Goal: Task Accomplishment & Management: Manage account settings

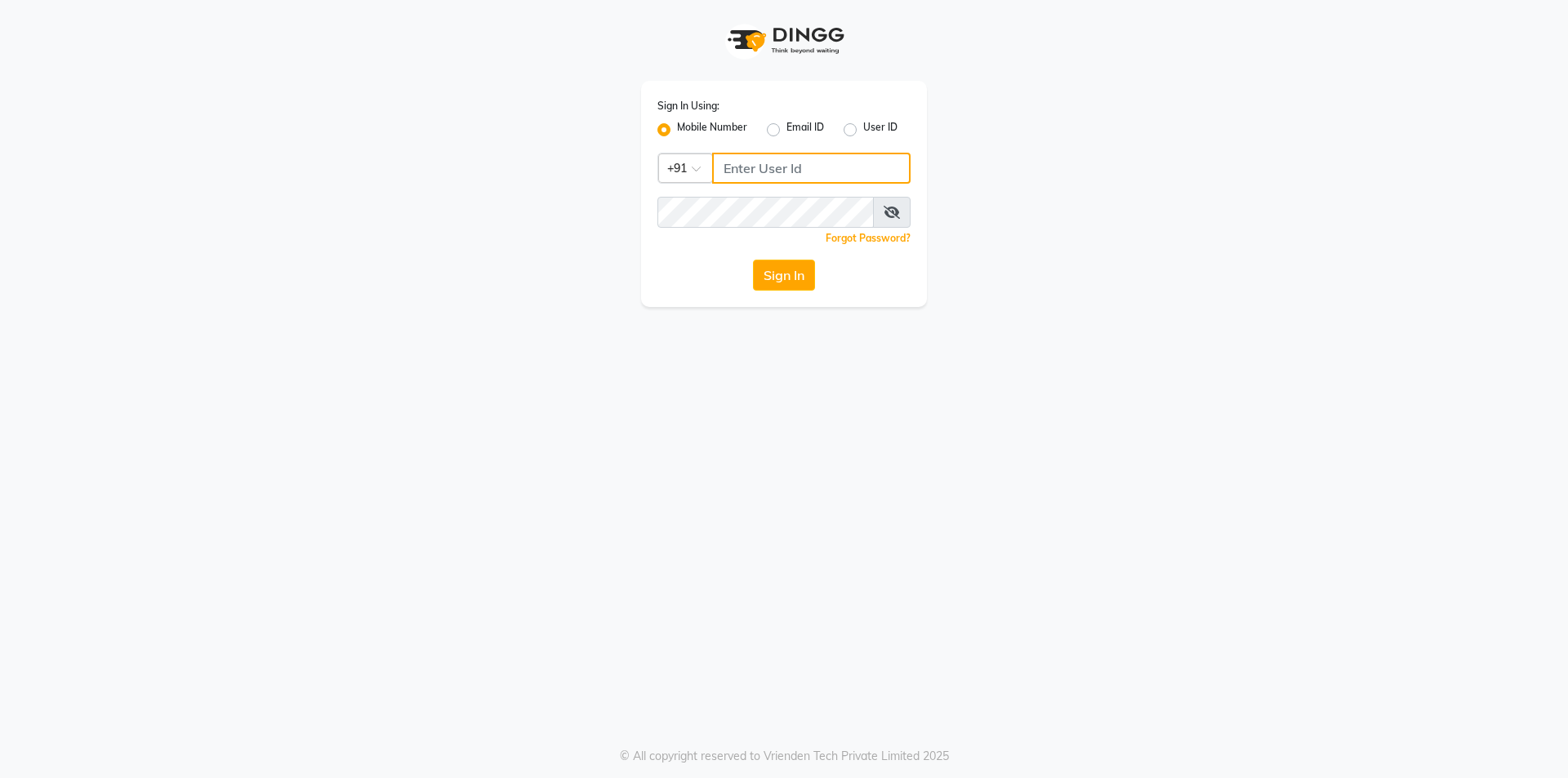
click at [795, 171] on input "Username" at bounding box center [811, 168] width 198 height 31
type input "8448268500"
click at [759, 194] on div "Sign In Using: Mobile Number Email ID User ID Country Code × [PHONE_NUMBER] Rem…" at bounding box center [784, 194] width 286 height 226
click at [780, 270] on button "Sign In" at bounding box center [784, 275] width 62 height 31
click at [799, 275] on button "Sign In" at bounding box center [784, 275] width 62 height 31
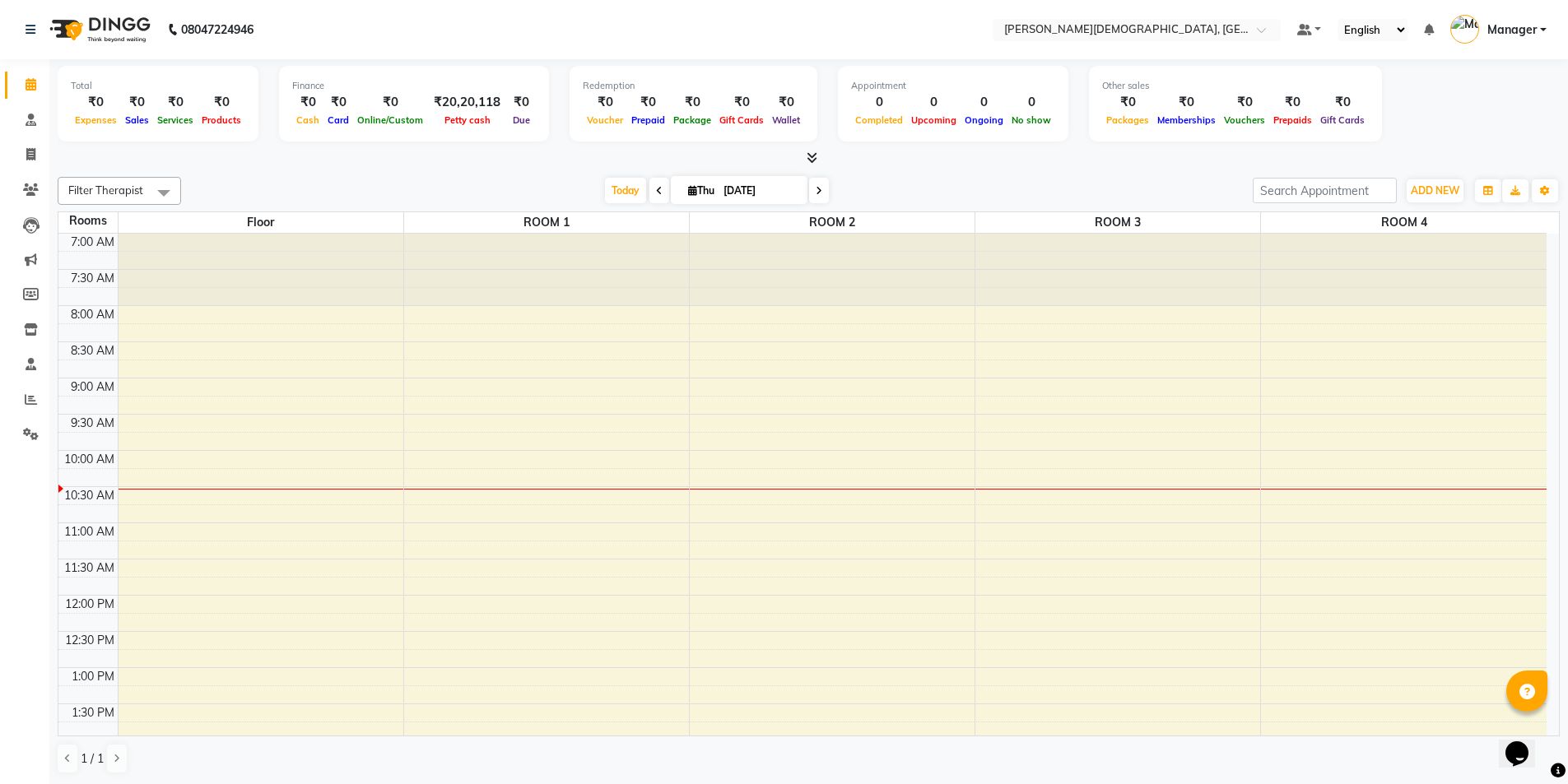
click at [558, 353] on div "7:00 AM 7:30 AM 8:00 AM 8:30 AM 9:00 AM 9:30 AM 10:00 AM 10:30 AM 11:00 AM 11:3…" at bounding box center [802, 740] width 1488 height 1013
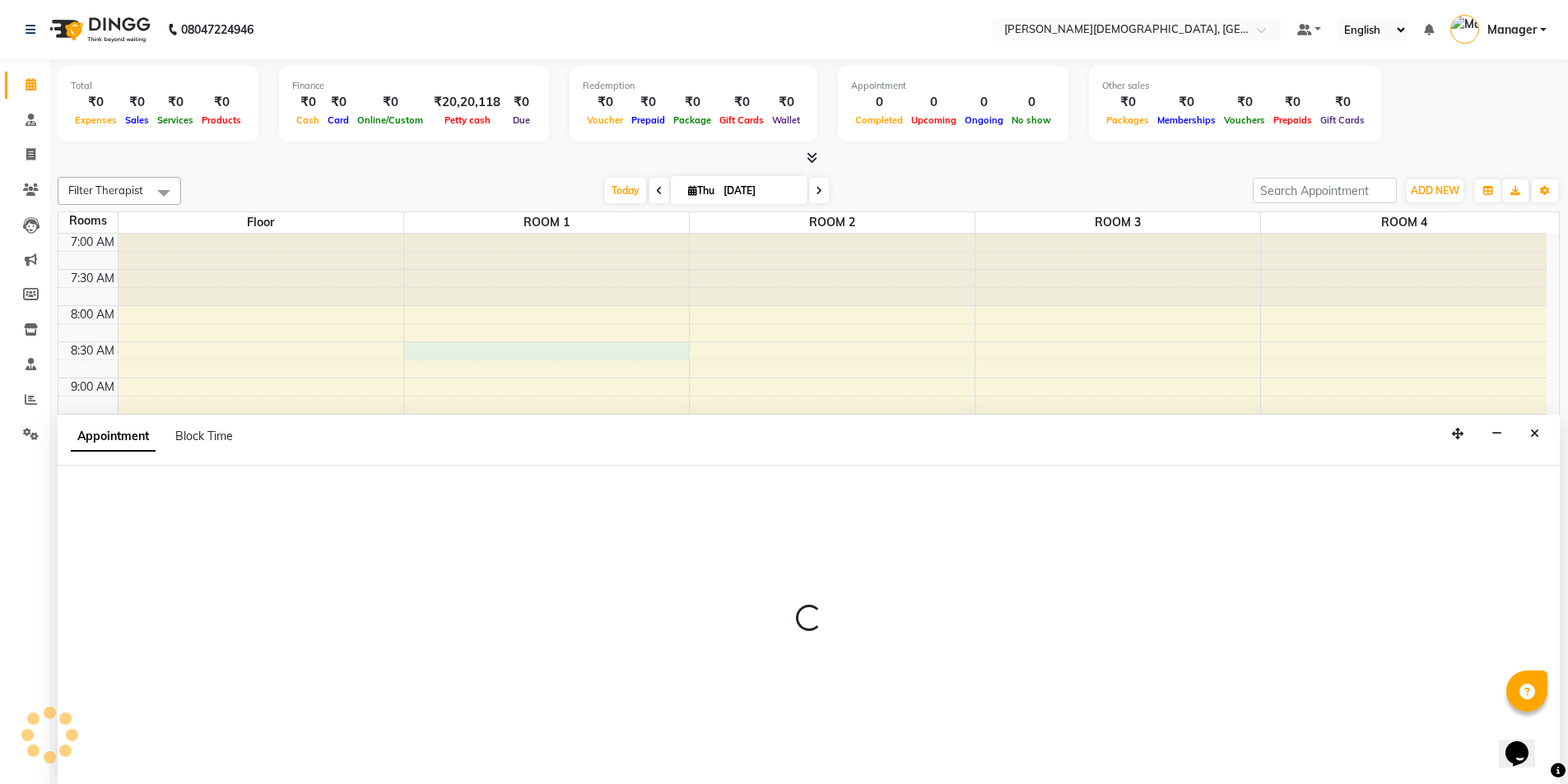
scroll to position [1, 0]
select select "510"
select select "tentative"
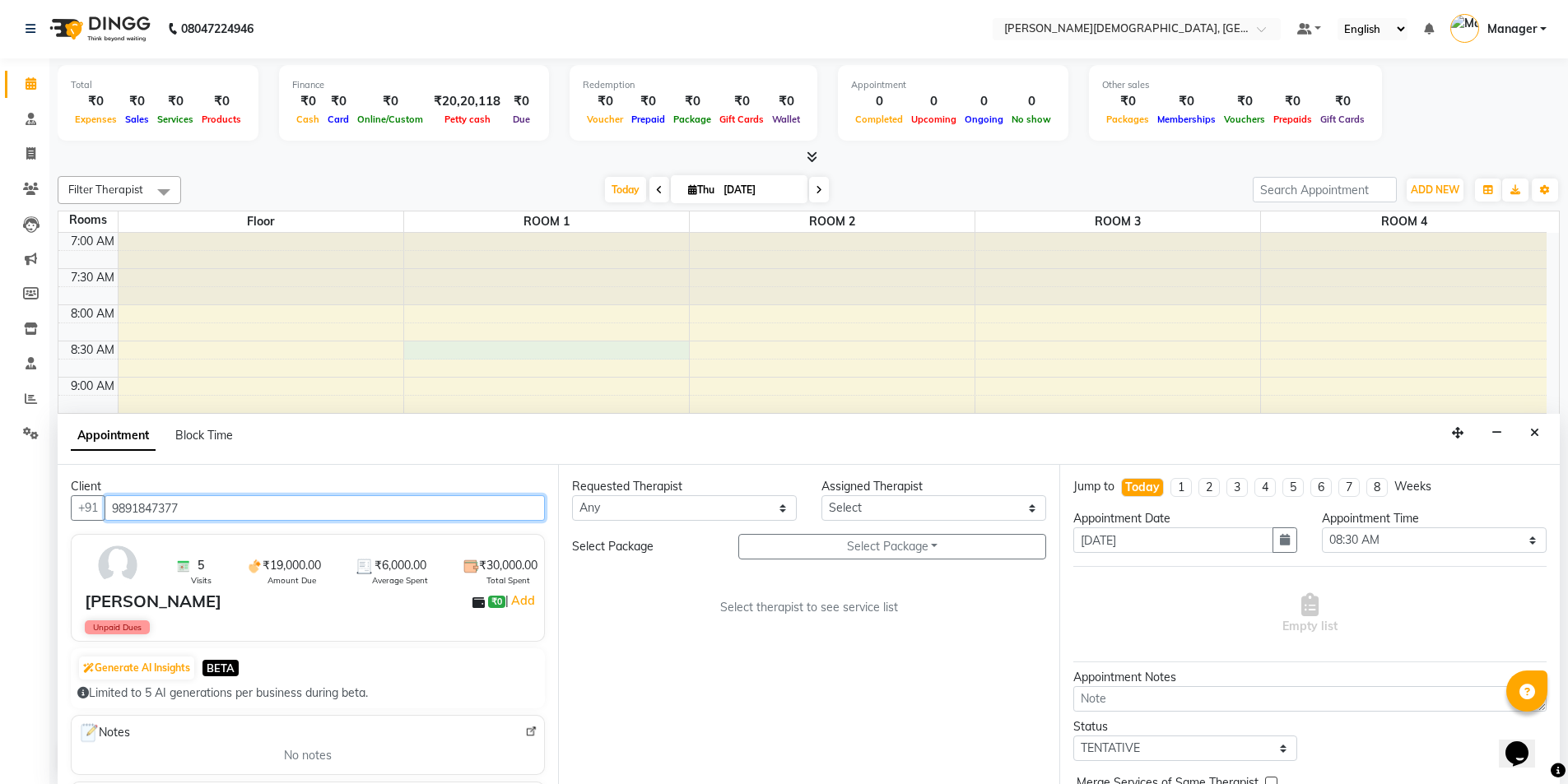
type input "9891847377"
click at [773, 502] on select "Any [PERSON_NAME] [PERSON_NAME] [PERSON_NAME] [PERSON_NAME] [PERSON_NAME] [PERS…" at bounding box center [684, 508] width 225 height 26
select select "85571"
click at [572, 495] on select "Any [PERSON_NAME] [PERSON_NAME] [PERSON_NAME] [PERSON_NAME] [PERSON_NAME] [PERS…" at bounding box center [684, 508] width 225 height 26
select select "85571"
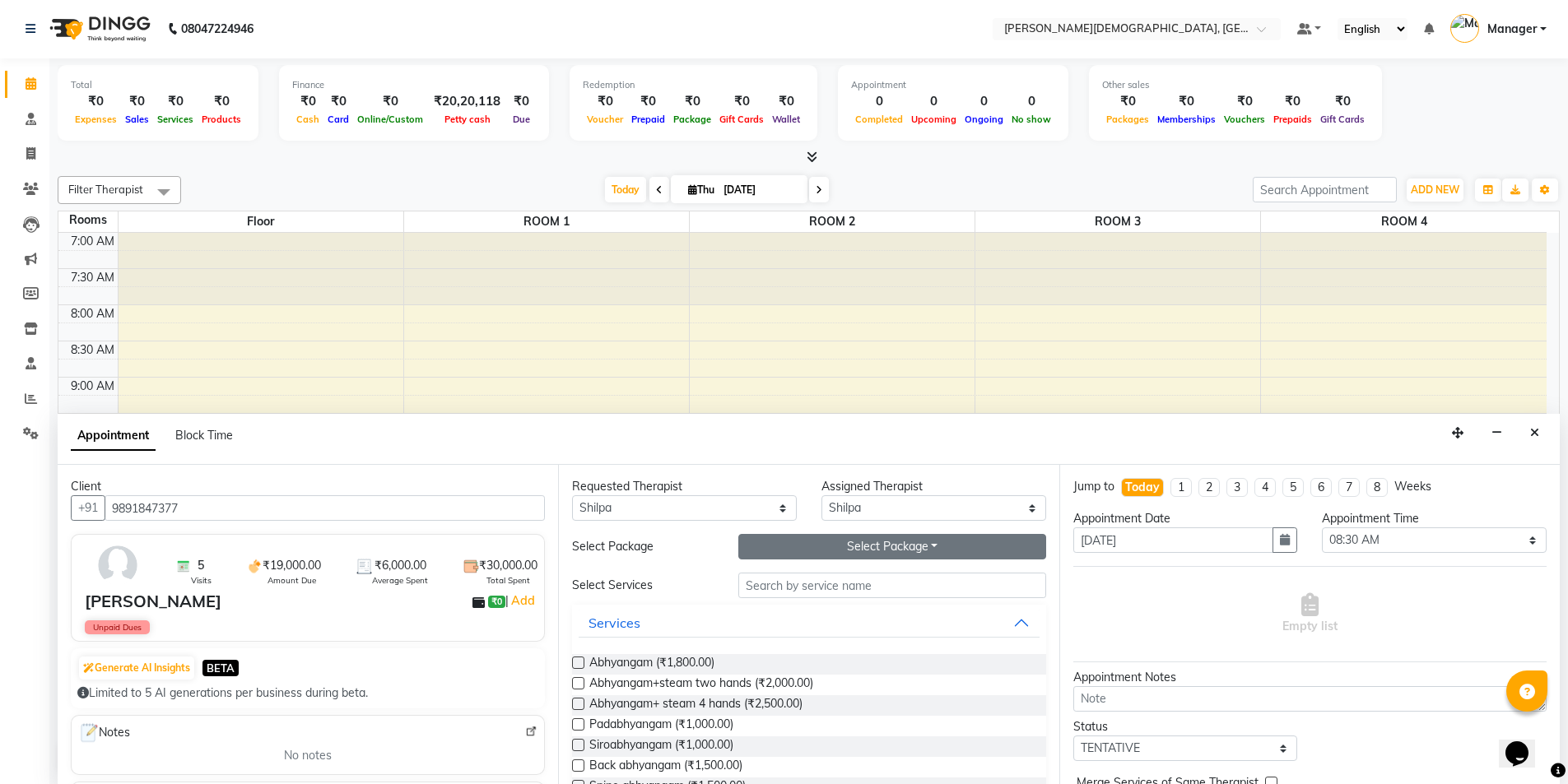
click at [832, 544] on button "Select Package Toggle Dropdown" at bounding box center [892, 547] width 308 height 26
click at [830, 574] on li "[PERSON_NAME]" at bounding box center [804, 580] width 131 height 24
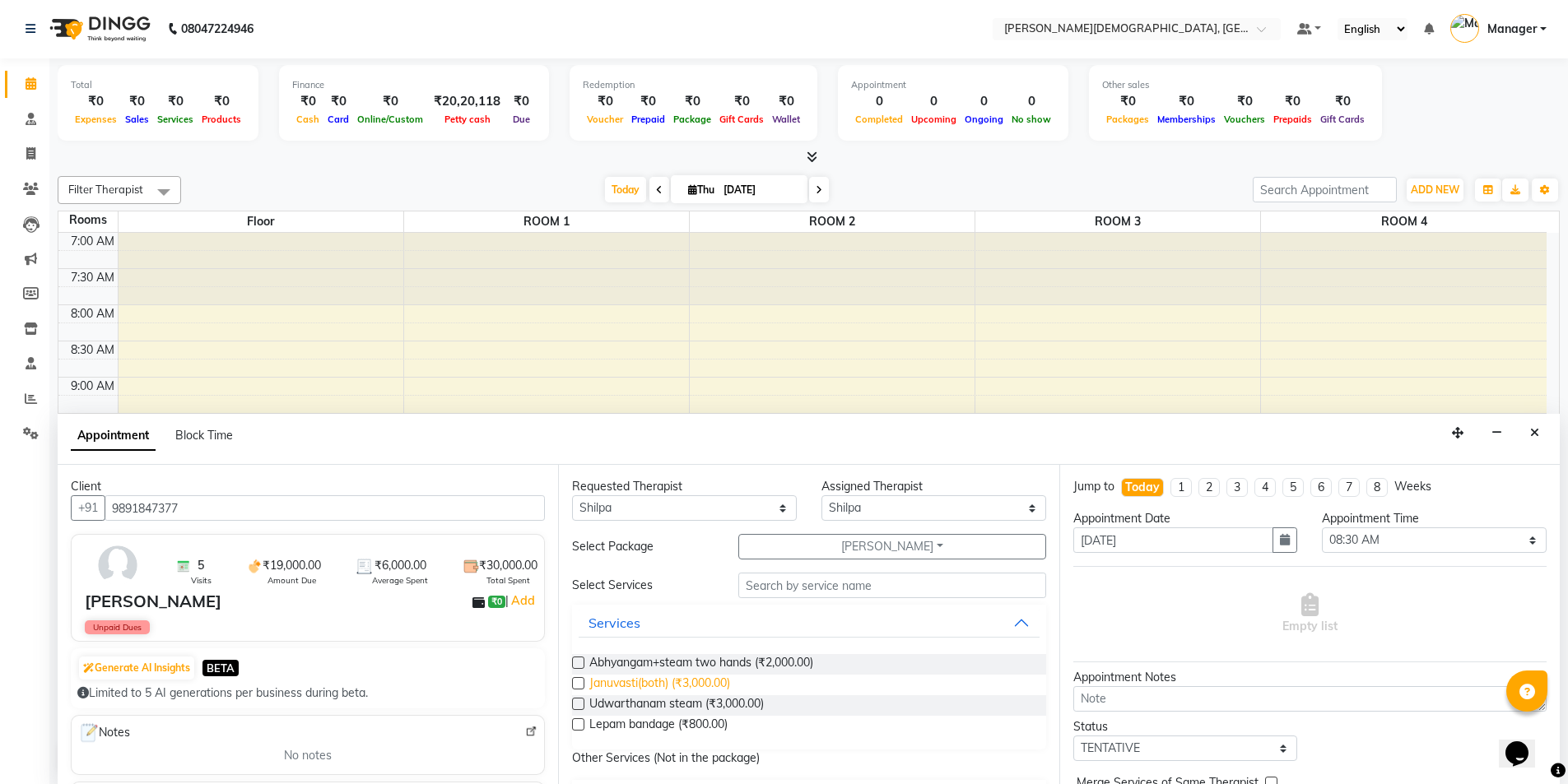
click at [660, 685] on span "Januvasti(both) (₹3,000.00)" at bounding box center [659, 685] width 141 height 21
checkbox input "true"
select select "2680"
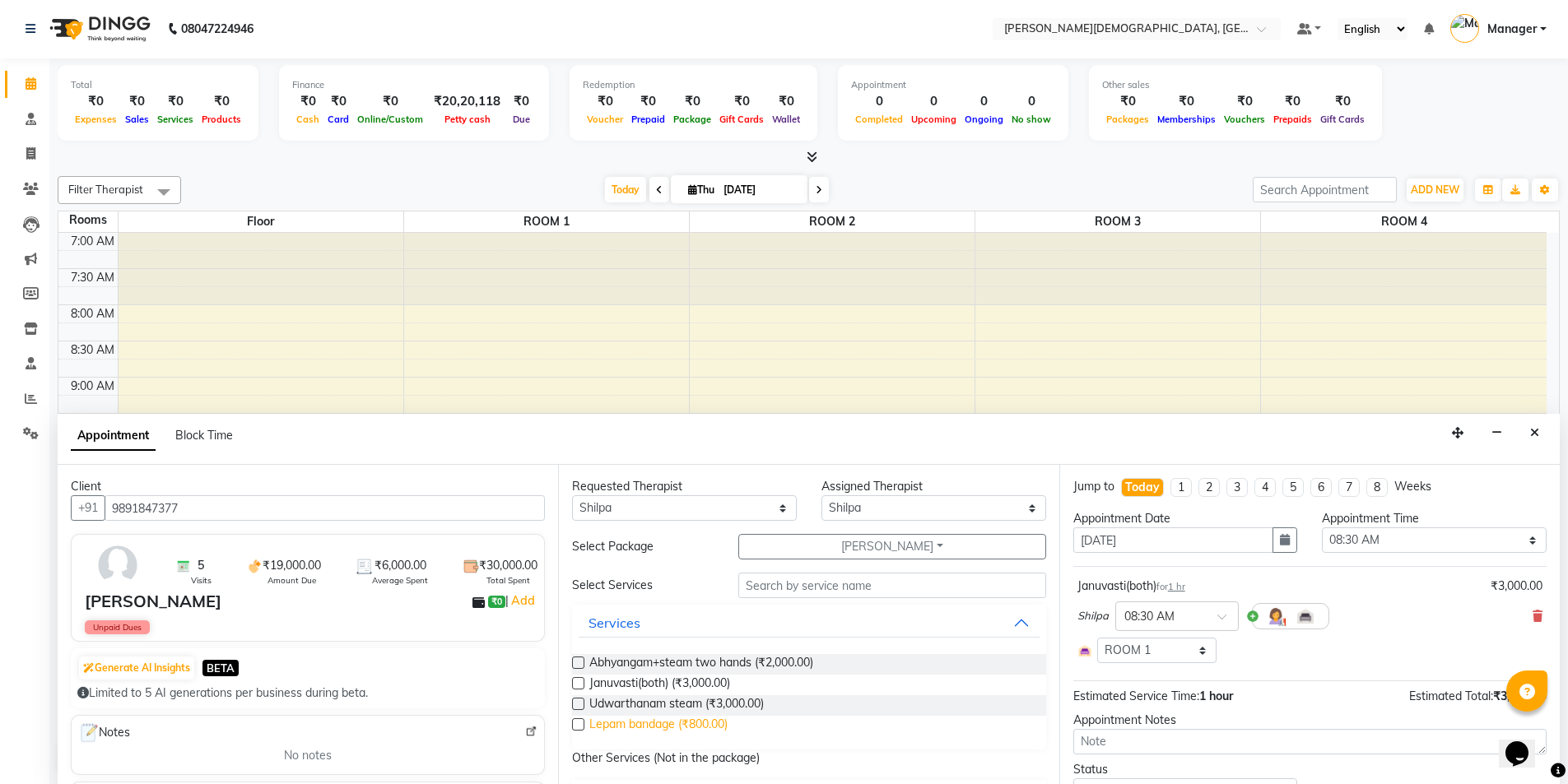
checkbox input "false"
click at [646, 725] on span "Lepam bandage (₹800.00)" at bounding box center [658, 726] width 138 height 21
checkbox input "true"
select select "2680"
checkbox input "false"
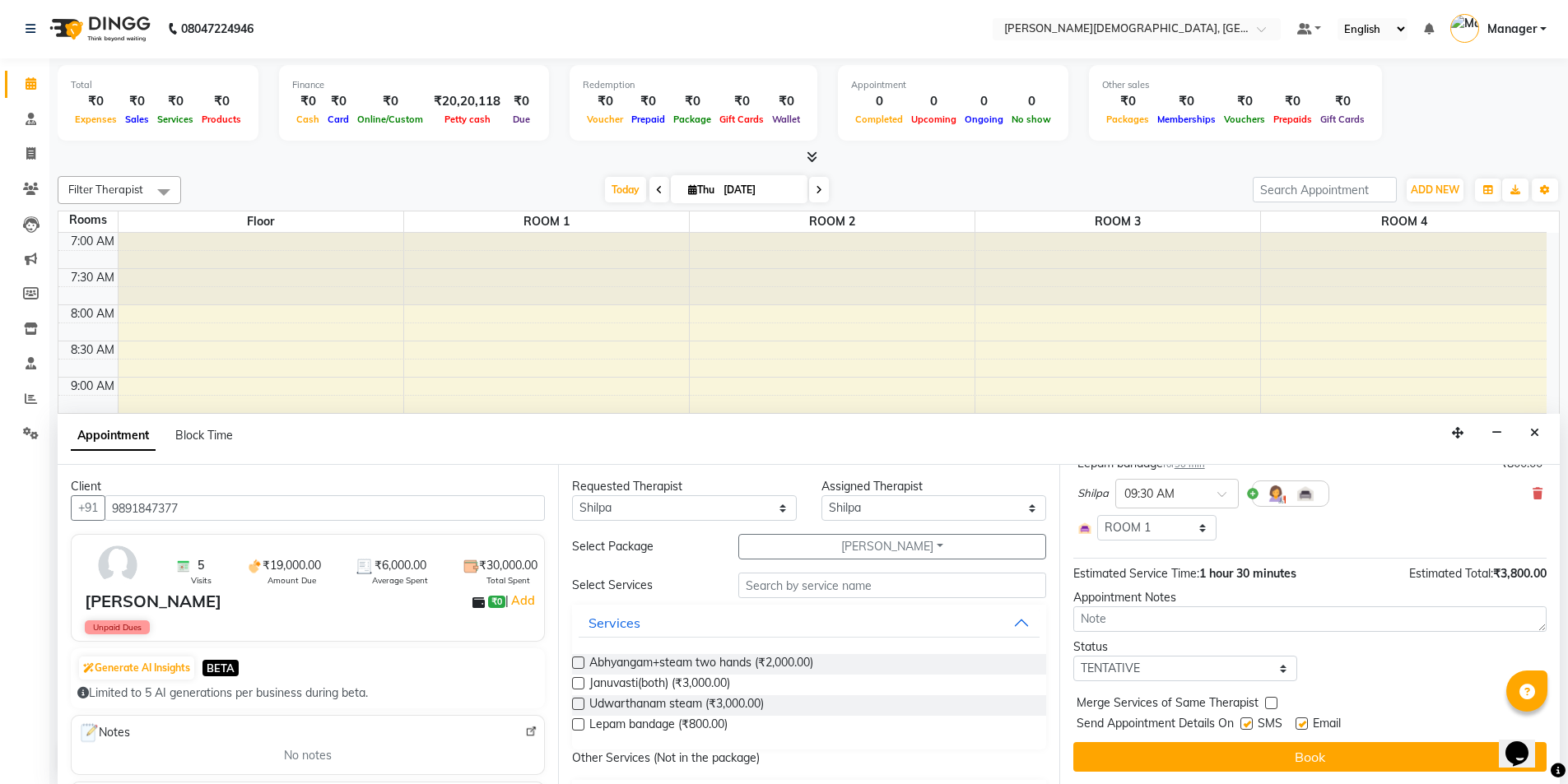
scroll to position [224, 0]
click at [1217, 672] on select "Select TENTATIVE CONFIRM CHECK-IN UPCOMING" at bounding box center [1186, 667] width 225 height 26
select select "confirm booking"
click at [1073, 655] on select "Select TENTATIVE CONFIRM CHECK-IN UPCOMING" at bounding box center [1186, 667] width 225 height 26
click at [1246, 724] on label at bounding box center [1247, 722] width 12 height 12
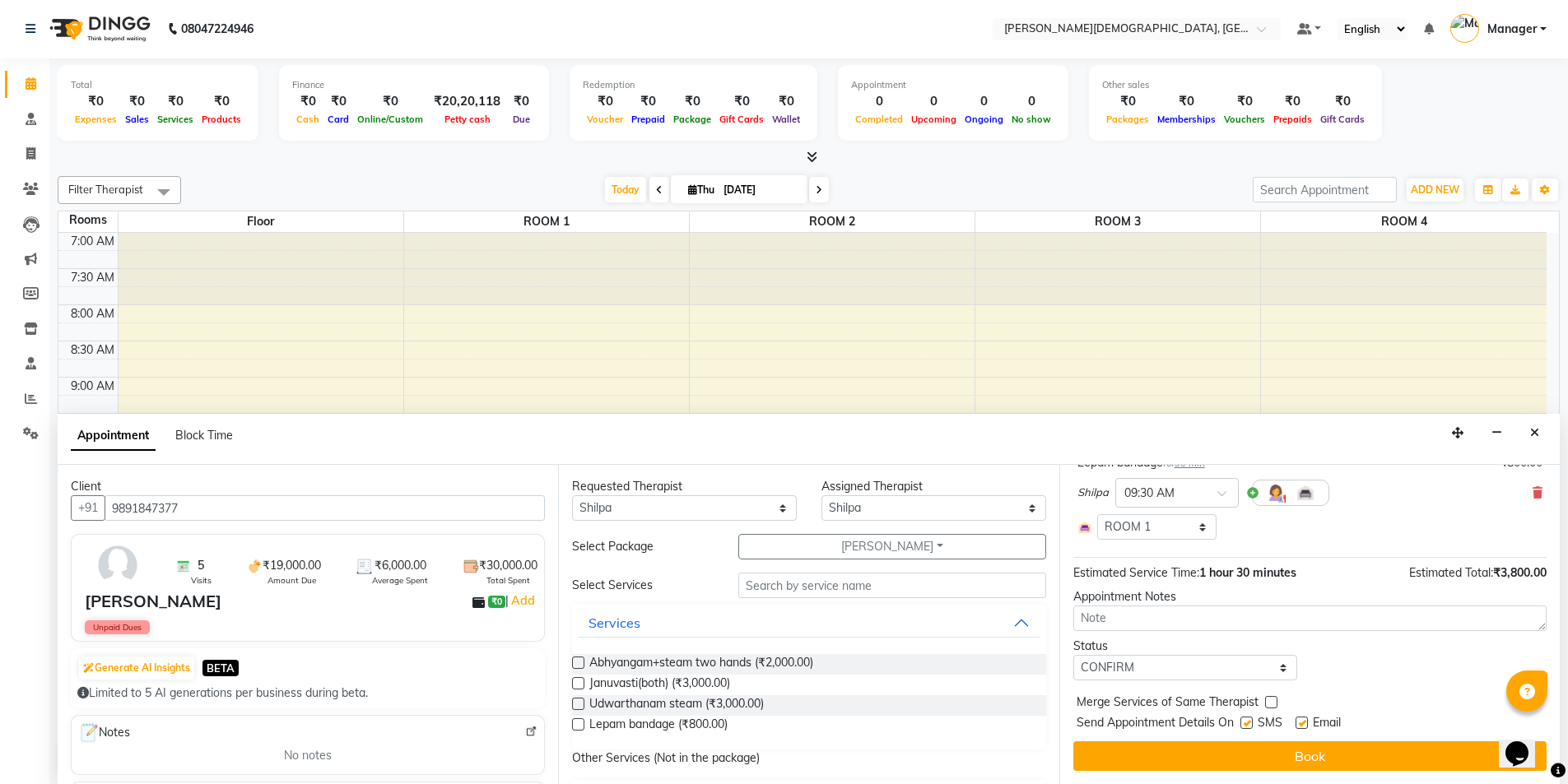
click at [1246, 724] on input "checkbox" at bounding box center [1246, 724] width 10 height 10
checkbox input "false"
click at [1230, 770] on div "Jump to [DATE] 1 2 3 4 5 6 7 8 Weeks Appointment Date [DATE] Appointment Time S…" at bounding box center [1309, 624] width 501 height 319
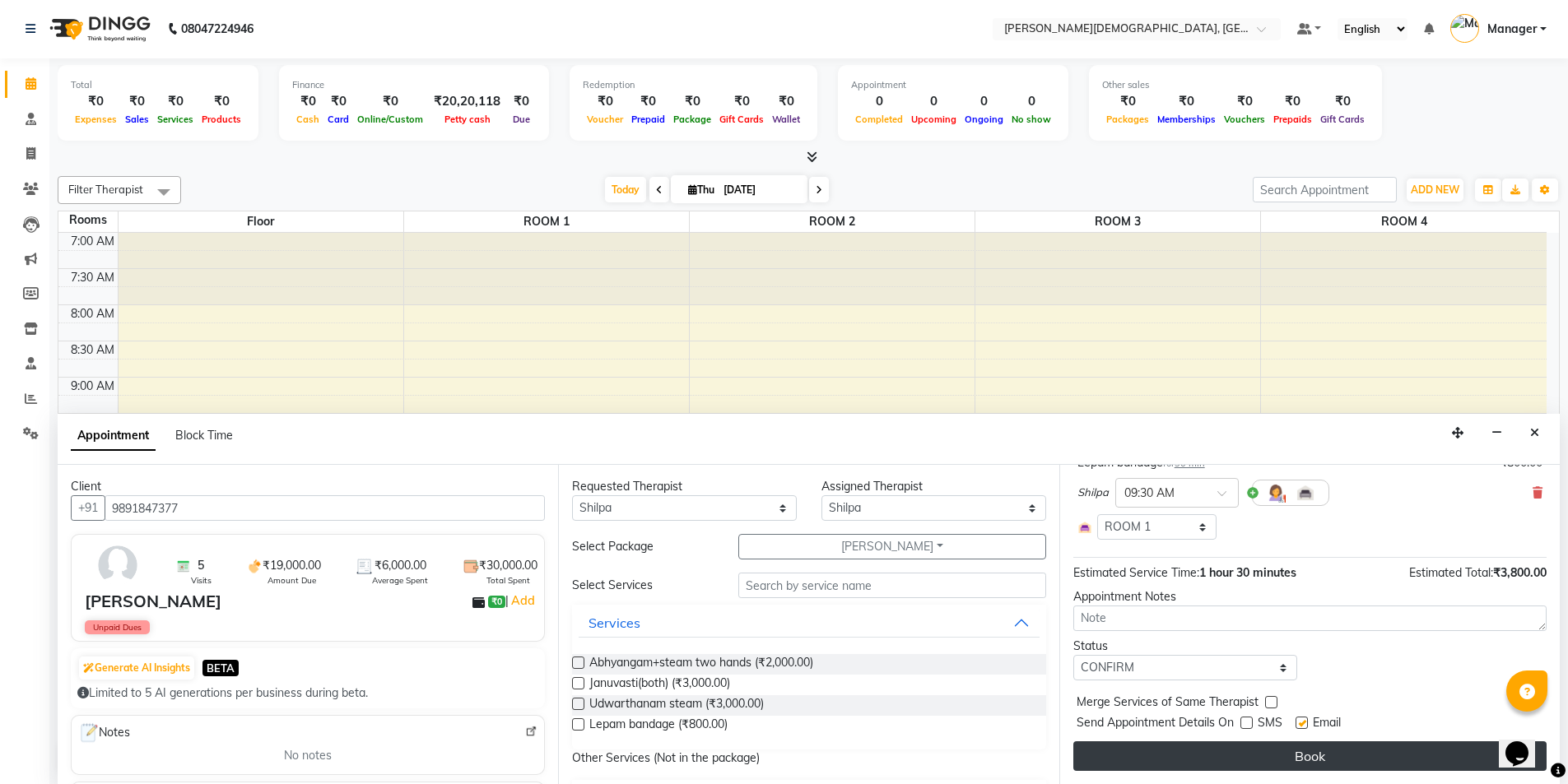
click at [1162, 753] on button "Book" at bounding box center [1310, 756] width 473 height 30
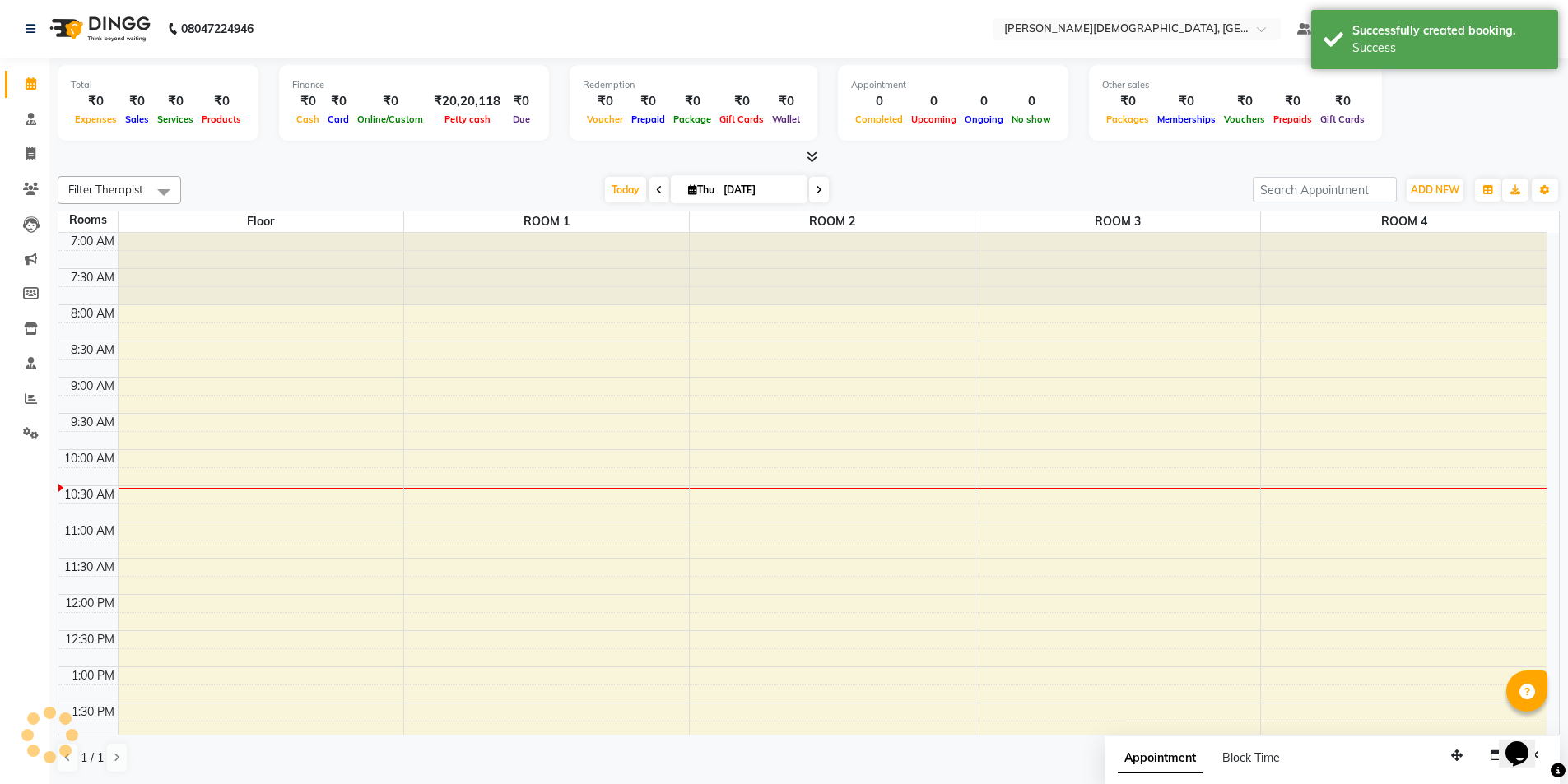
scroll to position [0, 0]
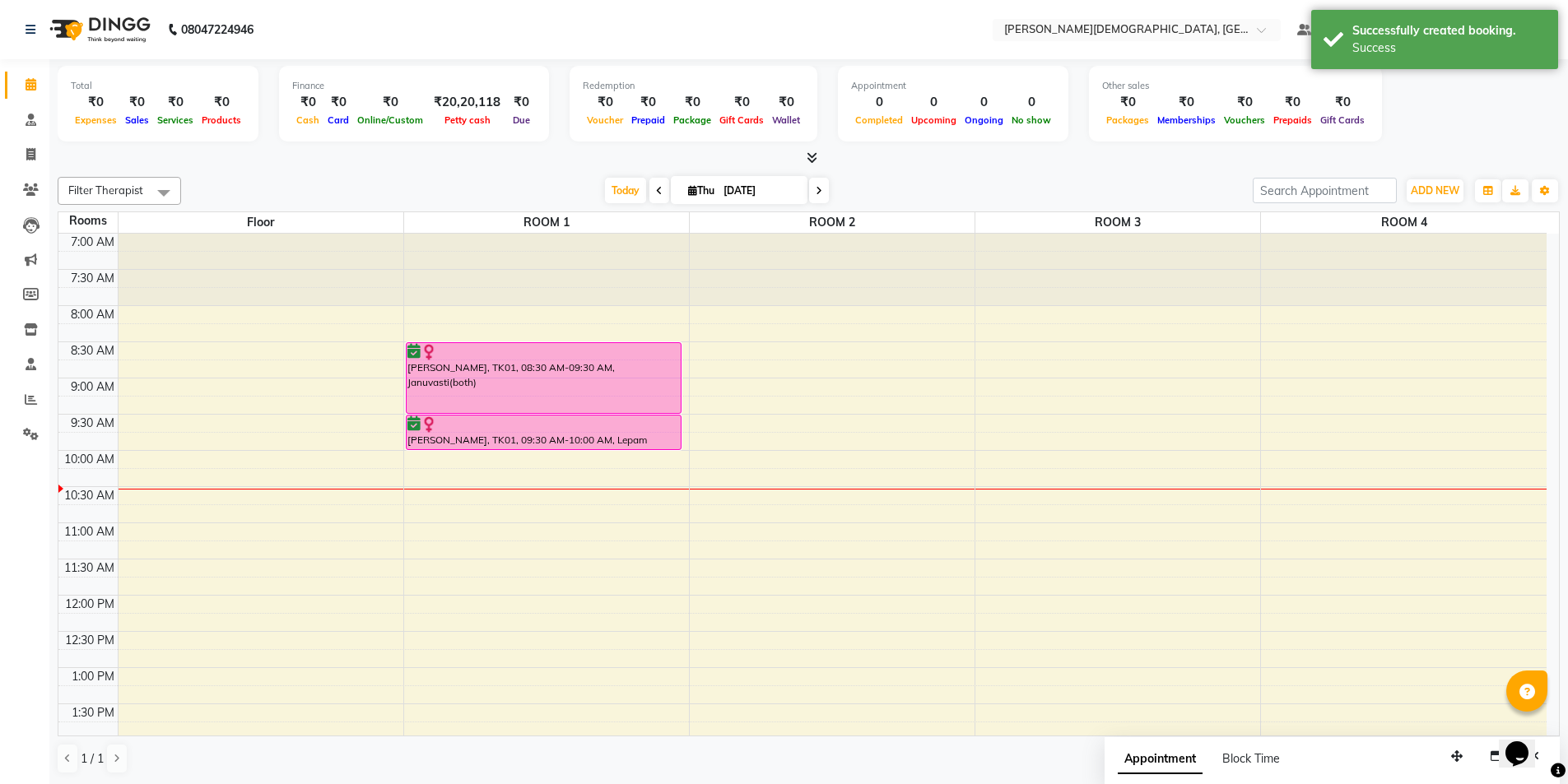
click at [744, 349] on div "7:00 AM 7:30 AM 8:00 AM 8:30 AM 9:00 AM 9:30 AM 10:00 AM 10:30 AM 11:00 AM 11:3…" at bounding box center [802, 740] width 1488 height 1013
select select "510"
select select "tentative"
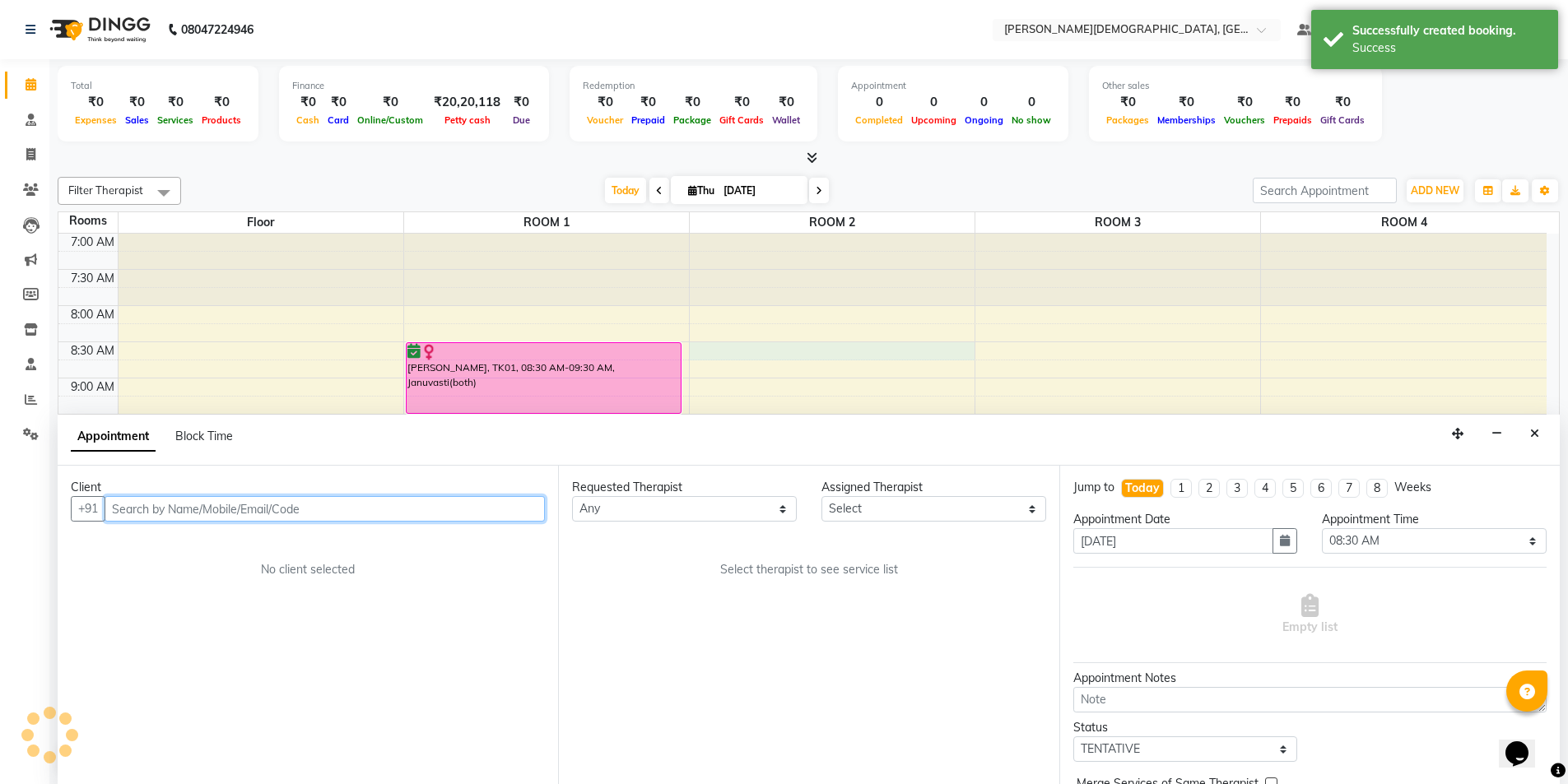
scroll to position [1, 0]
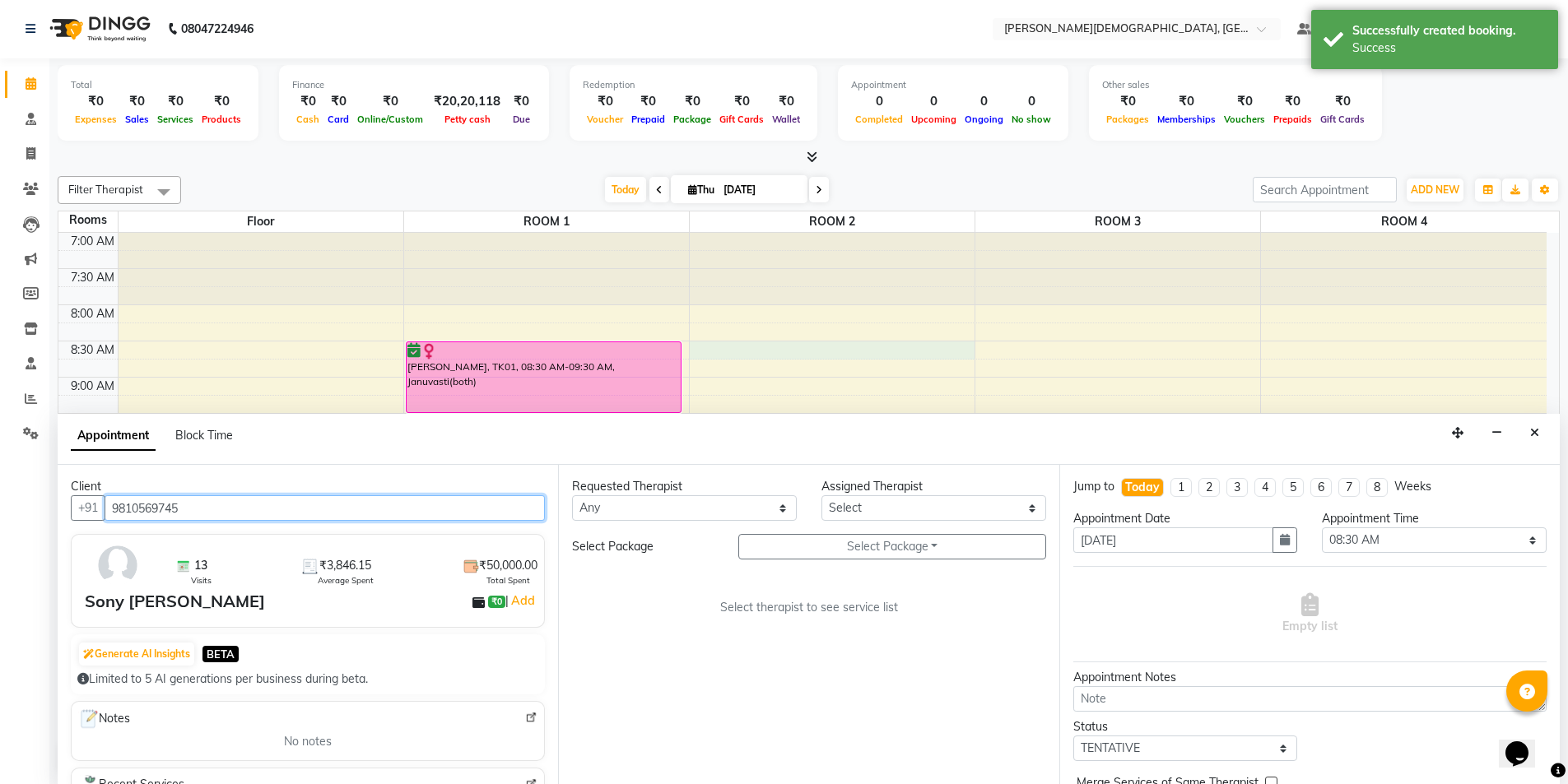
type input "9810569745"
click at [674, 512] on select "Any [PERSON_NAME] [PERSON_NAME] [PERSON_NAME] [PERSON_NAME] [PERSON_NAME] [PERS…" at bounding box center [684, 508] width 225 height 26
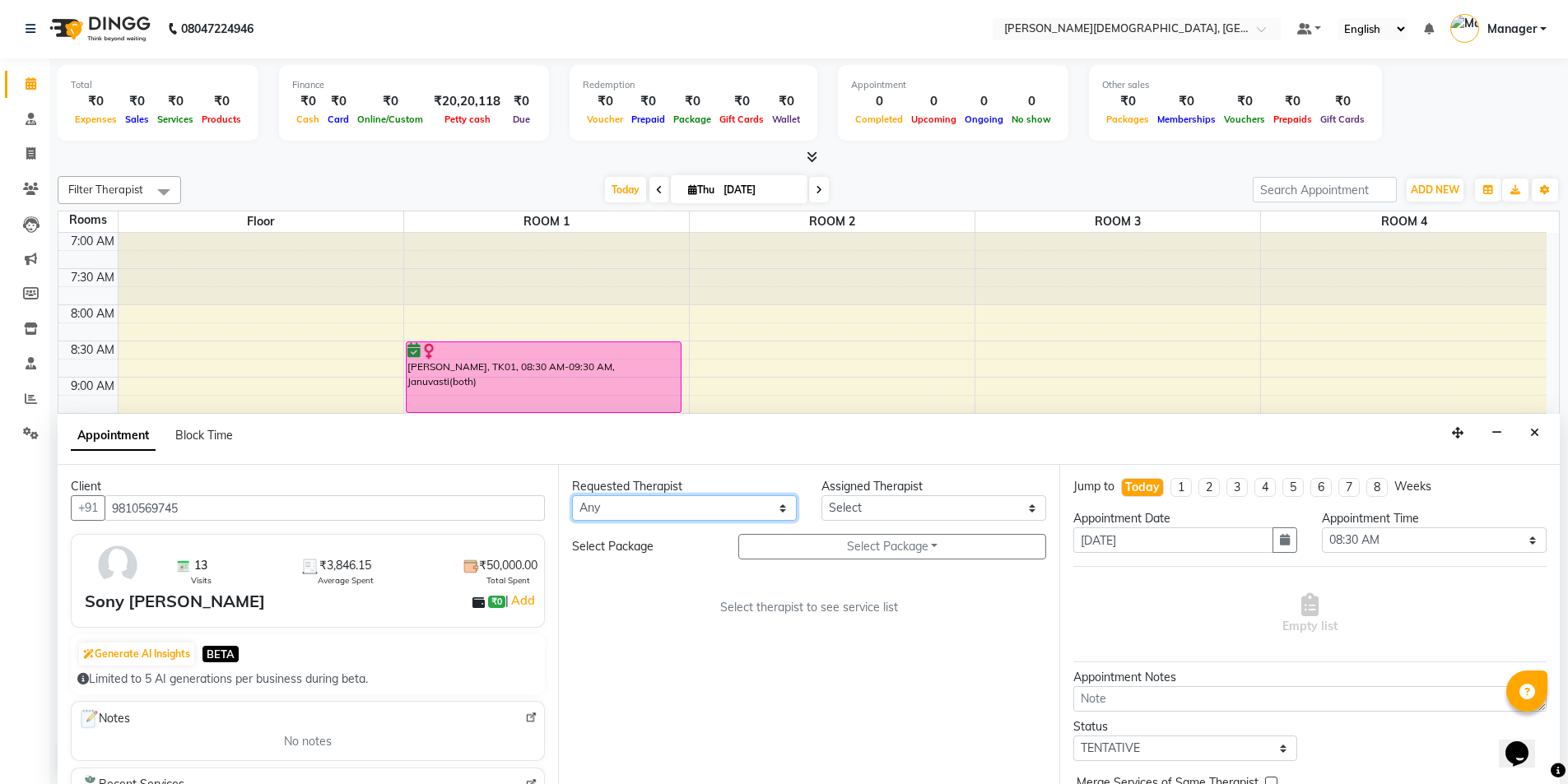
select select "81275"
click at [572, 495] on select "Any [PERSON_NAME] [PERSON_NAME] [PERSON_NAME] [PERSON_NAME] [PERSON_NAME] [PERS…" at bounding box center [684, 508] width 225 height 26
select select "81275"
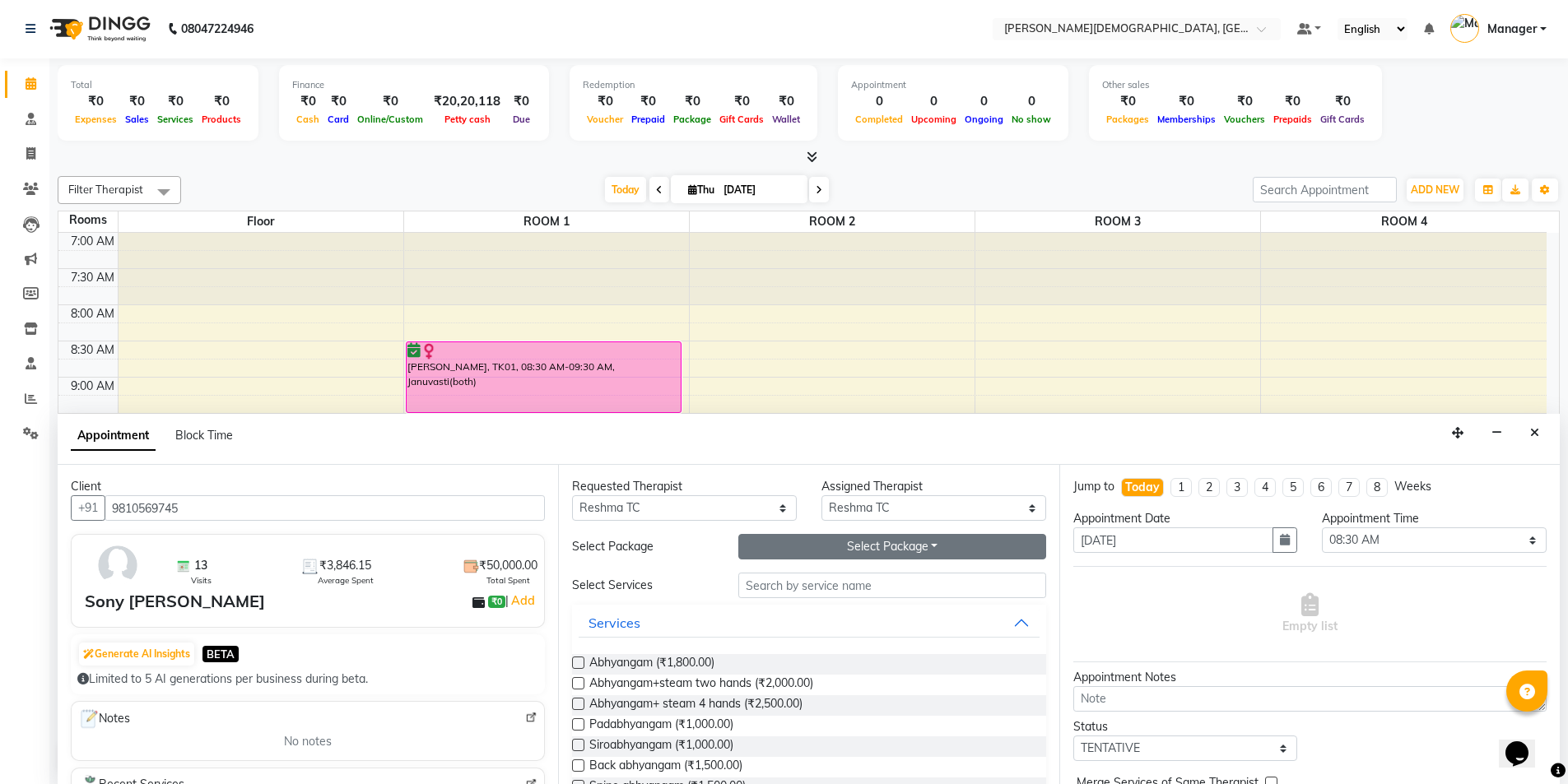
click at [901, 544] on button "Select Package Toggle Dropdown" at bounding box center [892, 547] width 308 height 26
click at [844, 577] on li "Sony [PERSON_NAME]" at bounding box center [821, 580] width 165 height 24
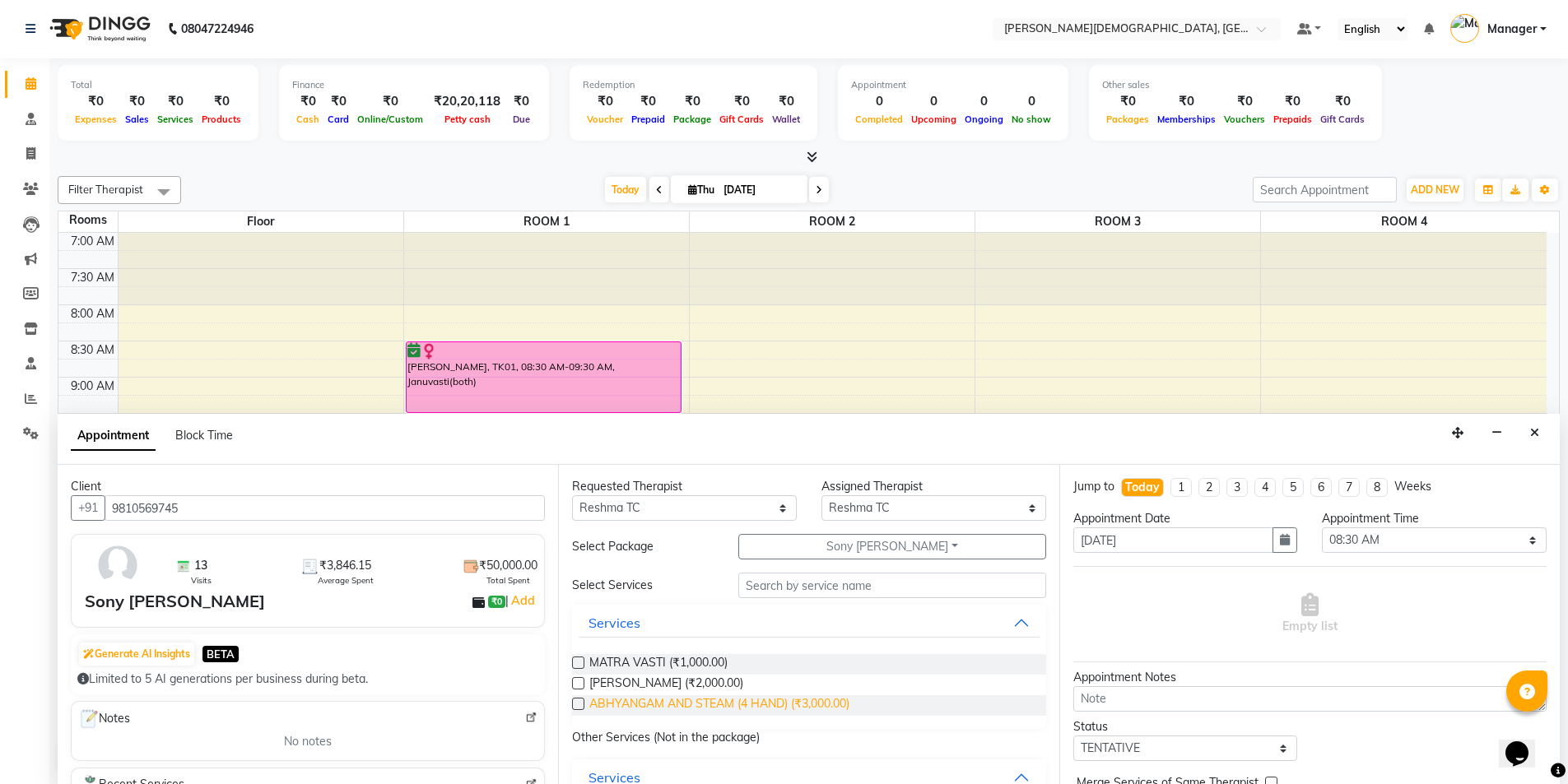
click at [691, 703] on span "ABHYANGAM AND STEAM (4 HAND) (₹3,000.00)" at bounding box center [718, 705] width 260 height 21
checkbox input "true"
select select "2681"
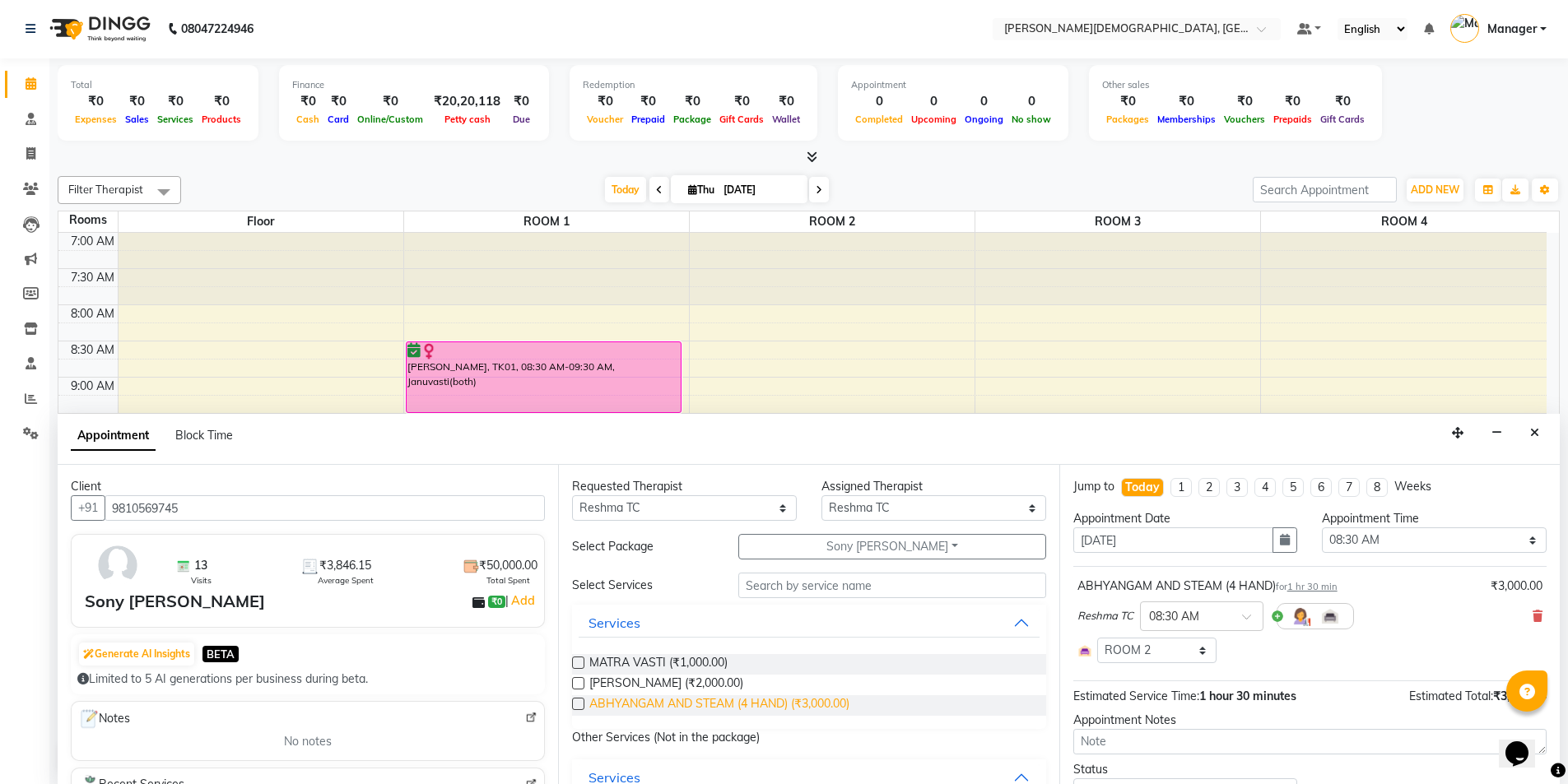
checkbox input "false"
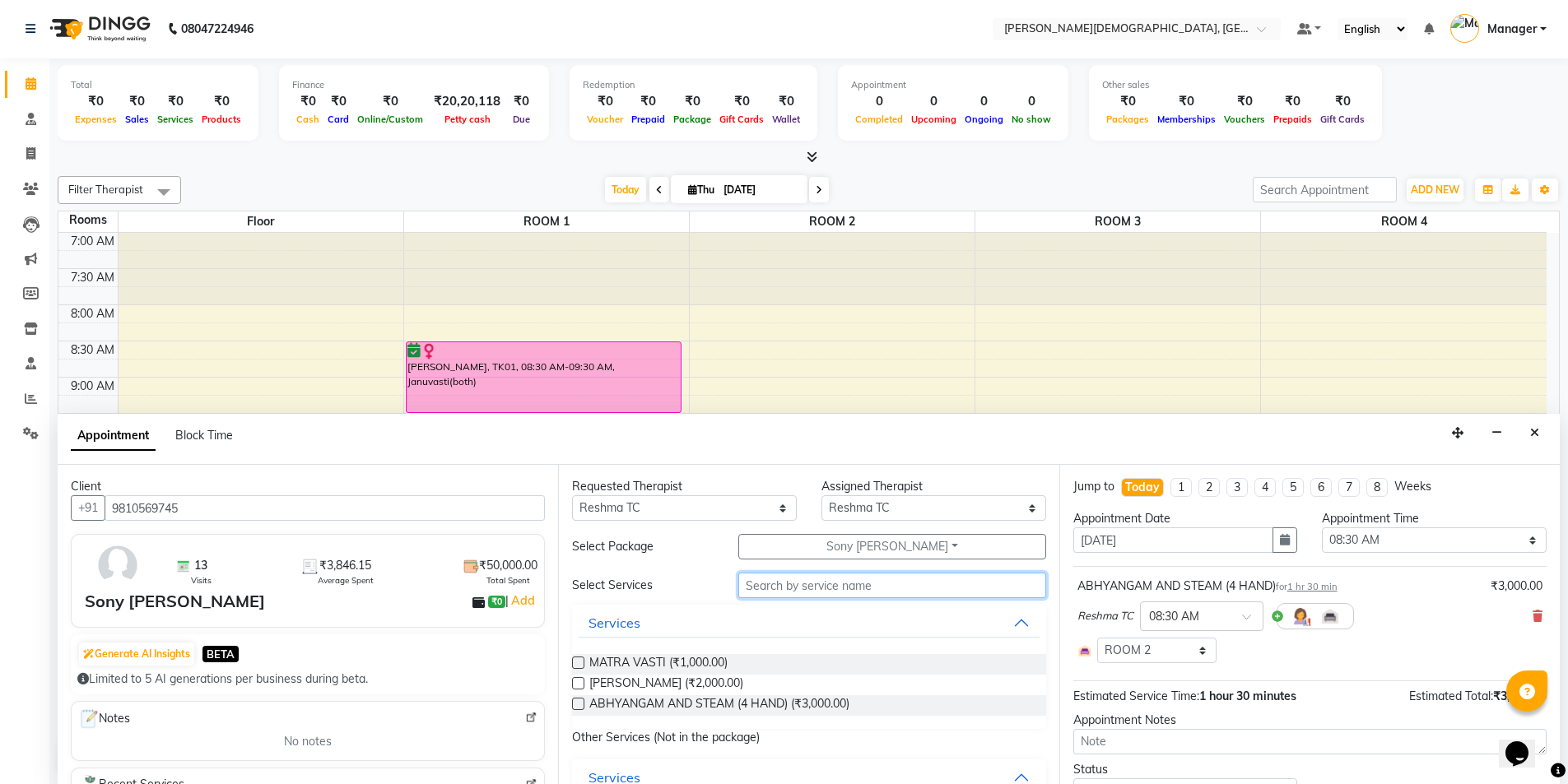
click at [812, 583] on input "text" at bounding box center [892, 585] width 308 height 26
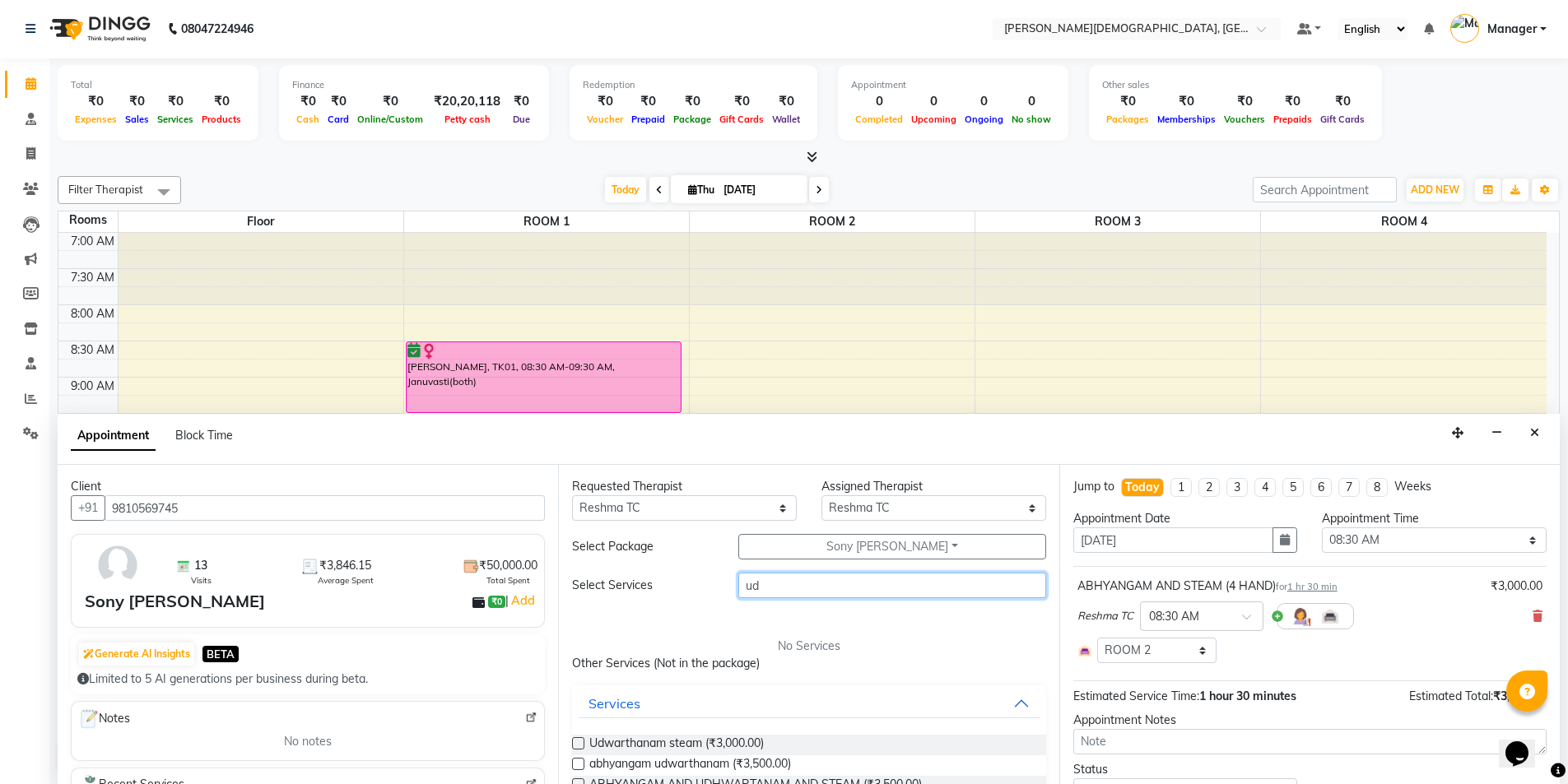
scroll to position [80, 0]
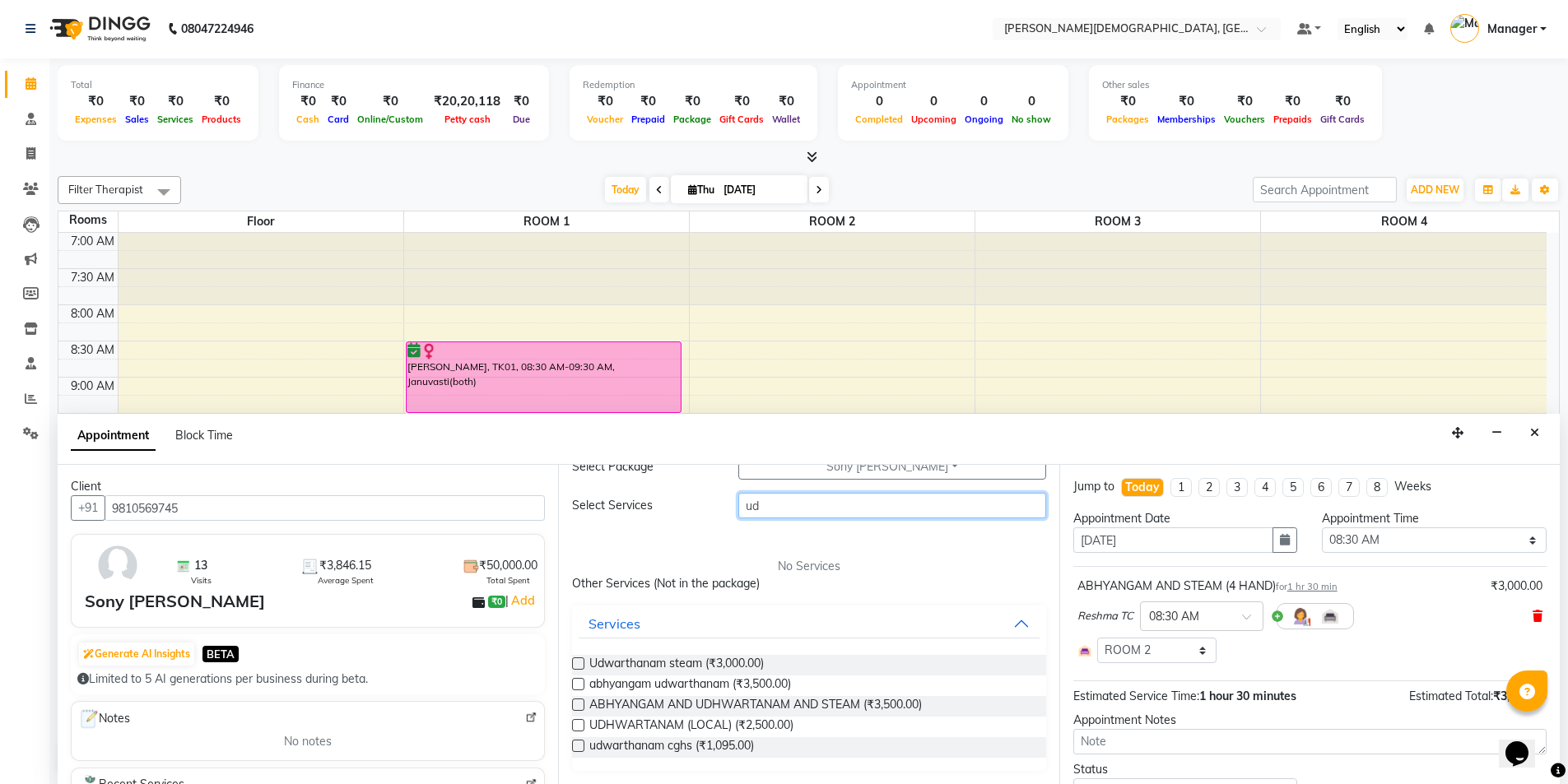
type input "ud"
click at [1532, 617] on icon at bounding box center [1537, 615] width 10 height 11
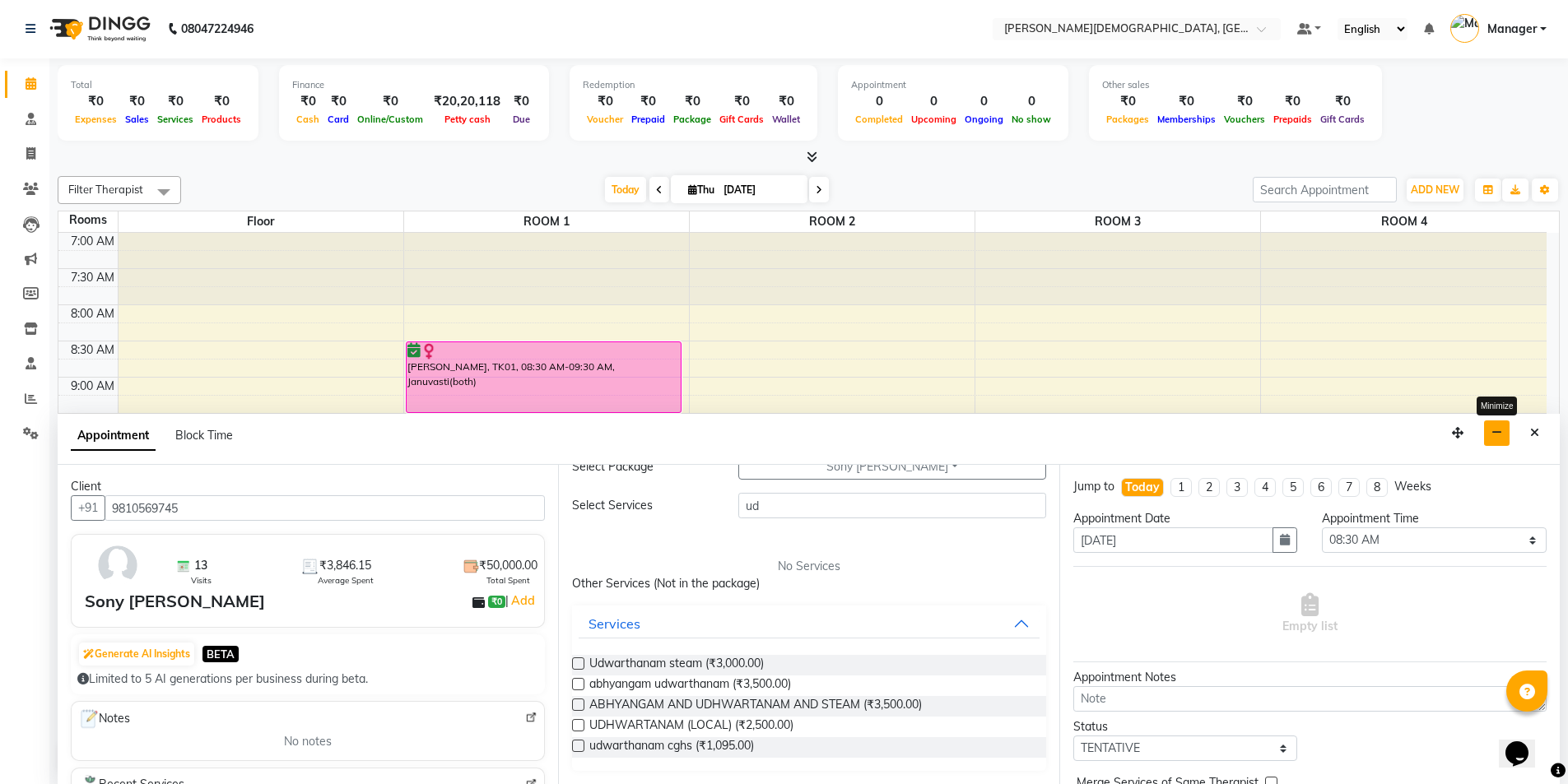
click at [1492, 436] on icon "button" at bounding box center [1496, 432] width 10 height 11
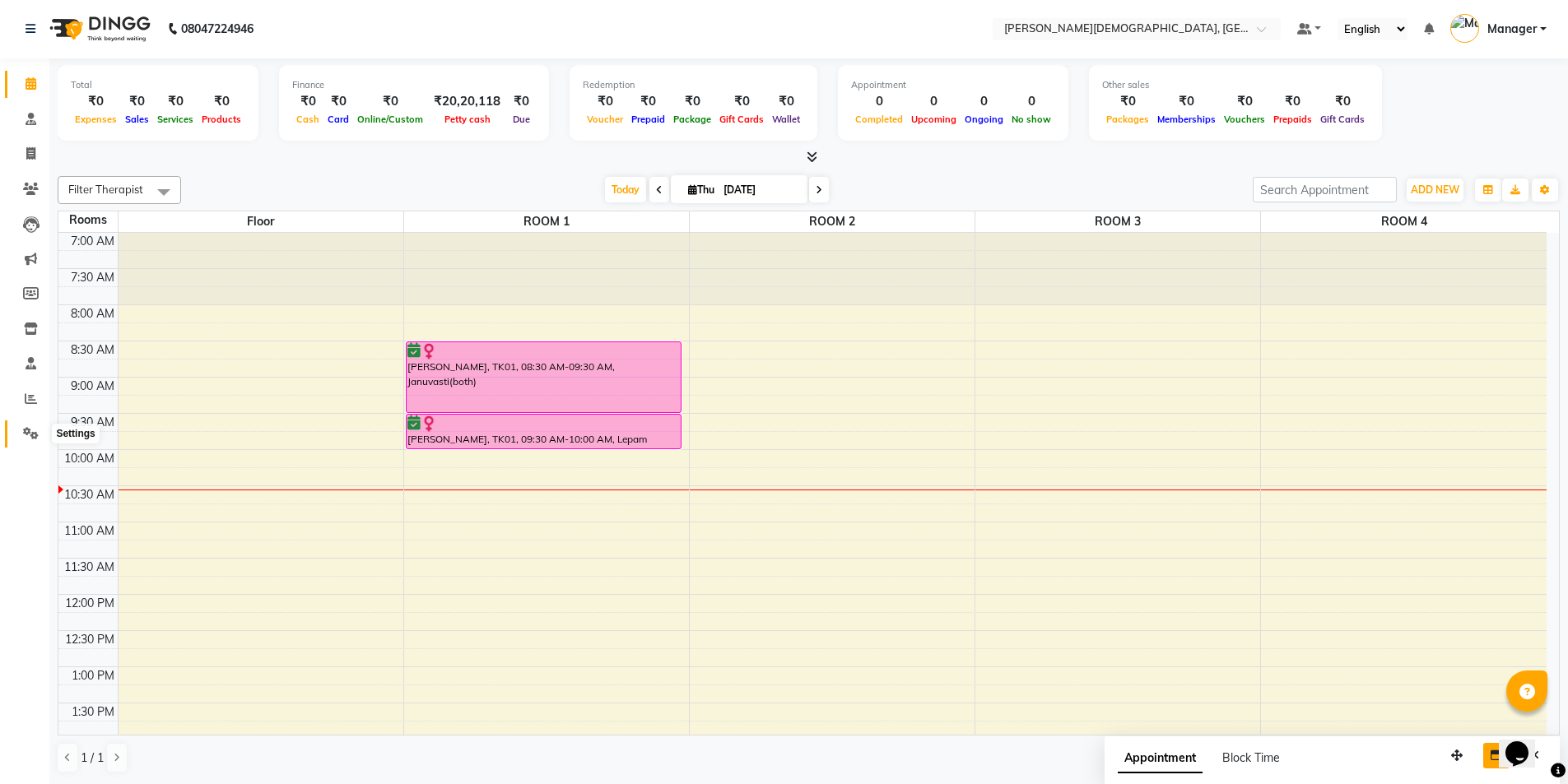
click at [36, 434] on icon at bounding box center [31, 433] width 15 height 12
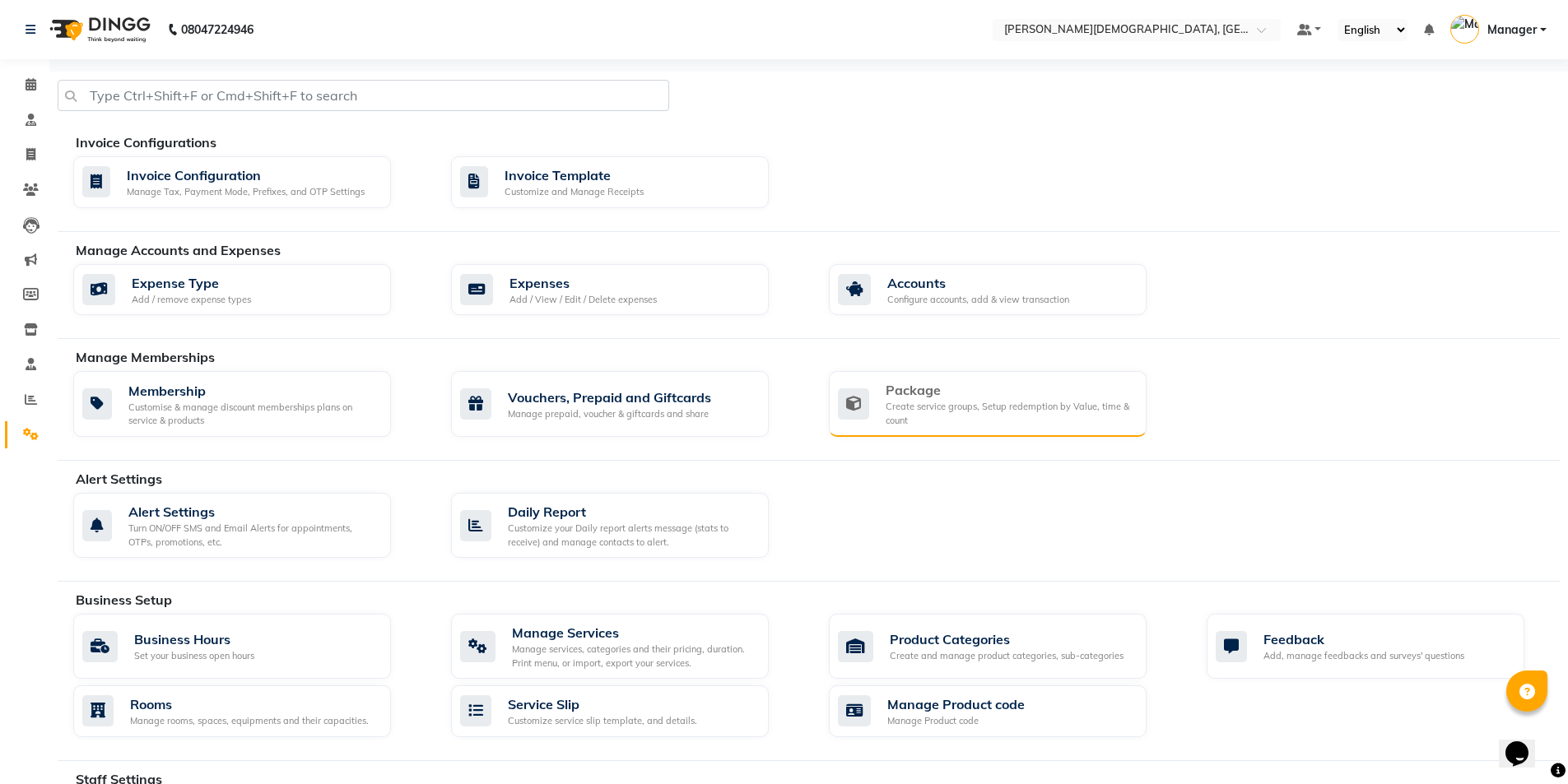
click at [881, 426] on div "Package Create service groups, Setup redemption by Value, time & count" at bounding box center [985, 403] width 296 height 47
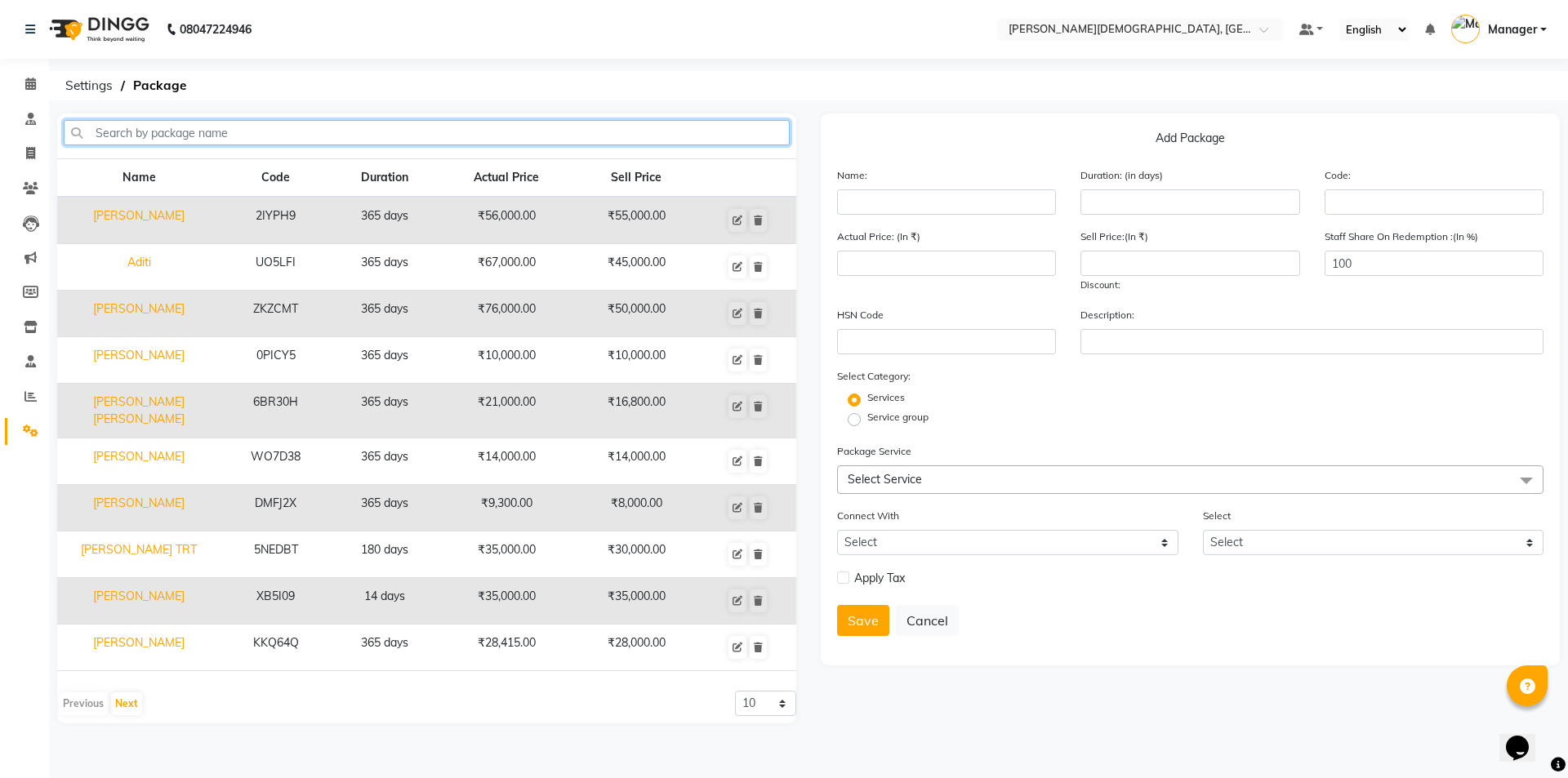
click at [377, 127] on input "text" at bounding box center [426, 133] width 726 height 26
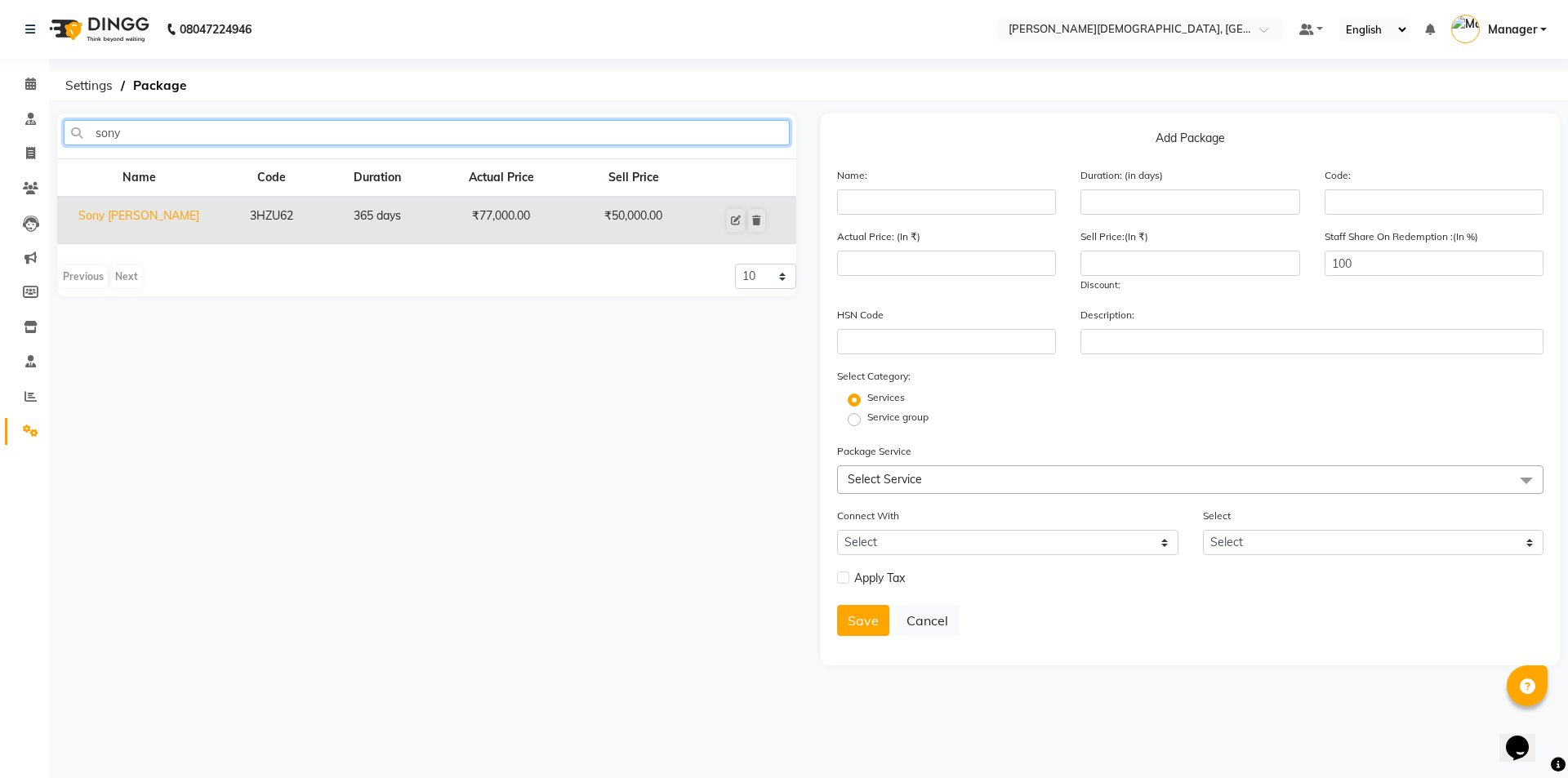
type input "sony"
click at [140, 220] on td "Sony [PERSON_NAME]" at bounding box center [139, 220] width 163 height 48
type input "Sony [PERSON_NAME]"
type input "365"
type input "3HZU62"
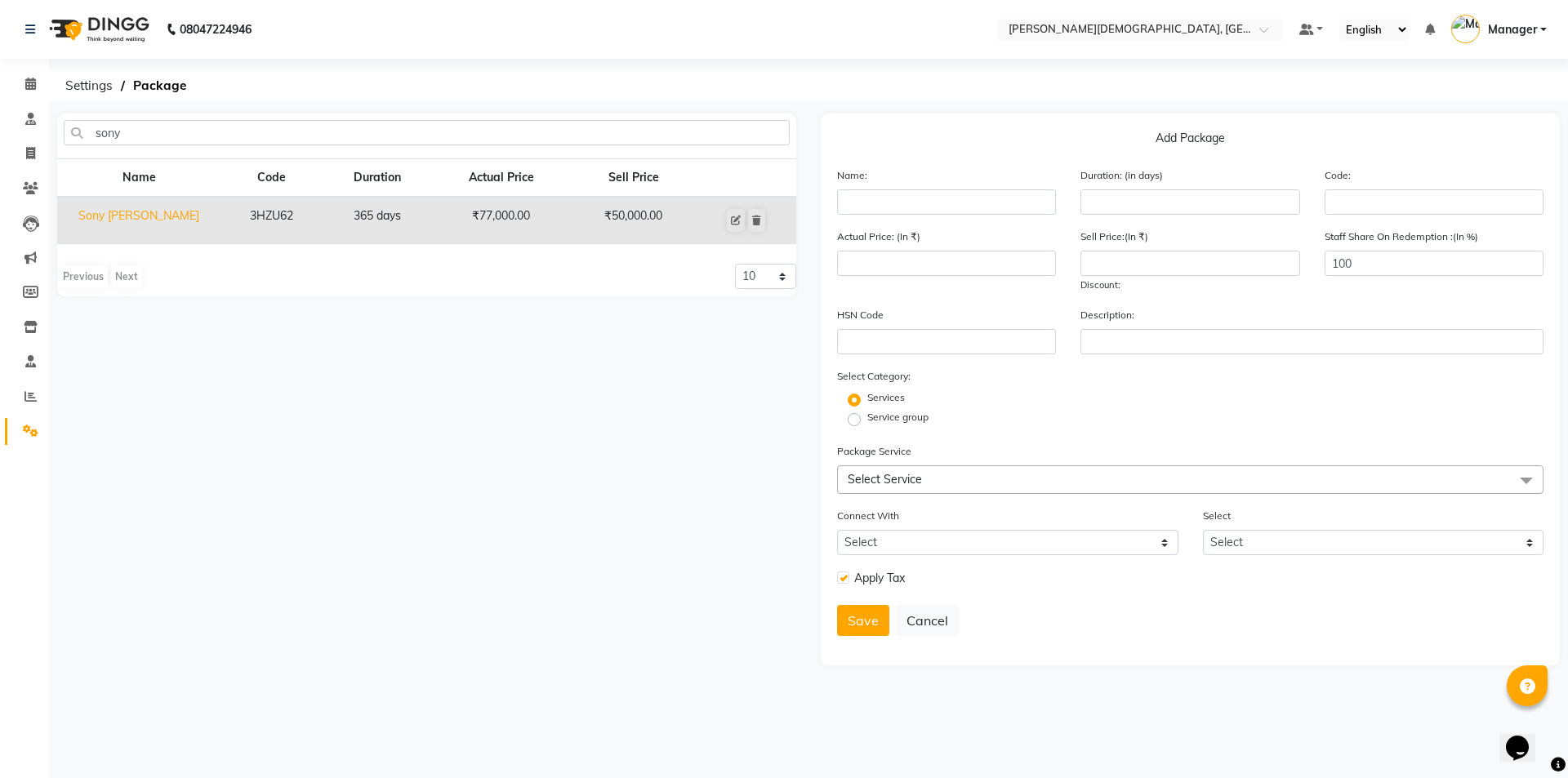
type input "77000"
type input "50000"
checkbox input "true"
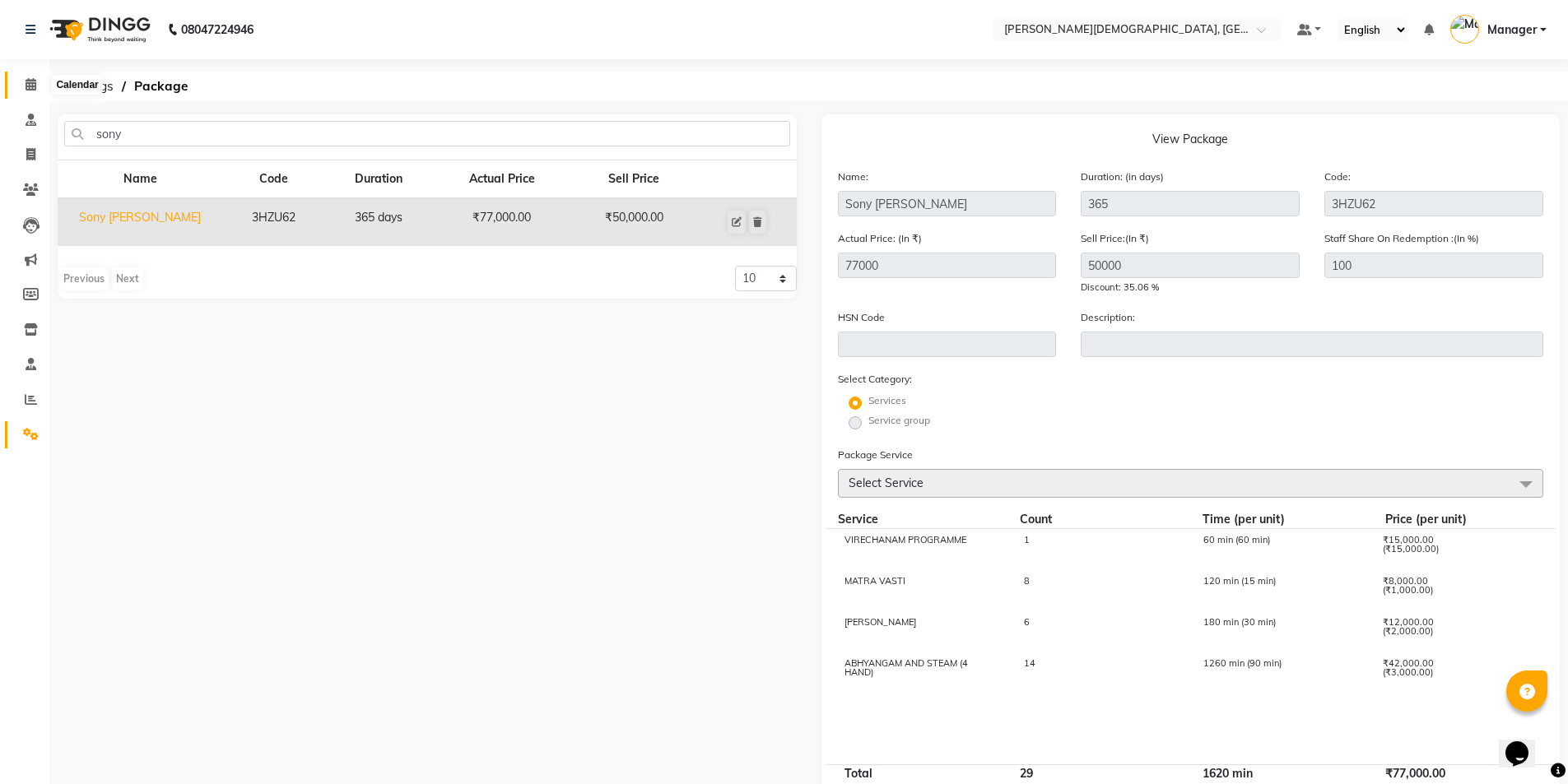
click at [29, 84] on icon at bounding box center [31, 84] width 10 height 12
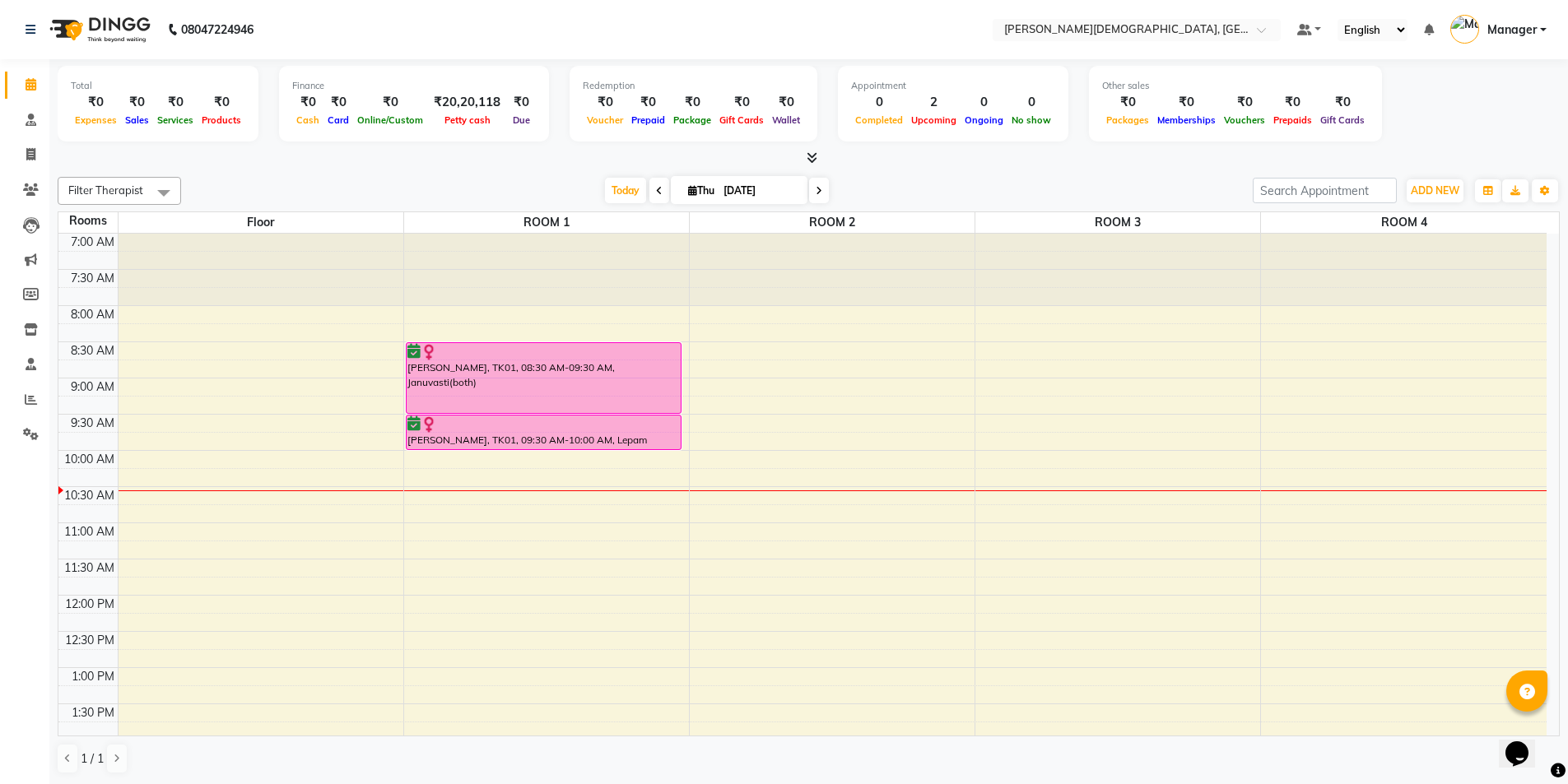
click at [780, 350] on div "7:00 AM 7:30 AM 8:00 AM 8:30 AM 9:00 AM 9:30 AM 10:00 AM 10:30 AM 11:00 AM 11:3…" at bounding box center [802, 740] width 1488 height 1013
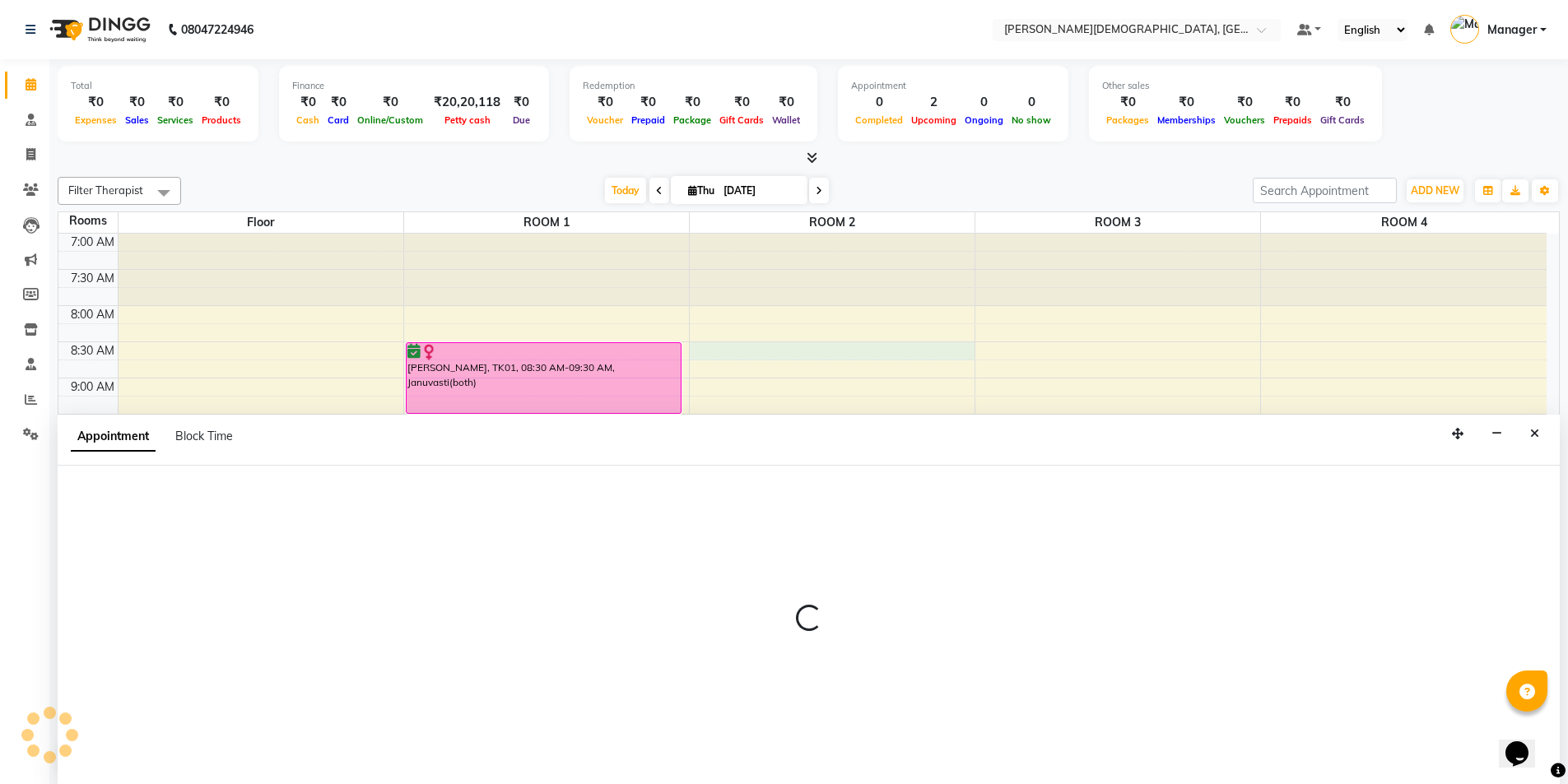
scroll to position [1, 0]
select select "510"
select select "tentative"
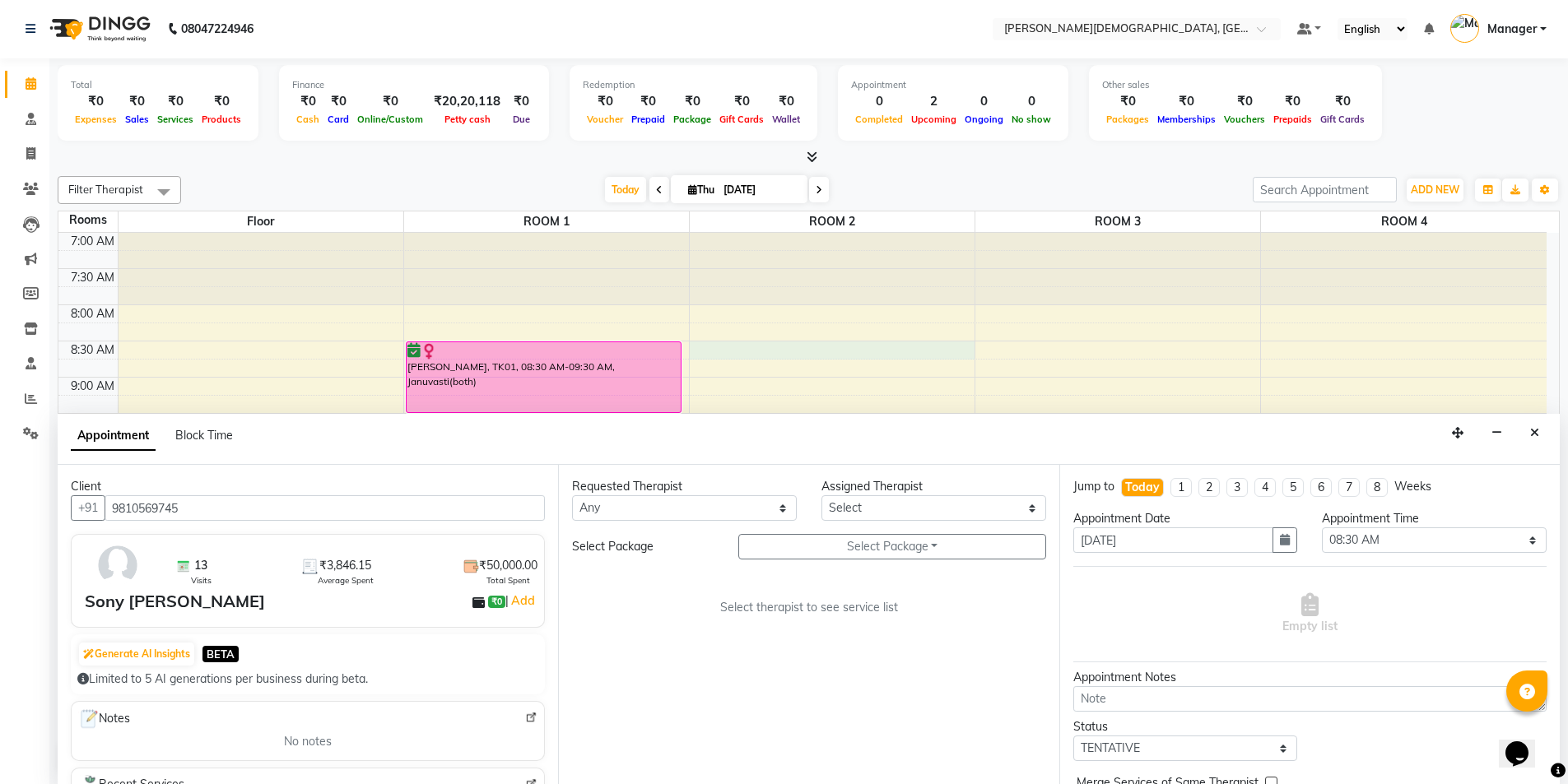
type input "9810569745"
click at [774, 517] on select "Any [PERSON_NAME] [PERSON_NAME] [PERSON_NAME] [PERSON_NAME] [PERSON_NAME] [PERS…" at bounding box center [684, 508] width 225 height 26
select select "81275"
click at [572, 495] on select "Any [PERSON_NAME] [PERSON_NAME] [PERSON_NAME] [PERSON_NAME] [PERSON_NAME] [PERS…" at bounding box center [684, 508] width 225 height 26
select select "81275"
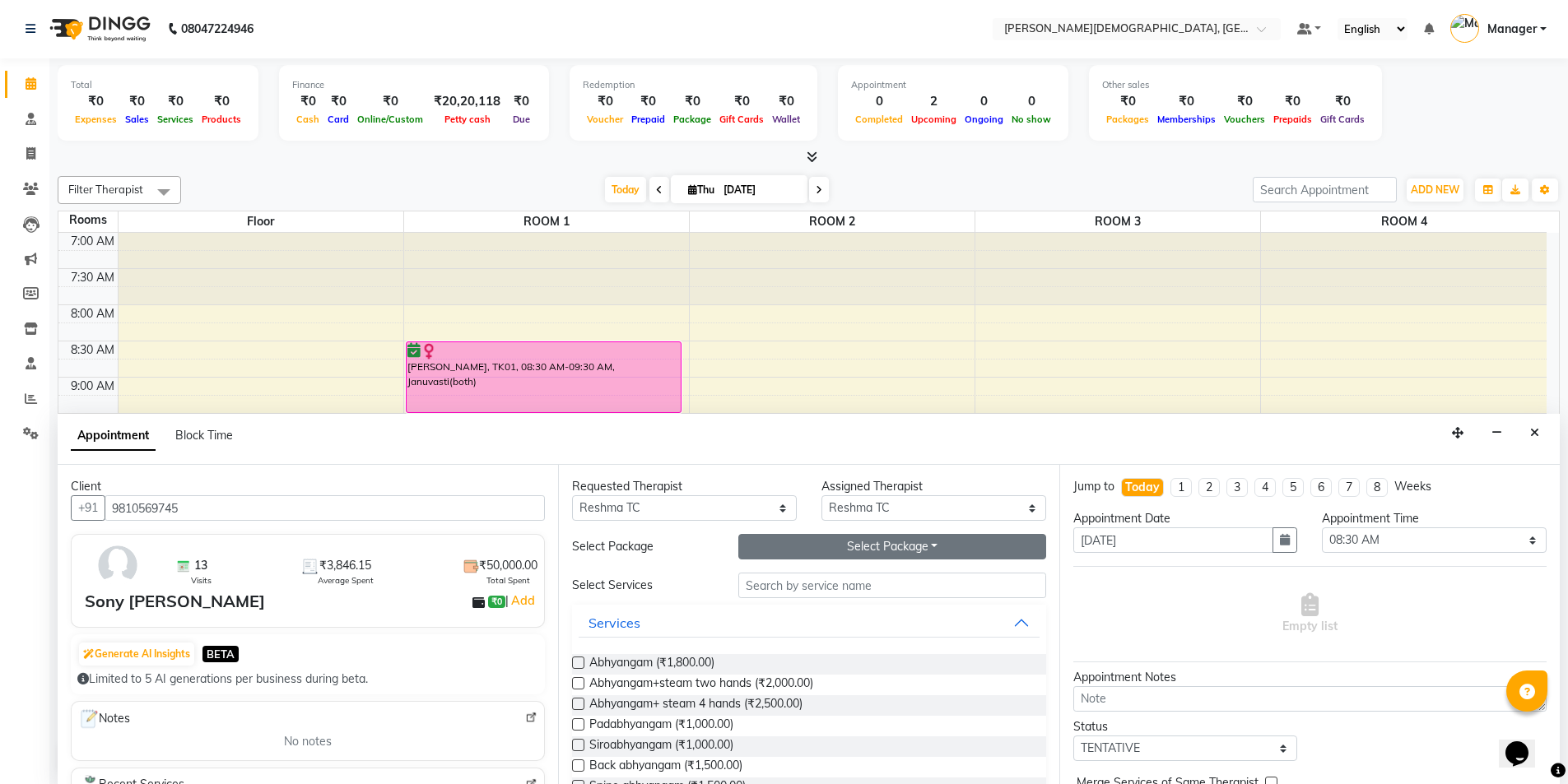
click at [826, 545] on button "Select Package Toggle Dropdown" at bounding box center [892, 547] width 308 height 26
click at [823, 583] on li "Sony [PERSON_NAME]" at bounding box center [821, 580] width 165 height 24
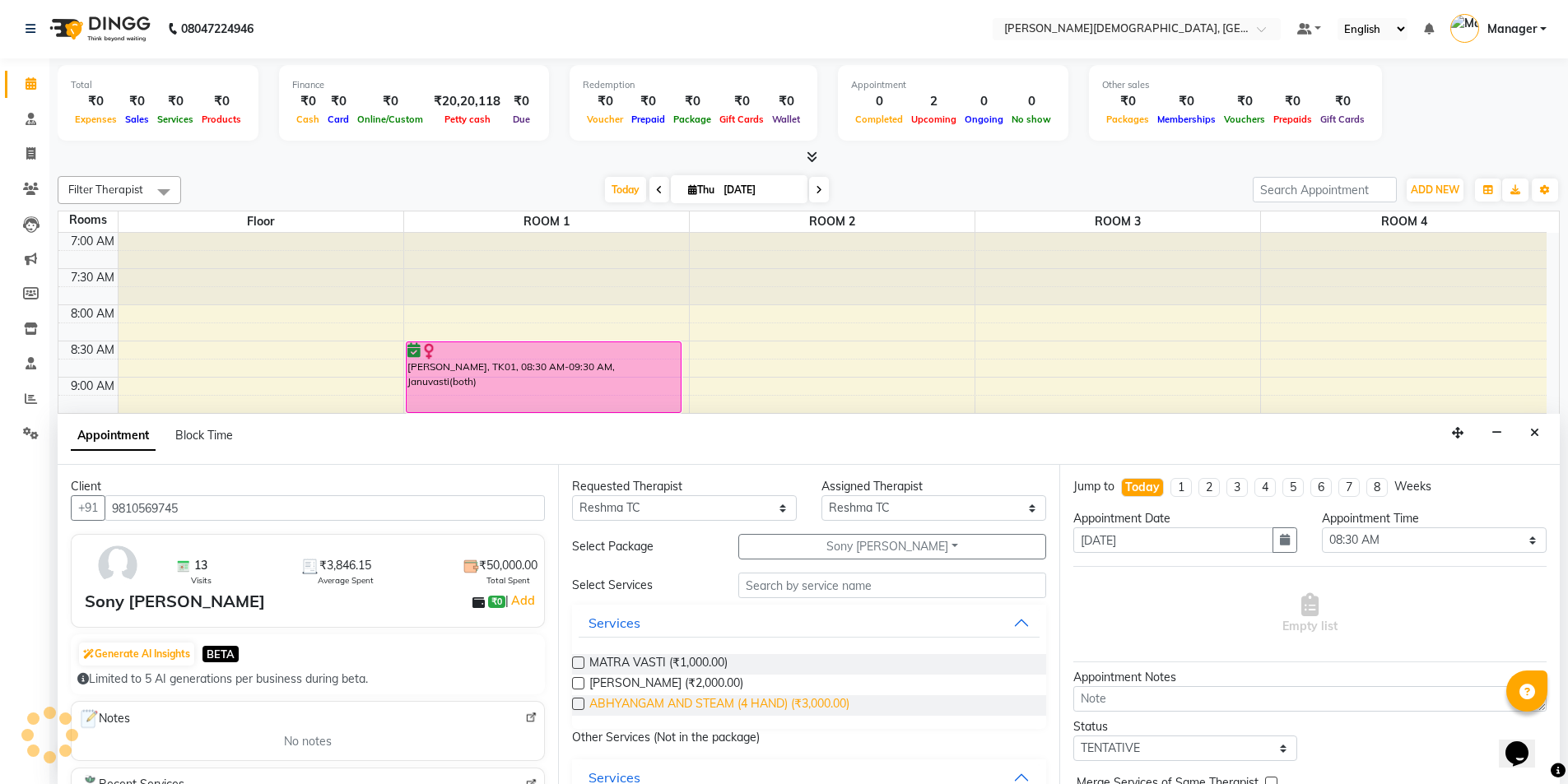
click at [788, 705] on span "ABHYANGAM AND STEAM (4 HAND) (₹3,000.00)" at bounding box center [718, 705] width 260 height 21
checkbox input "true"
select select "2681"
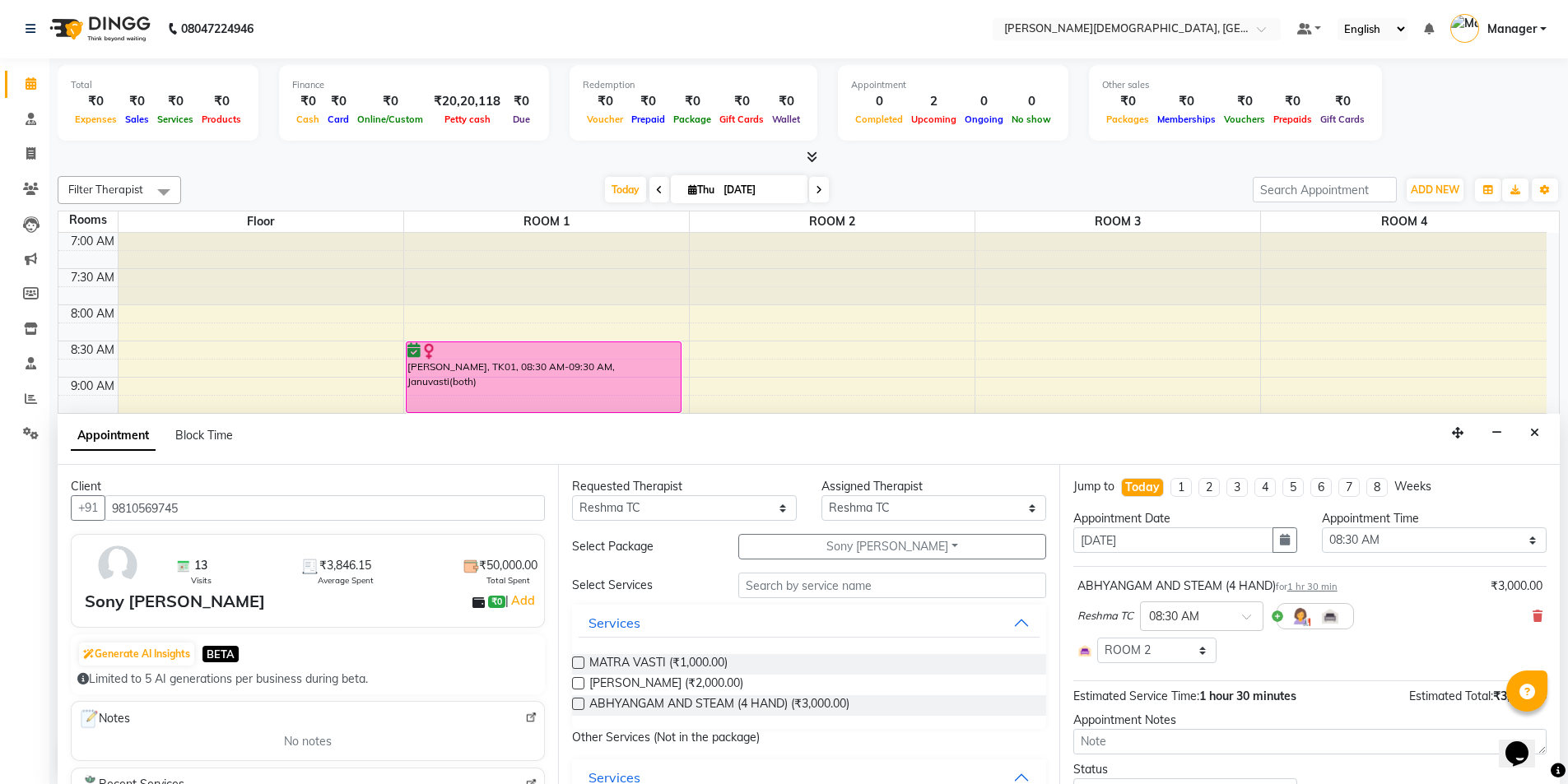
checkbox input "false"
click at [658, 664] on span "MATRA VASTI (₹1,000.00)" at bounding box center [658, 664] width 138 height 21
checkbox input "false"
select select "2681"
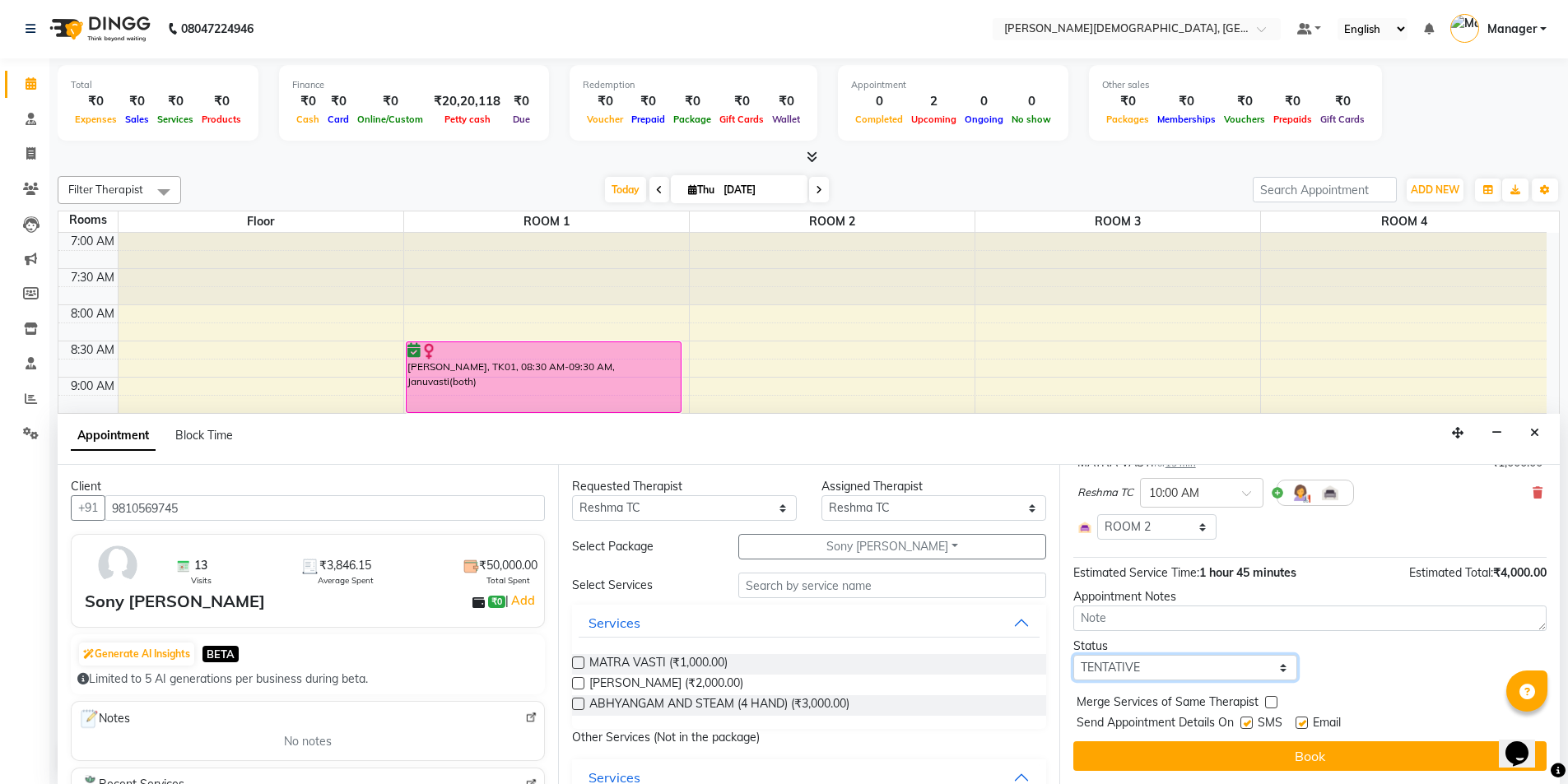
drag, startPoint x: 1160, startPoint y: 668, endPoint x: 1150, endPoint y: 657, distance: 14.9
click at [1160, 668] on select "Select TENTATIVE CONFIRM CHECK-IN UPCOMING" at bounding box center [1186, 667] width 225 height 26
select select "confirm booking"
click at [1073, 655] on select "Select TENTATIVE CONFIRM CHECK-IN UPCOMING" at bounding box center [1186, 667] width 225 height 26
click at [1247, 726] on label at bounding box center [1247, 722] width 12 height 12
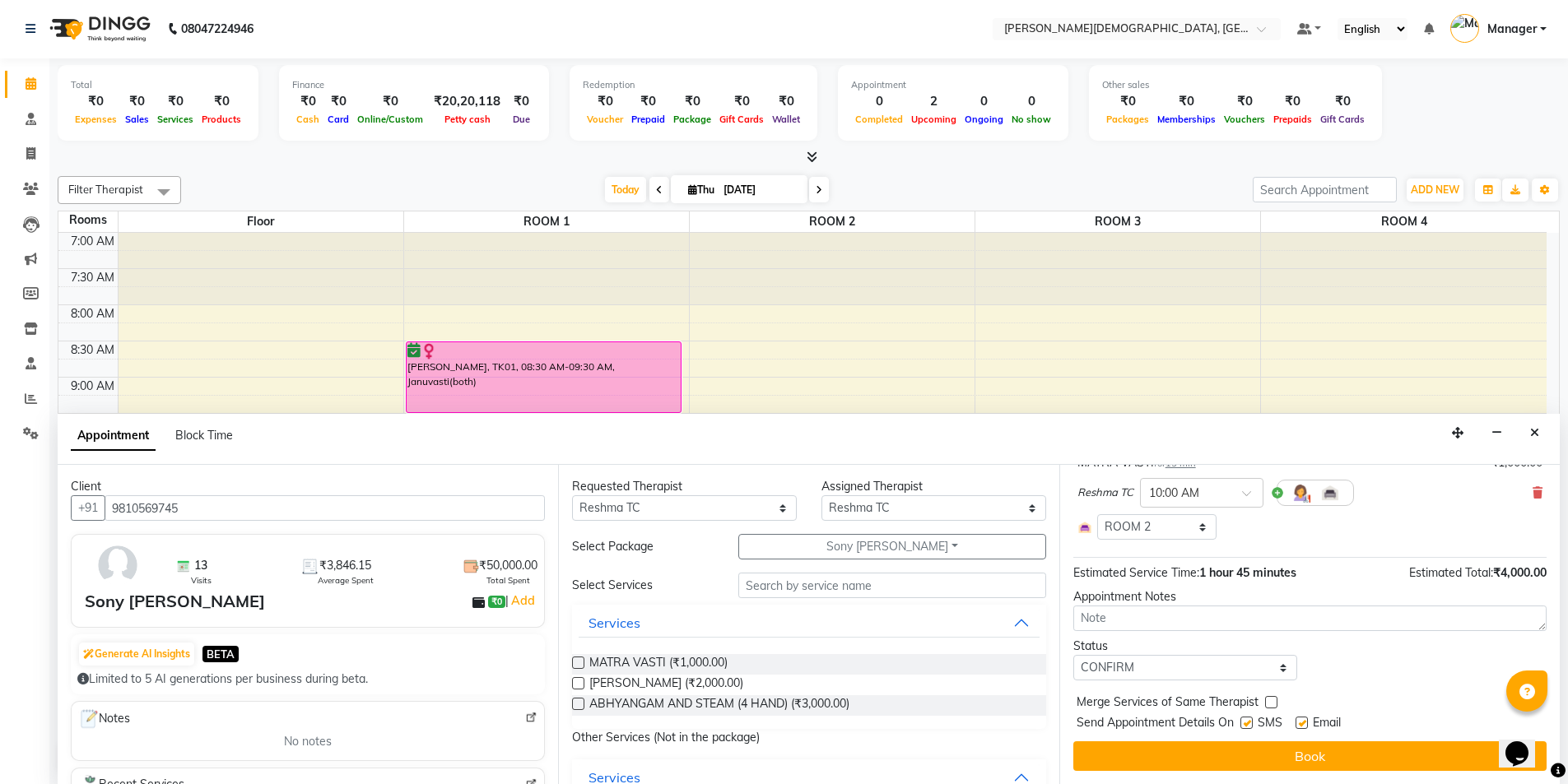
click at [1247, 726] on input "checkbox" at bounding box center [1246, 724] width 10 height 10
checkbox input "false"
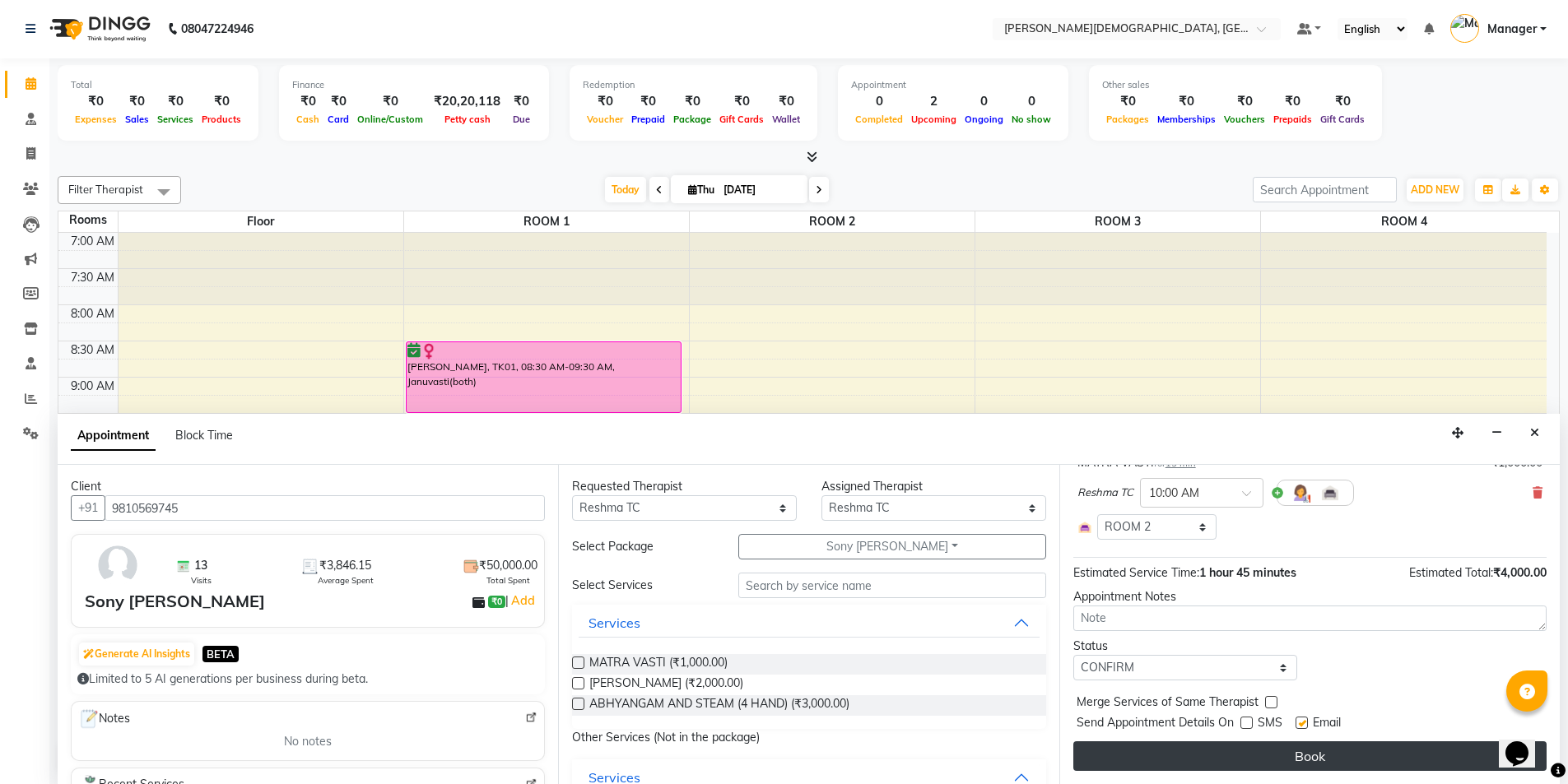
click at [1231, 746] on button "Book" at bounding box center [1310, 756] width 473 height 30
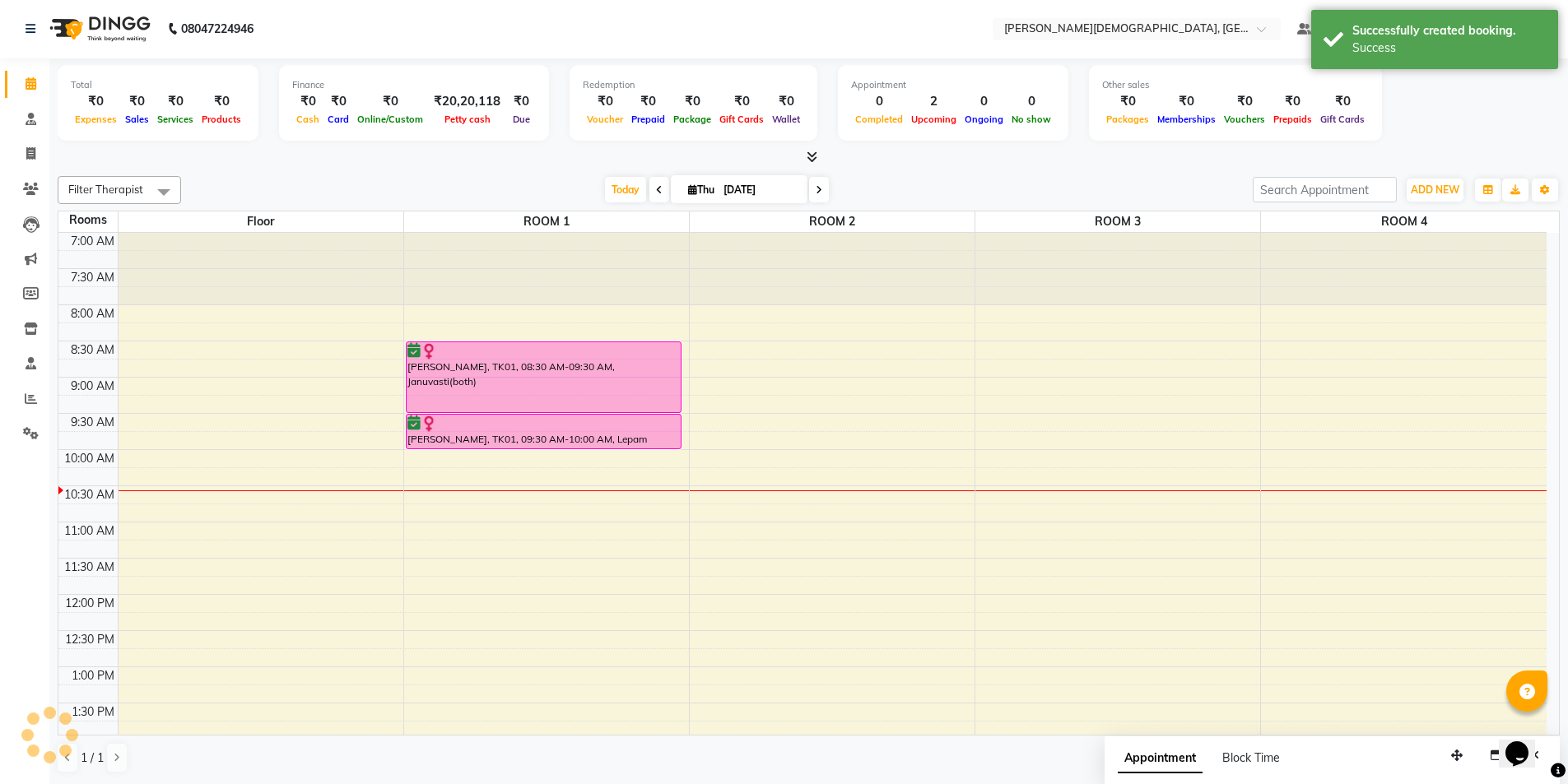
scroll to position [0, 0]
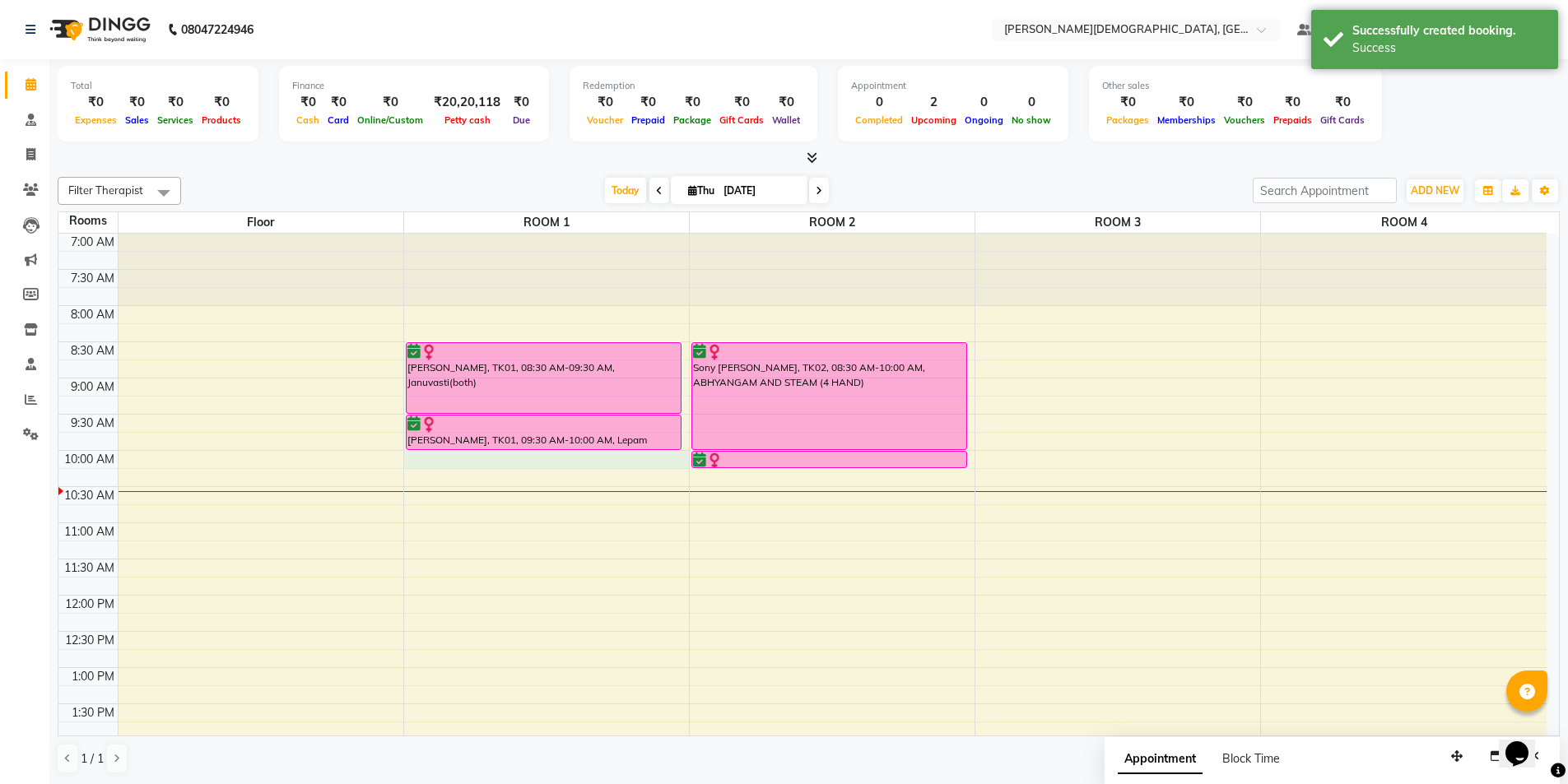
click at [535, 462] on div "7:00 AM 7:30 AM 8:00 AM 8:30 AM 9:00 AM 9:30 AM 10:00 AM 10:30 AM 11:00 AM 11:3…" at bounding box center [802, 740] width 1488 height 1013
select select "600"
select select "tentative"
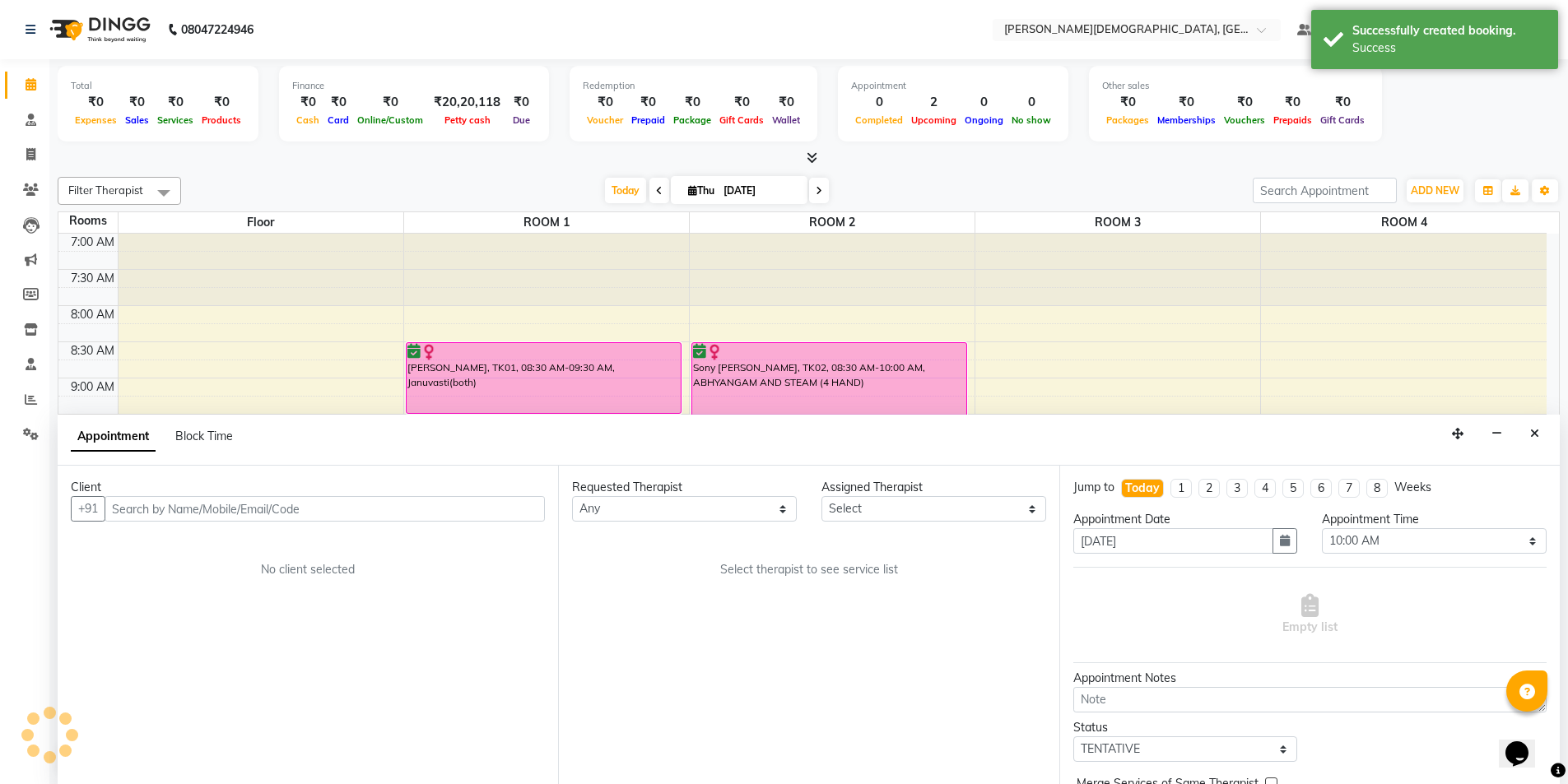
scroll to position [1, 0]
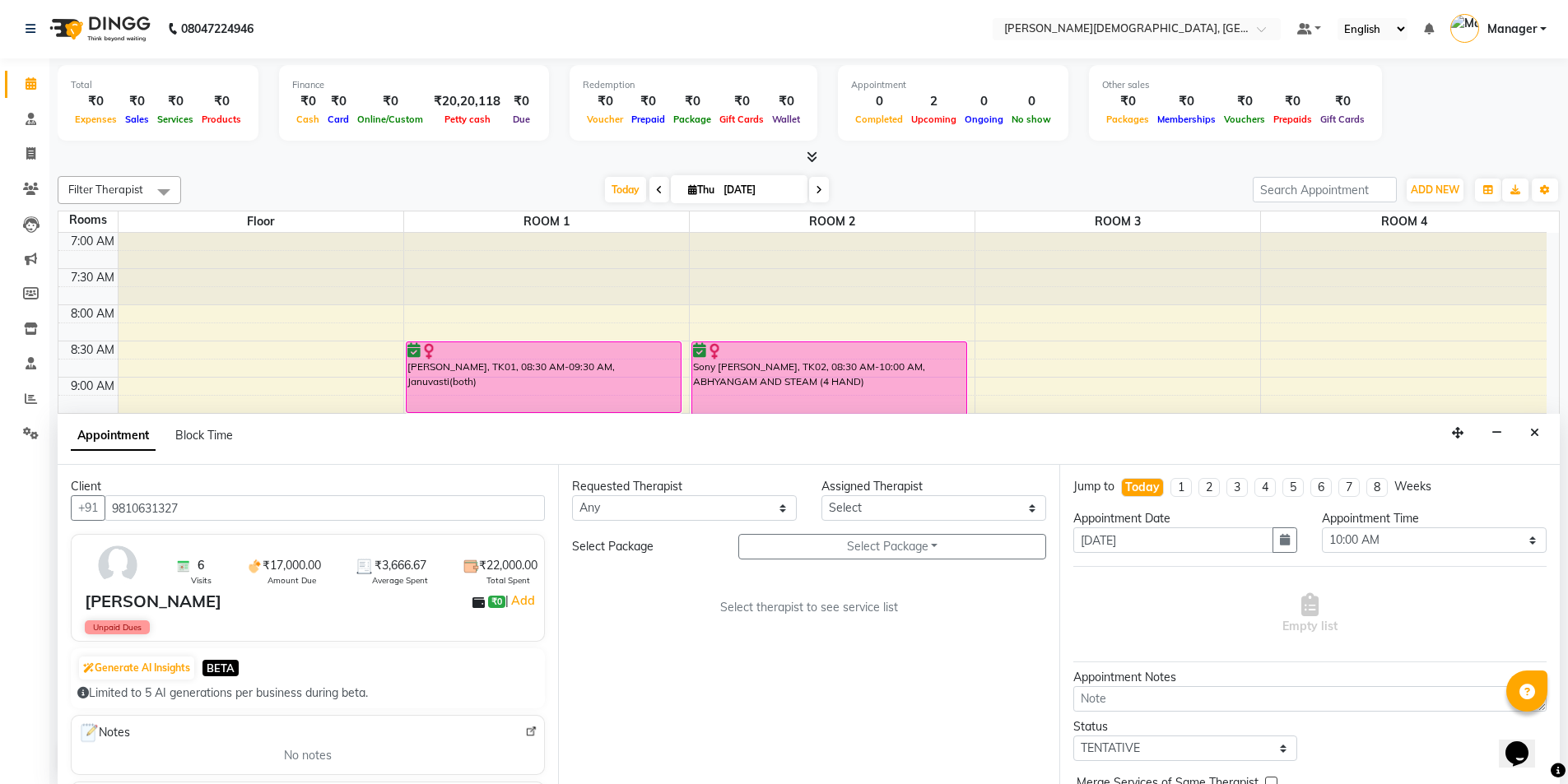
type input "9810631327"
click at [730, 503] on select "Any [PERSON_NAME] [PERSON_NAME] [PERSON_NAME] [PERSON_NAME] [PERSON_NAME] [PERS…" at bounding box center [684, 508] width 225 height 26
select select "81275"
click at [572, 495] on select "Any [PERSON_NAME] [PERSON_NAME] [PERSON_NAME] [PERSON_NAME] [PERSON_NAME] [PERS…" at bounding box center [684, 508] width 225 height 26
select select "81275"
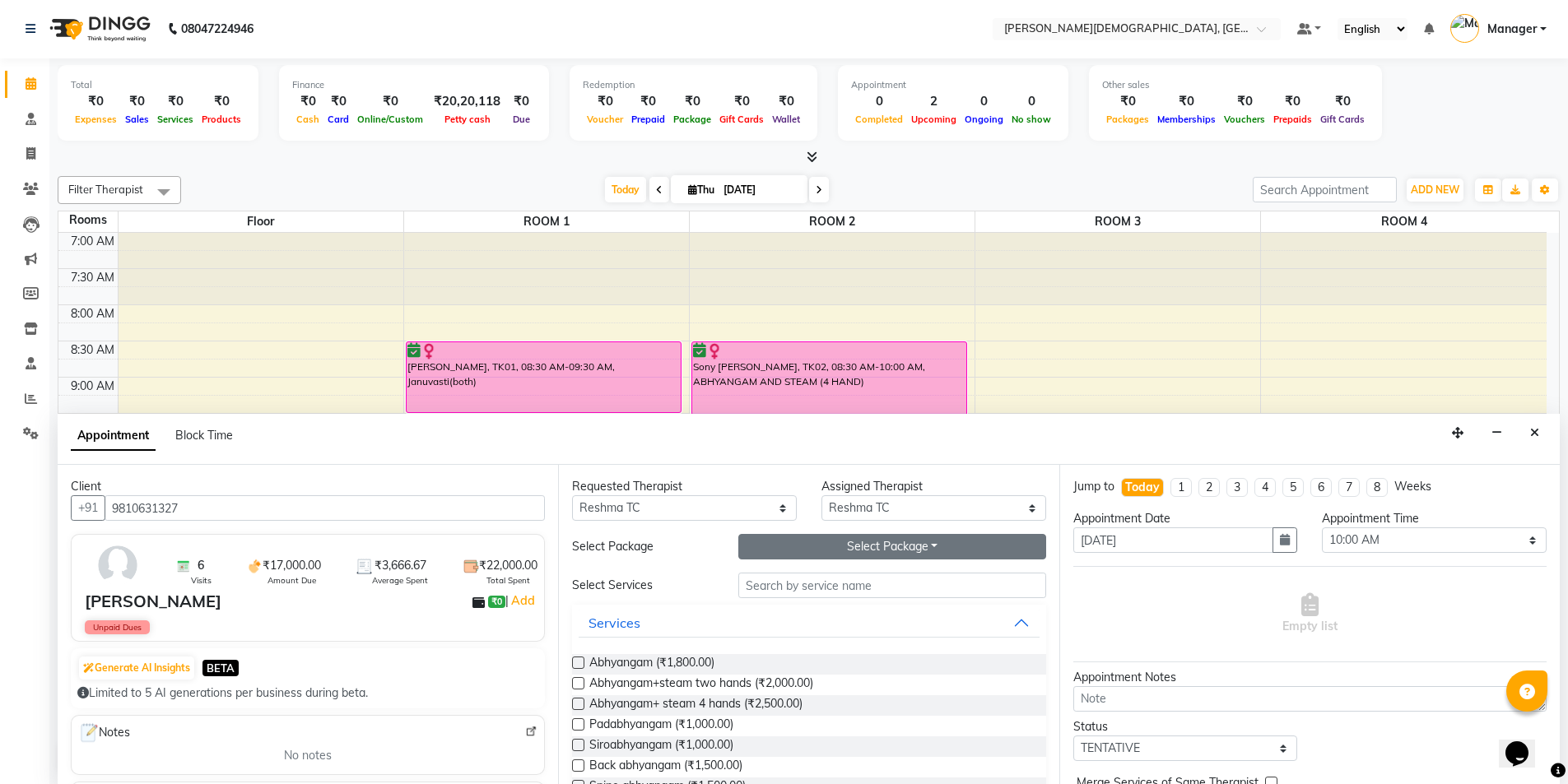
click at [853, 550] on button "Select Package Toggle Dropdown" at bounding box center [892, 547] width 308 height 26
click at [840, 573] on li "[PERSON_NAME]" at bounding box center [804, 580] width 131 height 24
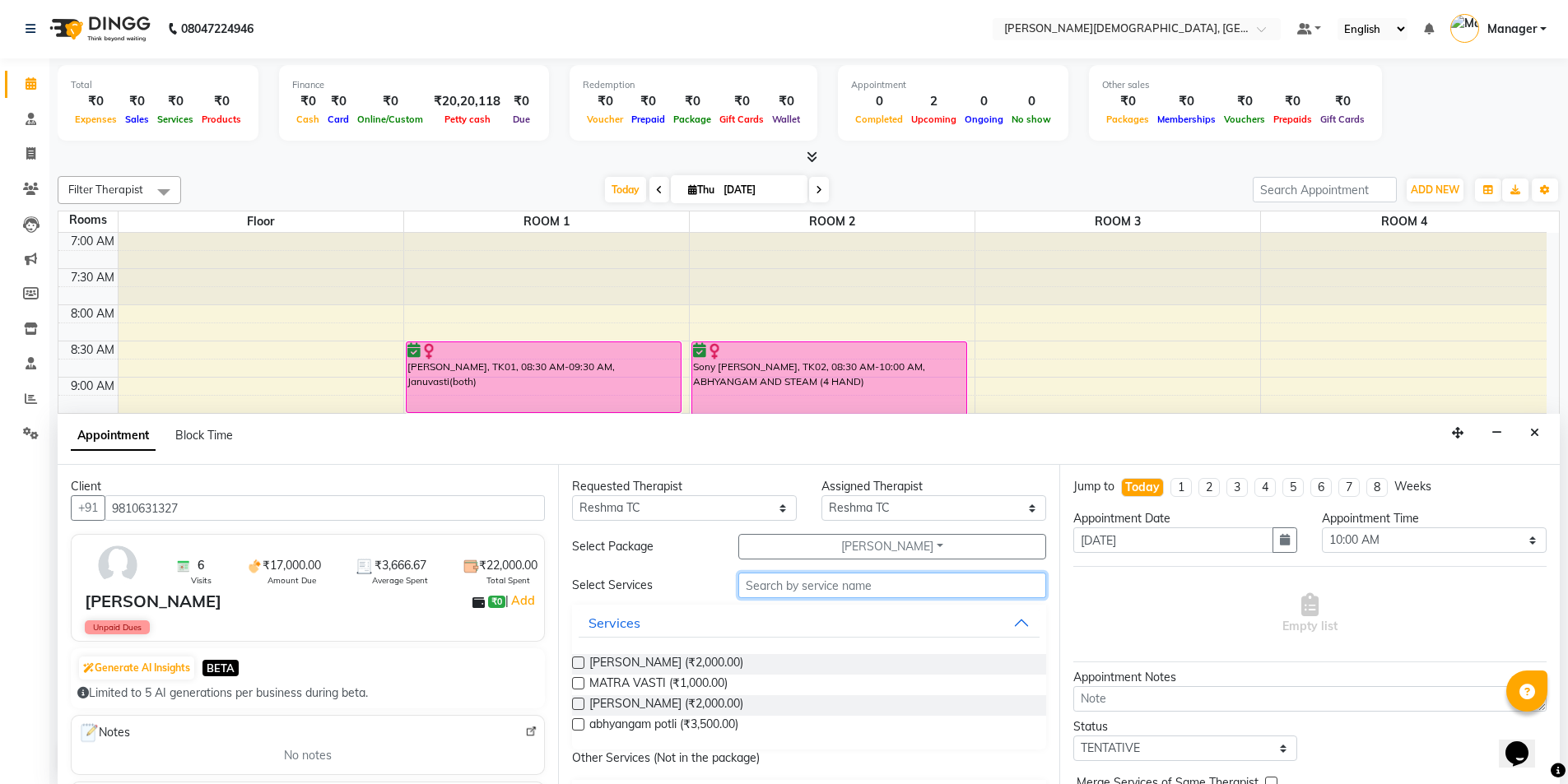
click at [784, 586] on input "text" at bounding box center [892, 585] width 308 height 26
click at [671, 664] on span "[PERSON_NAME] (₹2,000.00)" at bounding box center [666, 664] width 154 height 21
checkbox input "true"
select select "2680"
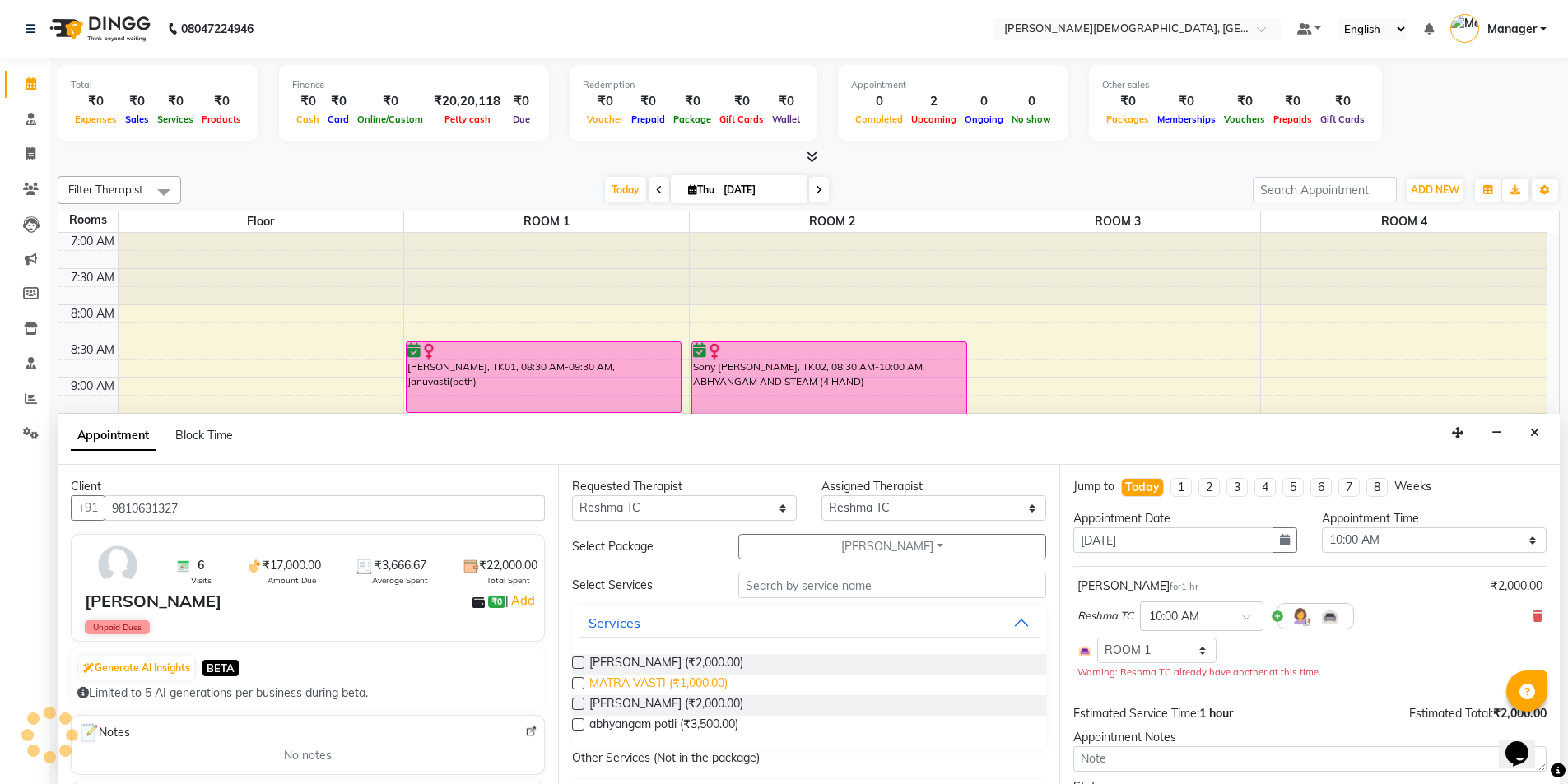
checkbox input "false"
click at [673, 684] on span "MATRA VASTI (₹1,000.00)" at bounding box center [658, 685] width 138 height 21
checkbox input "true"
select select "2680"
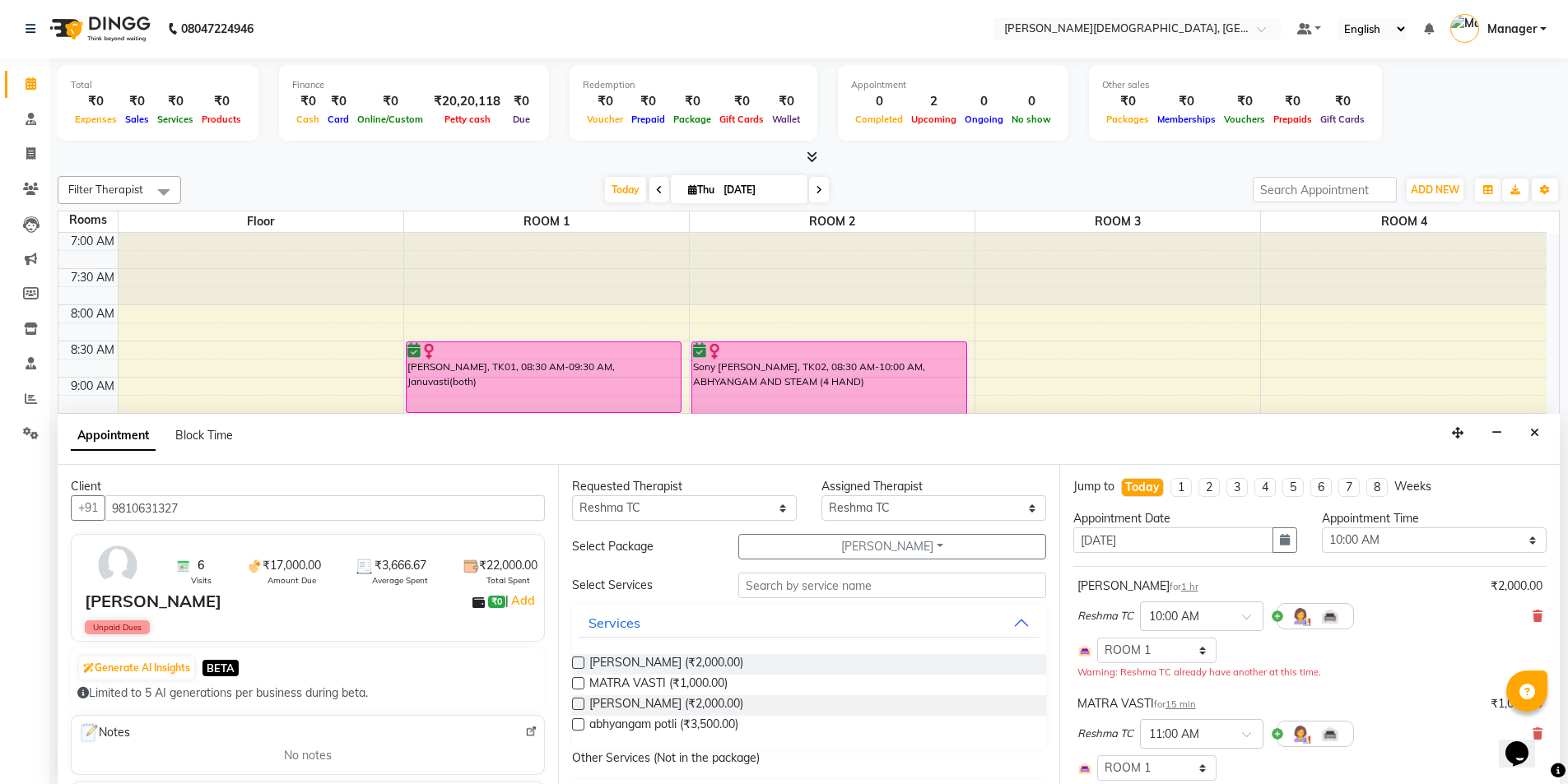
checkbox input "false"
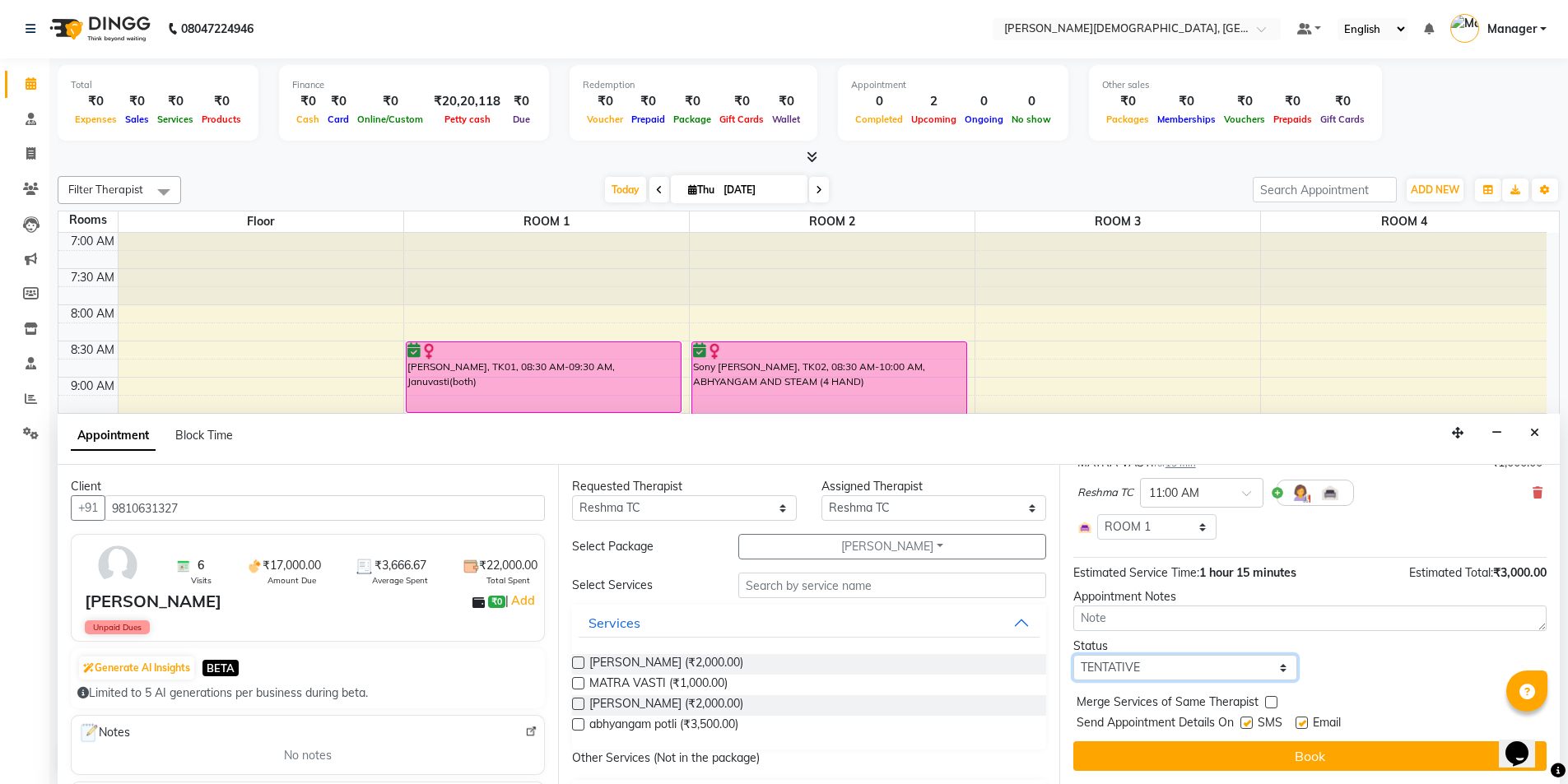
click at [1153, 667] on select "Select TENTATIVE CONFIRM CHECK-IN UPCOMING" at bounding box center [1186, 667] width 225 height 26
select select "confirm booking"
click at [1073, 655] on select "Select TENTATIVE CONFIRM CHECK-IN UPCOMING" at bounding box center [1186, 667] width 225 height 26
click at [1247, 718] on label at bounding box center [1247, 722] width 12 height 12
click at [1247, 719] on input "checkbox" at bounding box center [1246, 724] width 10 height 10
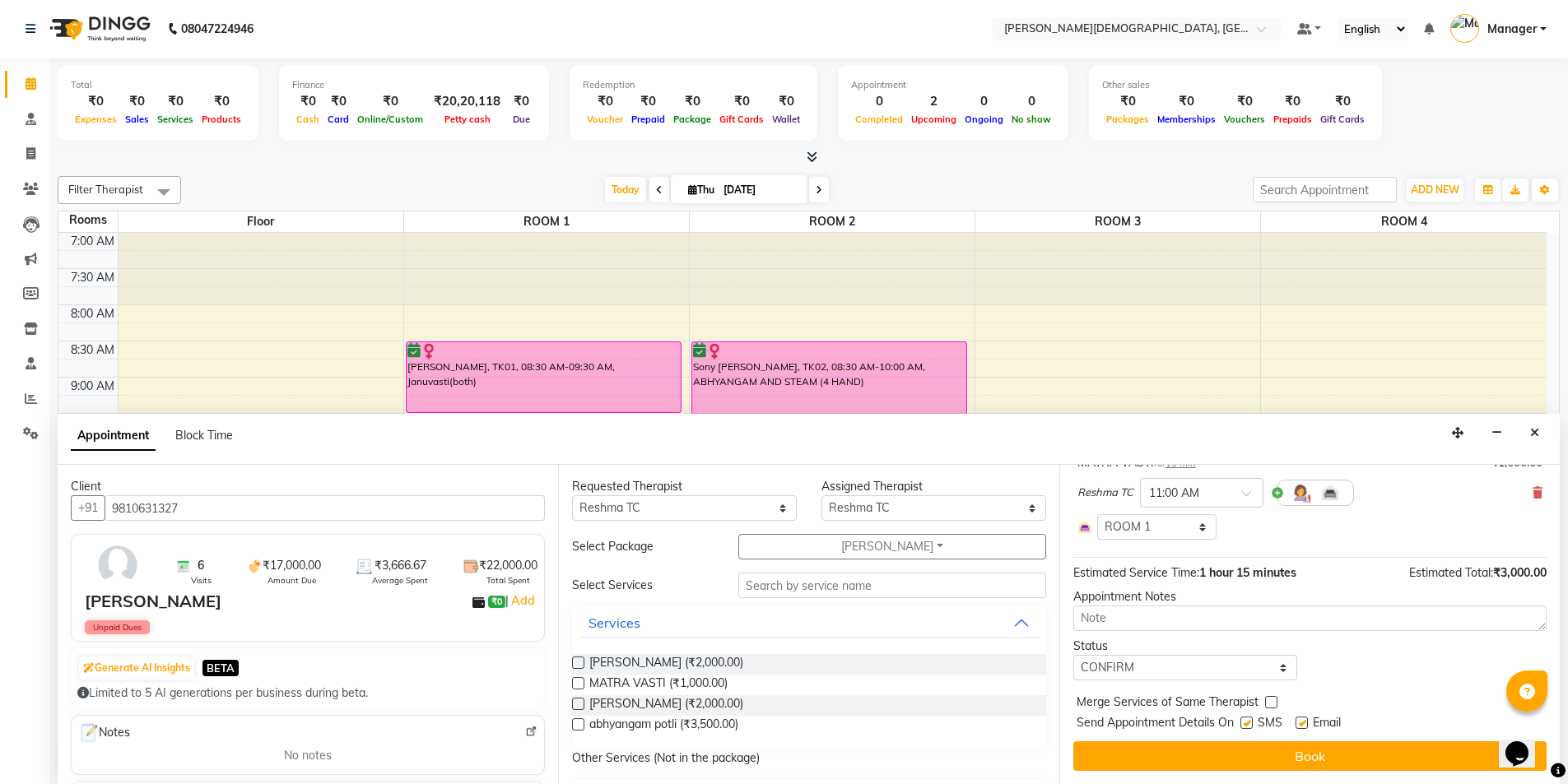
checkbox input "false"
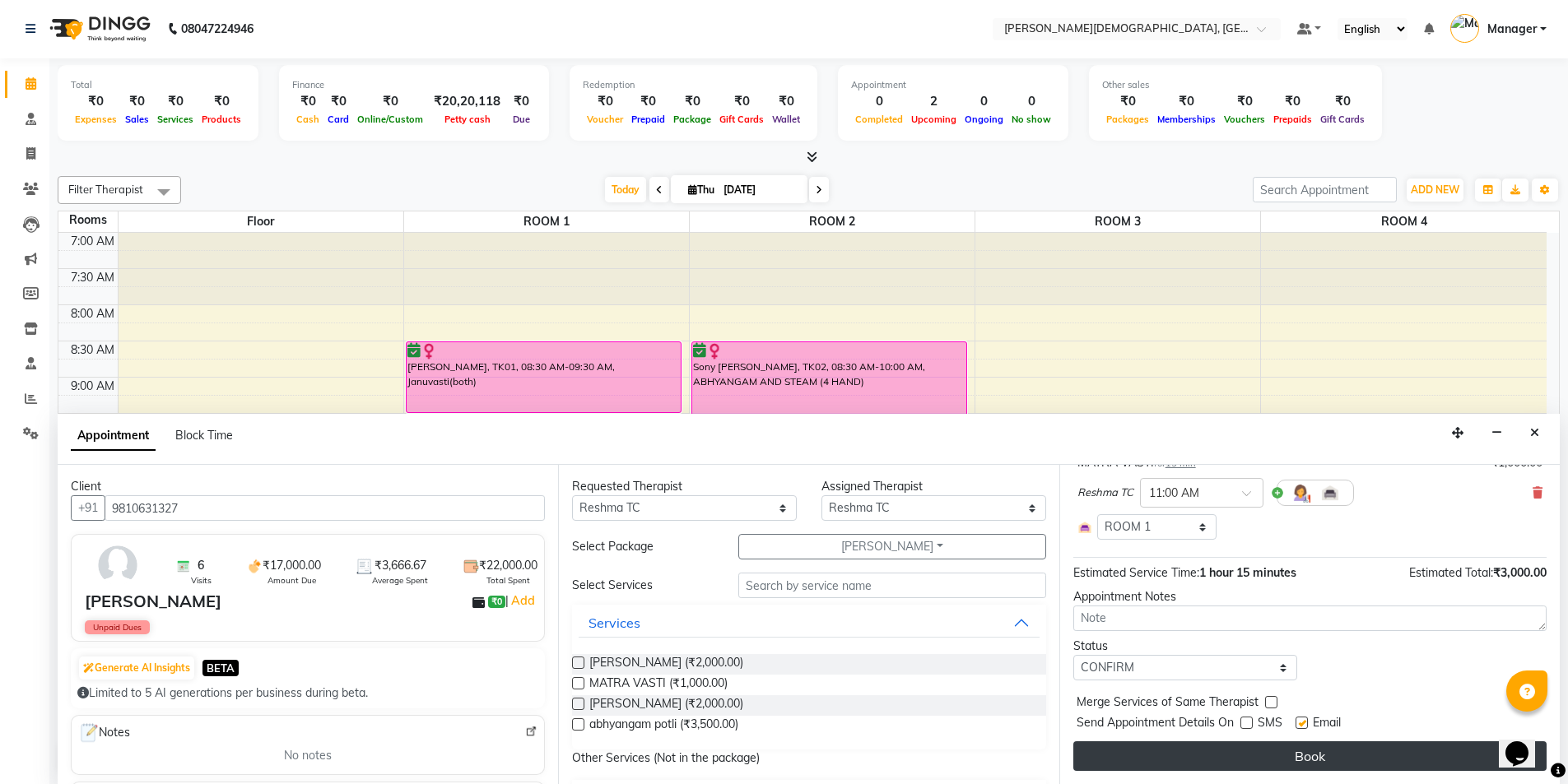
click at [1232, 745] on button "Book" at bounding box center [1310, 756] width 473 height 30
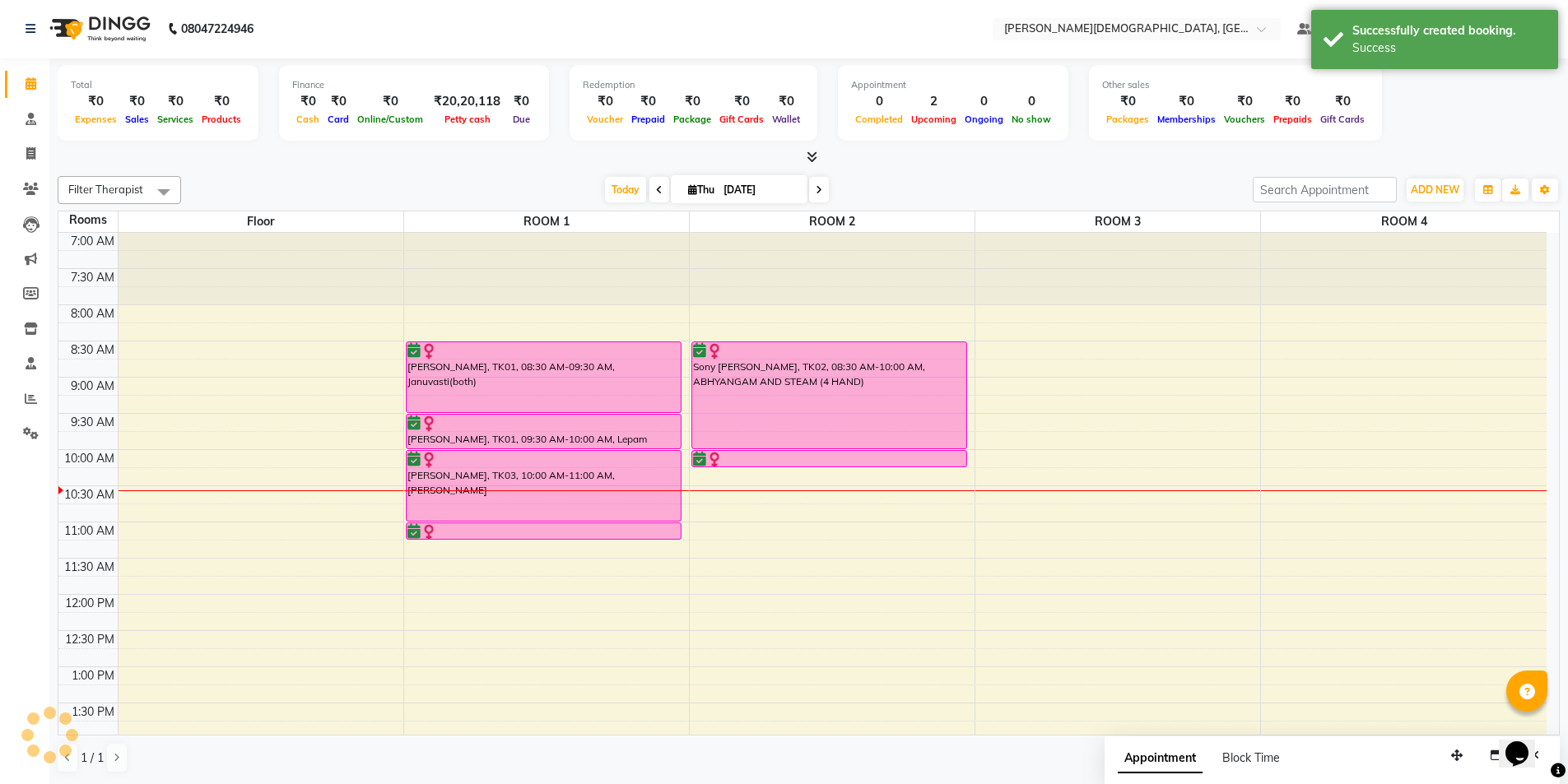
scroll to position [0, 0]
click at [658, 189] on icon at bounding box center [659, 191] width 7 height 10
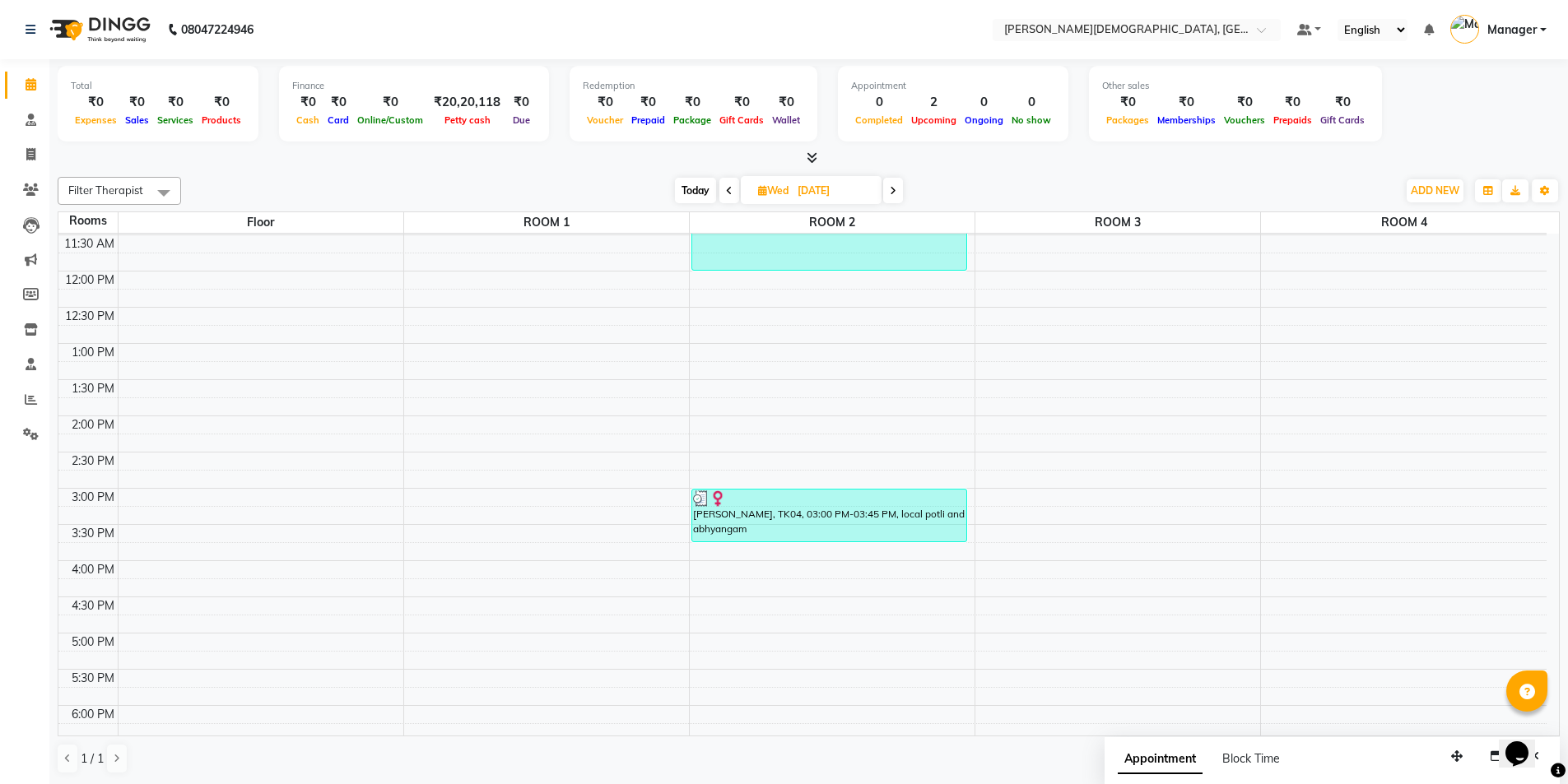
scroll to position [82, 0]
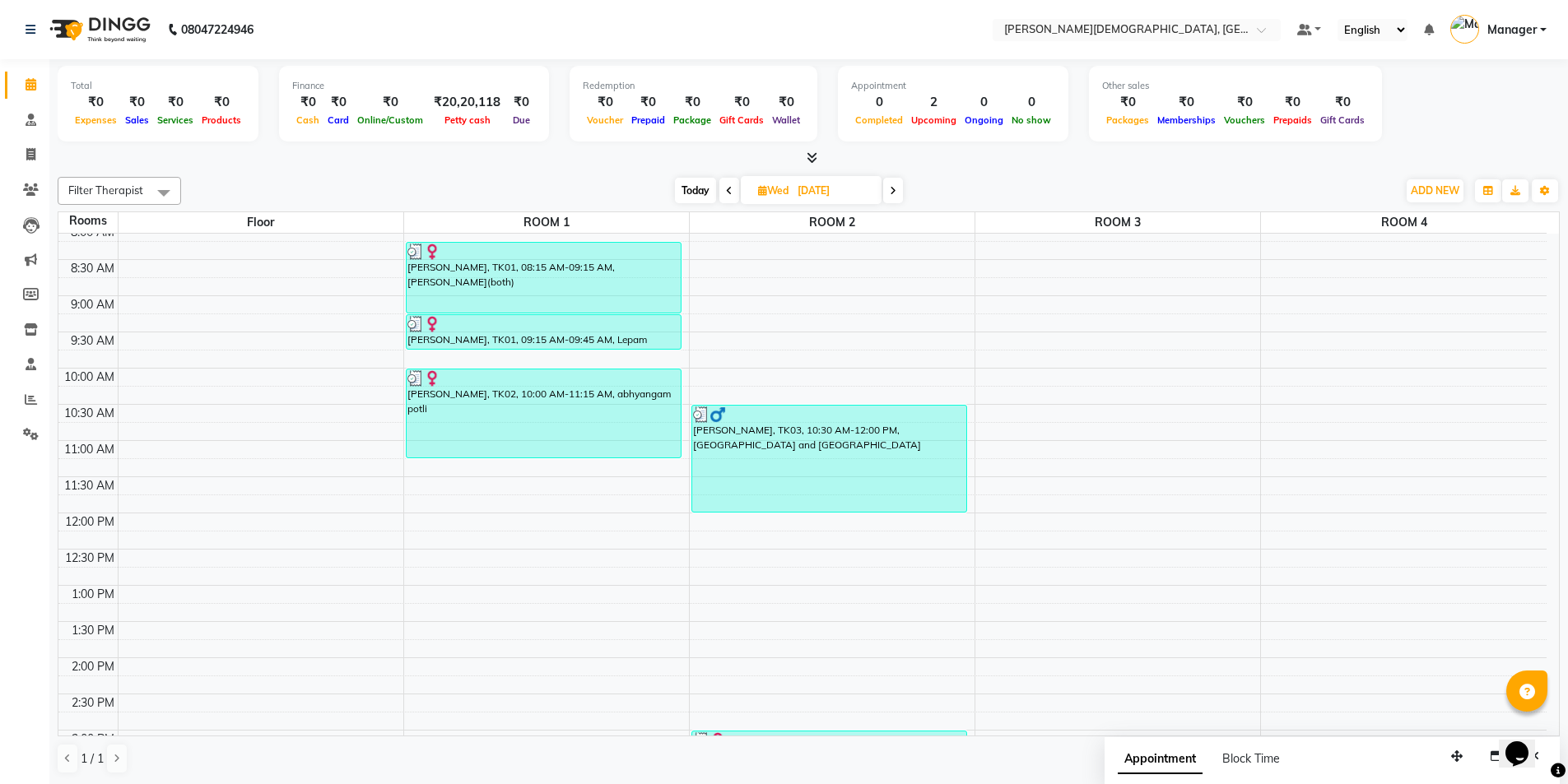
click at [902, 195] on span at bounding box center [892, 190] width 20 height 26
type input "[DATE]"
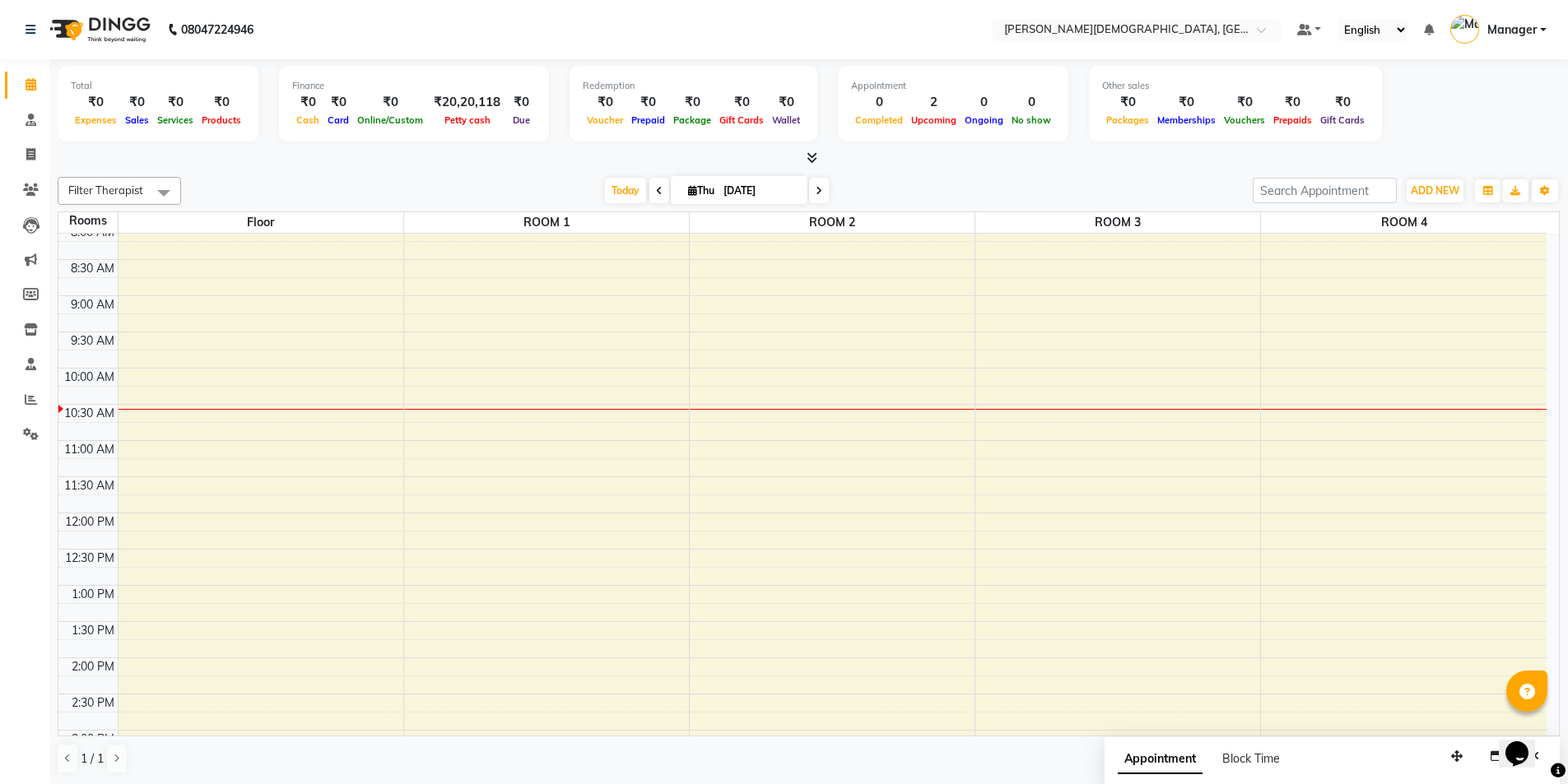
scroll to position [218, 0]
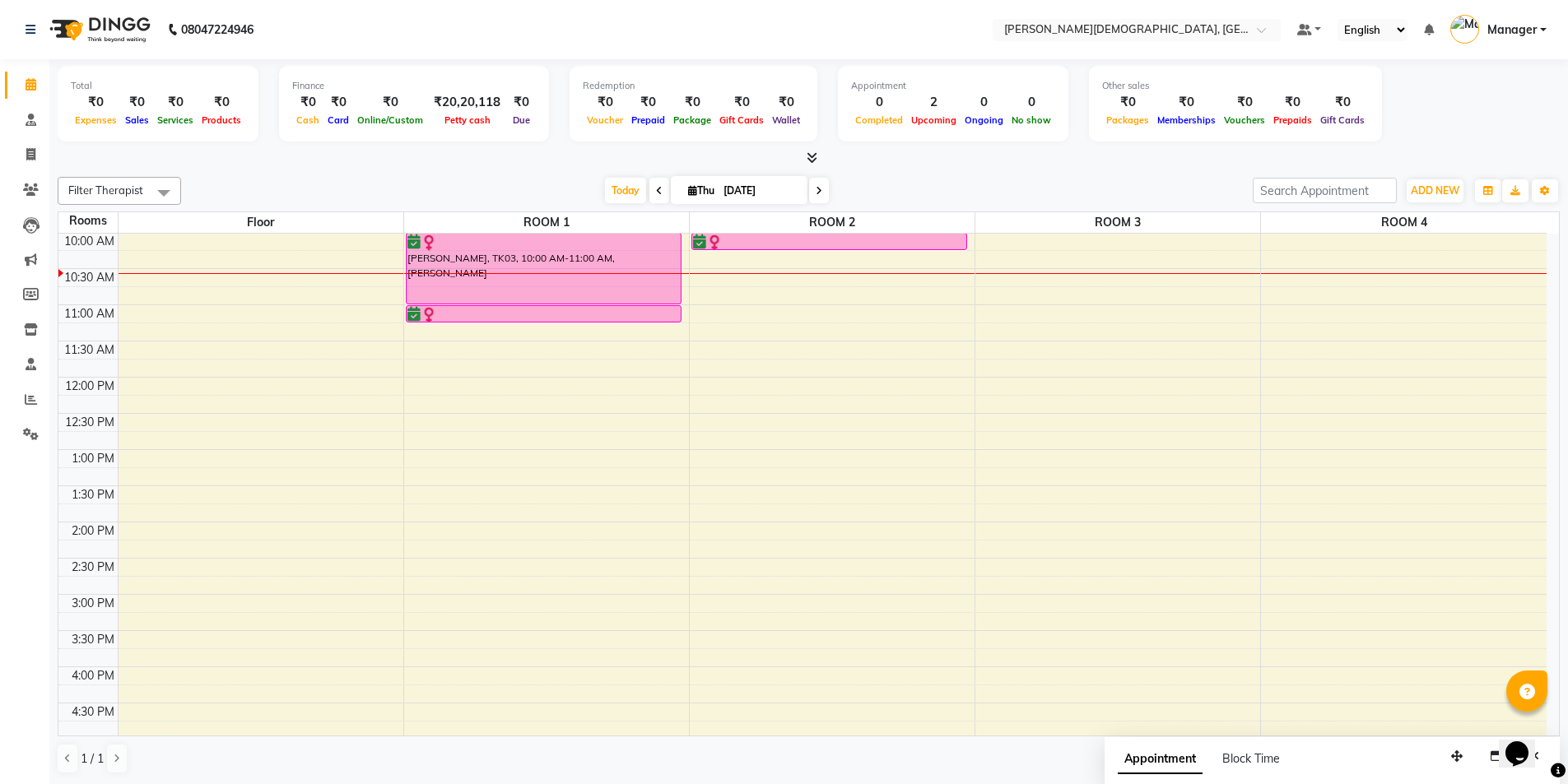
click at [454, 672] on div "7:00 AM 7:30 AM 8:00 AM 8:30 AM 9:00 AM 9:30 AM 10:00 AM 10:30 AM 11:00 AM 11:3…" at bounding box center [802, 522] width 1488 height 1013
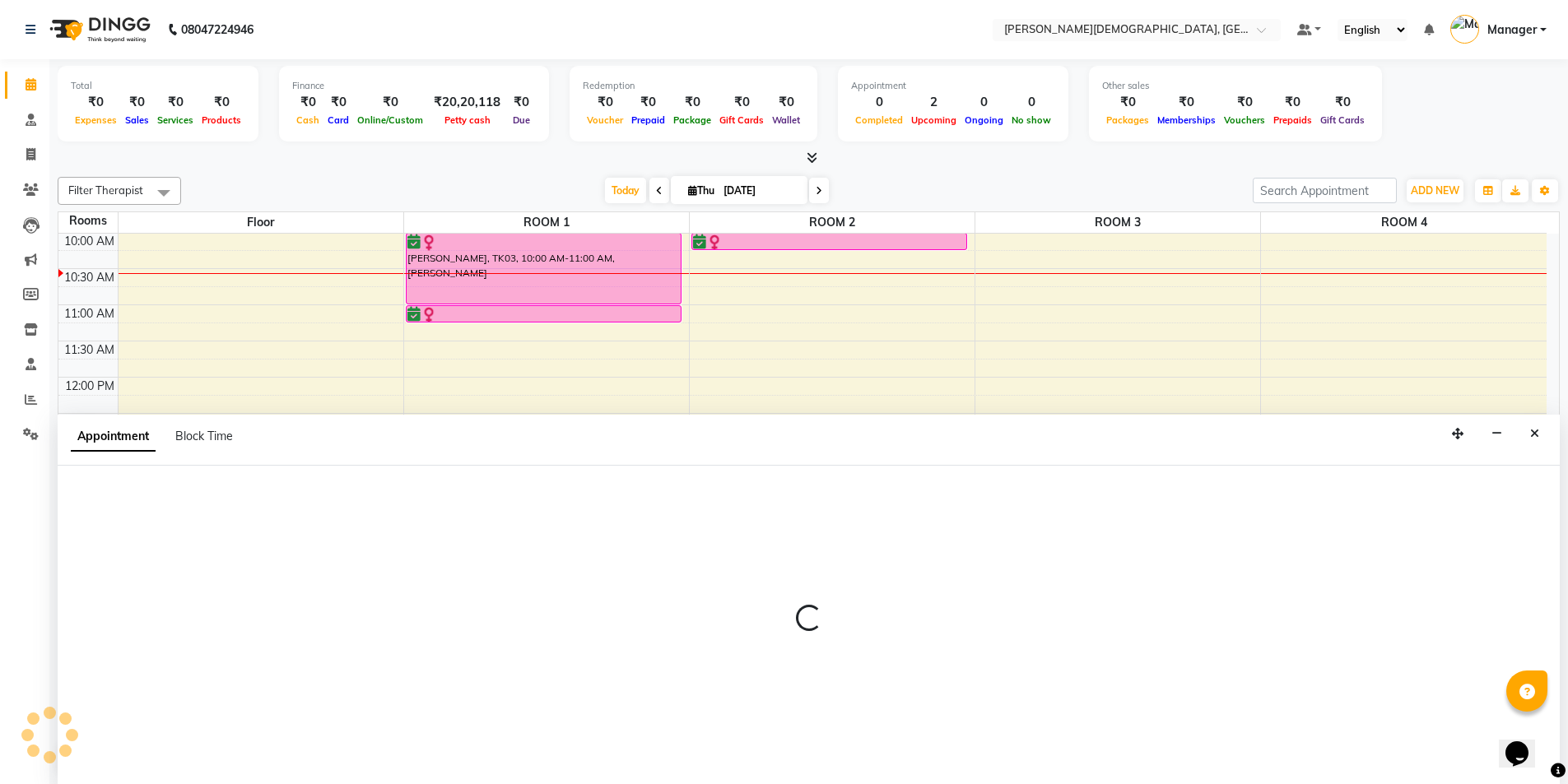
scroll to position [1, 0]
select select "960"
select select "tentative"
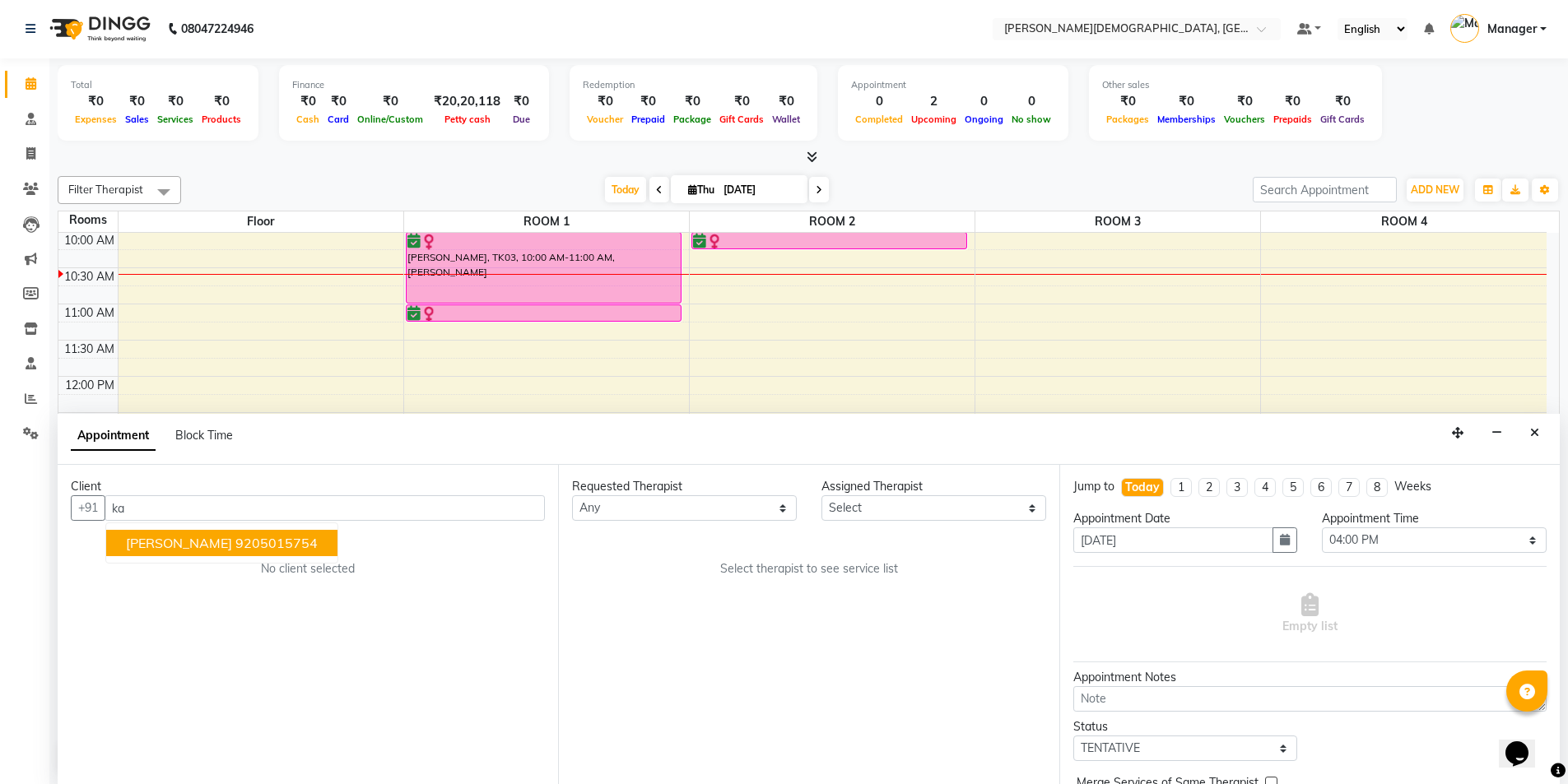
type input "k"
type input "9"
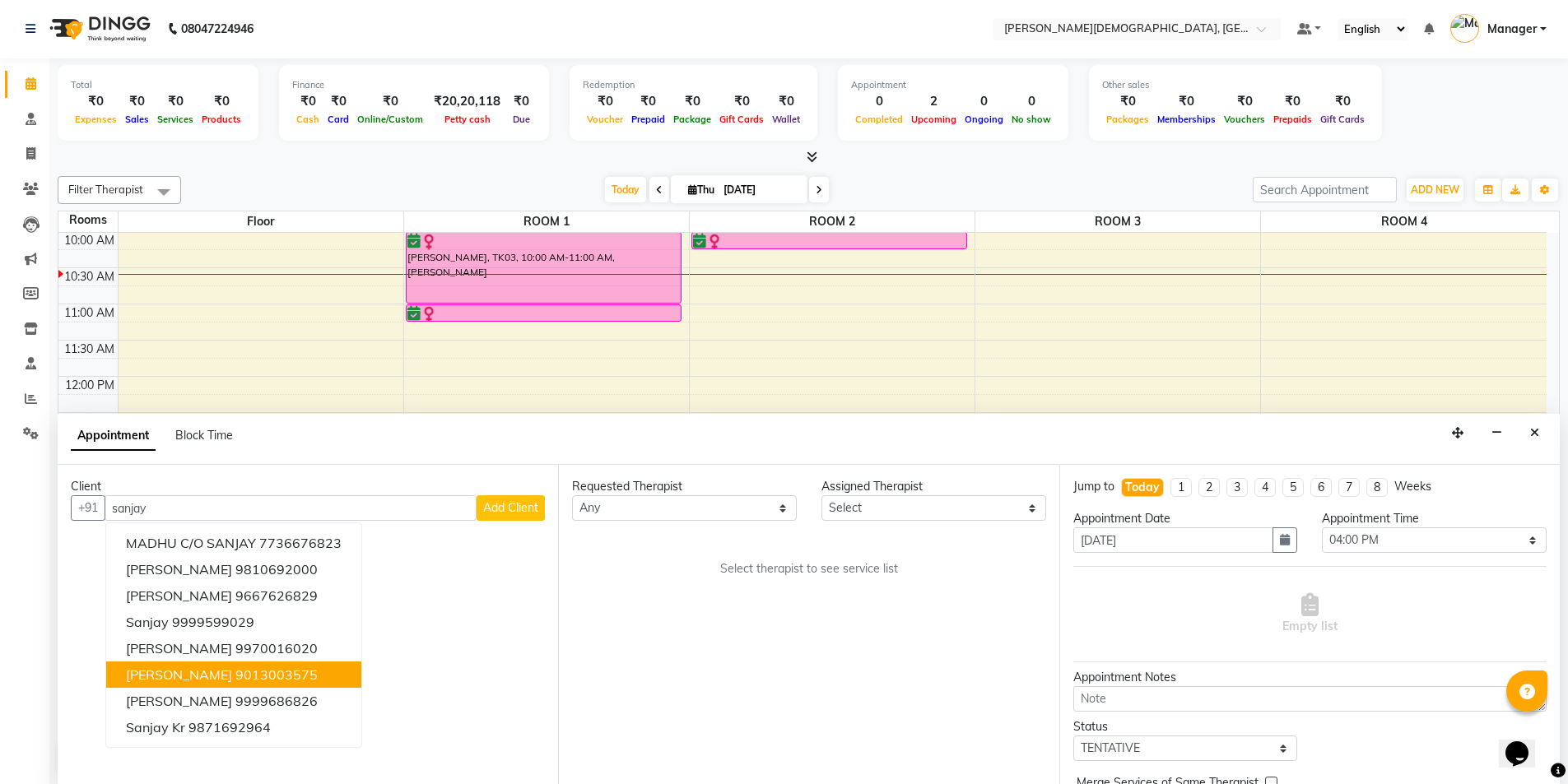
click at [271, 671] on ngb-highlight "9013003575" at bounding box center [277, 674] width 82 height 16
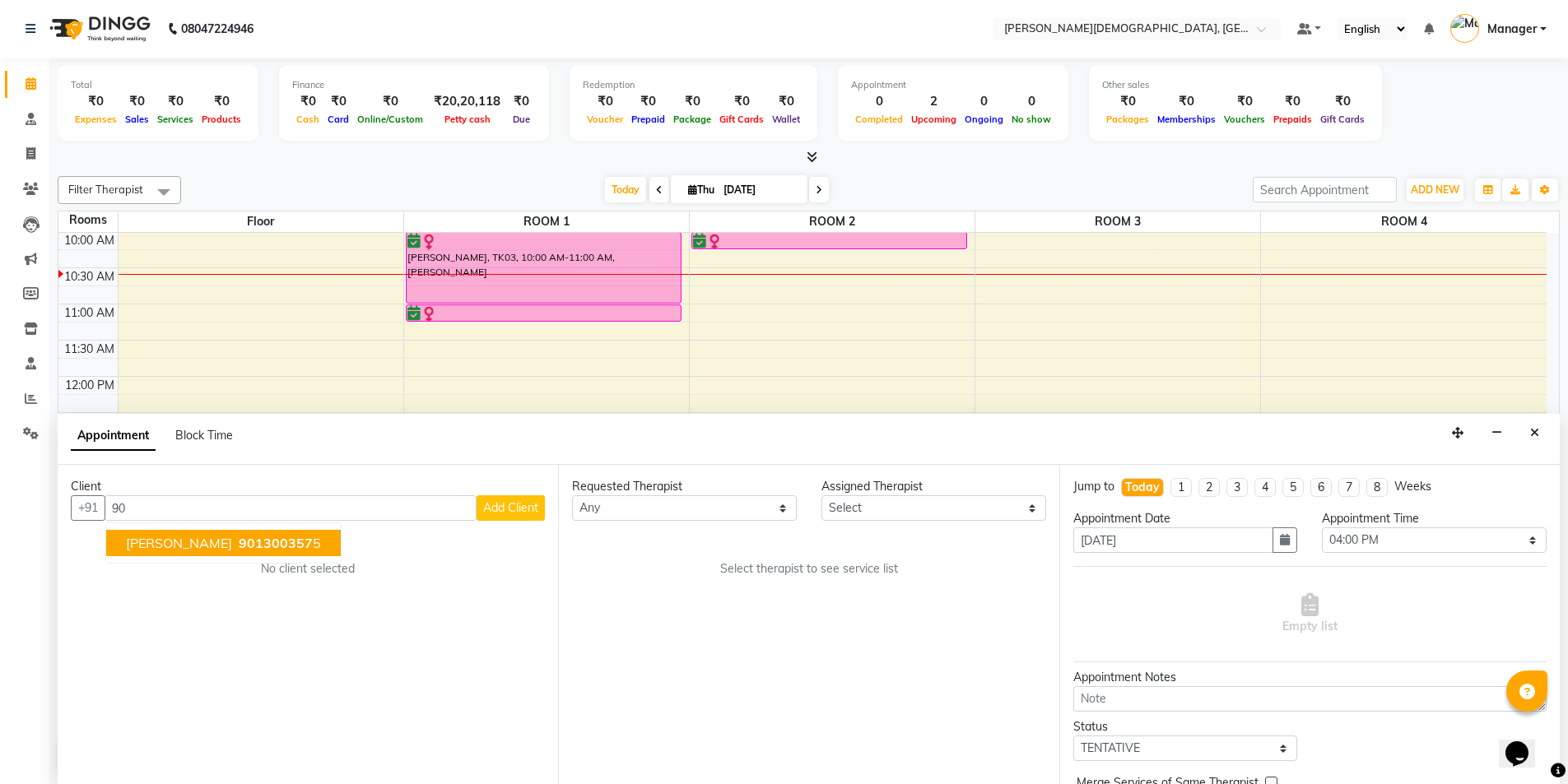
type input "9"
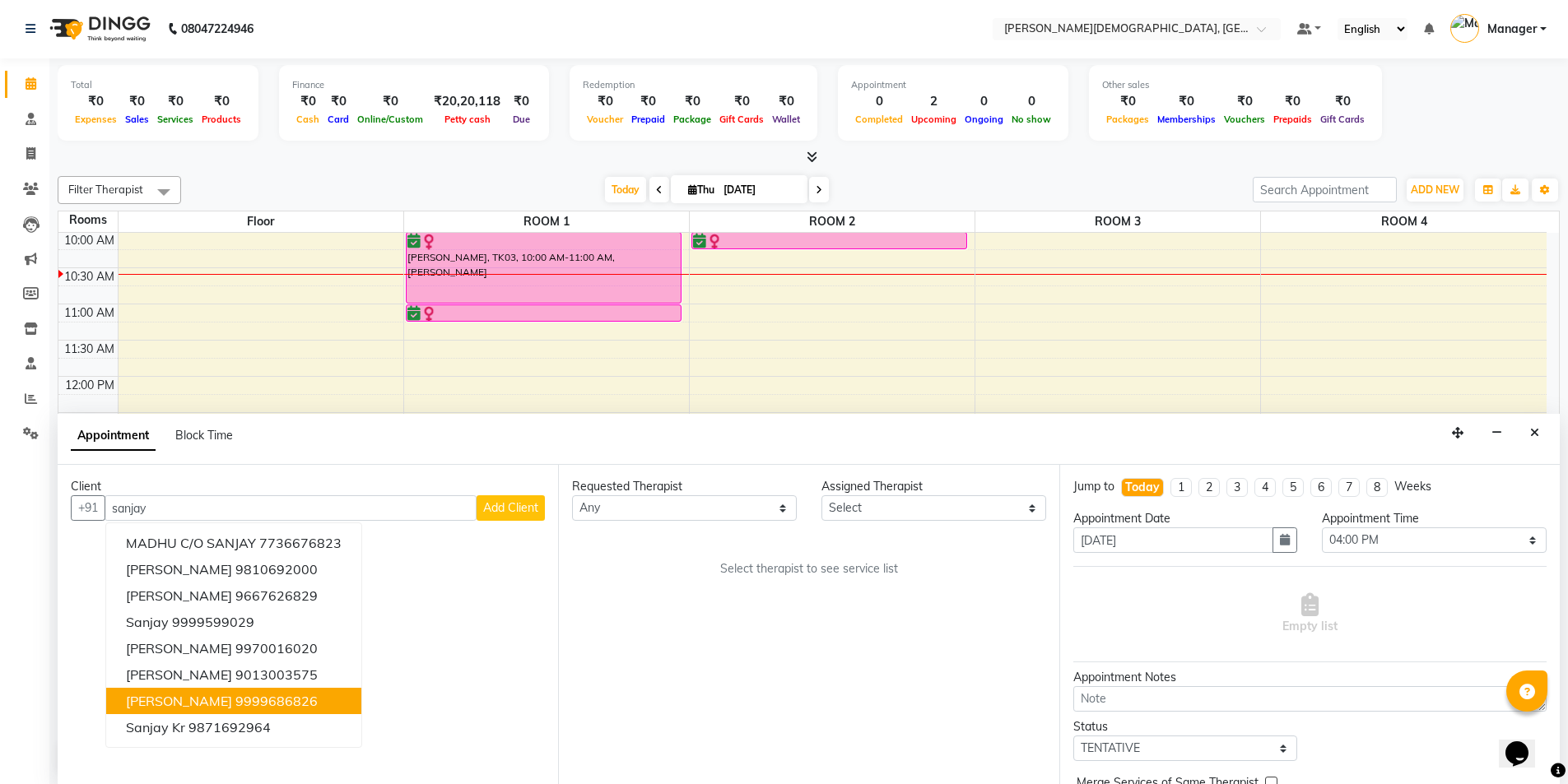
click at [278, 694] on ngb-highlight "9999686826" at bounding box center [277, 700] width 82 height 16
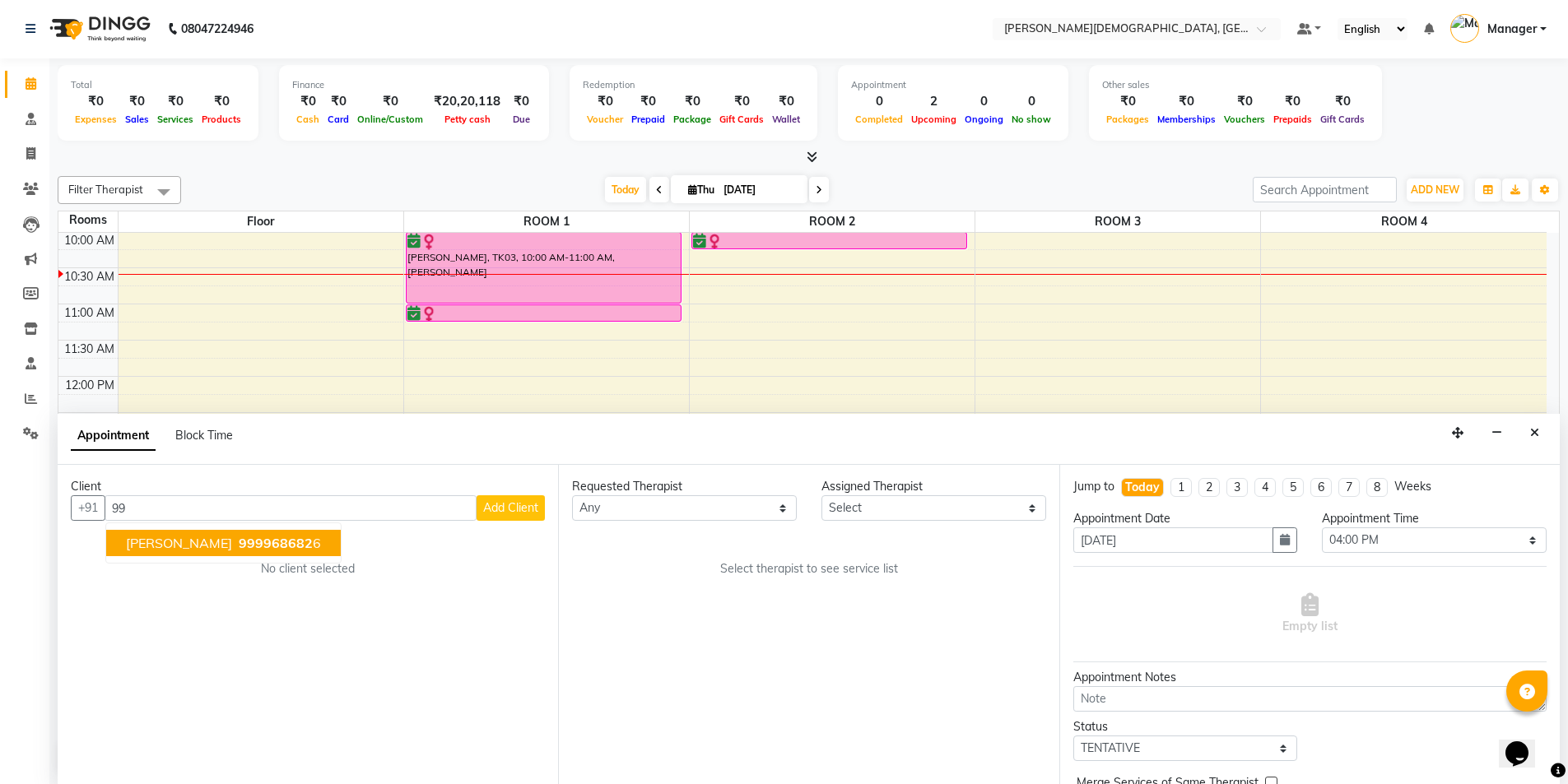
type input "9"
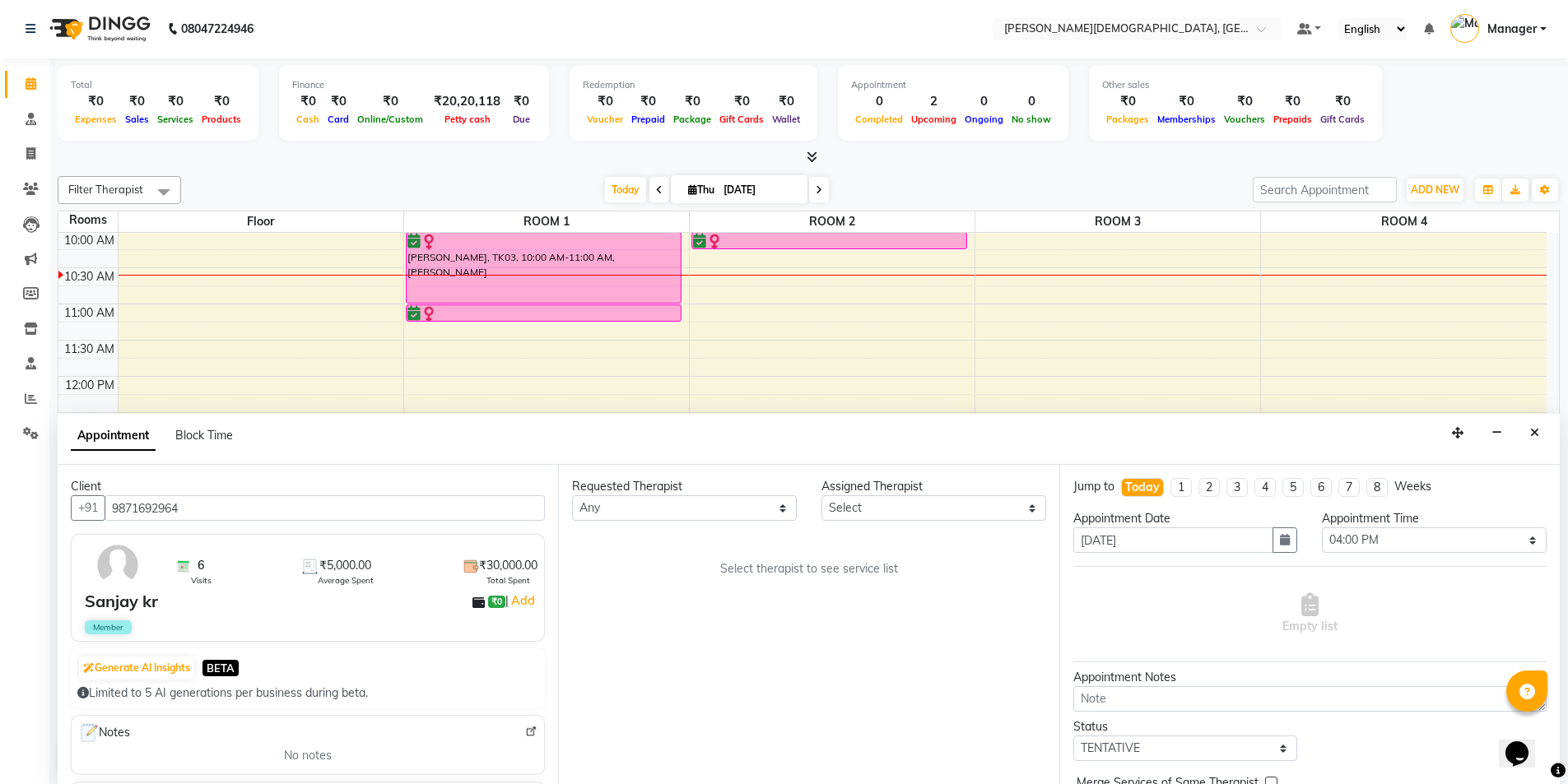
type input "9871692964"
click at [749, 510] on select "Any [PERSON_NAME] [PERSON_NAME] [PERSON_NAME] [PERSON_NAME] [PERSON_NAME] [PERS…" at bounding box center [684, 508] width 225 height 26
select select "85571"
click at [572, 495] on select "Any [PERSON_NAME] [PERSON_NAME] [PERSON_NAME] [PERSON_NAME] [PERSON_NAME] [PERS…" at bounding box center [684, 508] width 225 height 26
select select "85571"
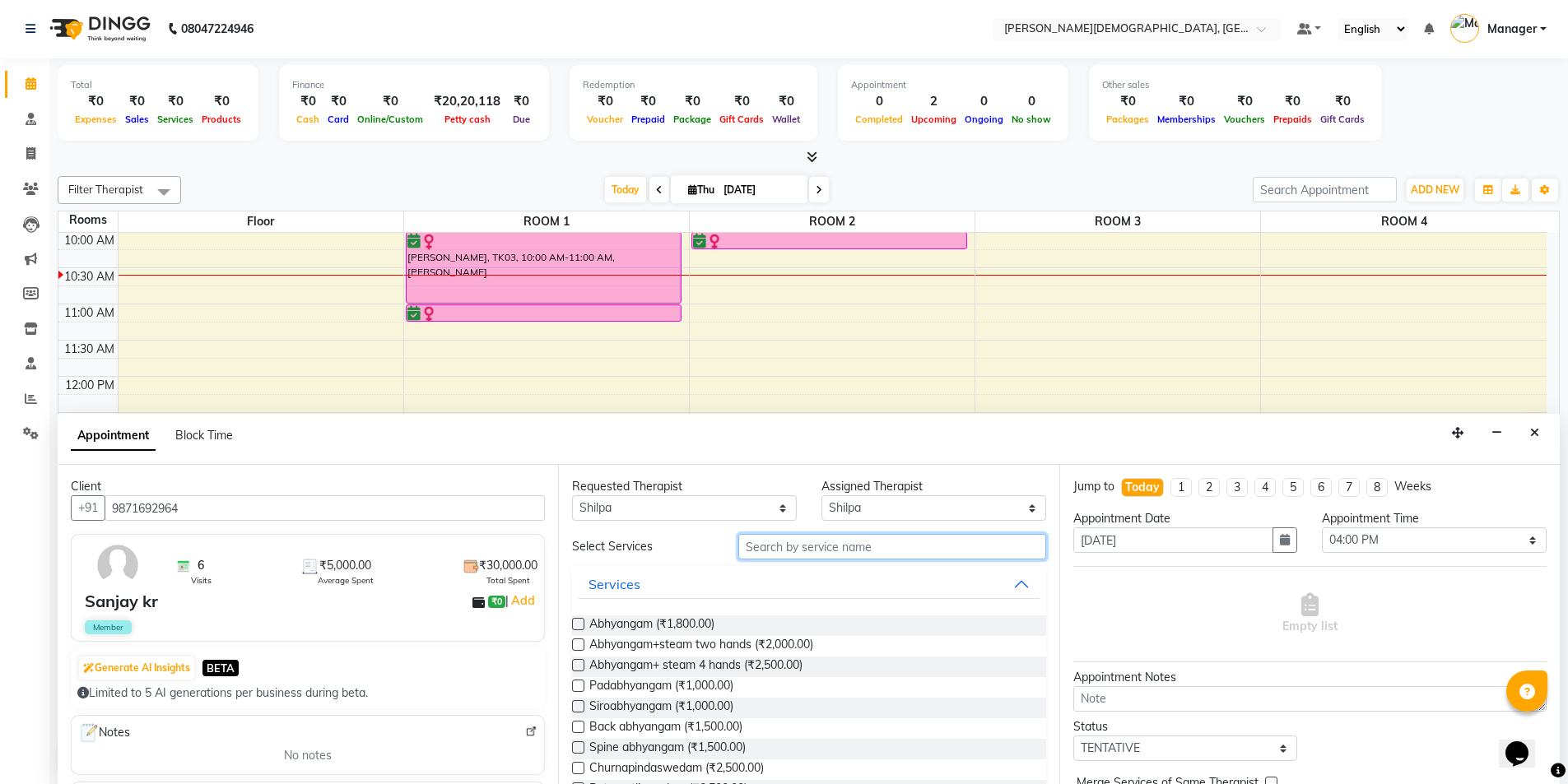
click at [784, 549] on input "text" at bounding box center [892, 547] width 308 height 26
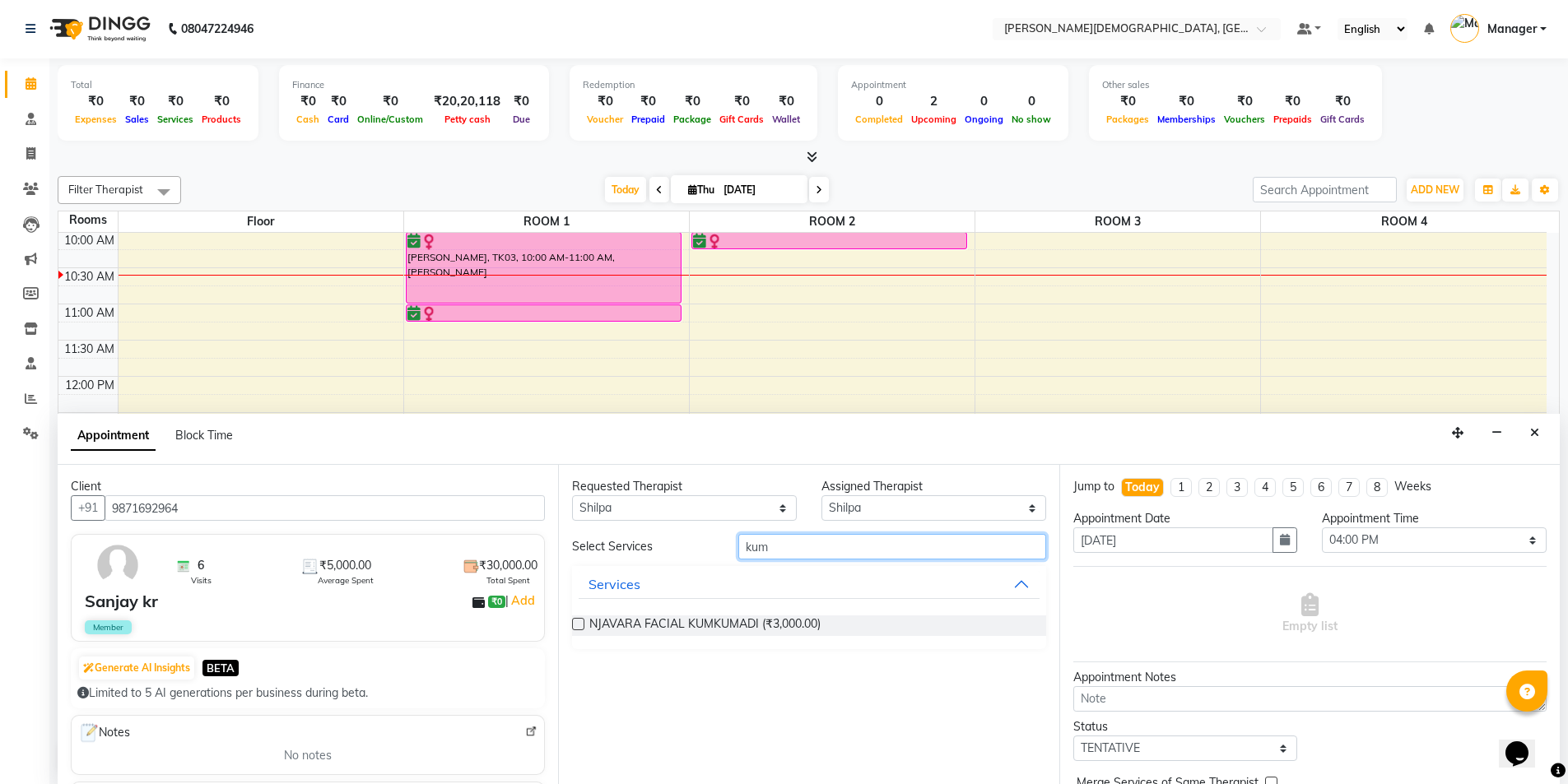
type input "kum"
click at [574, 623] on label at bounding box center [578, 624] width 12 height 12
click at [574, 623] on input "checkbox" at bounding box center [577, 625] width 10 height 10
checkbox input "true"
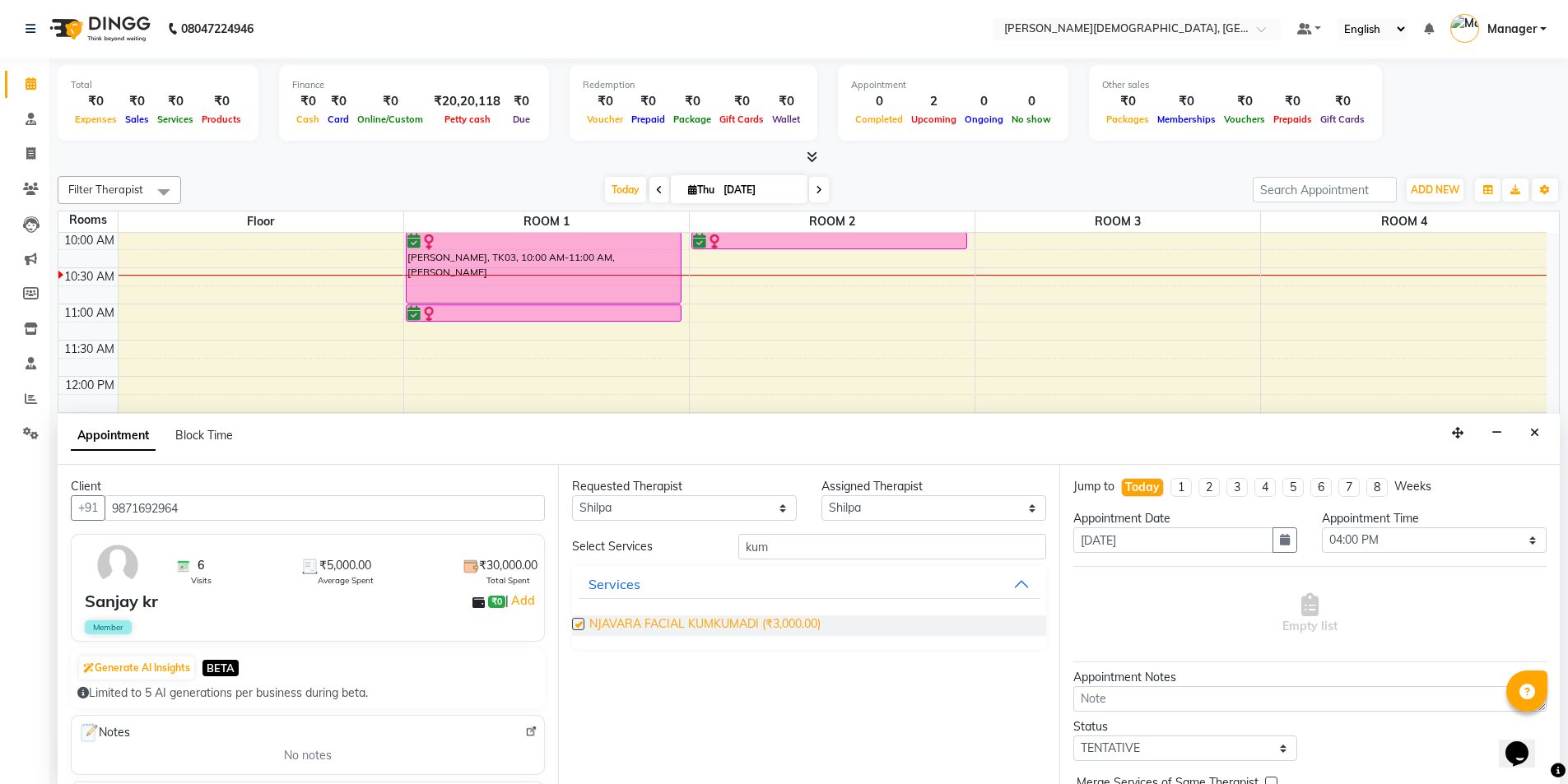
select select "2680"
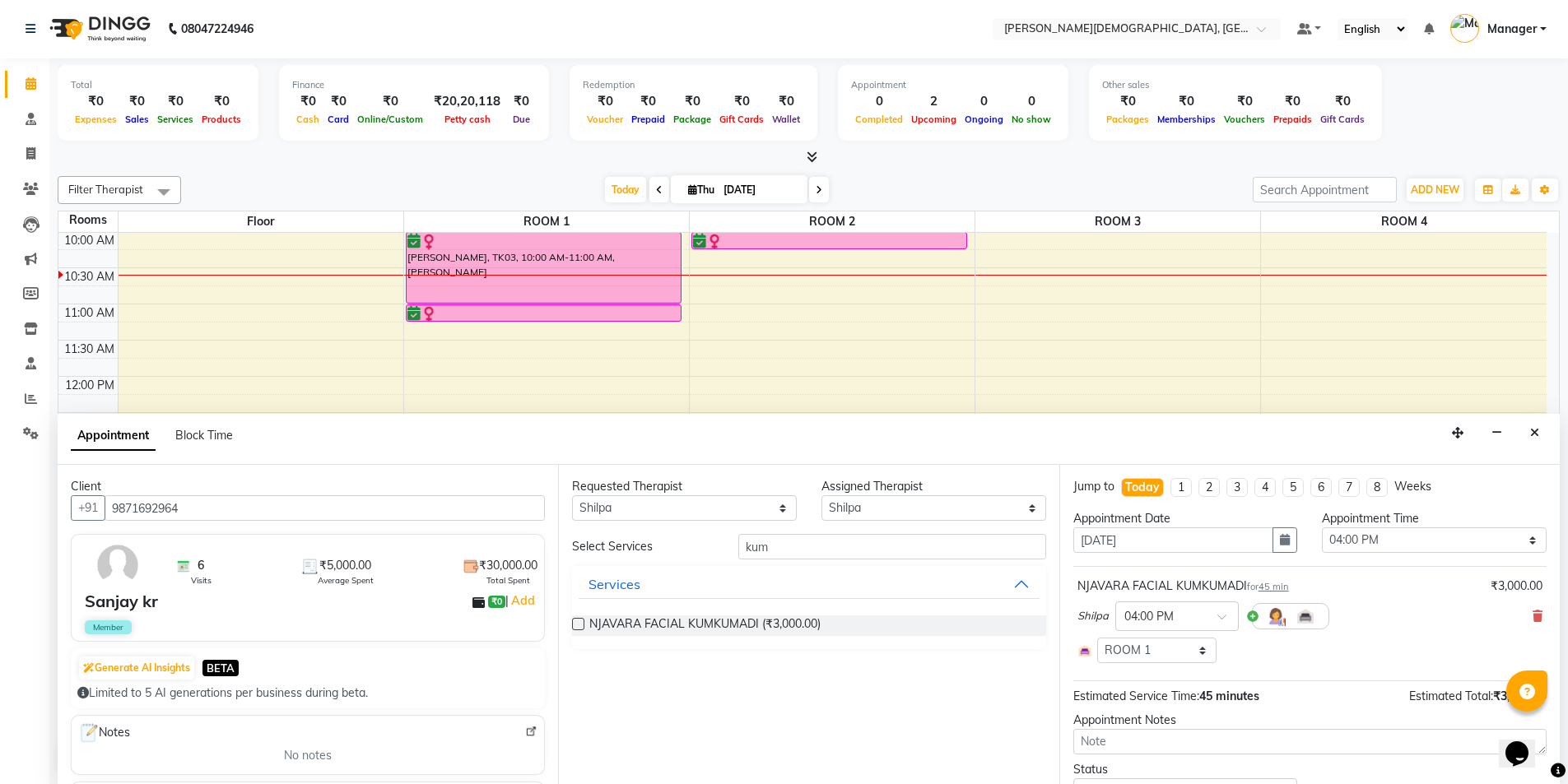
checkbox input "false"
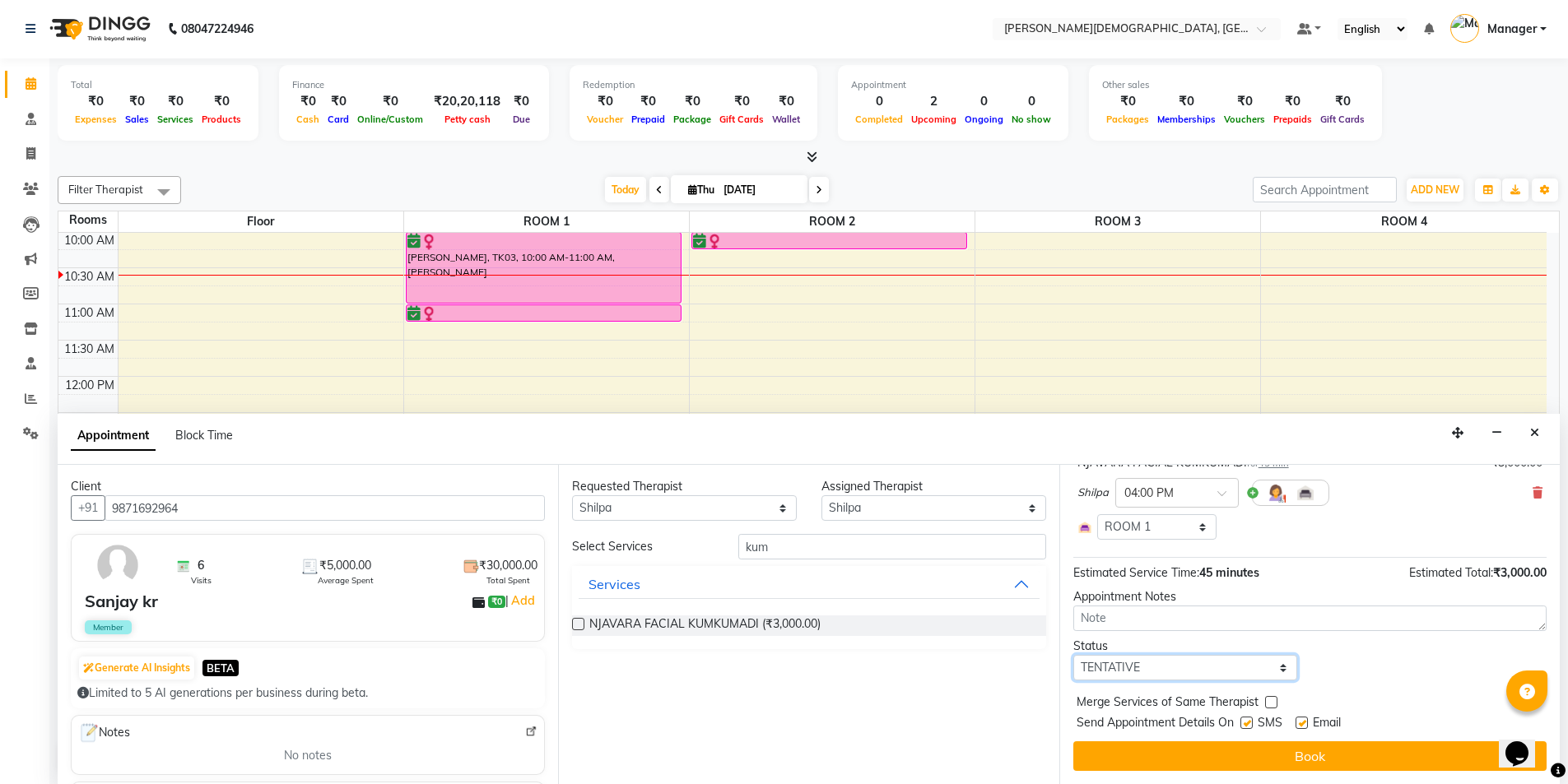
click at [1207, 667] on select "Select TENTATIVE CONFIRM CHECK-IN UPCOMING" at bounding box center [1186, 667] width 225 height 26
select select "confirm booking"
click at [1073, 655] on select "Select TENTATIVE CONFIRM CHECK-IN UPCOMING" at bounding box center [1186, 667] width 225 height 26
click at [1252, 721] on label at bounding box center [1247, 722] width 12 height 12
click at [1251, 721] on input "checkbox" at bounding box center [1246, 724] width 10 height 10
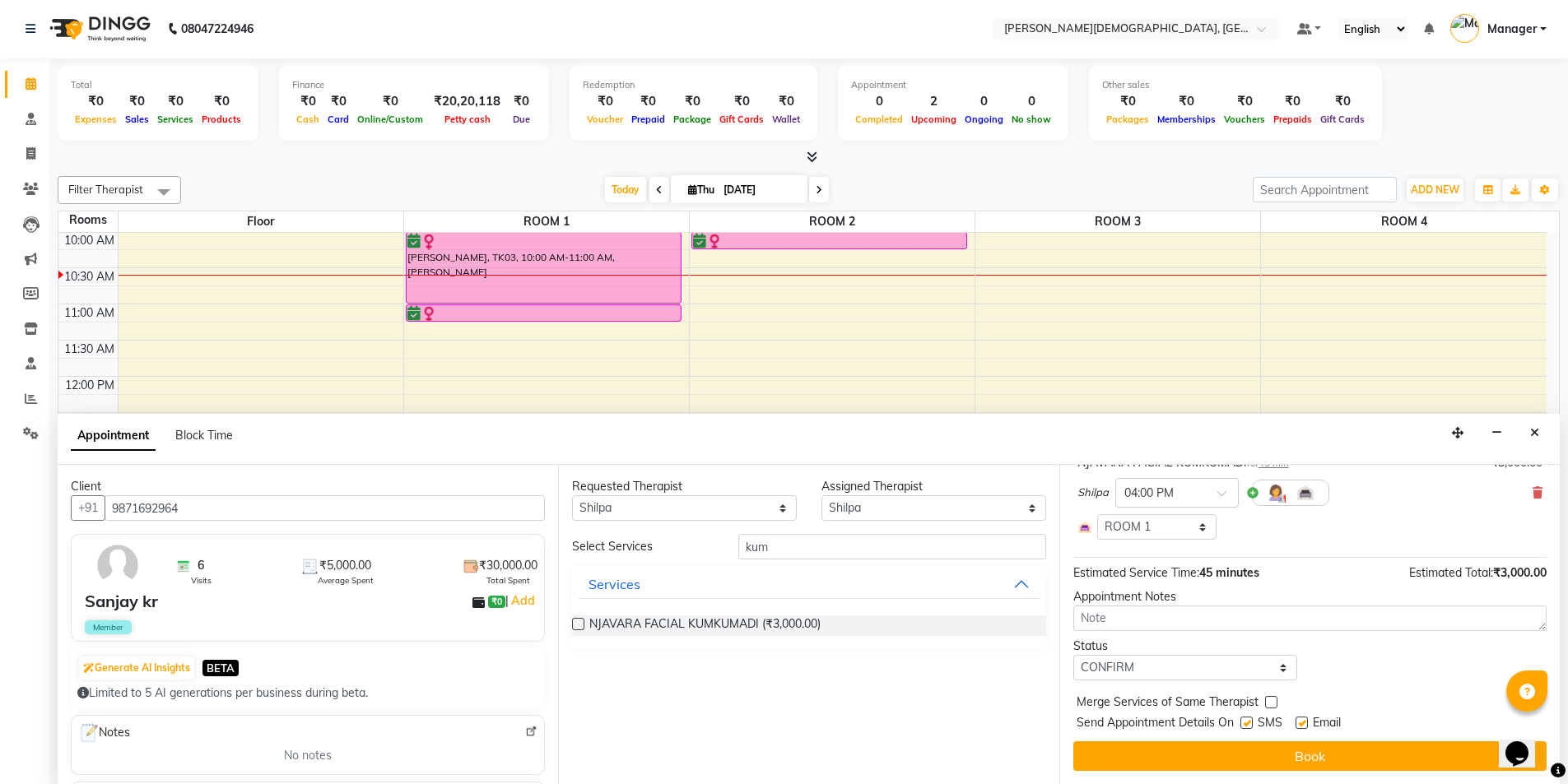
checkbox input "false"
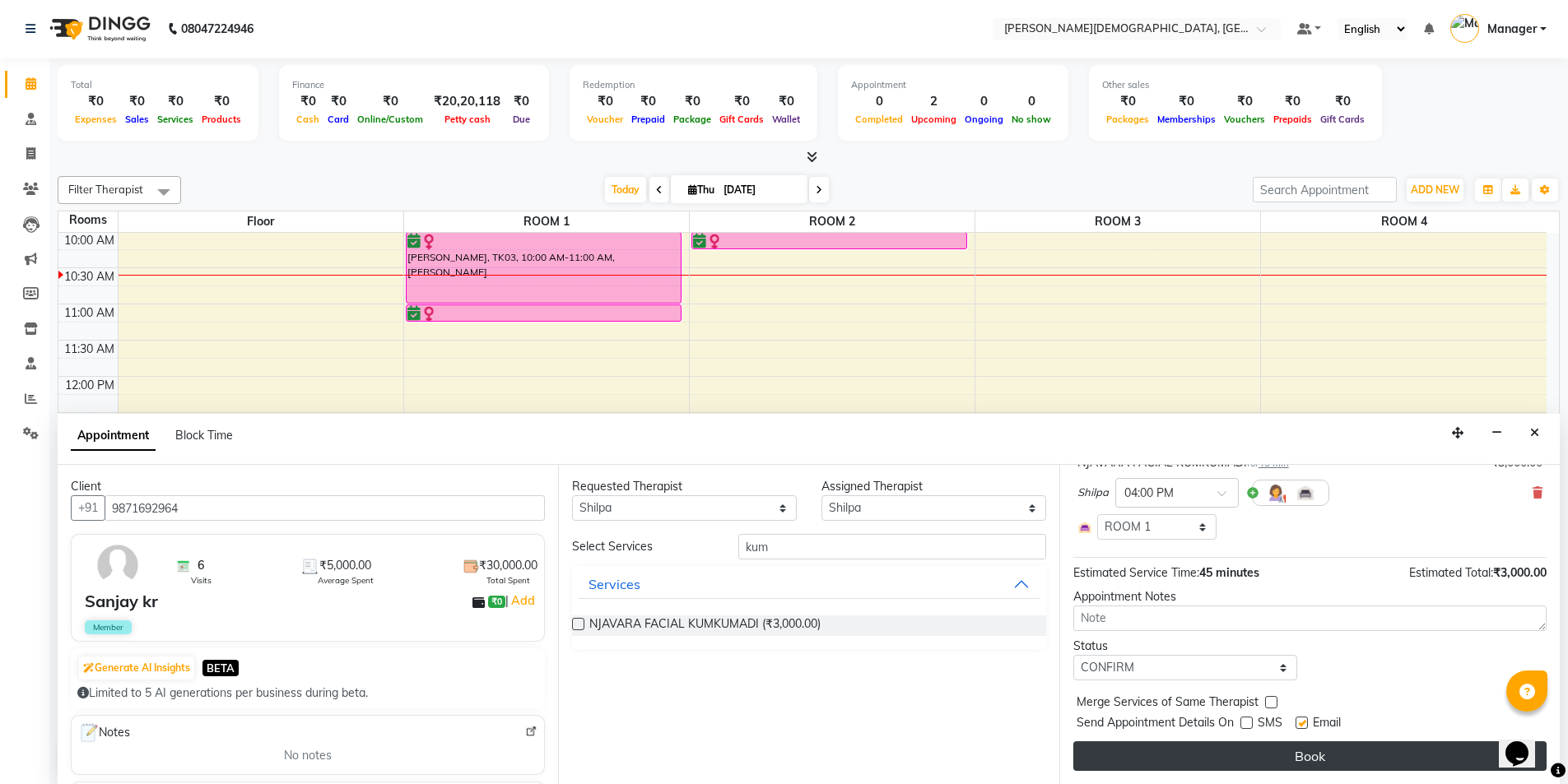
click at [1238, 751] on button "Book" at bounding box center [1310, 756] width 473 height 30
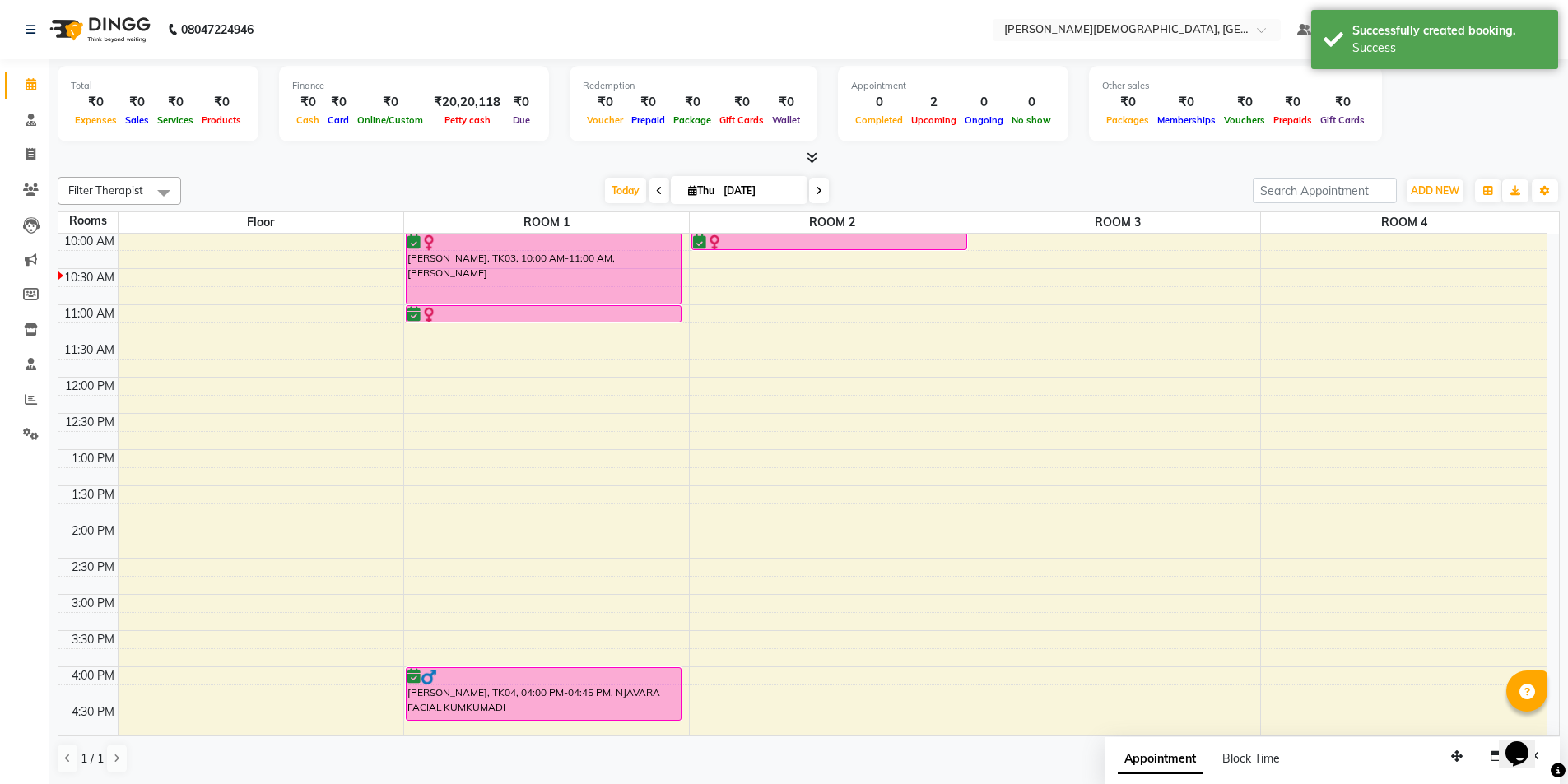
scroll to position [464, 0]
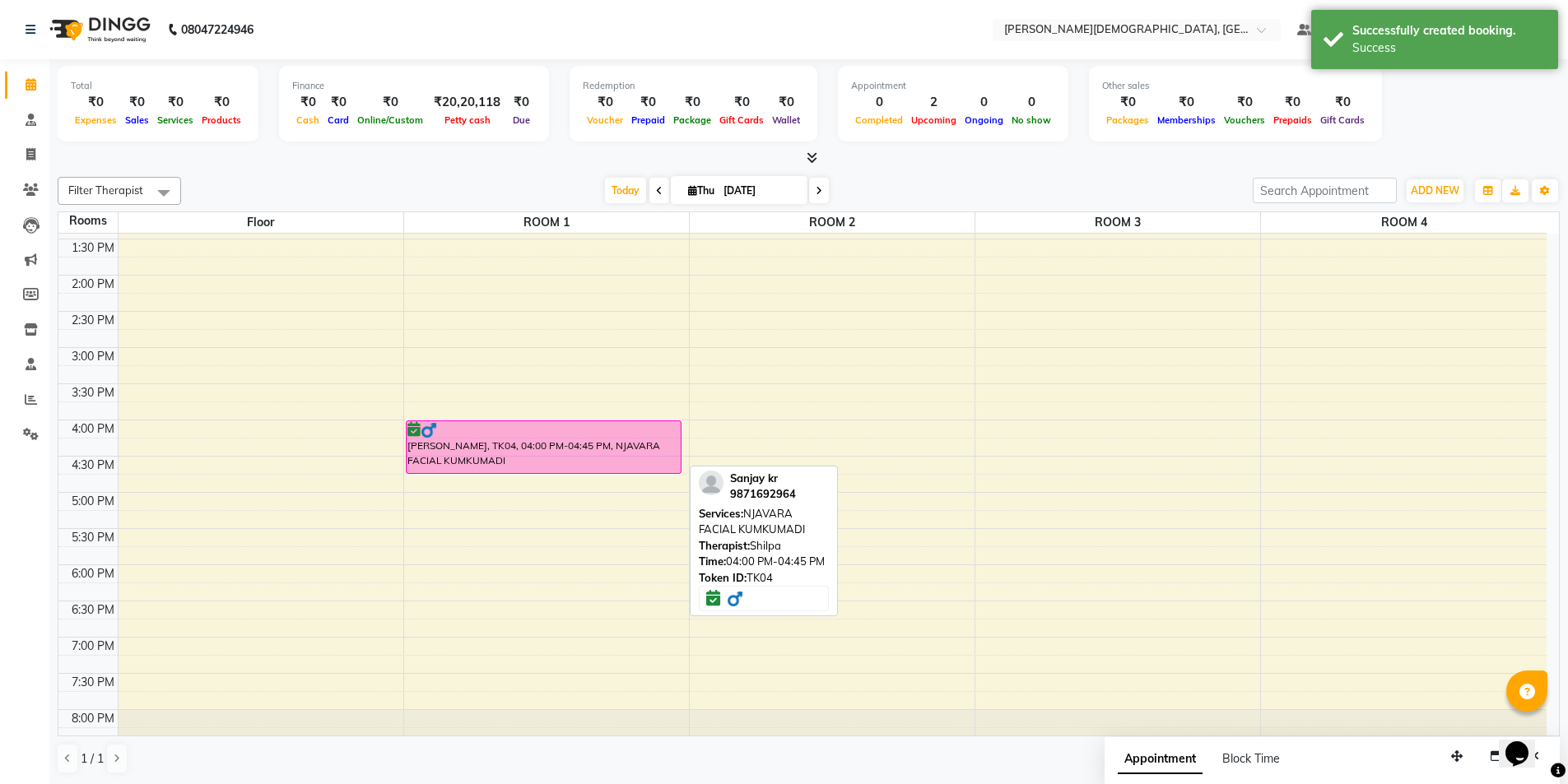
click at [602, 458] on div "[PERSON_NAME], TK04, 04:00 PM-04:45 PM, NJAVARA FACIAL KUMKUMADI" at bounding box center [544, 446] width 275 height 51
select select "6"
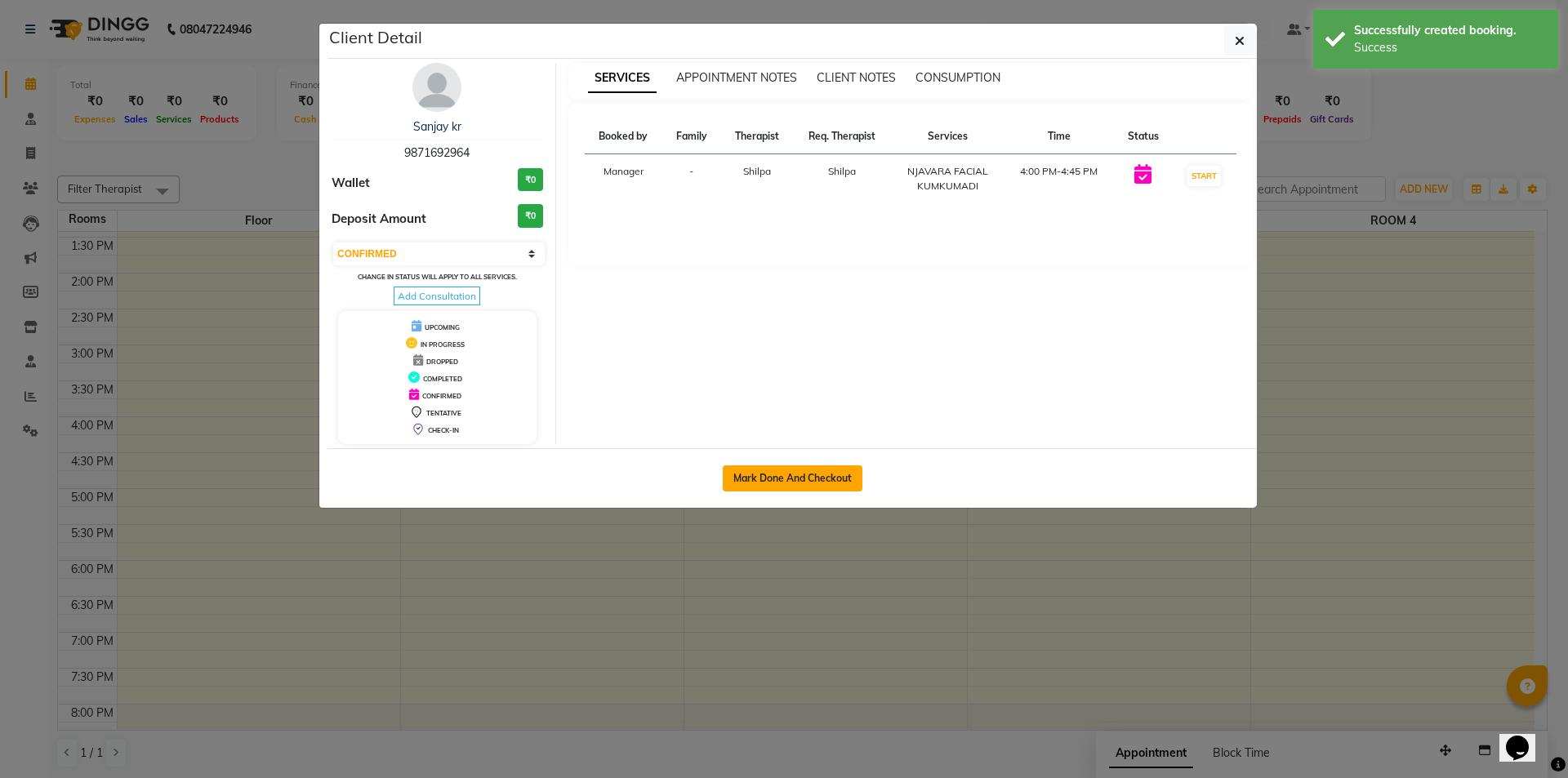
click at [748, 482] on button "Mark Done And Checkout" at bounding box center [793, 478] width 140 height 26
select select "service"
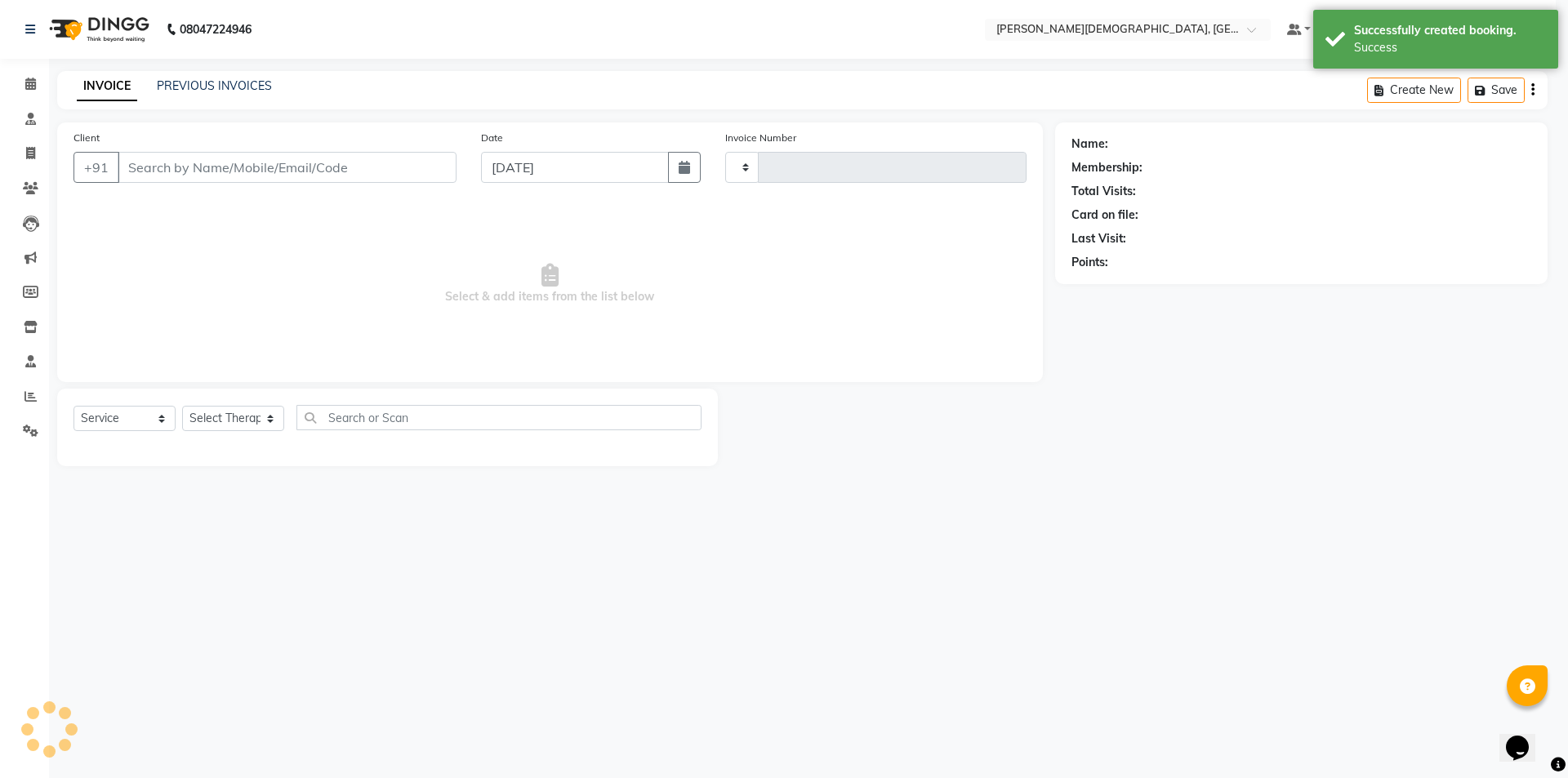
type input "1281"
select select "5573"
select select "membership"
select select "39593"
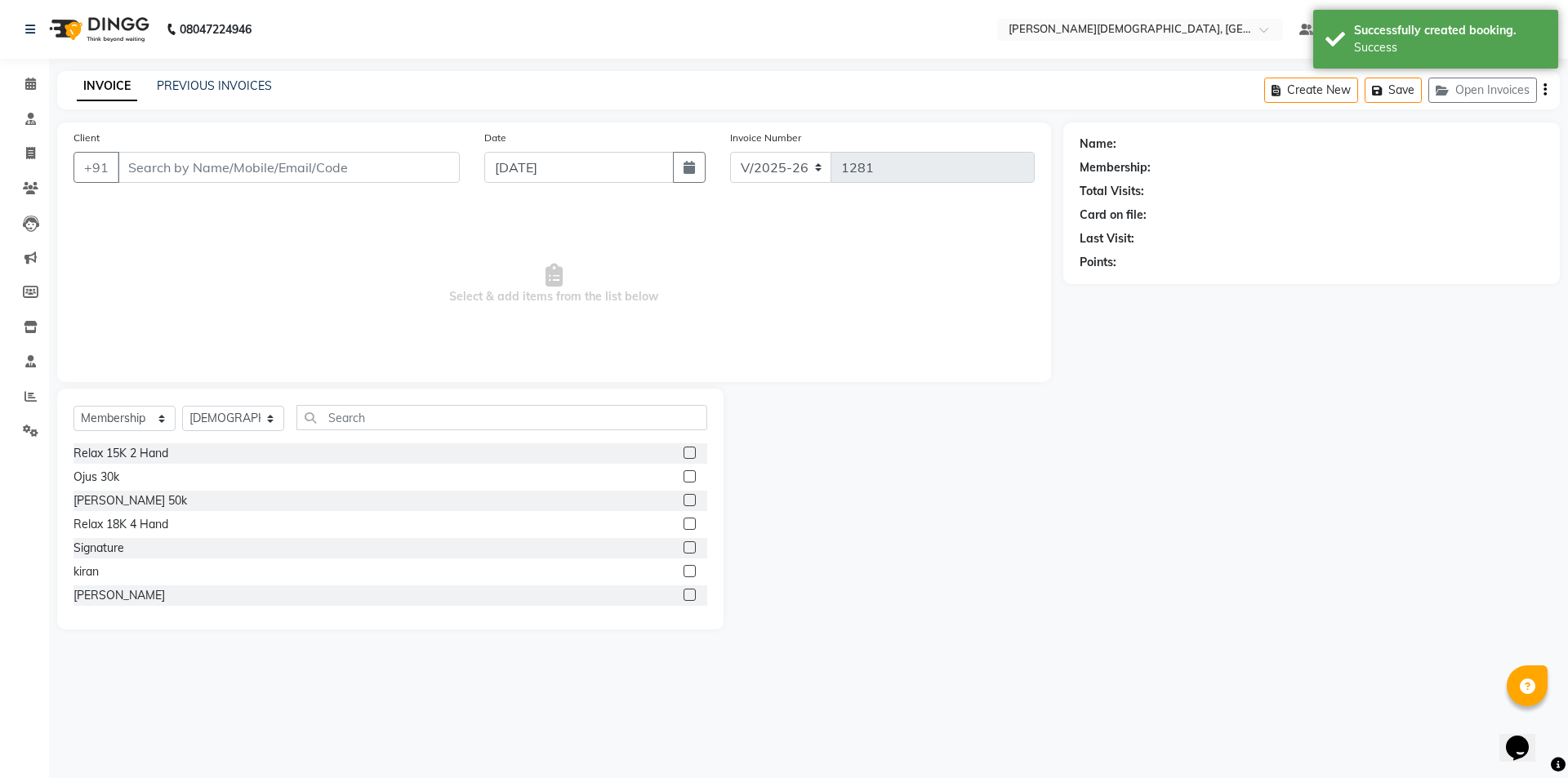
type input "9871692964"
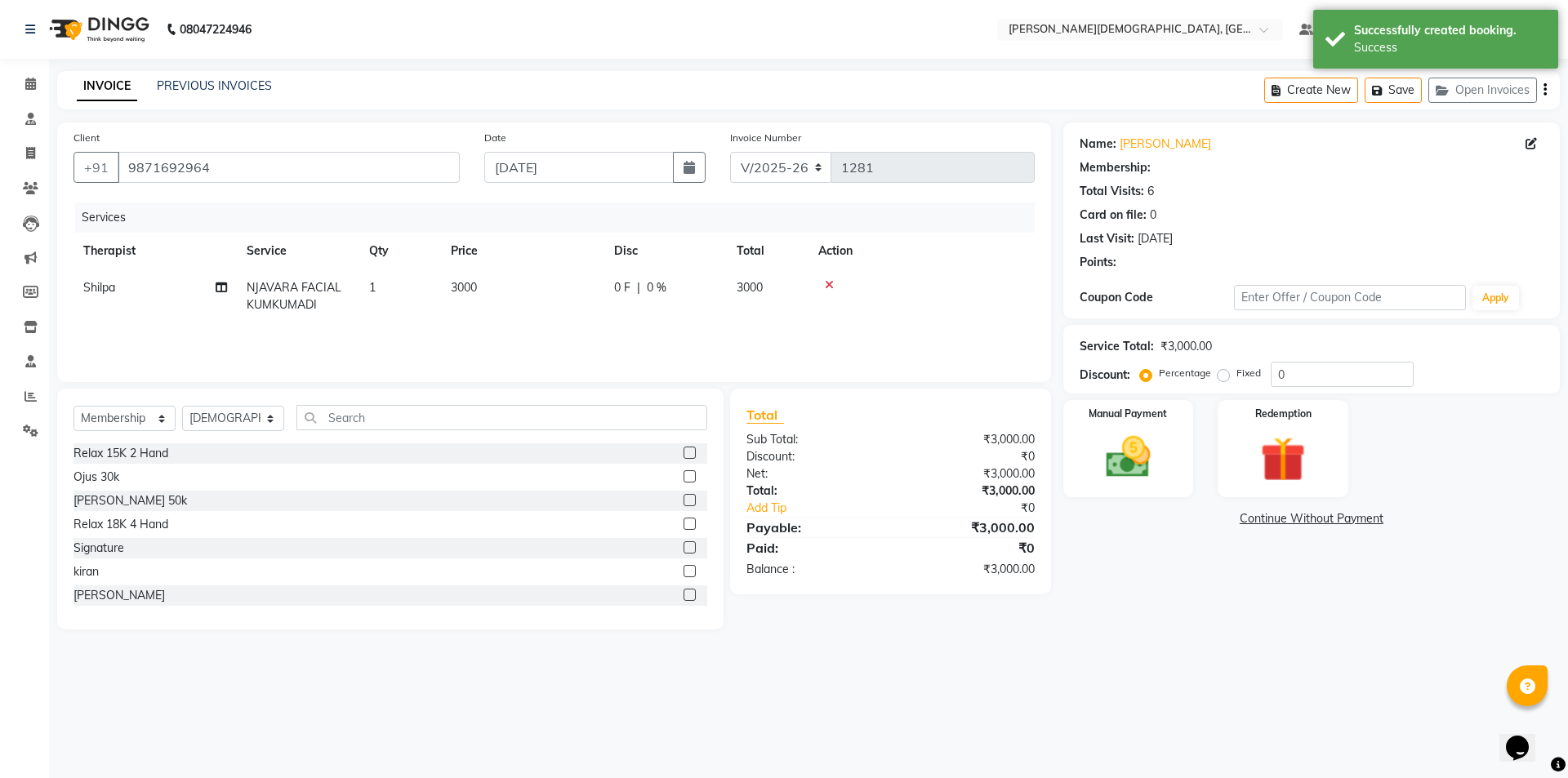
select select "1: Object"
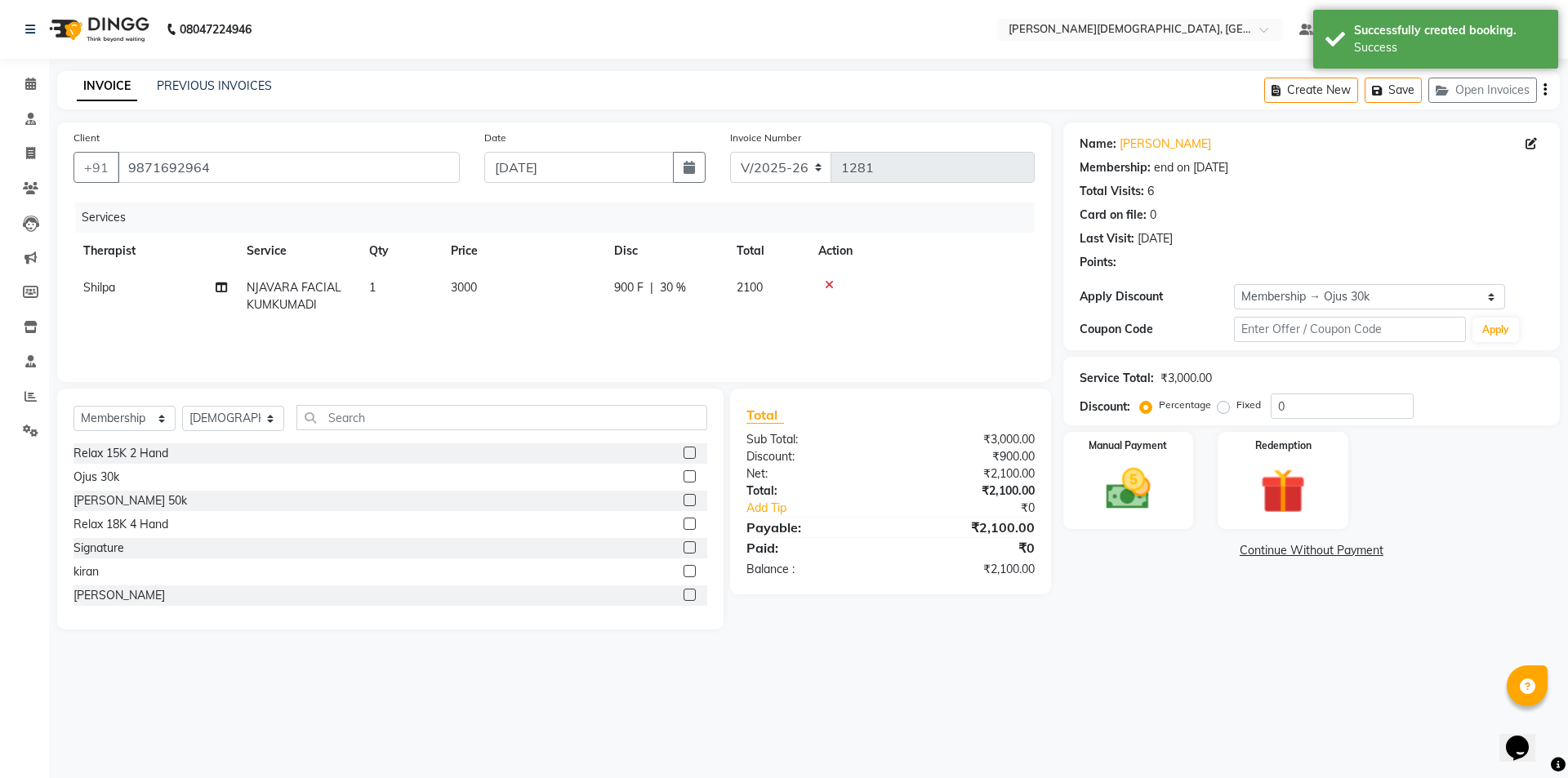
type input "30"
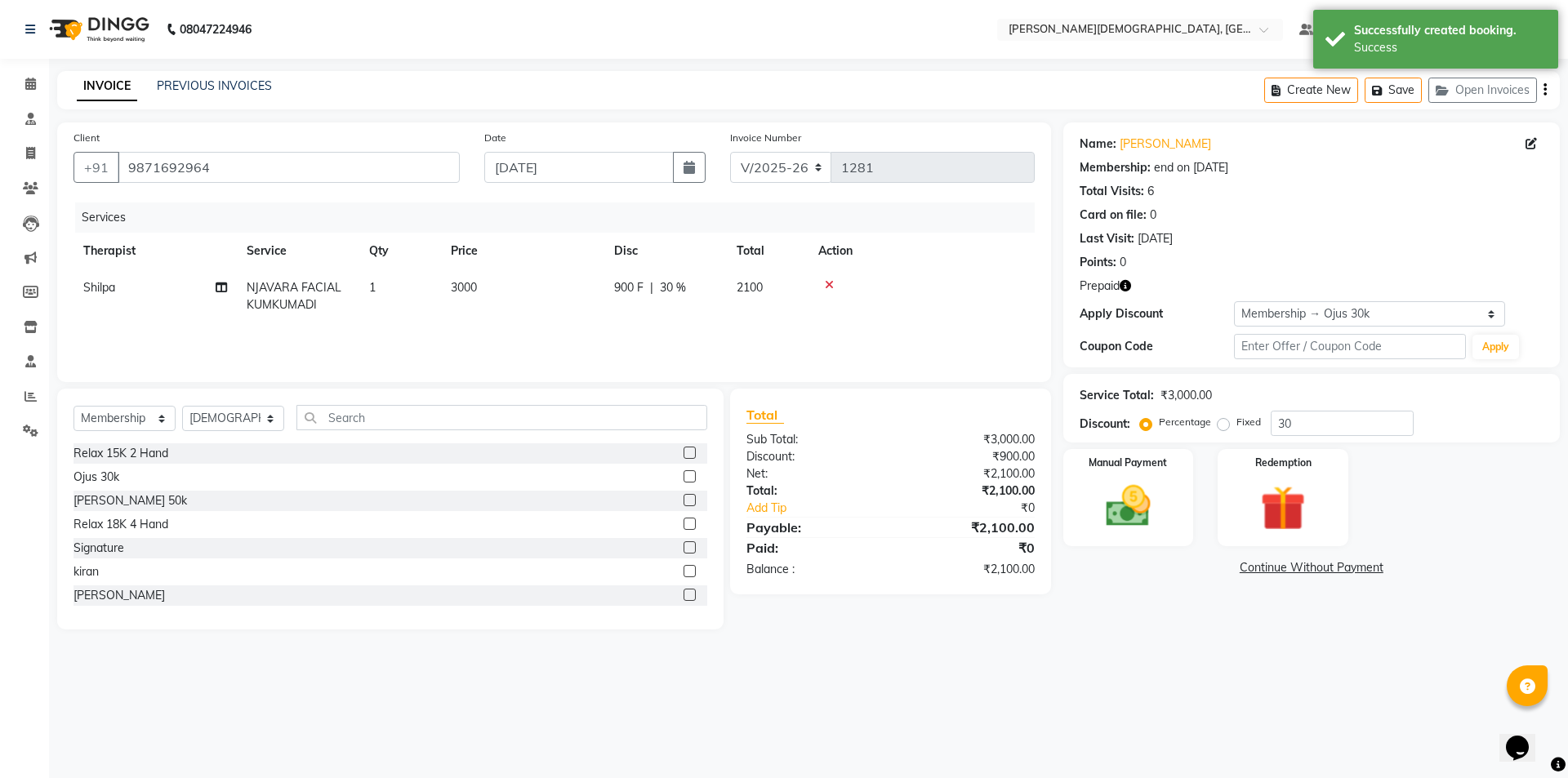
click at [459, 288] on span "3000" at bounding box center [464, 287] width 26 height 14
select select "85571"
click at [554, 296] on input "3000" at bounding box center [599, 292] width 144 height 26
type input "3500"
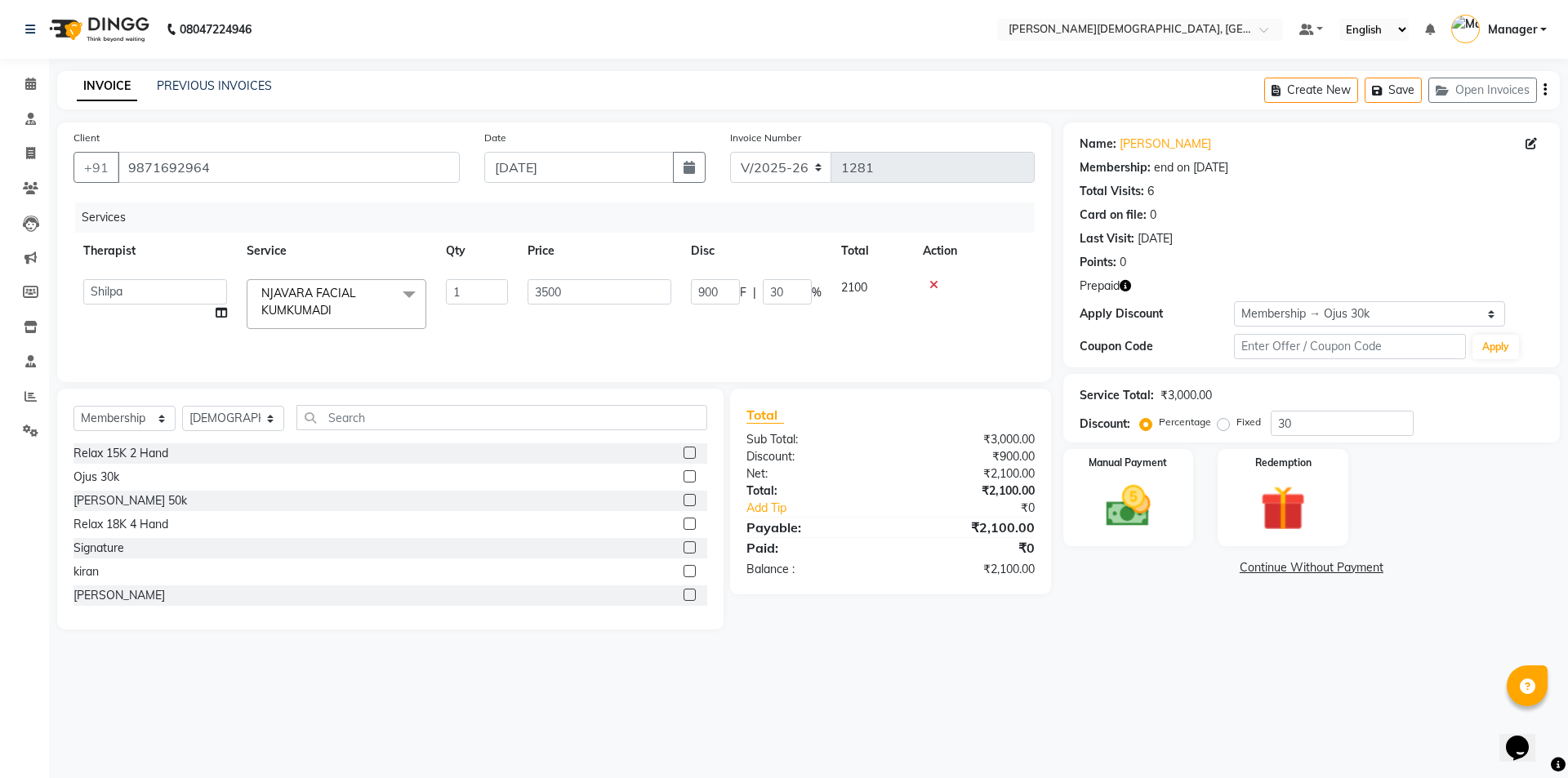
click at [953, 616] on div "Total Sub Total: ₹3,000.00 Discount: ₹900.00 Net: ₹2,100.00 Total: ₹2,100.00 Ad…" at bounding box center [893, 508] width 339 height 241
click at [684, 166] on icon "button" at bounding box center [688, 167] width 11 height 13
select select "9"
select select "2025"
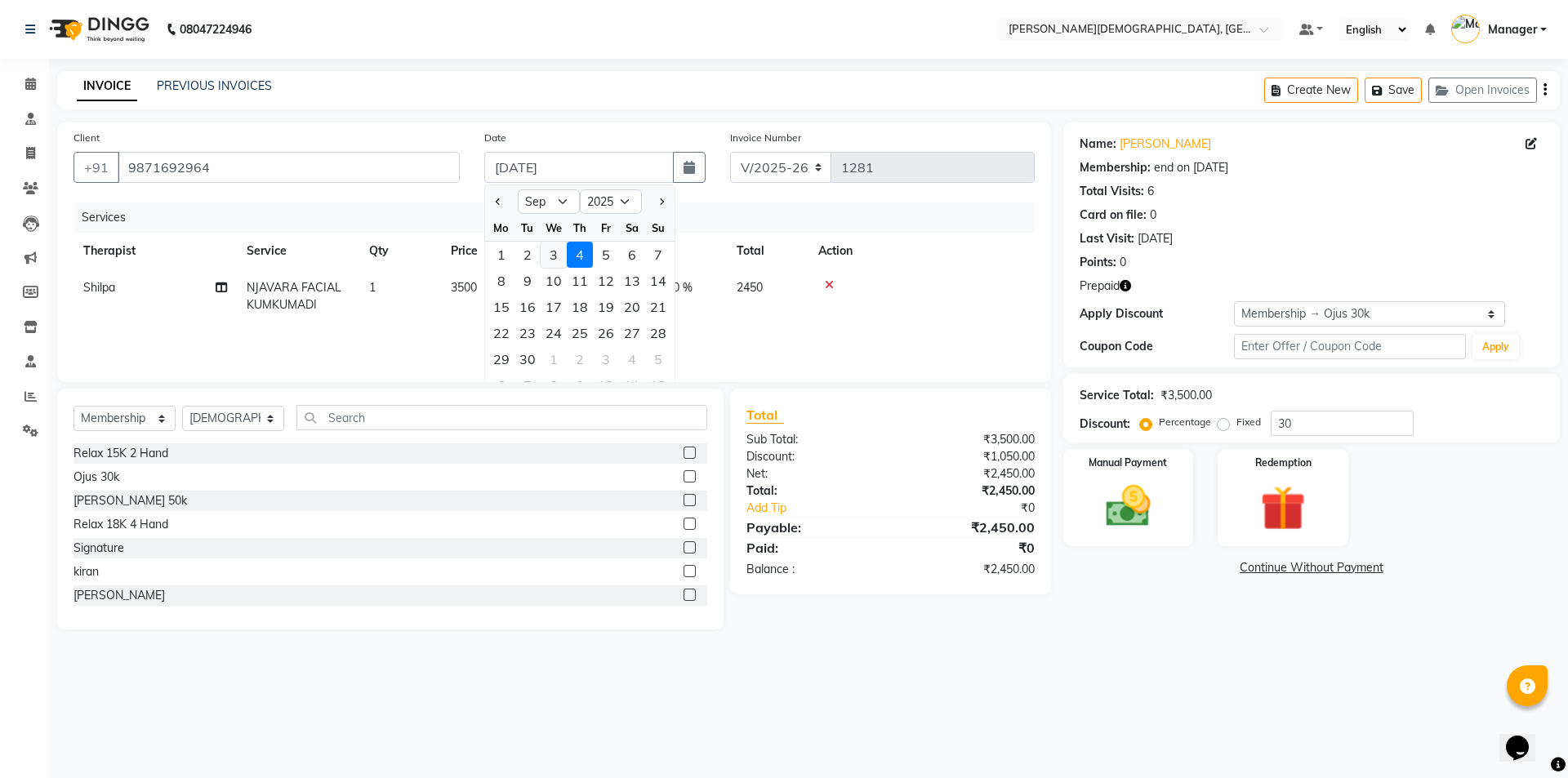
click at [556, 258] on div "3" at bounding box center [553, 254] width 26 height 26
type input "[DATE]"
type input "0"
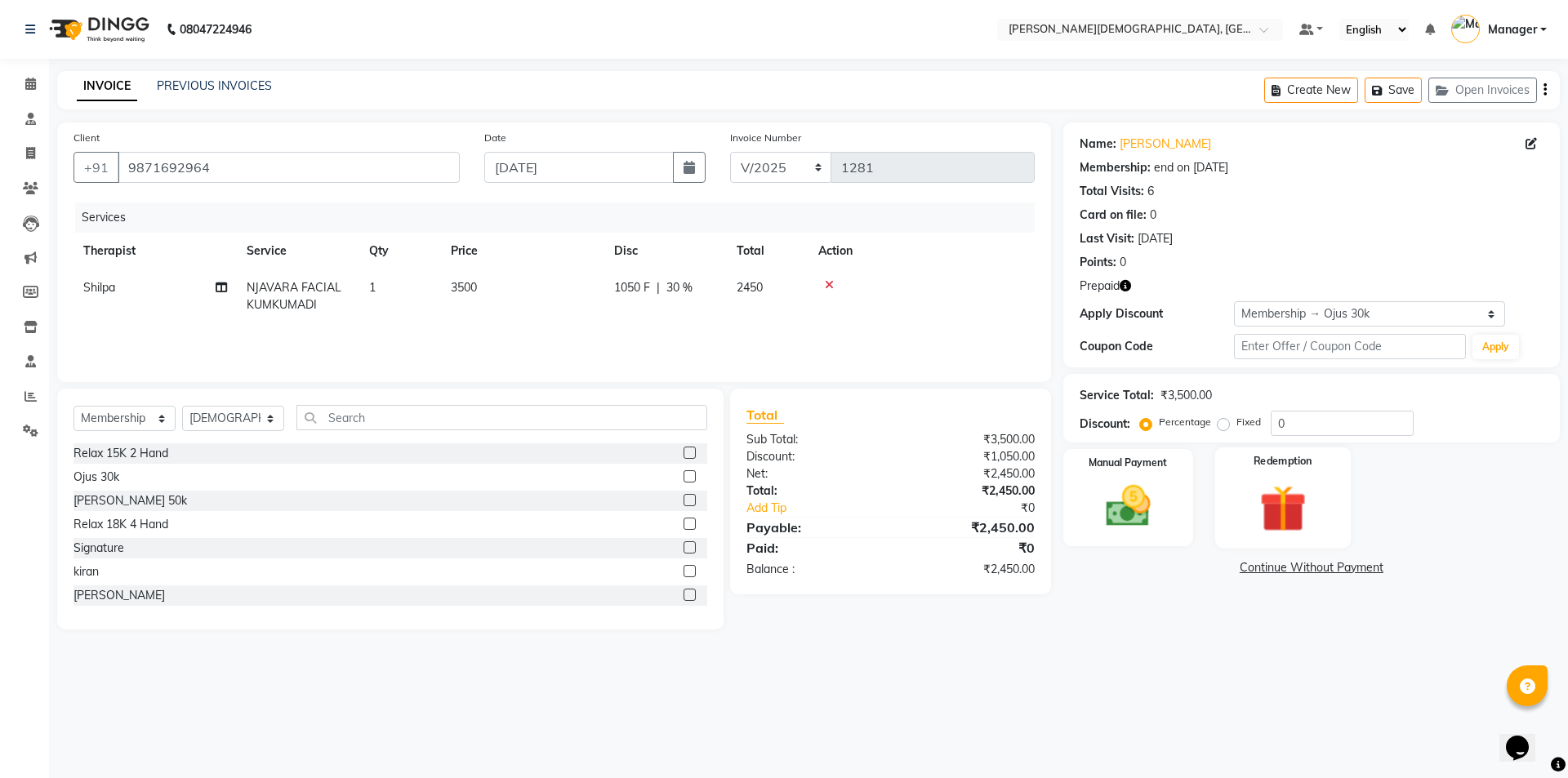
click at [1289, 496] on img at bounding box center [1282, 508] width 76 height 58
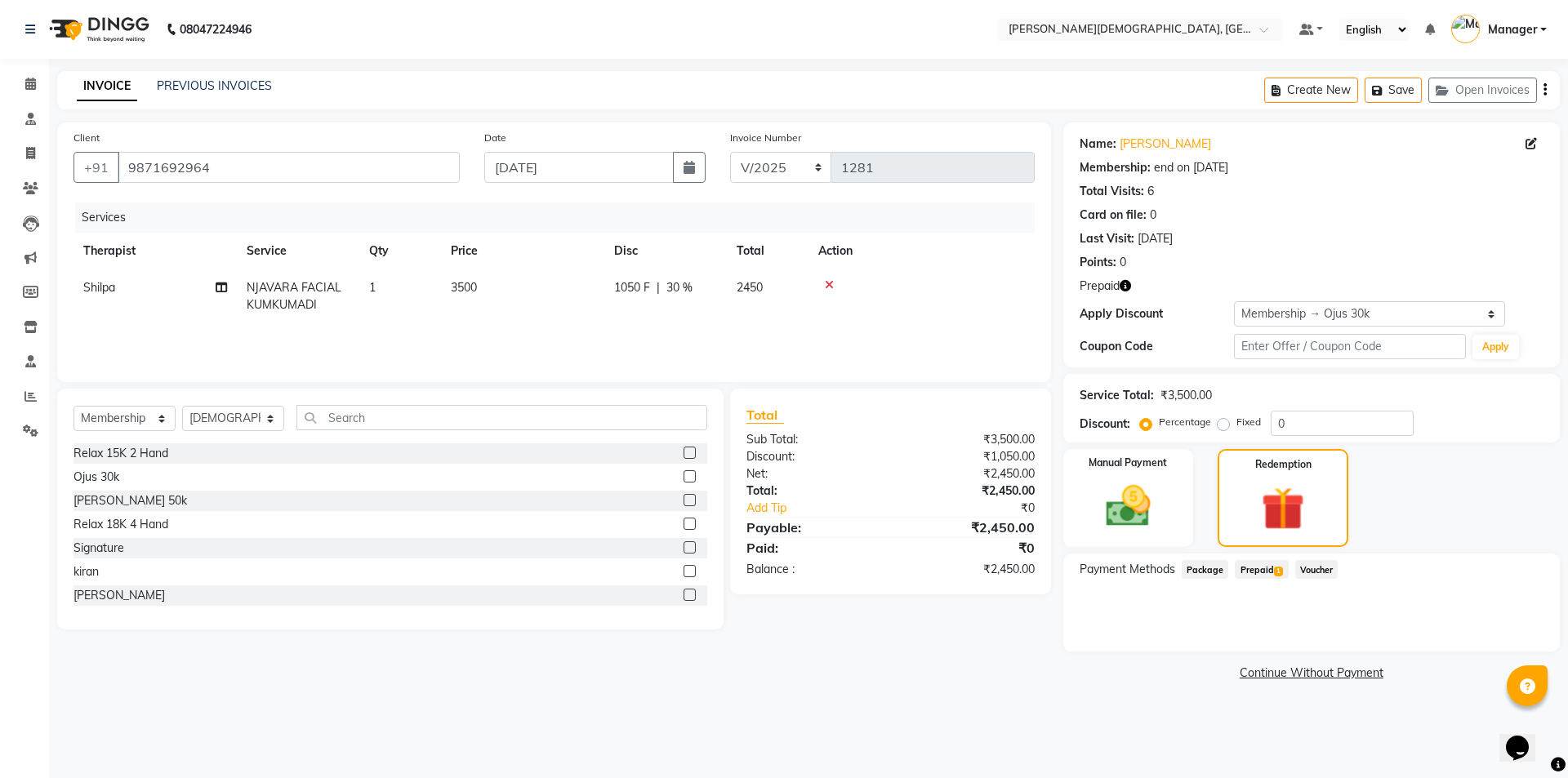
click at [1278, 568] on span "1" at bounding box center [1279, 571] width 9 height 10
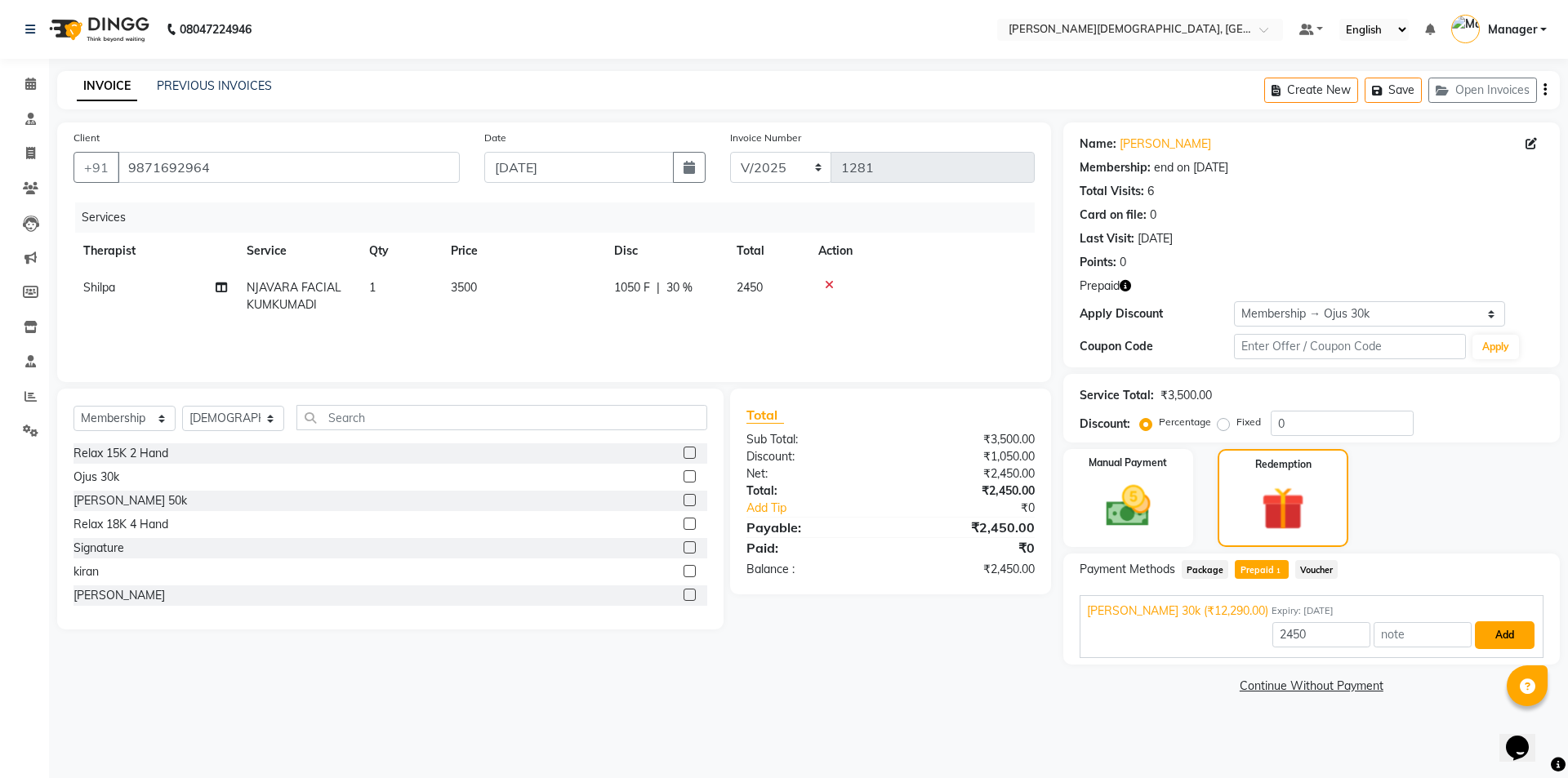
click at [1480, 645] on button "Add" at bounding box center [1505, 635] width 60 height 28
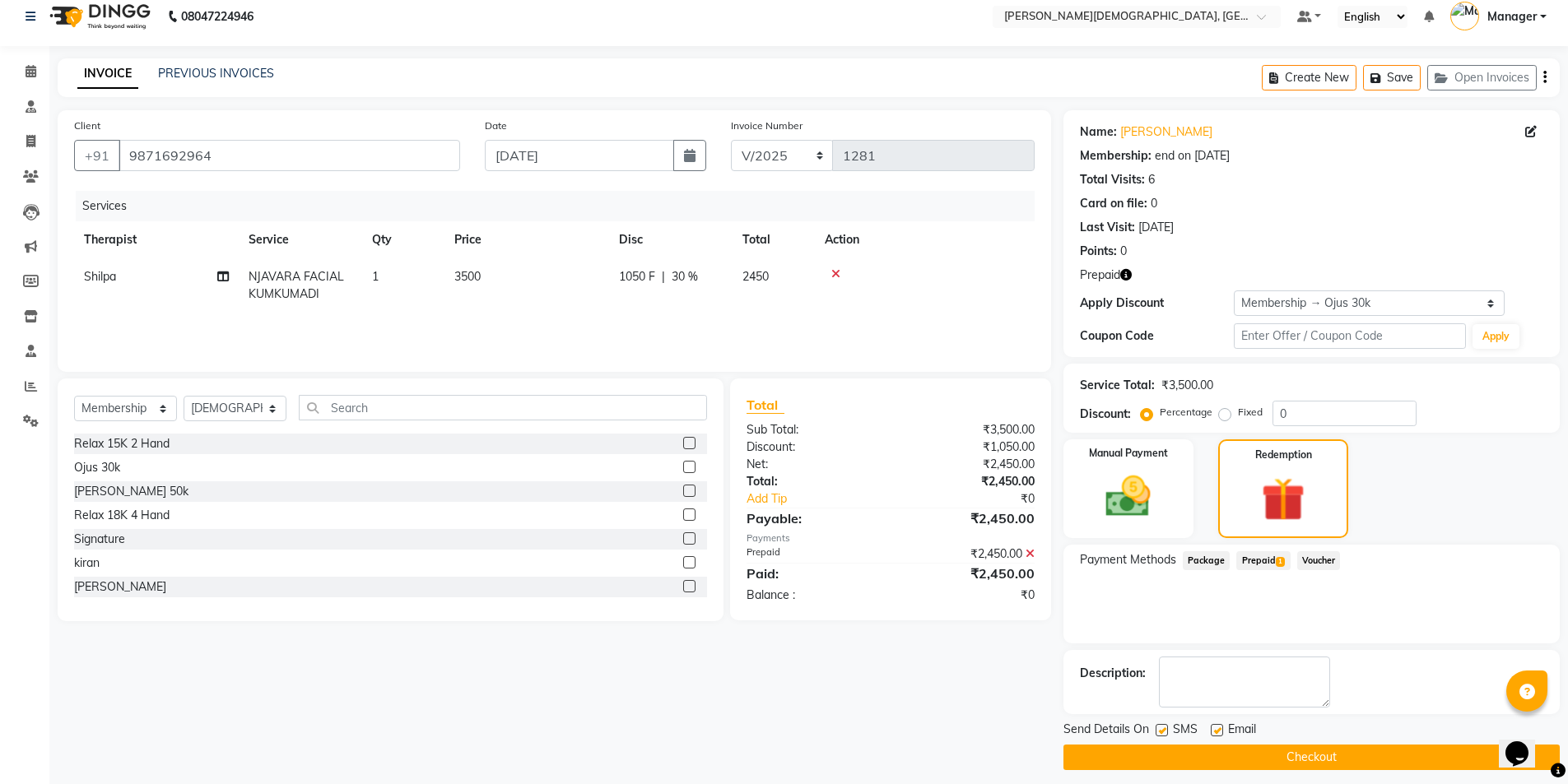
scroll to position [24, 0]
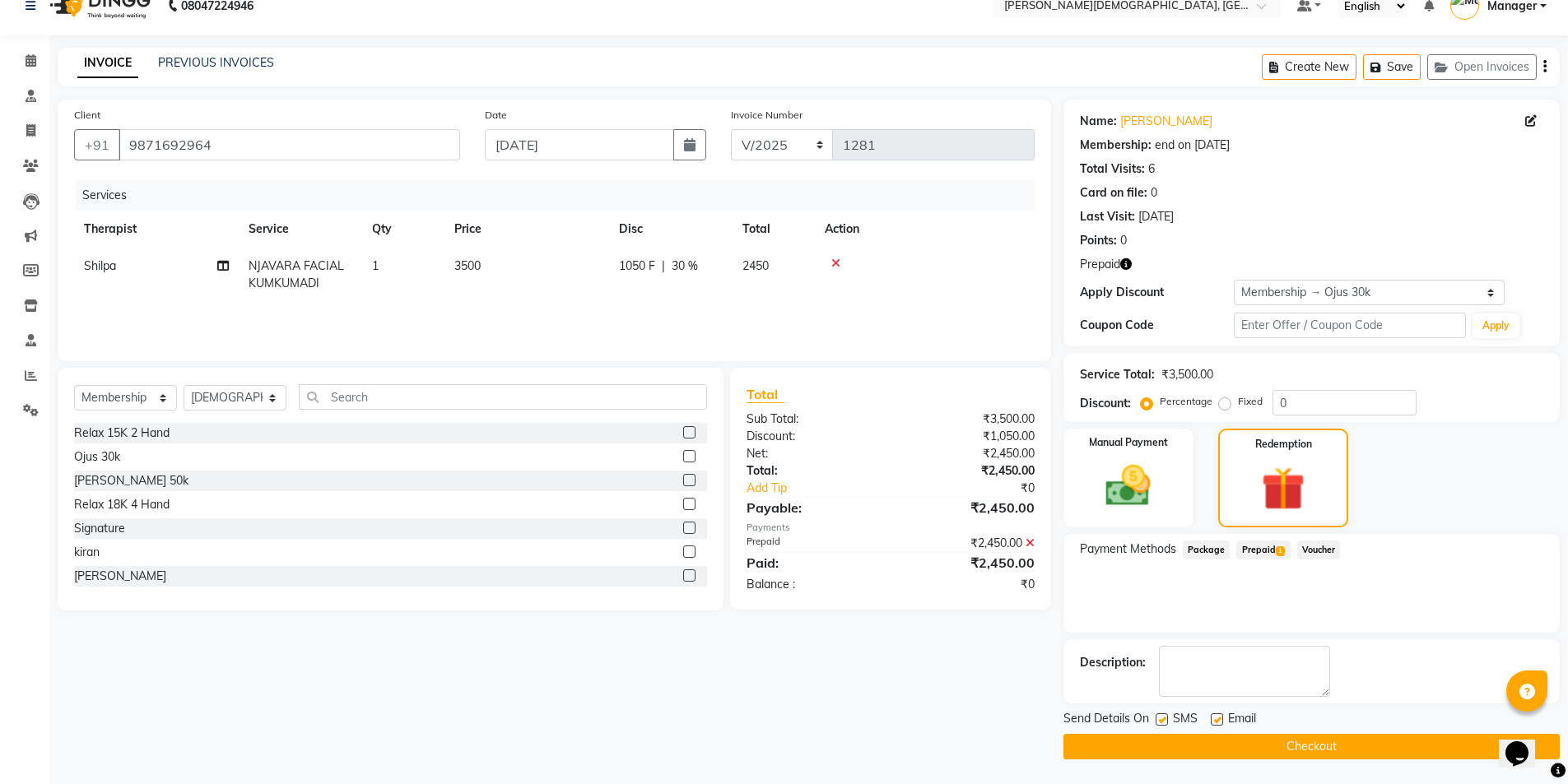
click at [1163, 722] on label at bounding box center [1162, 719] width 12 height 12
click at [1163, 722] on input "checkbox" at bounding box center [1161, 720] width 10 height 10
checkbox input "false"
click at [1180, 749] on button "Checkout" at bounding box center [1311, 746] width 496 height 26
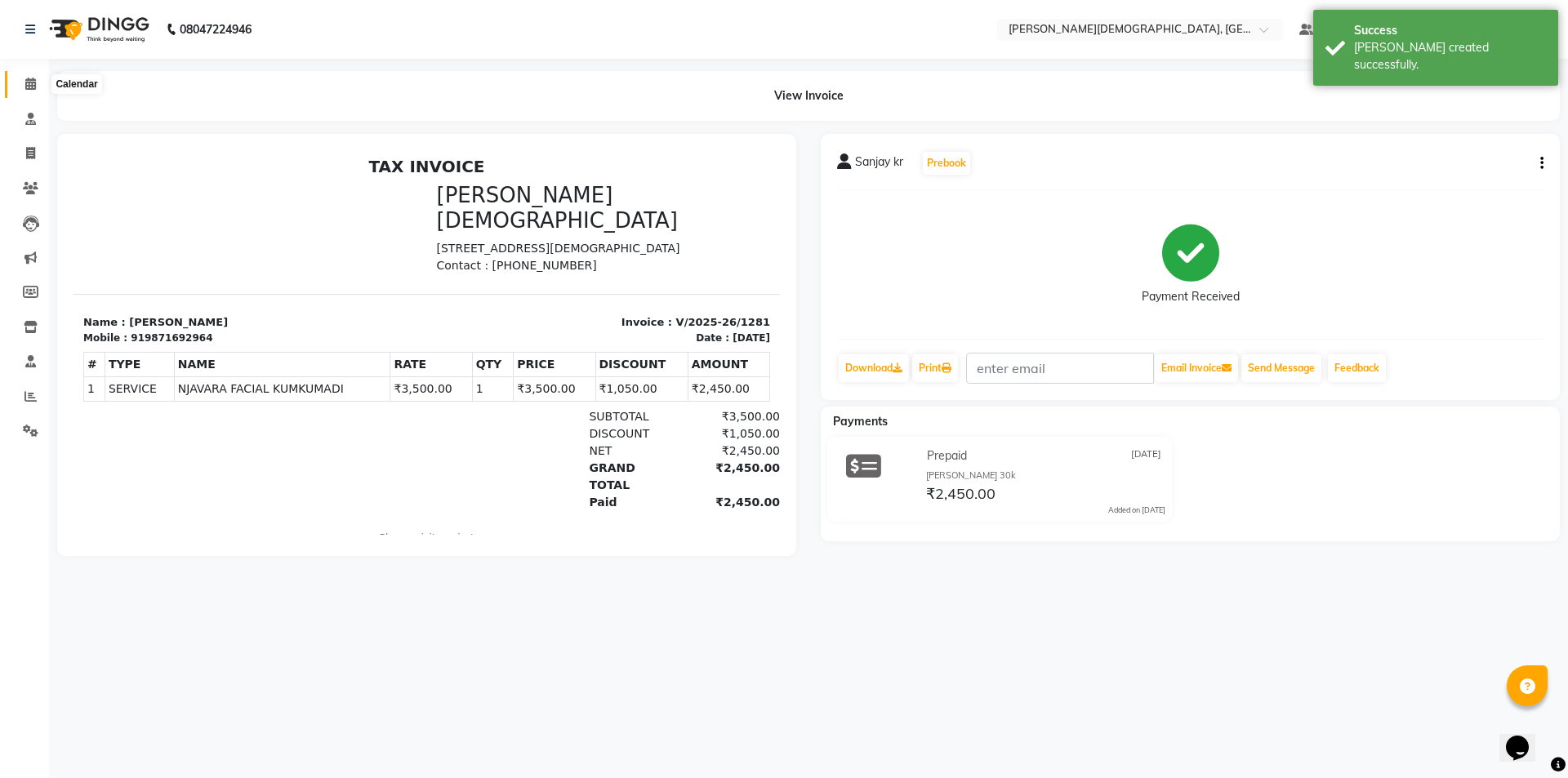
click at [24, 81] on span at bounding box center [31, 84] width 29 height 19
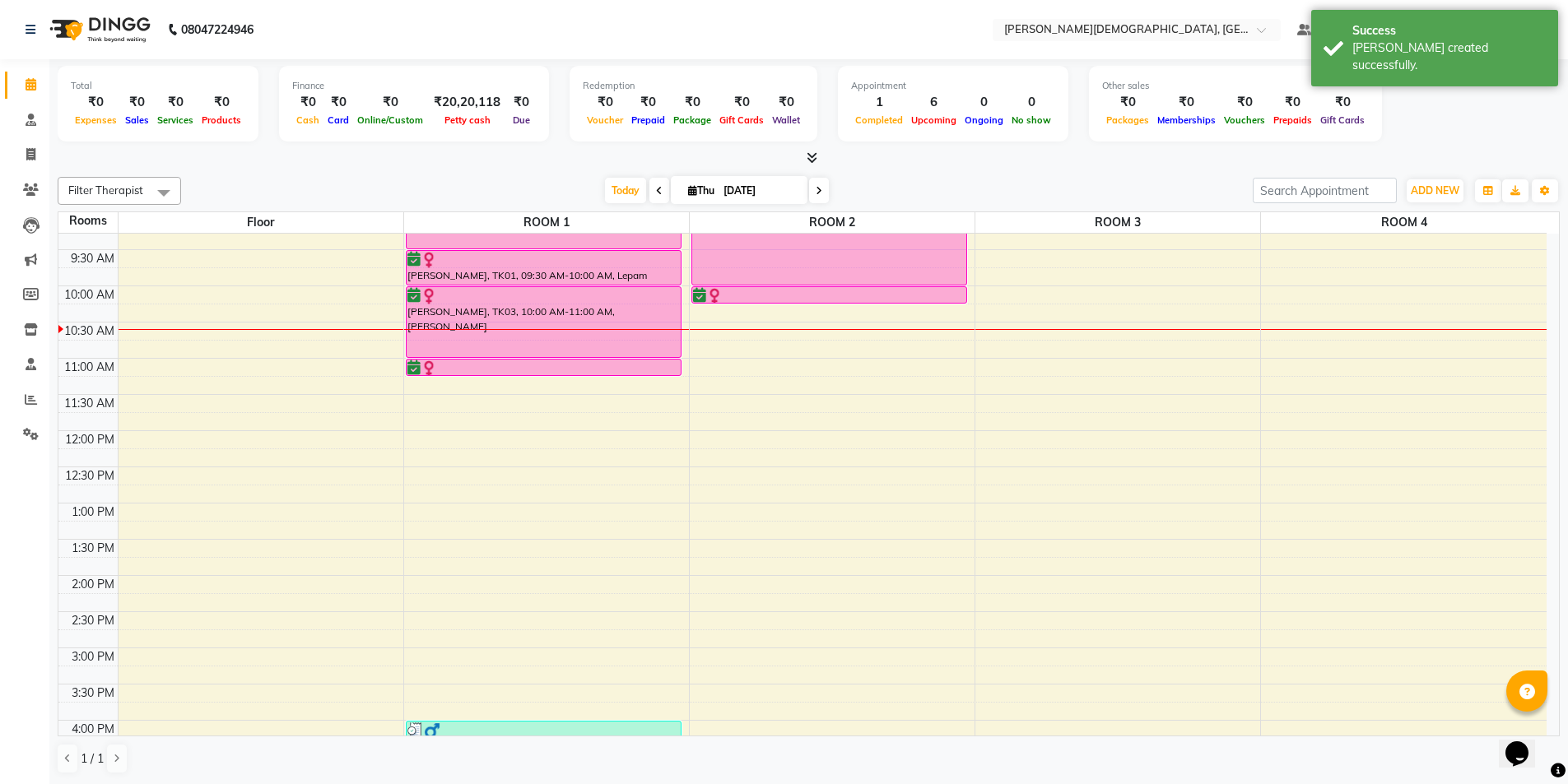
scroll to position [411, 0]
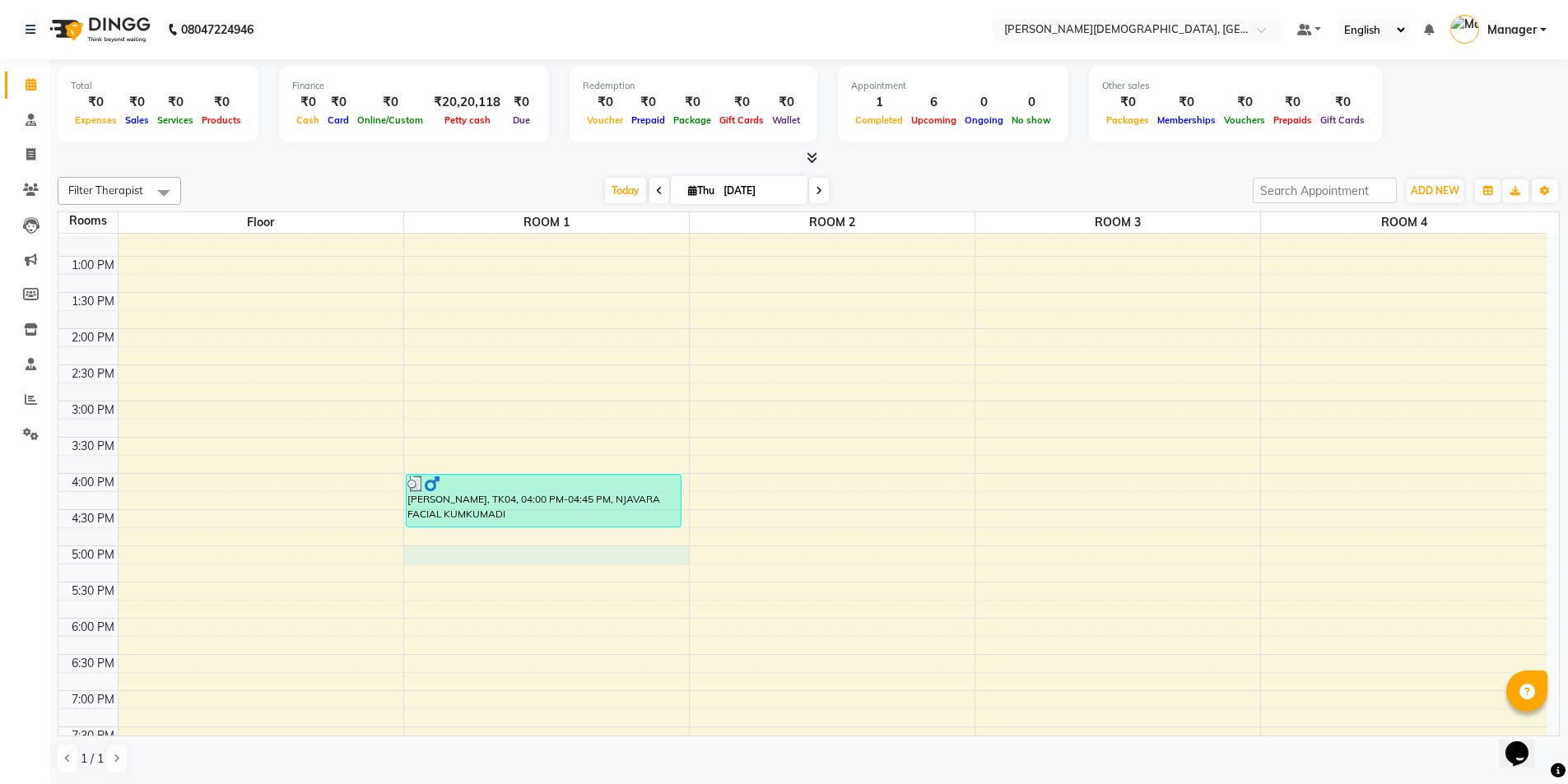
click at [481, 556] on div "7:00 AM 7:30 AM 8:00 AM 8:30 AM 9:00 AM 9:30 AM 10:00 AM 10:30 AM 11:00 AM 11:3…" at bounding box center [802, 329] width 1488 height 1013
select select "tentative"
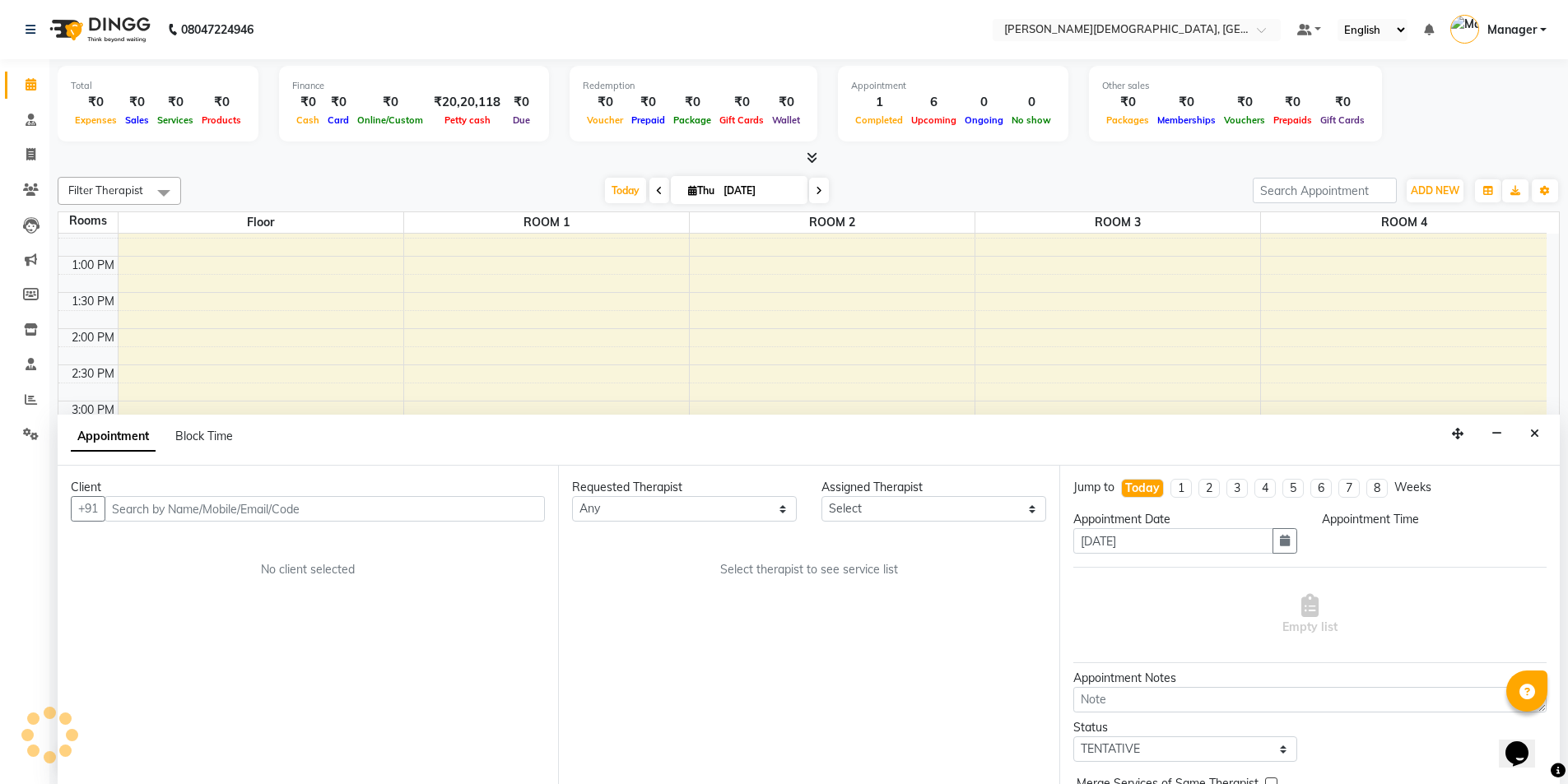
scroll to position [1, 0]
select select "1020"
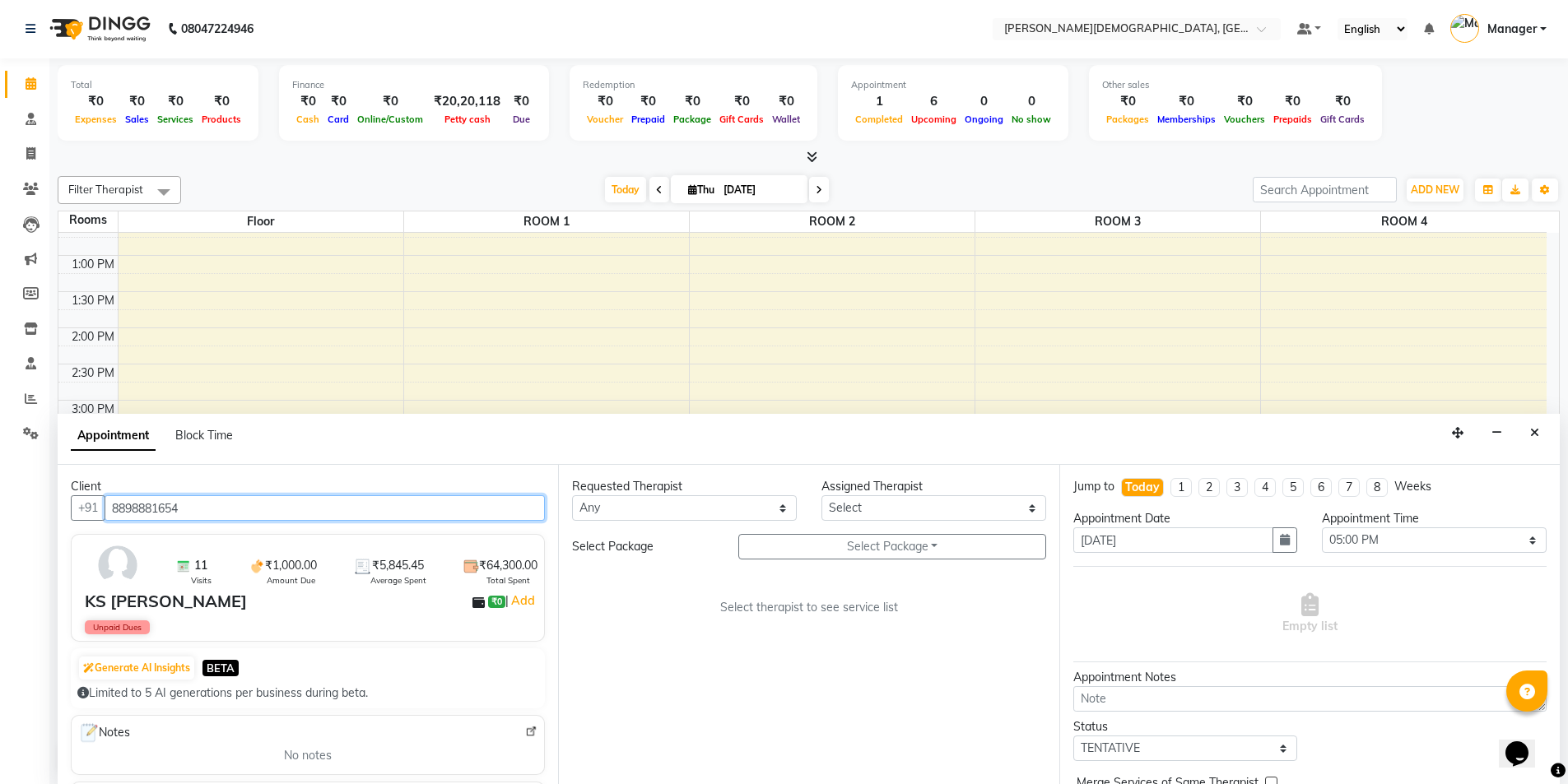
type input "8898881654"
click at [715, 512] on select "Any [PERSON_NAME] [PERSON_NAME] [PERSON_NAME] [PERSON_NAME] [PERSON_NAME] [PERS…" at bounding box center [684, 508] width 225 height 26
select select "81275"
click at [572, 495] on select "Any [PERSON_NAME] [PERSON_NAME] [PERSON_NAME] [PERSON_NAME] [PERSON_NAME] [PERS…" at bounding box center [684, 508] width 225 height 26
select select "81275"
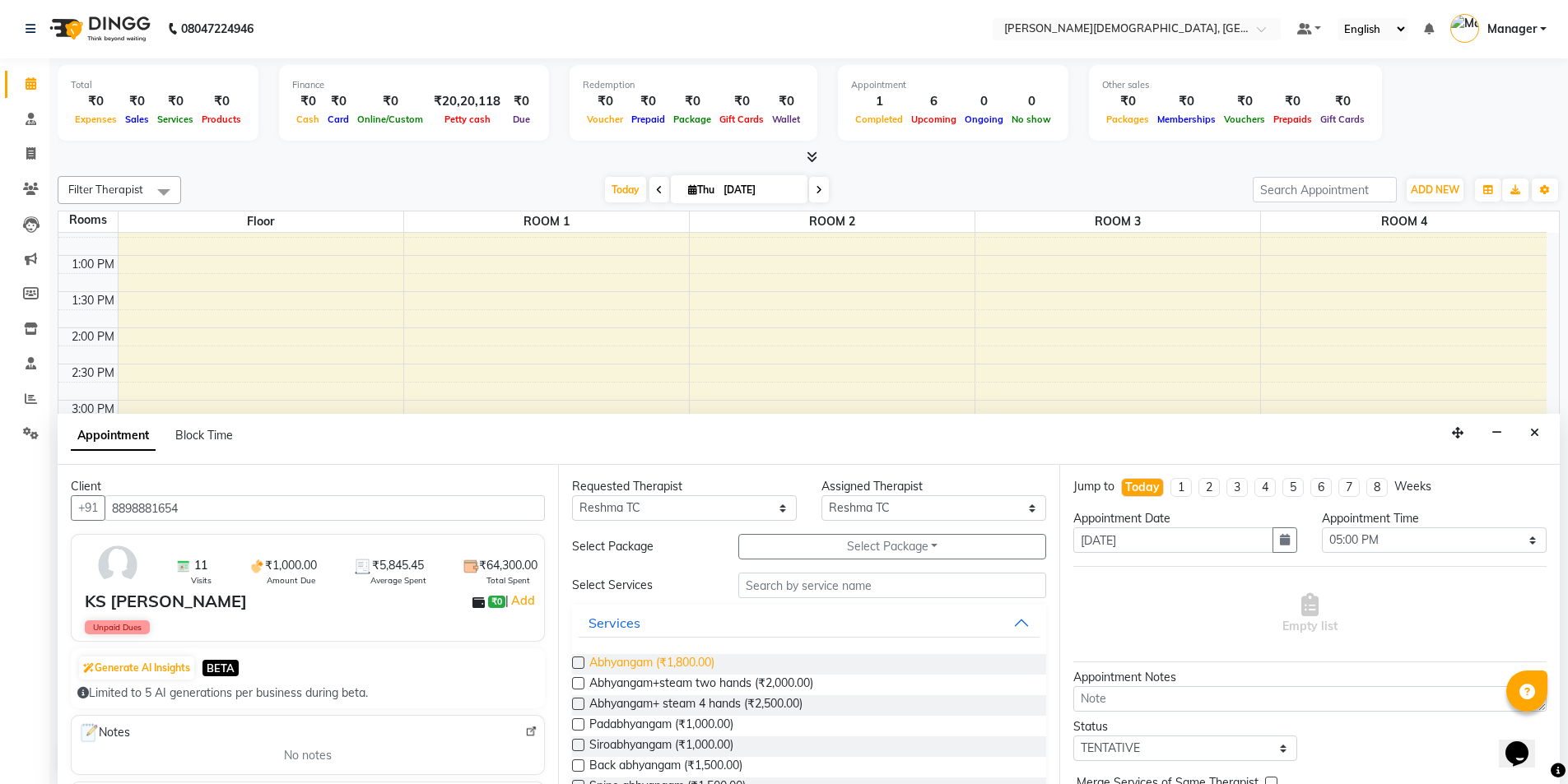
click at [712, 662] on span "Abhyangam (₹1,800.00)" at bounding box center [652, 664] width 125 height 21
checkbox input "false"
select select "2680"
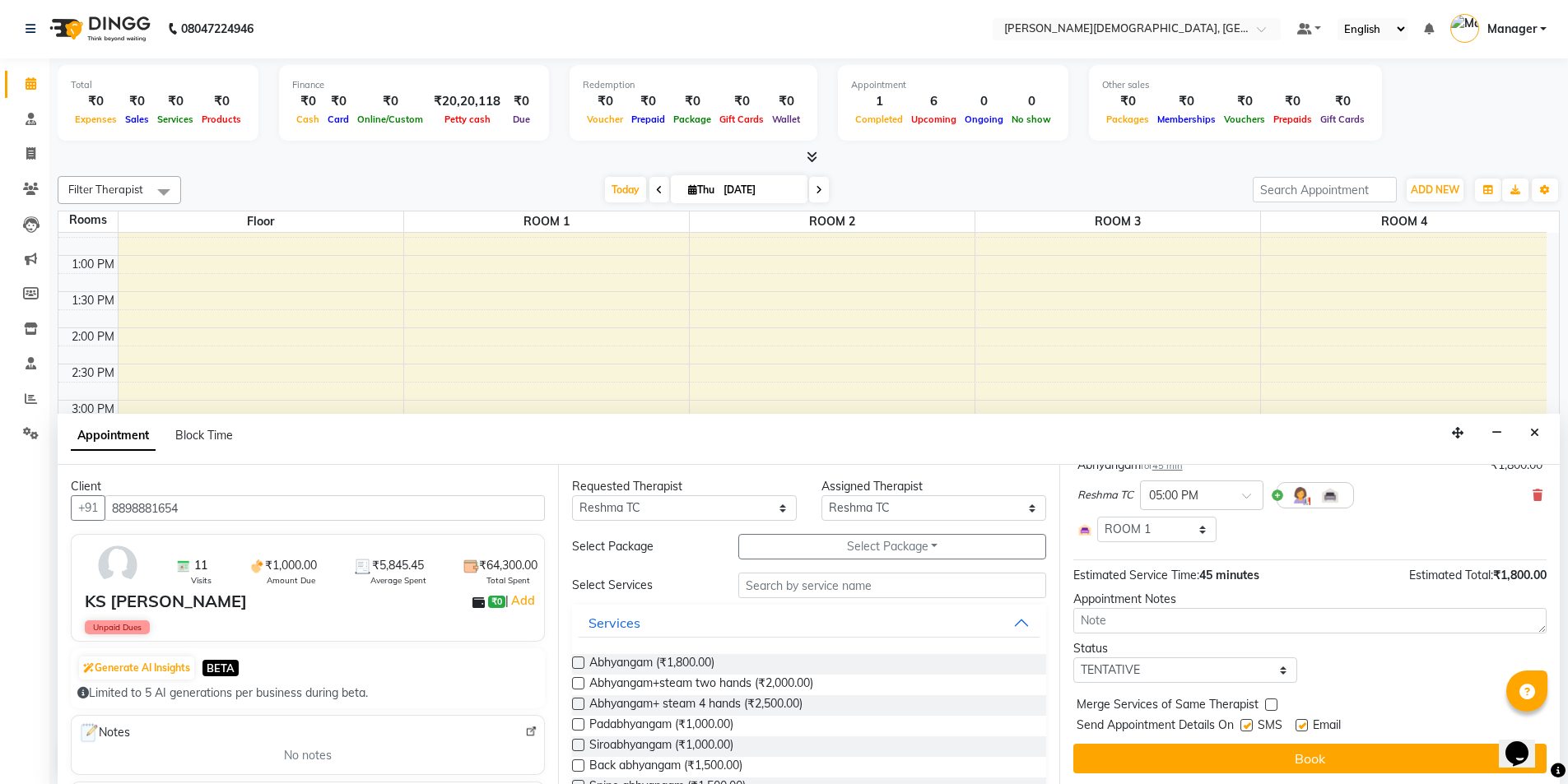
scroll to position [123, 0]
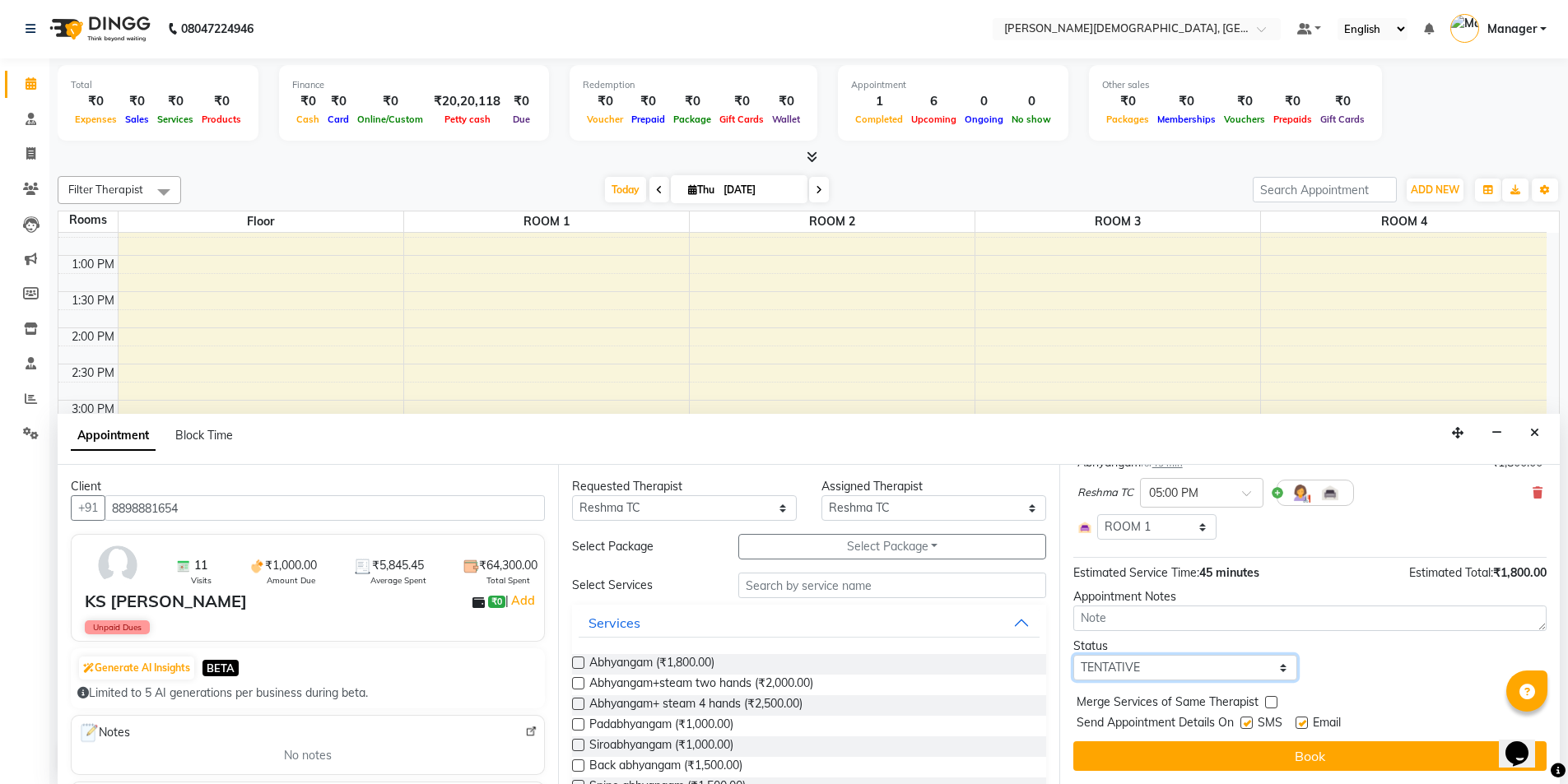
drag, startPoint x: 1236, startPoint y: 667, endPoint x: 1227, endPoint y: 672, distance: 10.3
click at [1236, 667] on select "Select TENTATIVE CONFIRM CHECK-IN UPCOMING" at bounding box center [1186, 667] width 225 height 26
select select "confirm booking"
click at [1073, 655] on select "Select TENTATIVE CONFIRM CHECK-IN UPCOMING" at bounding box center [1186, 667] width 225 height 26
click at [1248, 727] on label at bounding box center [1247, 722] width 12 height 12
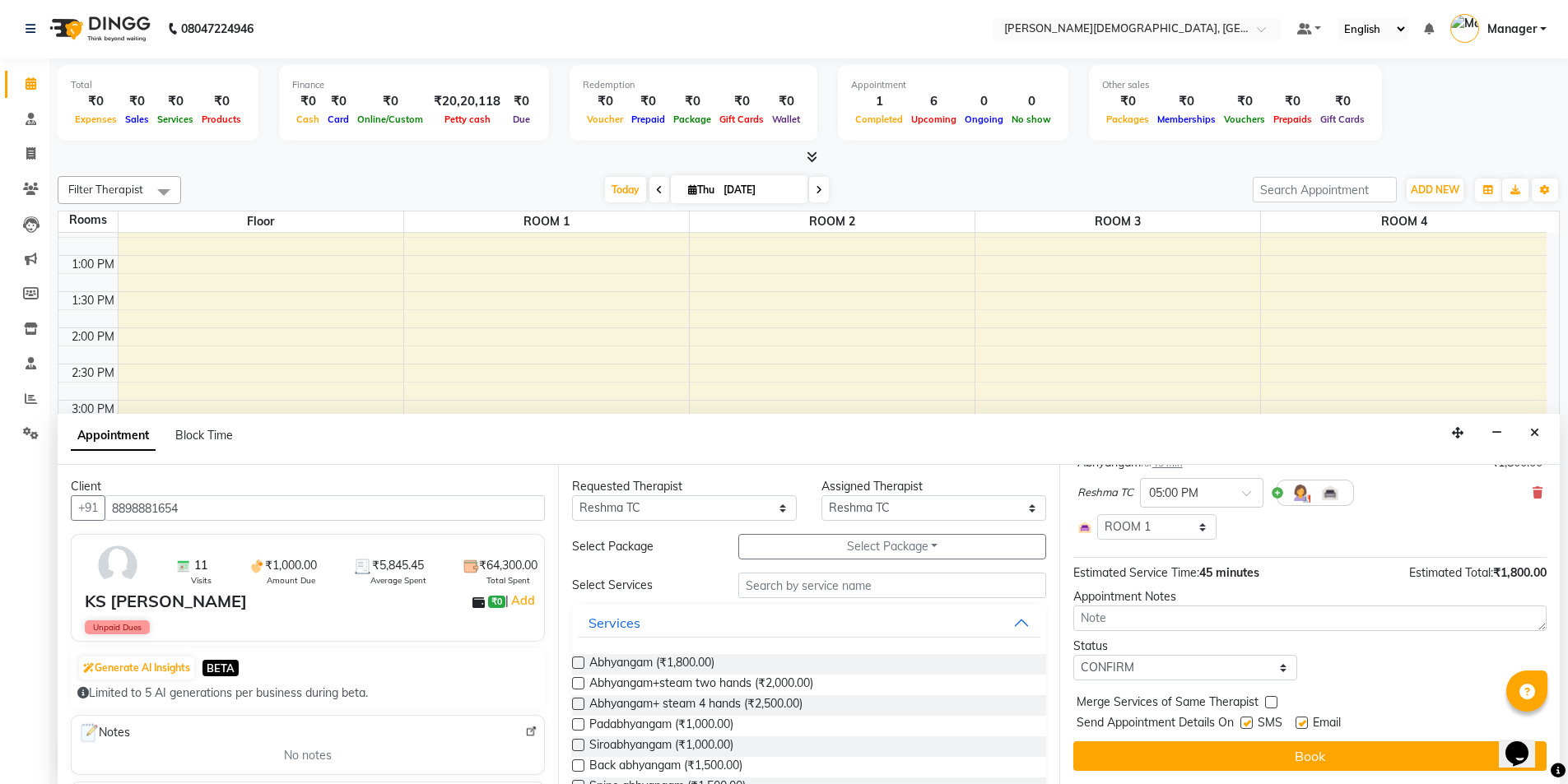
click at [1248, 727] on input "checkbox" at bounding box center [1246, 724] width 10 height 10
checkbox input "false"
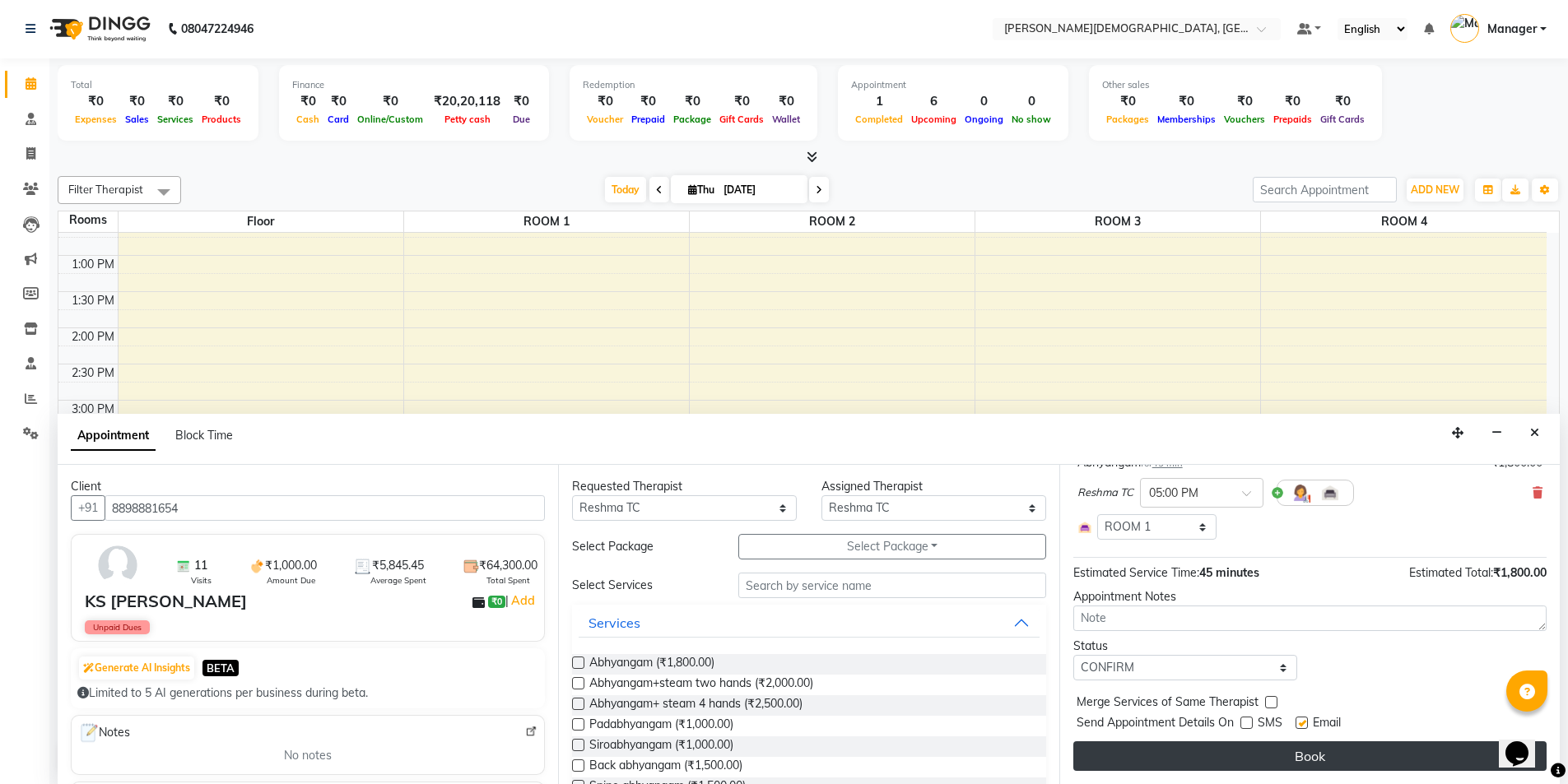
click at [1242, 757] on button "Book" at bounding box center [1310, 756] width 473 height 30
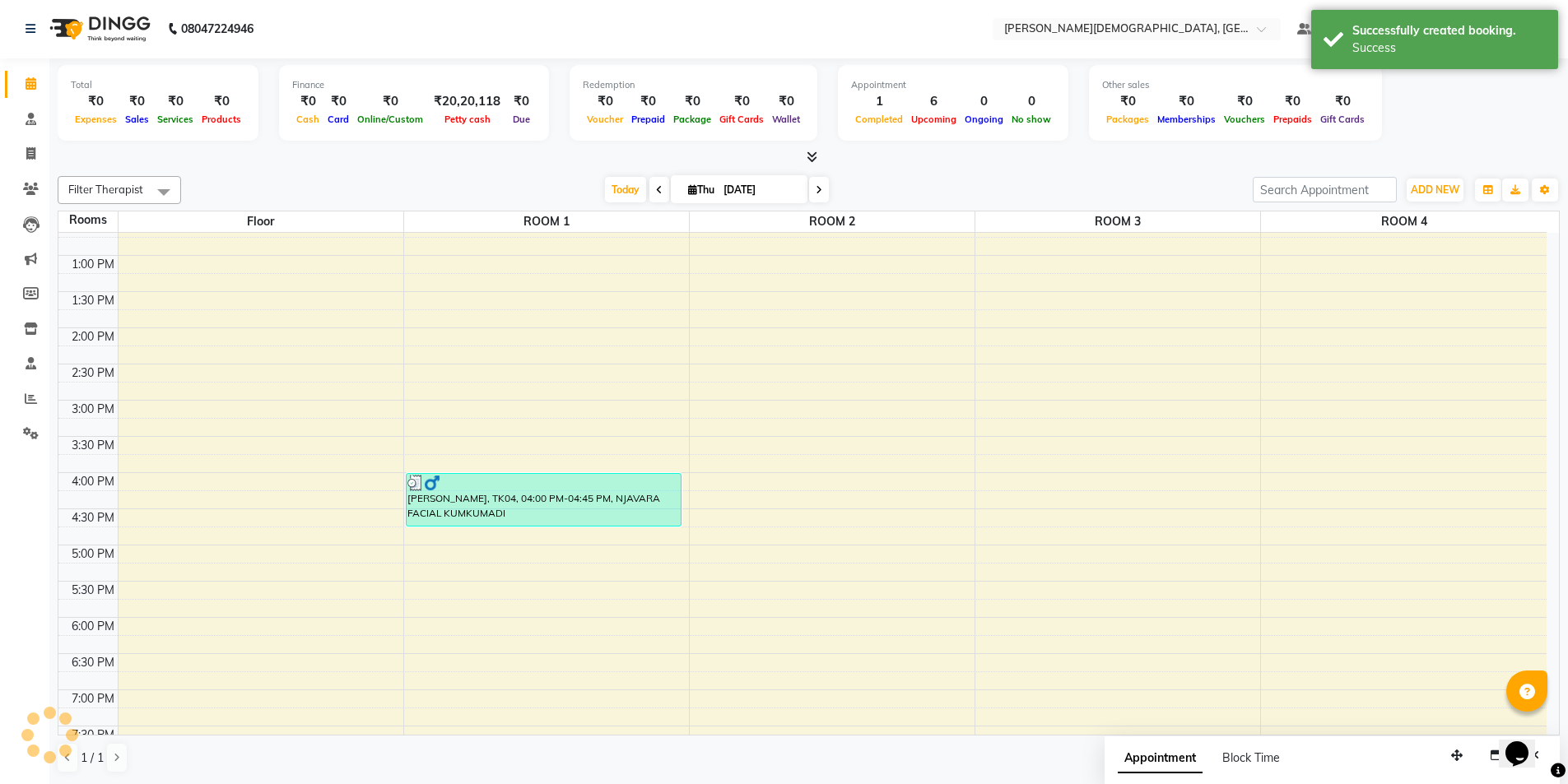
scroll to position [0, 0]
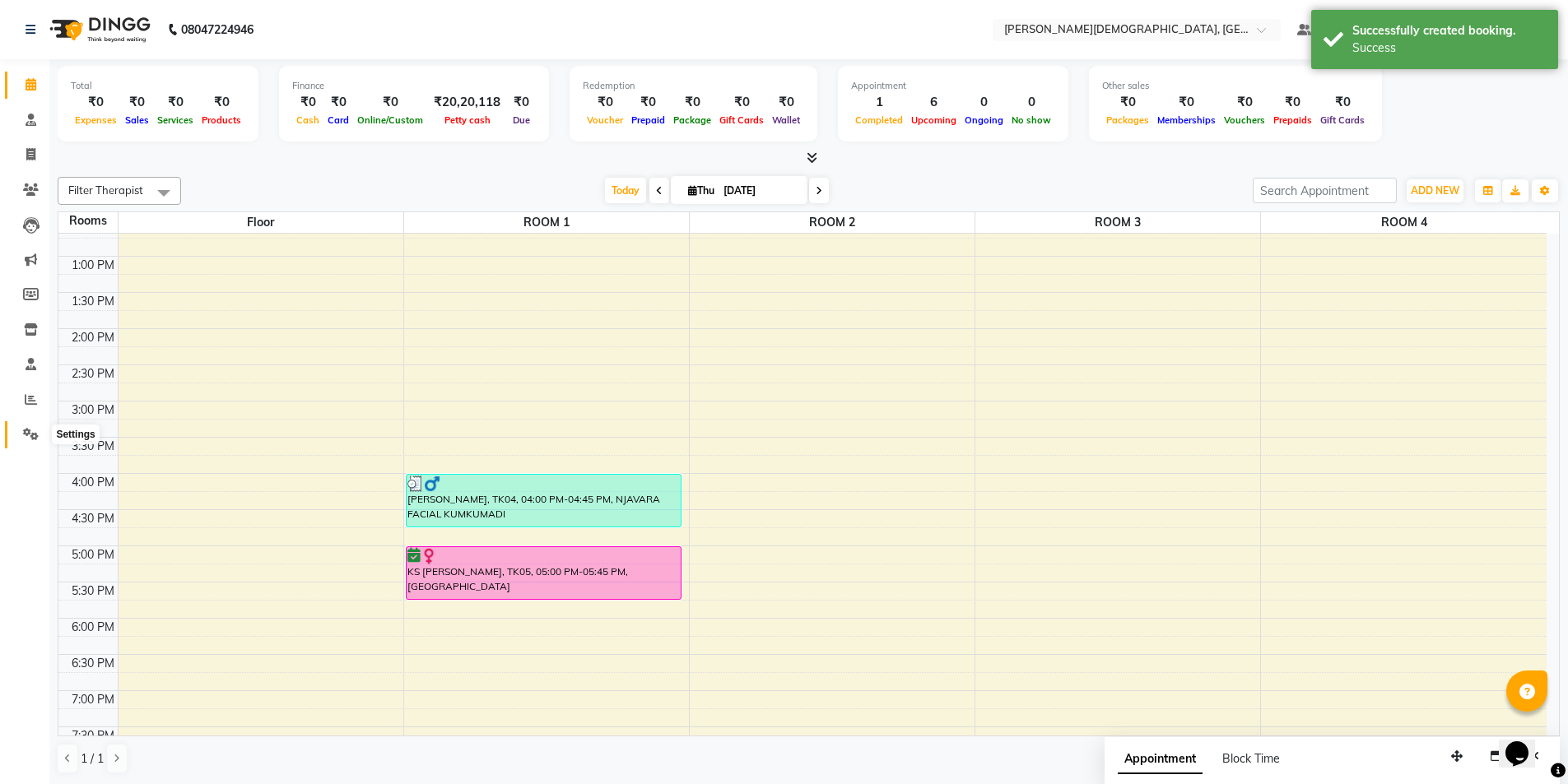
click at [42, 430] on span at bounding box center [31, 434] width 29 height 19
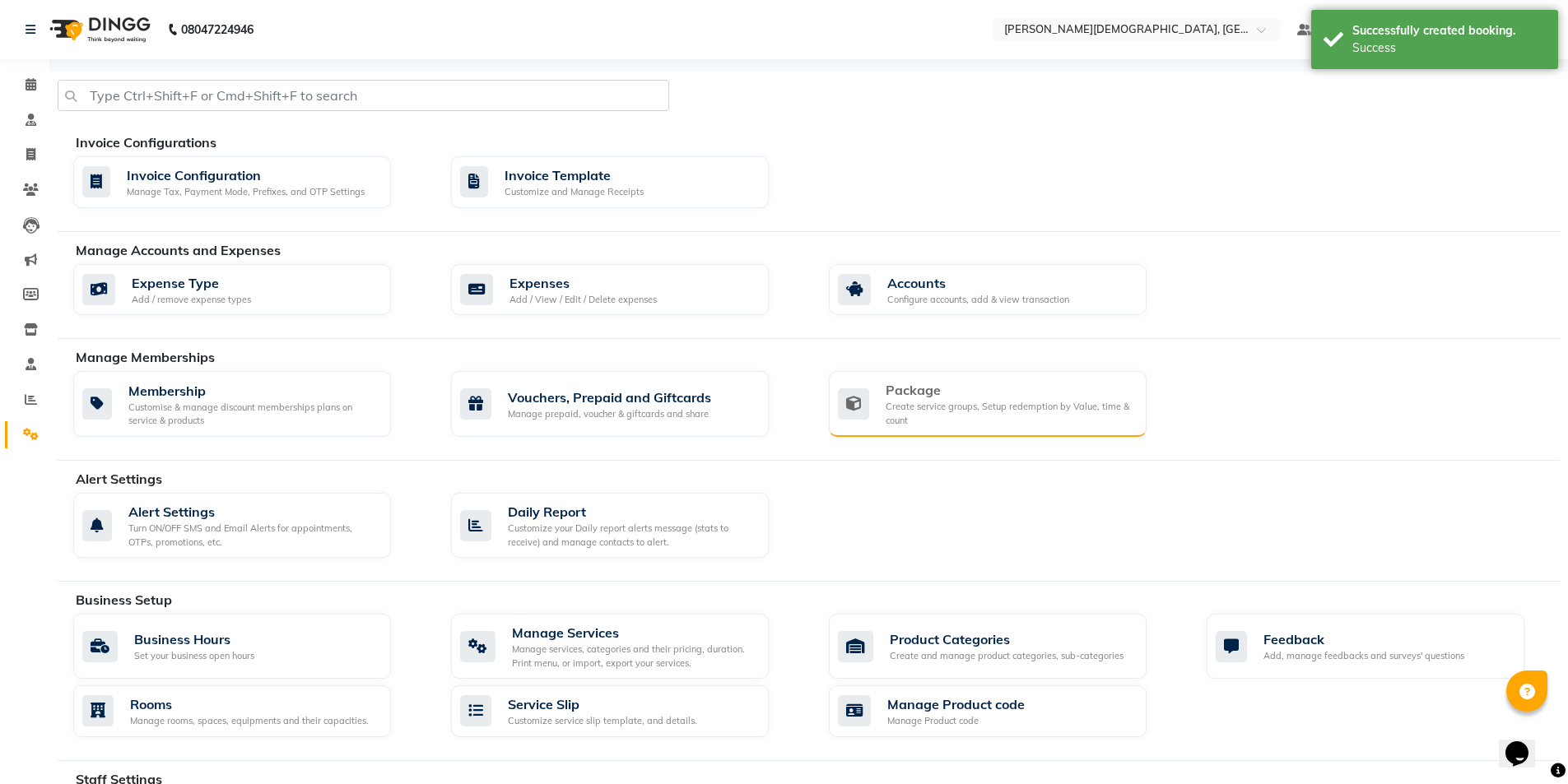
click at [858, 379] on div "Package Create service groups, Setup redemption by Value, time & count" at bounding box center [988, 404] width 318 height 66
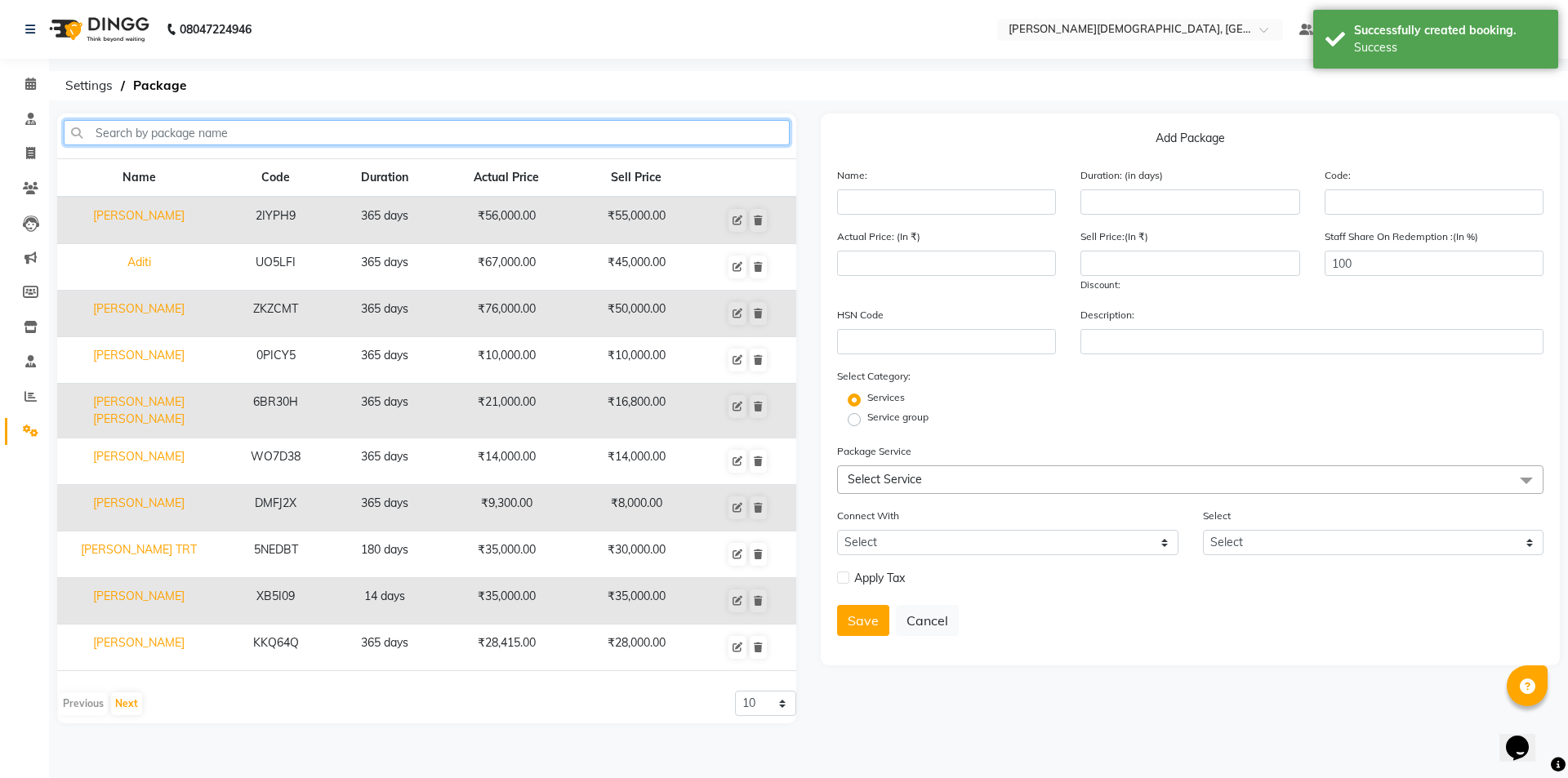
click at [561, 135] on input "text" at bounding box center [426, 133] width 726 height 26
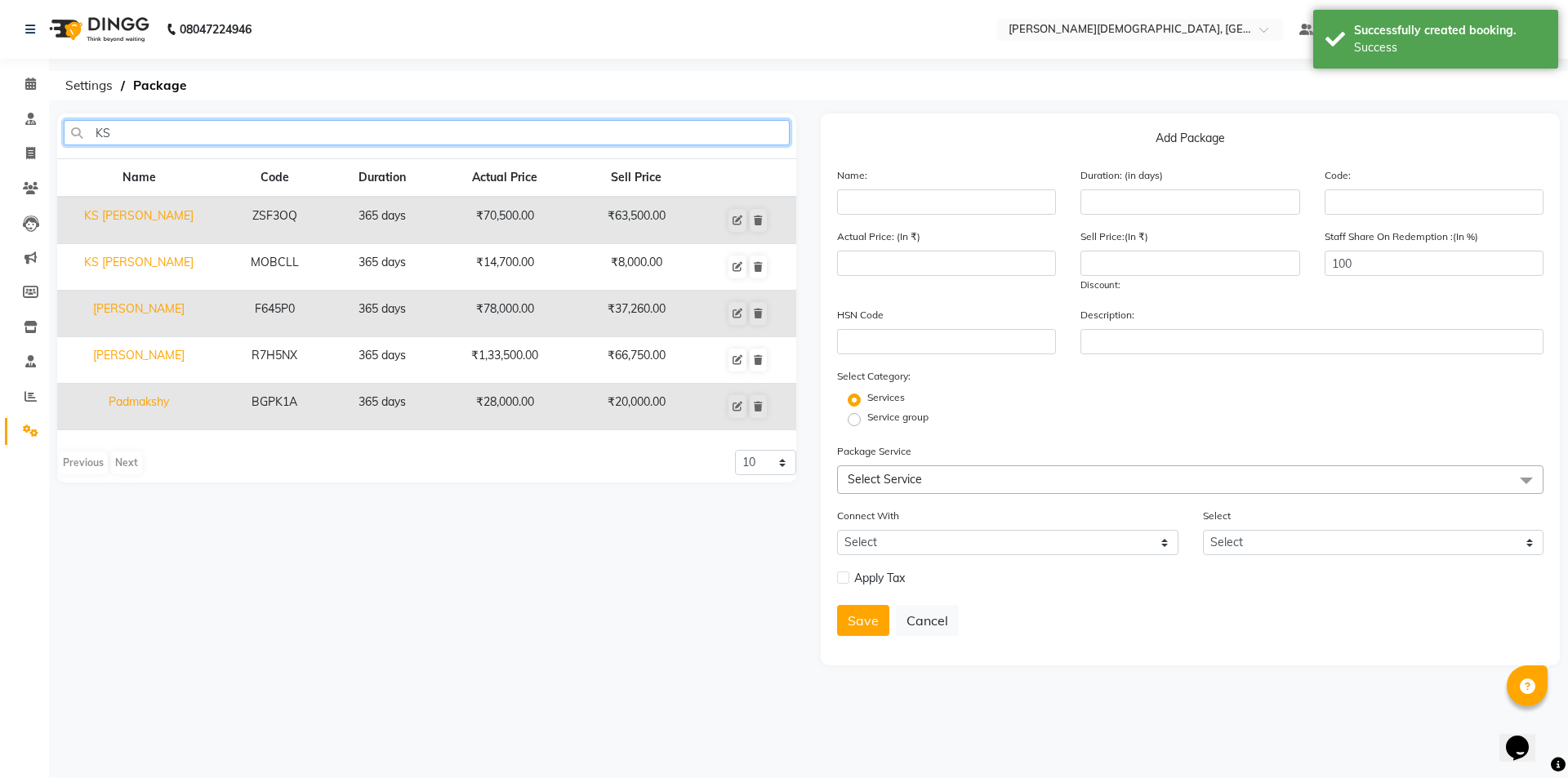
type input "KS"
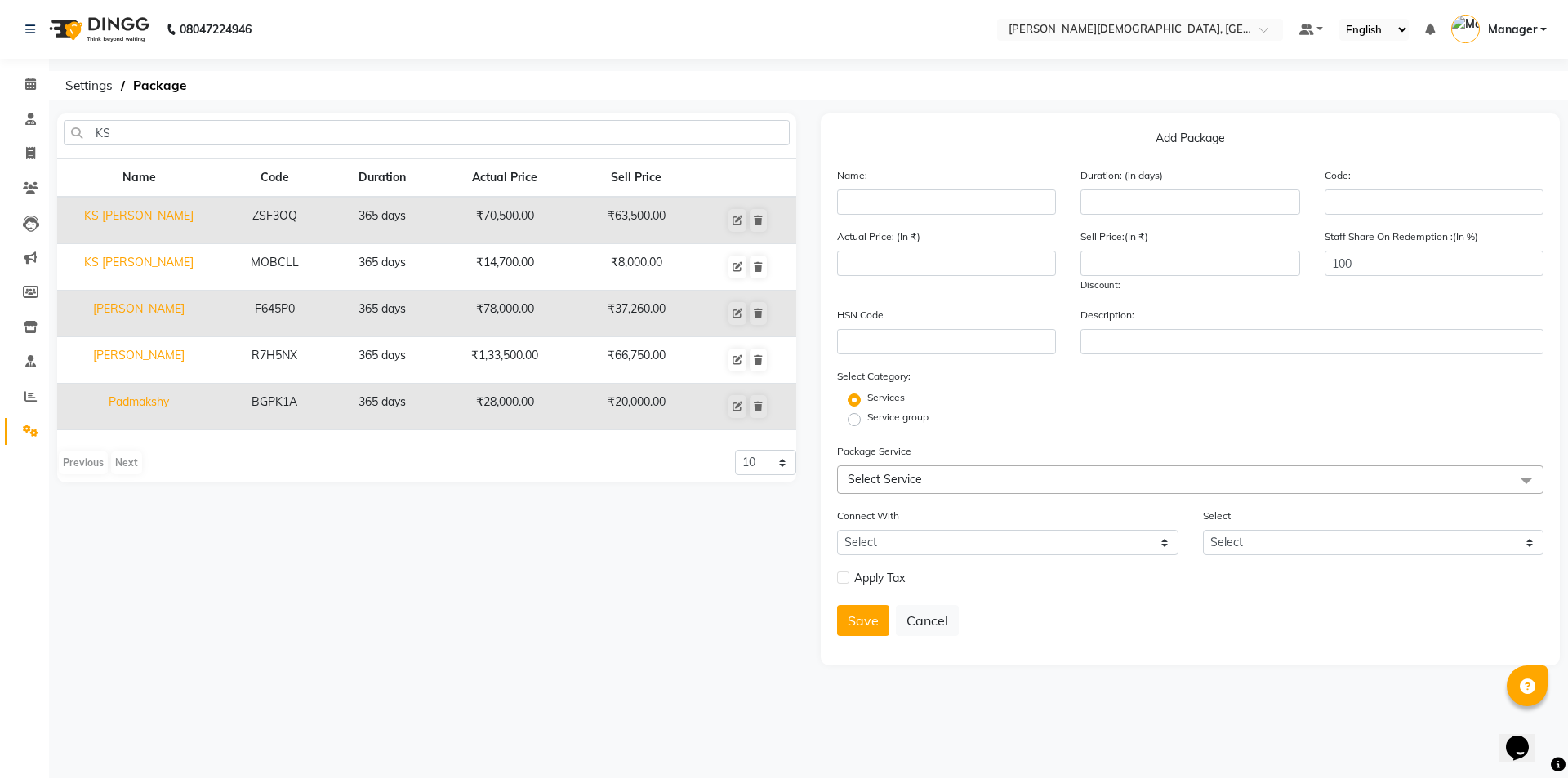
click at [136, 257] on td "KS [PERSON_NAME]" at bounding box center [139, 267] width 163 height 47
type input "KS [PERSON_NAME]"
type input "365"
type input "MOBCLL"
type input "14700"
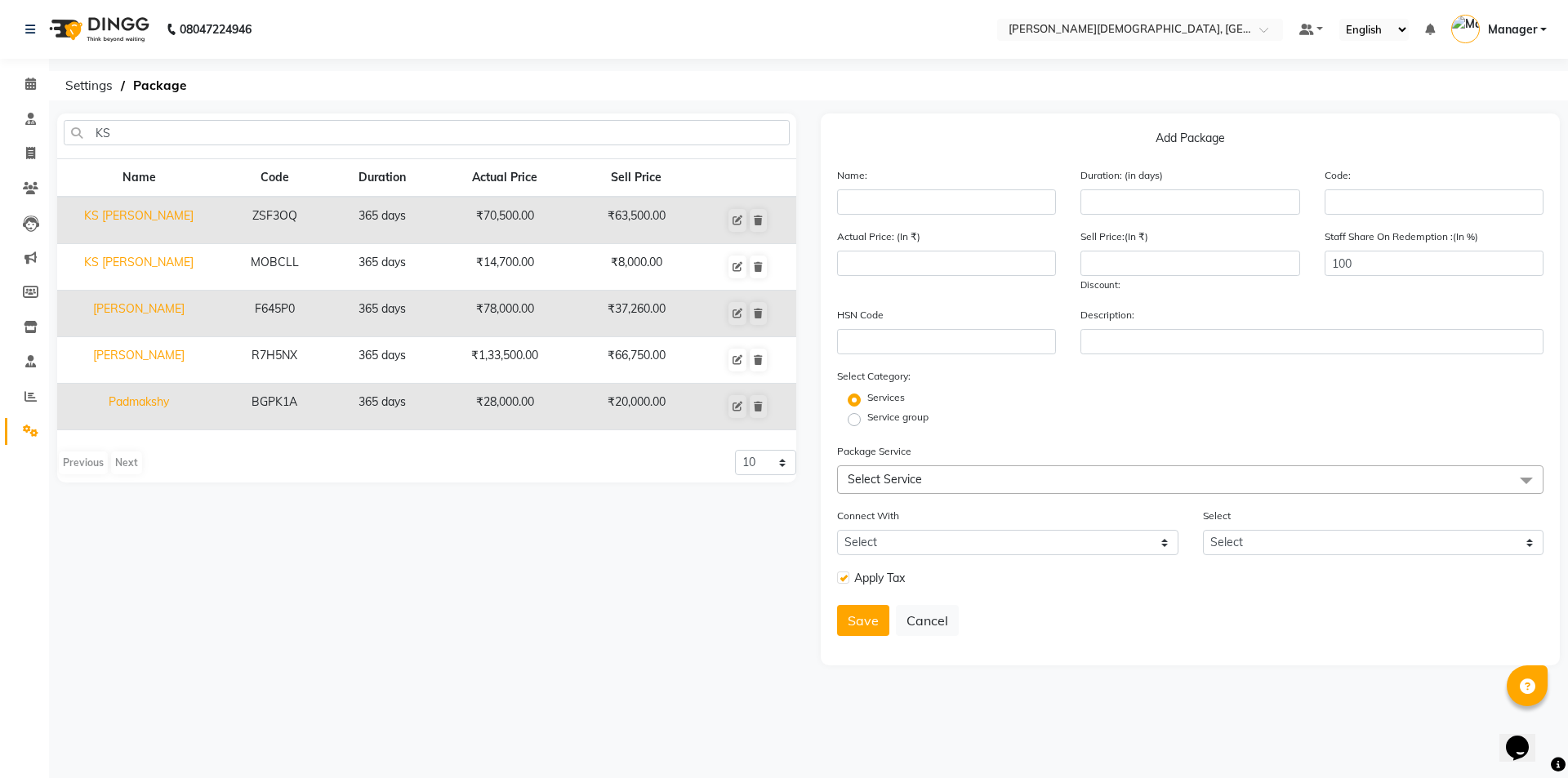
type input "8000"
checkbox input "true"
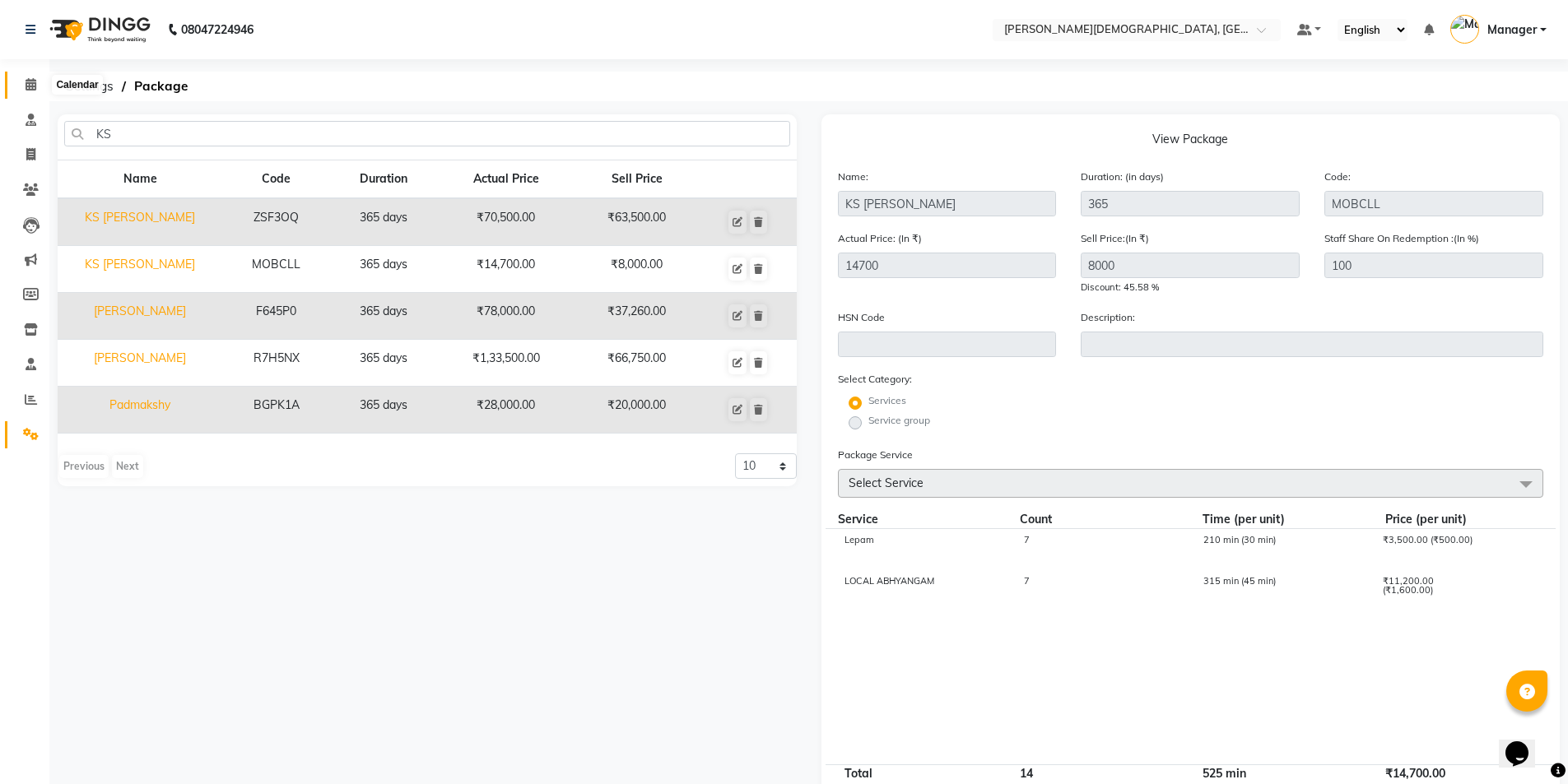
click at [28, 92] on span at bounding box center [31, 85] width 29 height 19
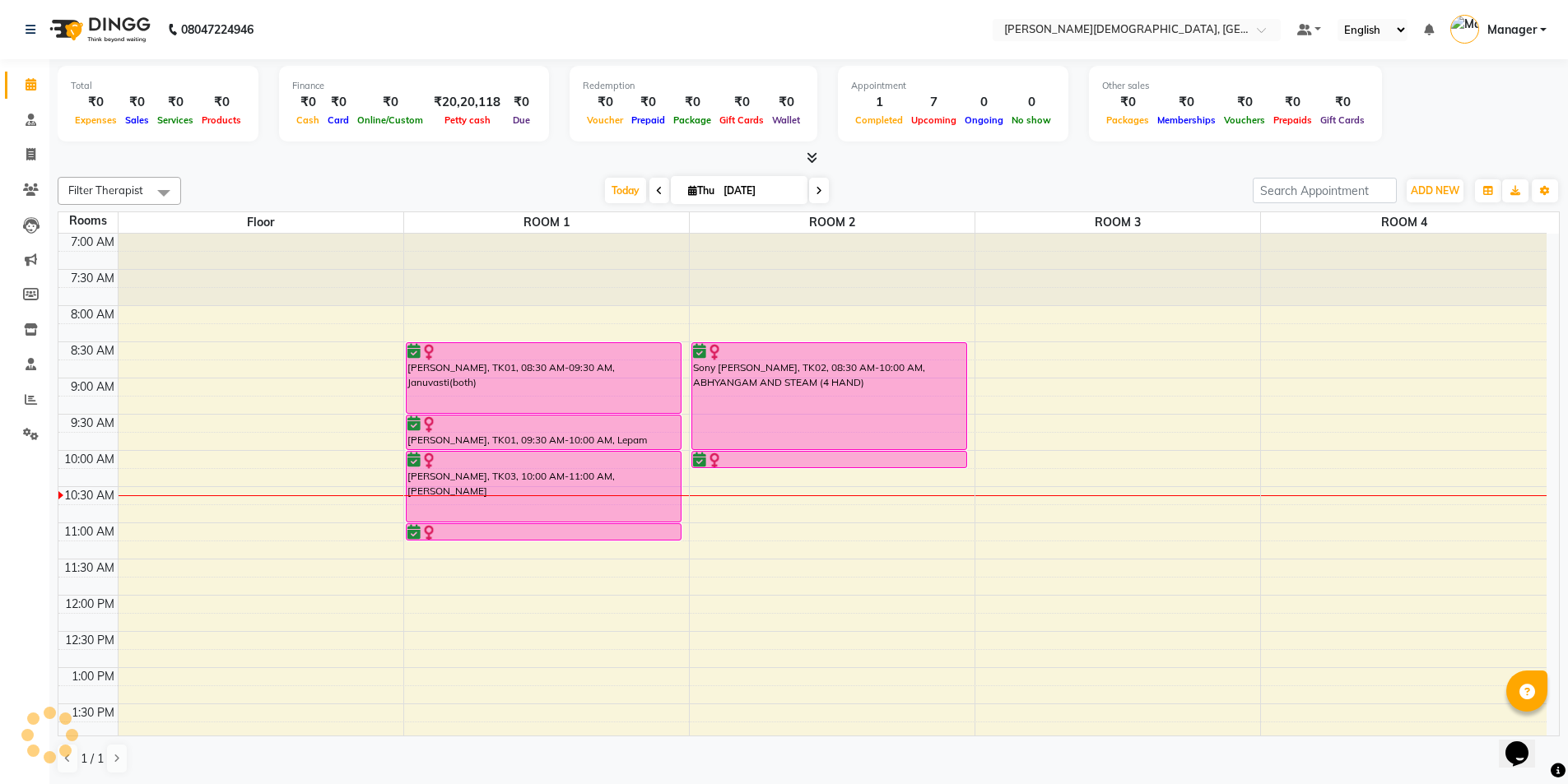
scroll to position [494, 0]
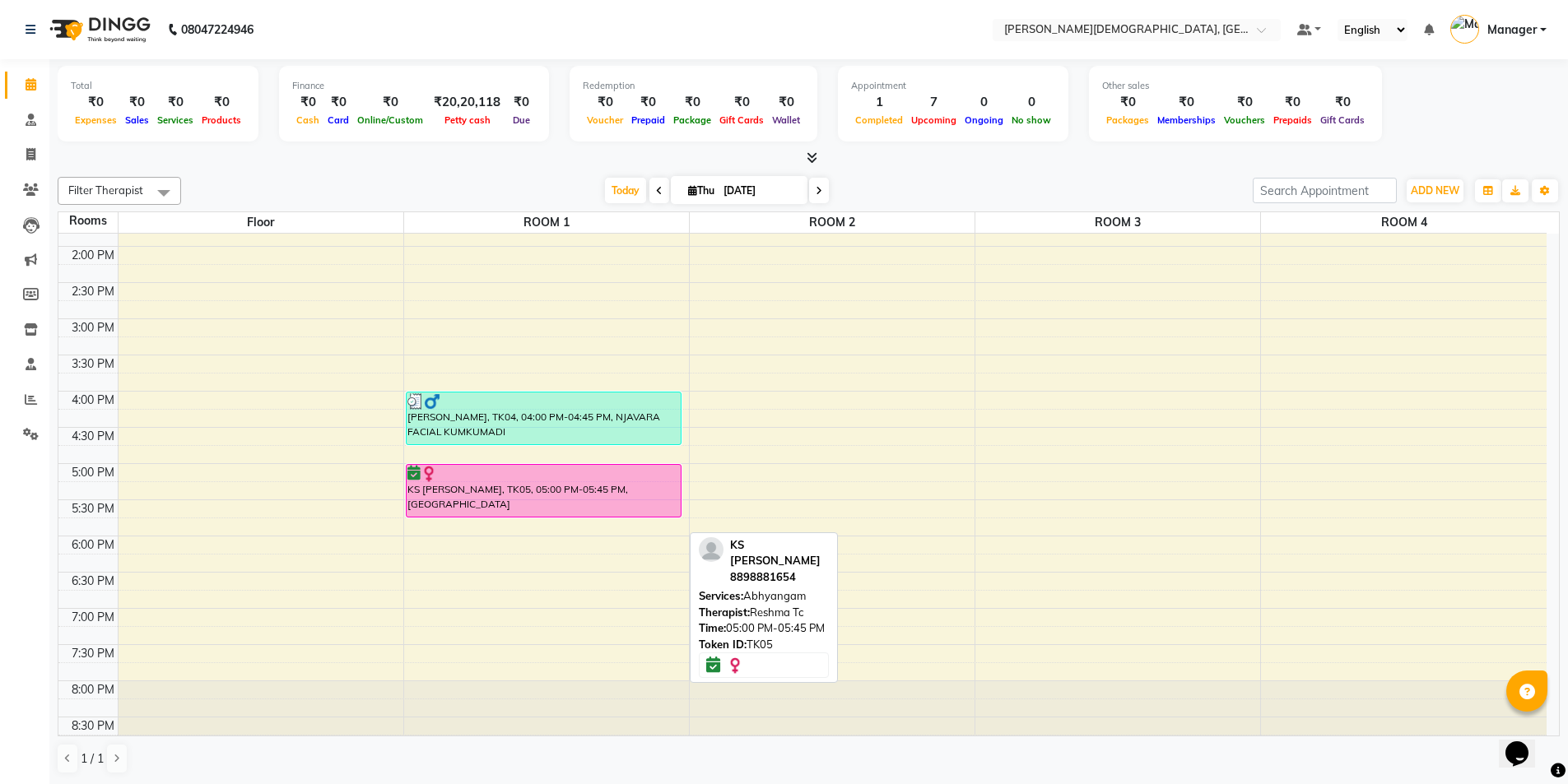
click at [603, 497] on div "KS [PERSON_NAME], TK05, 05:00 PM-05:45 PM, [GEOGRAPHIC_DATA]" at bounding box center [544, 490] width 275 height 51
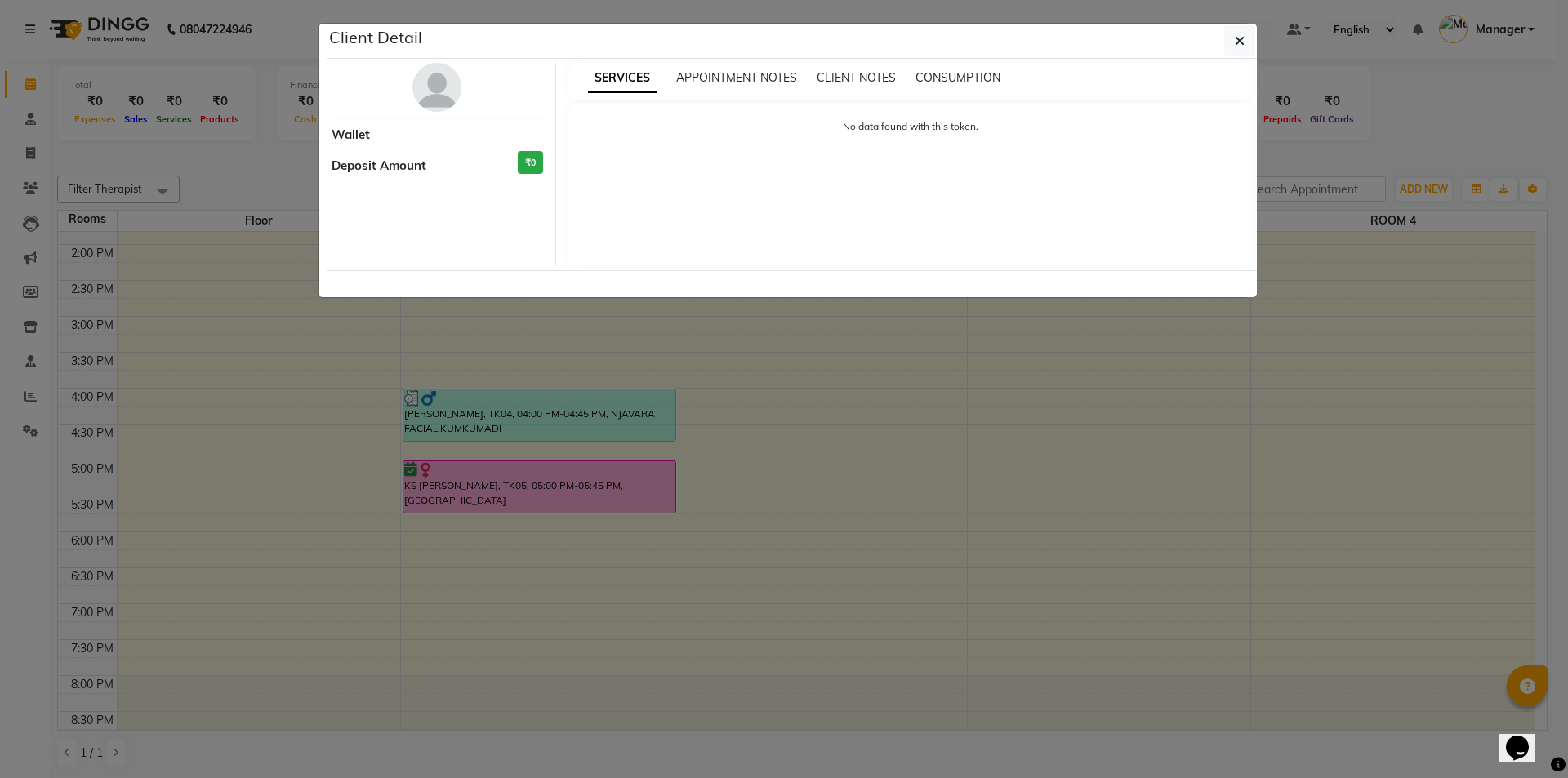
select select "6"
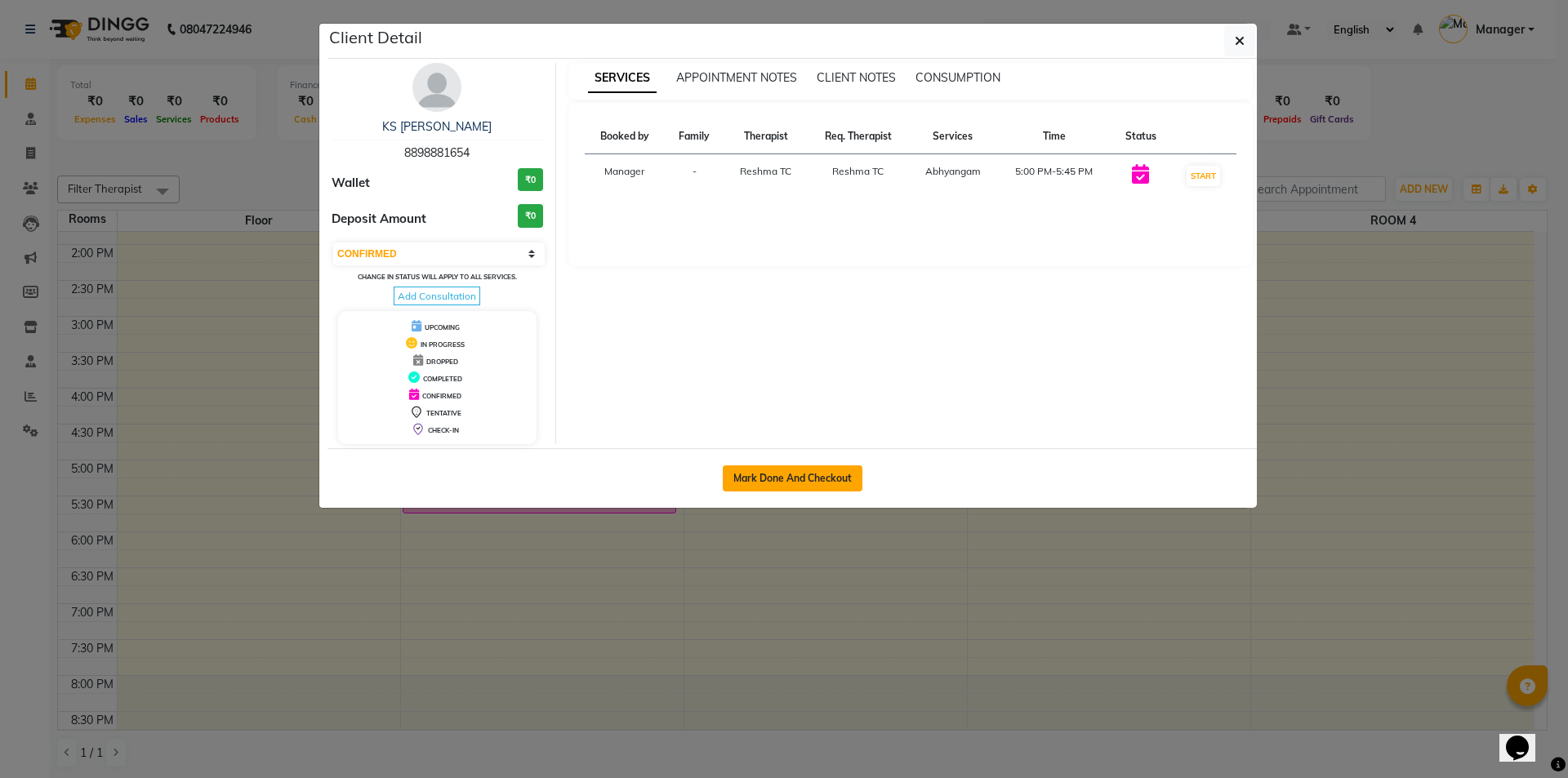
click at [799, 474] on button "Mark Done And Checkout" at bounding box center [793, 478] width 140 height 26
select select "service"
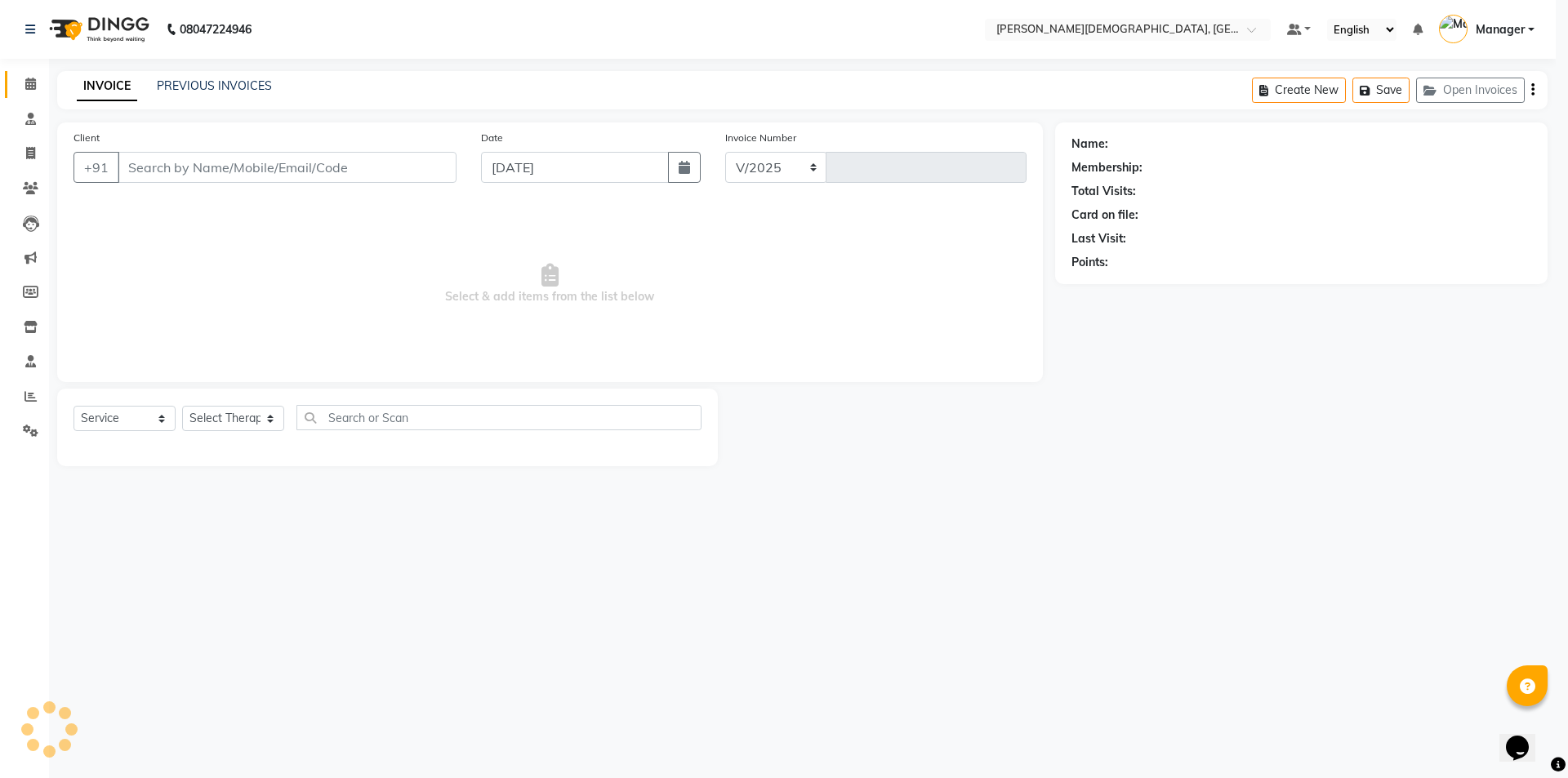
select select "5573"
type input "1282"
select select "membership"
type input "8898881654"
select select "39593"
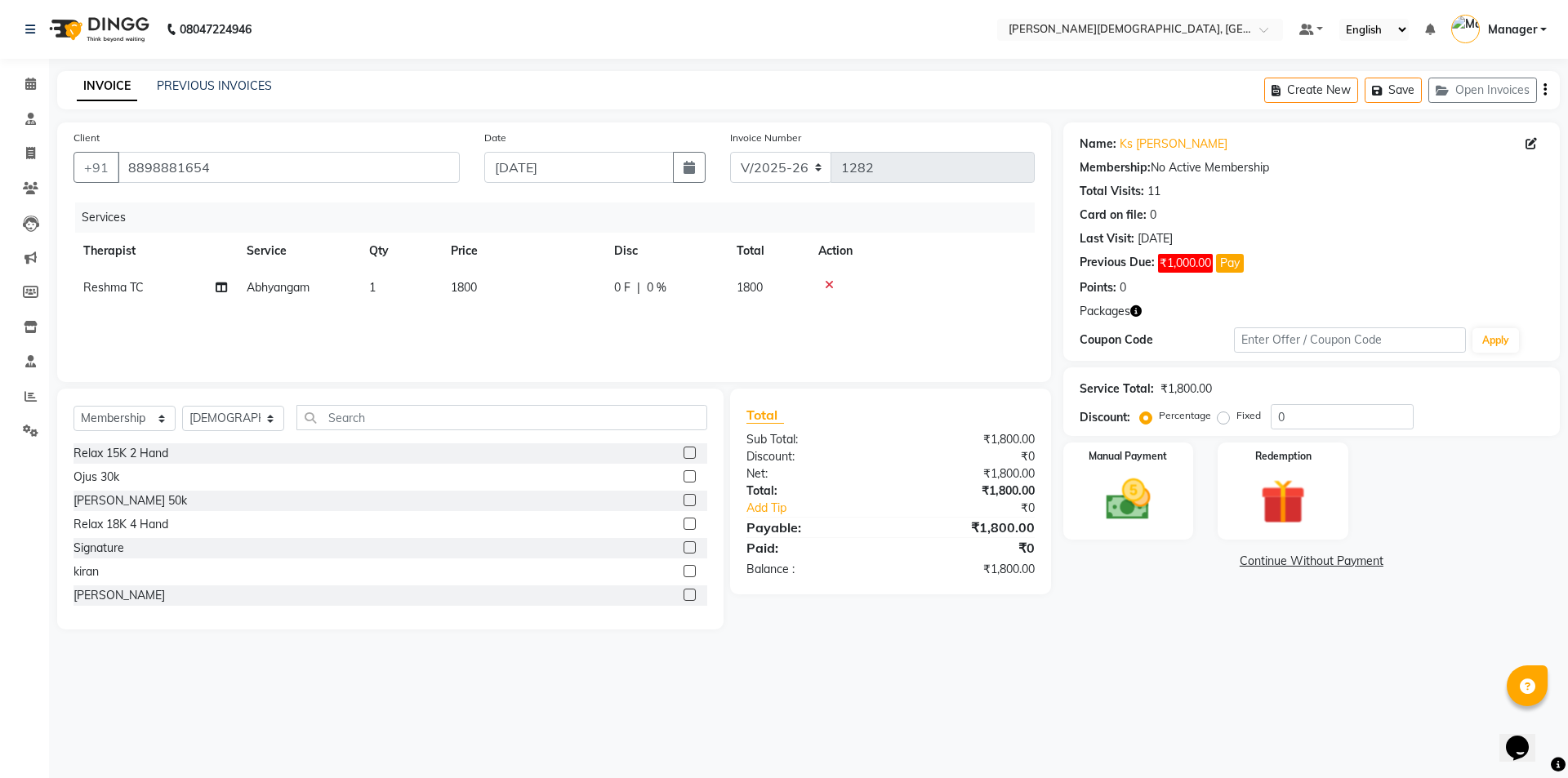
click at [305, 292] on span "Abhyangam" at bounding box center [278, 287] width 63 height 14
select select "81275"
click at [405, 296] on span at bounding box center [409, 294] width 32 height 31
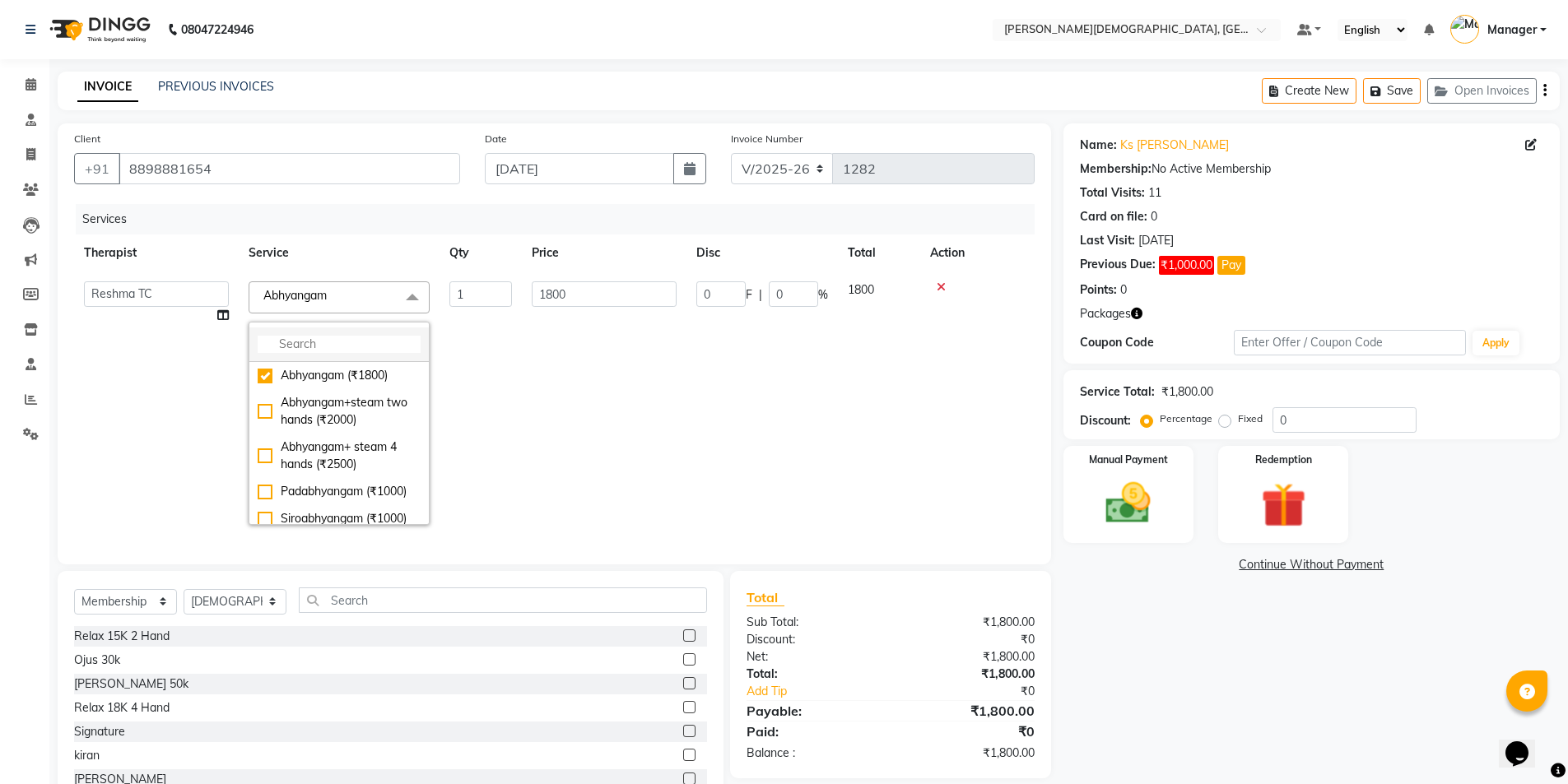
click at [369, 336] on input "multiselect-search" at bounding box center [339, 344] width 163 height 17
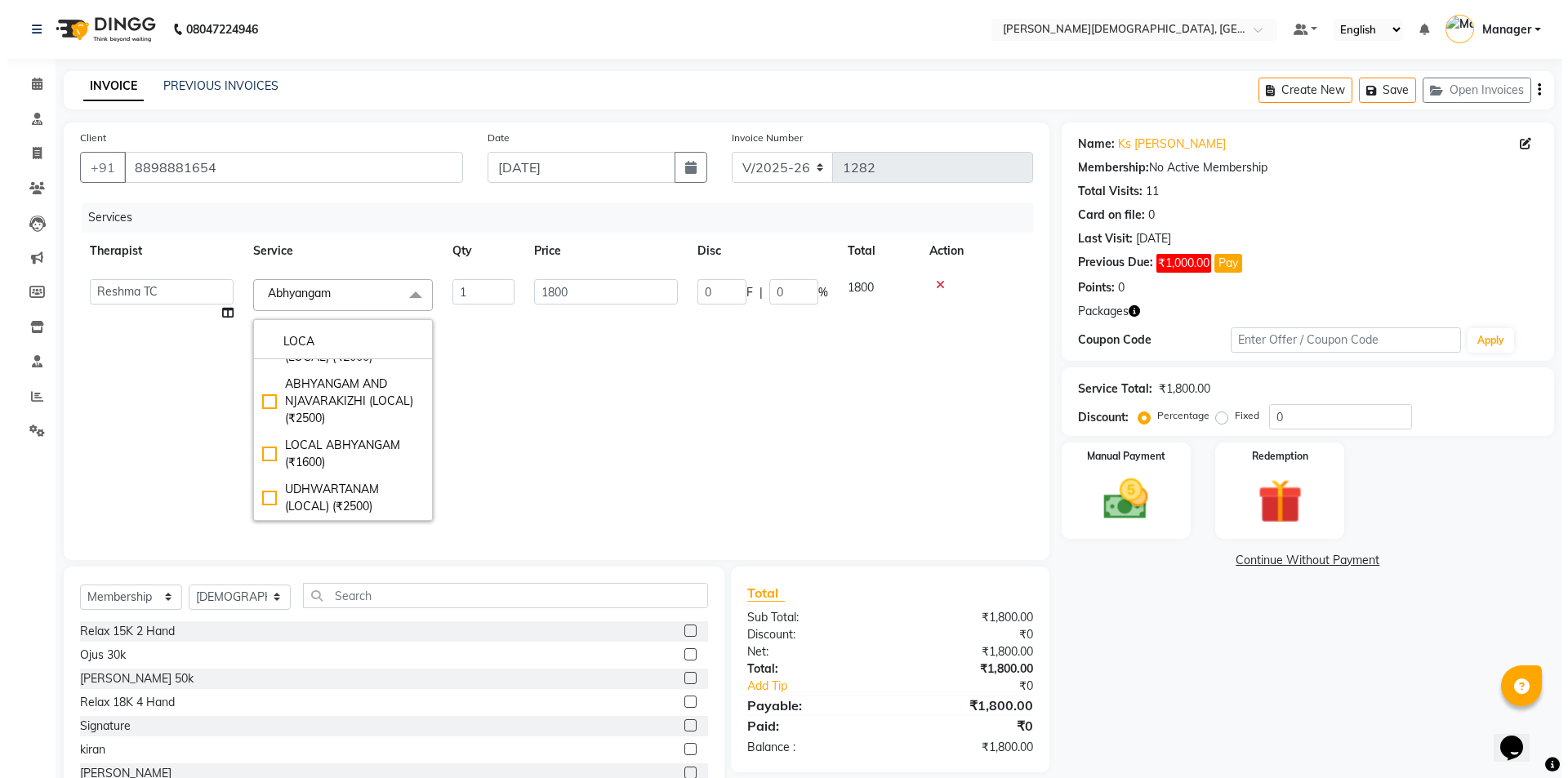
scroll to position [385, 0]
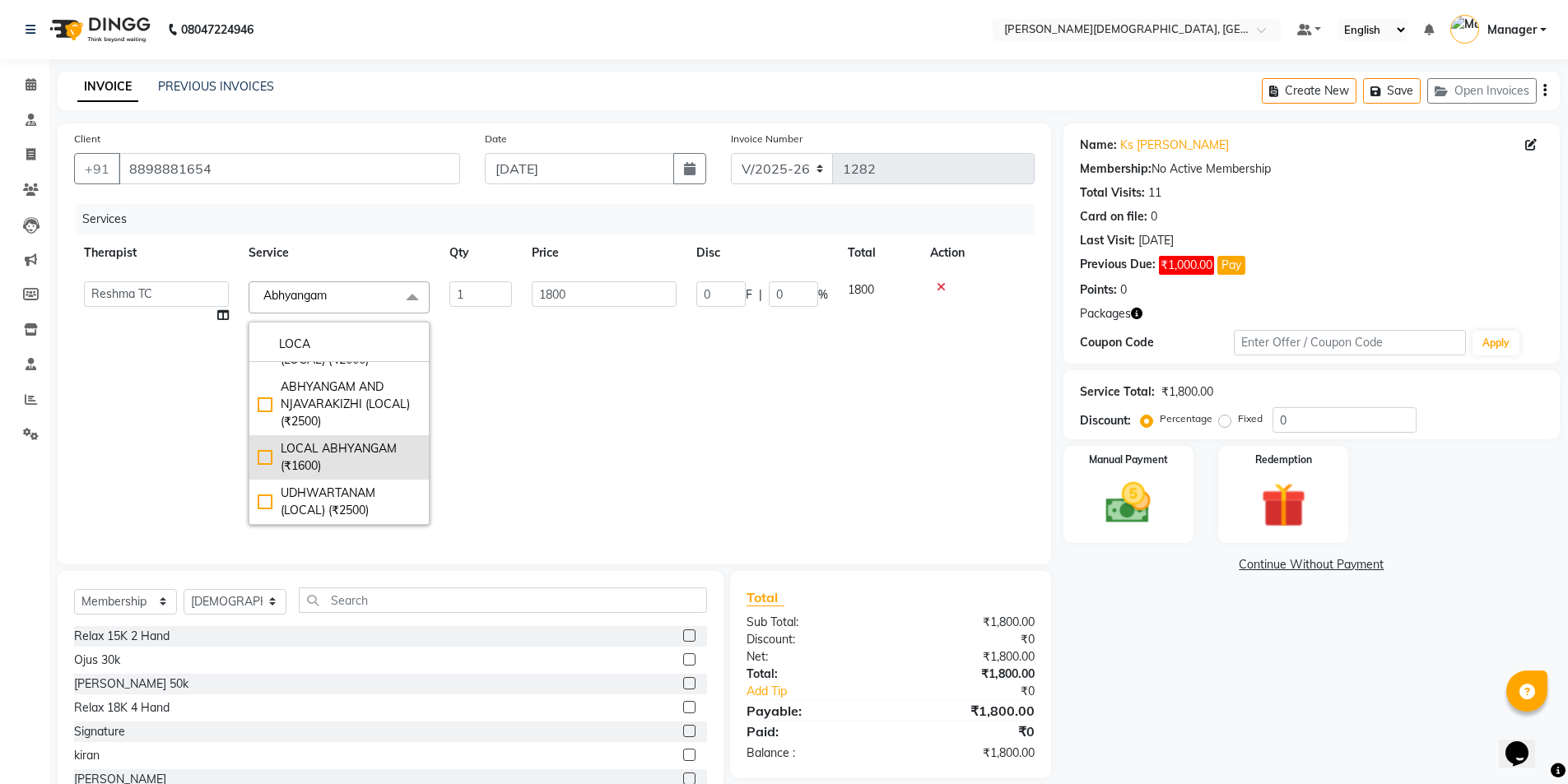
type input "LOCA"
click at [327, 459] on div "LOCAL ABHYANGAM (₹1600)" at bounding box center [339, 458] width 163 height 34
checkbox input "true"
type input "1600"
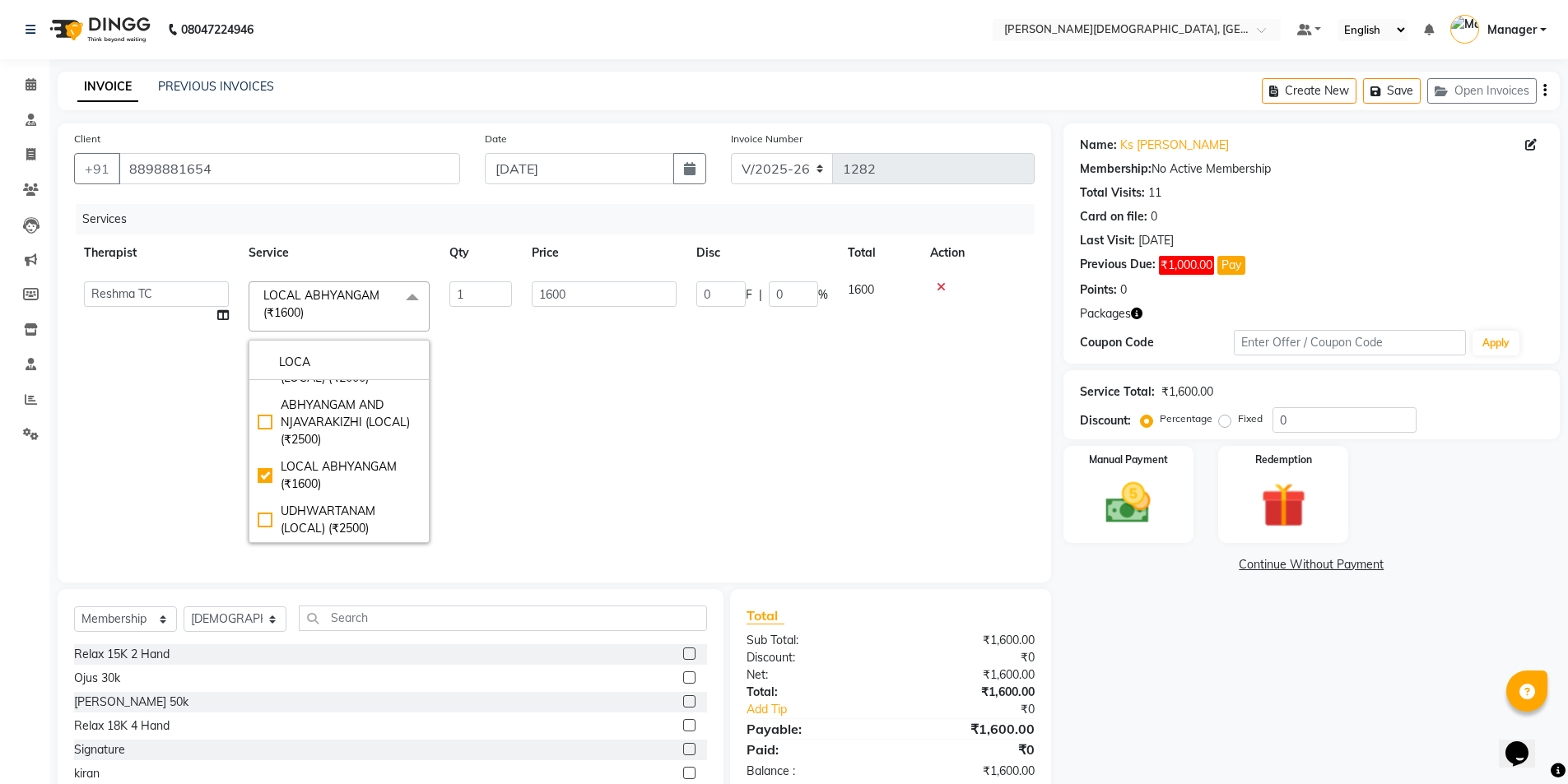
click at [690, 461] on td "0 F | 0 %" at bounding box center [762, 412] width 152 height 281
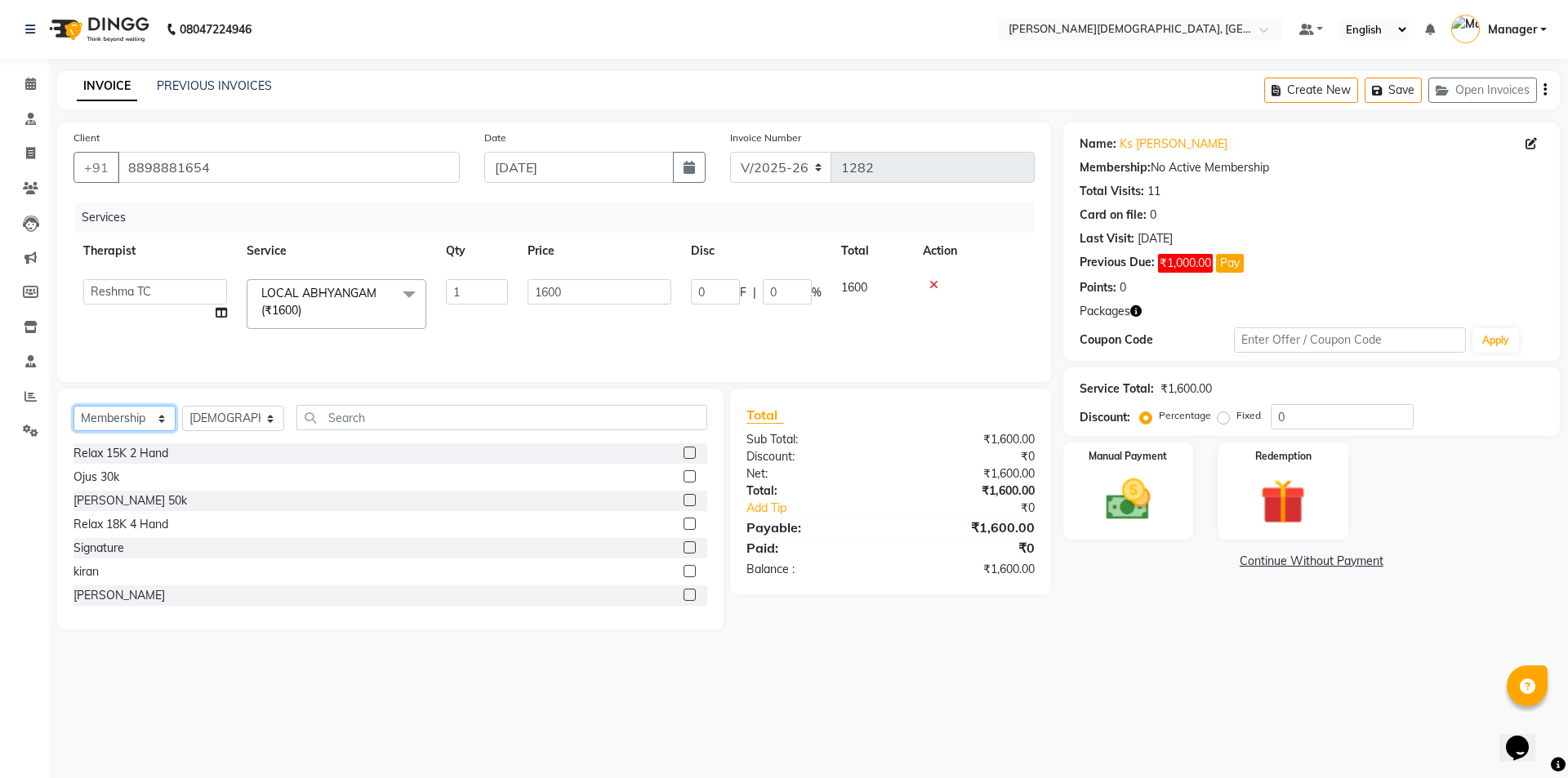
click at [160, 421] on select "Select Service Product Membership Package Voucher Prepaid Gift Card" at bounding box center [124, 418] width 102 height 26
select select "package"
click at [73, 406] on select "Select Service Product Membership Package Voucher Prepaid Gift Card" at bounding box center [124, 418] width 102 height 26
click at [269, 417] on select "Select Therapist [PERSON_NAME] [PERSON_NAME] [PERSON_NAME] [PERSON_NAME] [PERSO…" at bounding box center [233, 418] width 102 height 26
select select "81275"
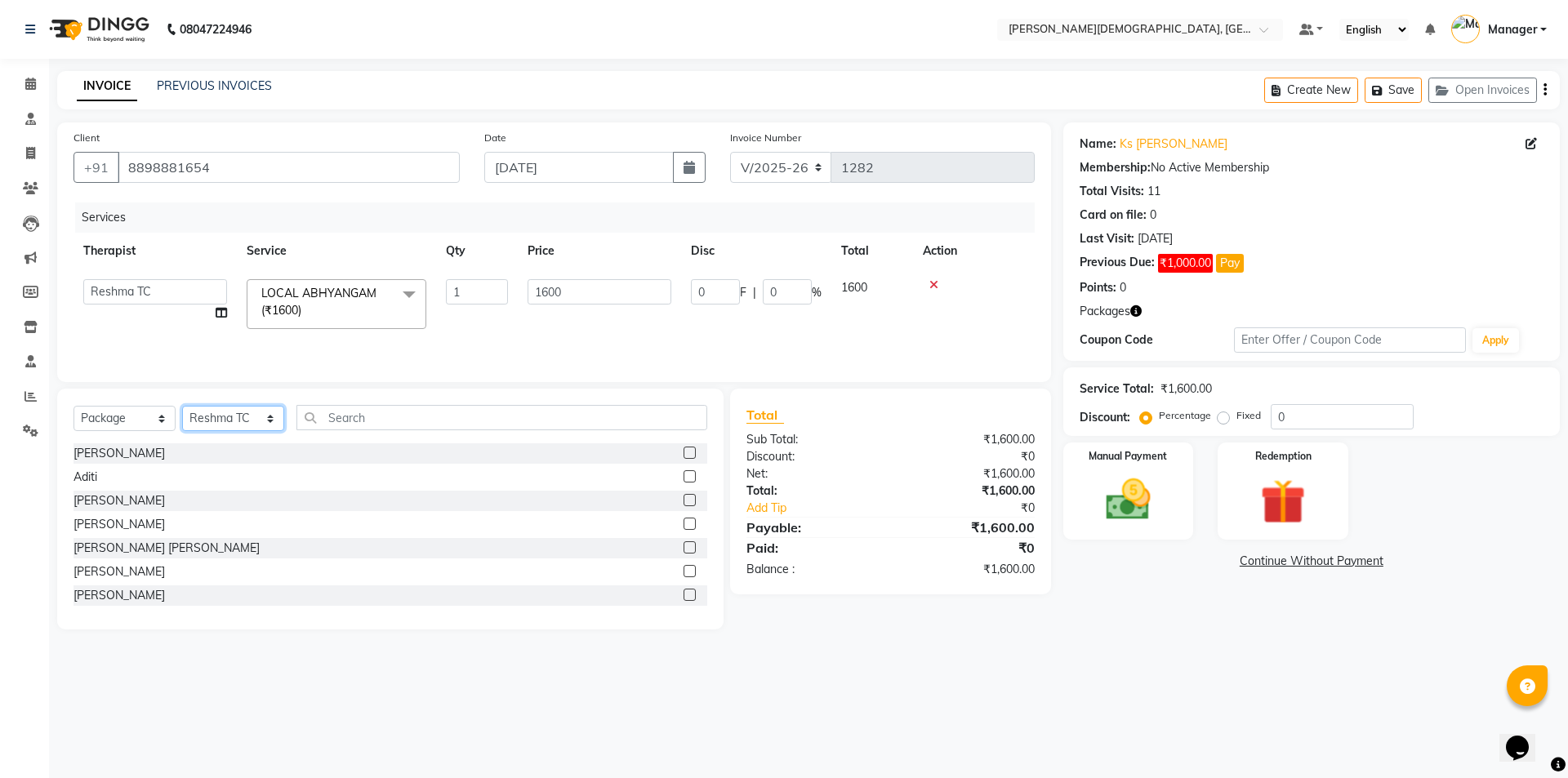
click at [182, 406] on select "Select Therapist [PERSON_NAME] [PERSON_NAME] [PERSON_NAME] [PERSON_NAME] [PERSO…" at bounding box center [233, 418] width 102 height 26
click at [375, 423] on input "text" at bounding box center [501, 417] width 411 height 26
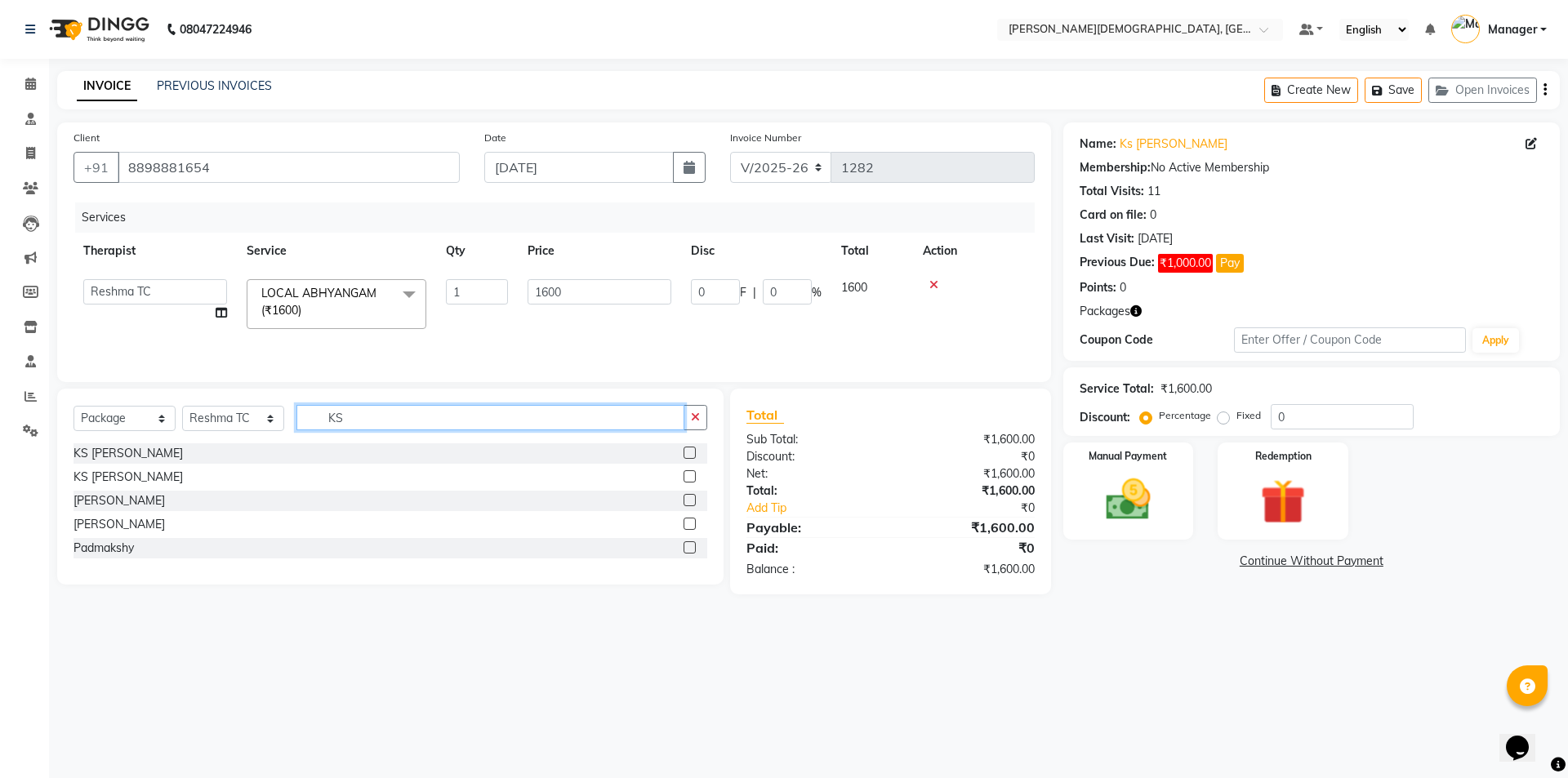
type input "KS"
click at [688, 449] on label at bounding box center [689, 452] width 12 height 12
click at [688, 449] on input "checkbox" at bounding box center [688, 453] width 10 height 10
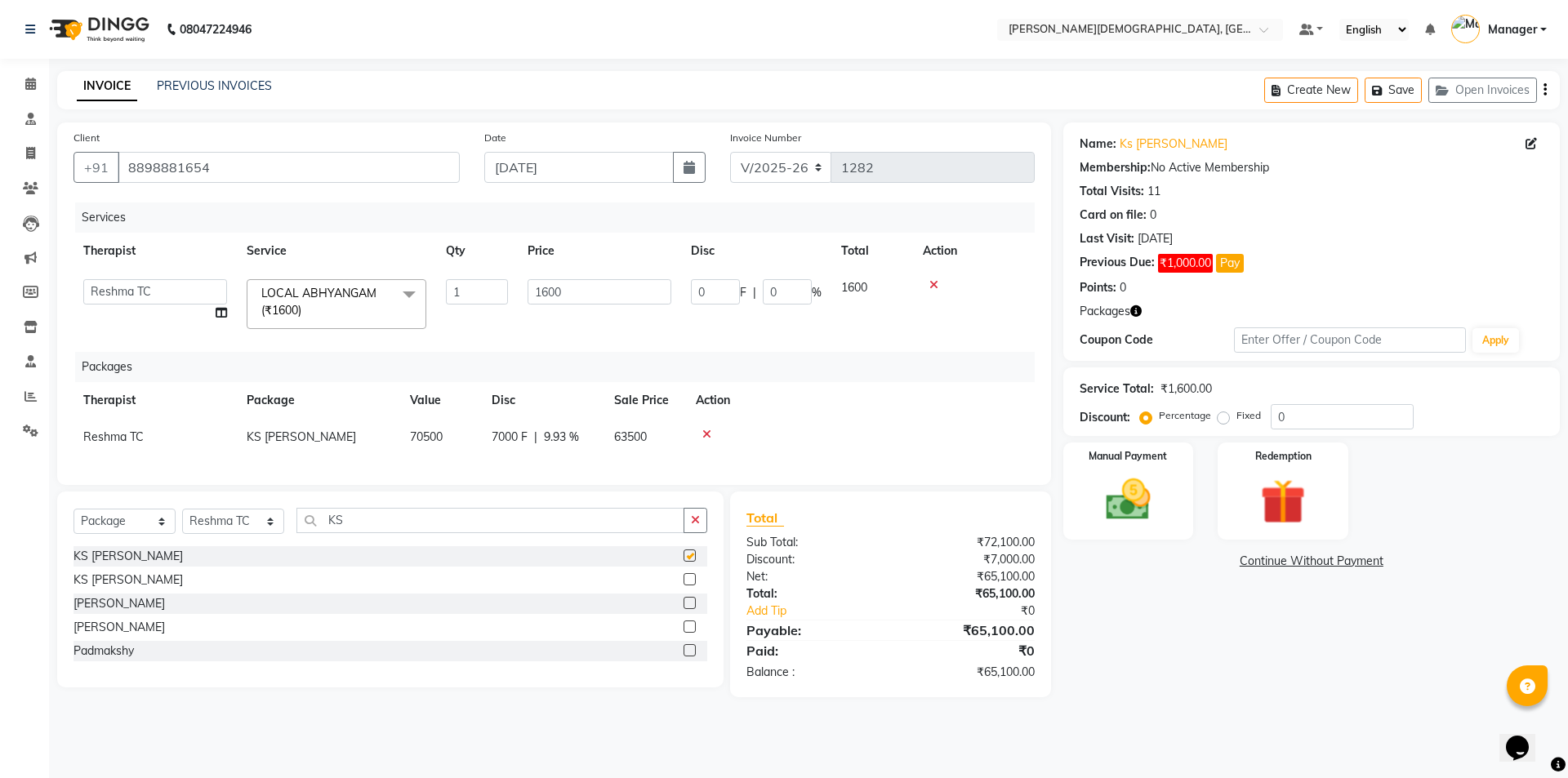
checkbox input "false"
click at [704, 433] on icon at bounding box center [707, 434] width 9 height 11
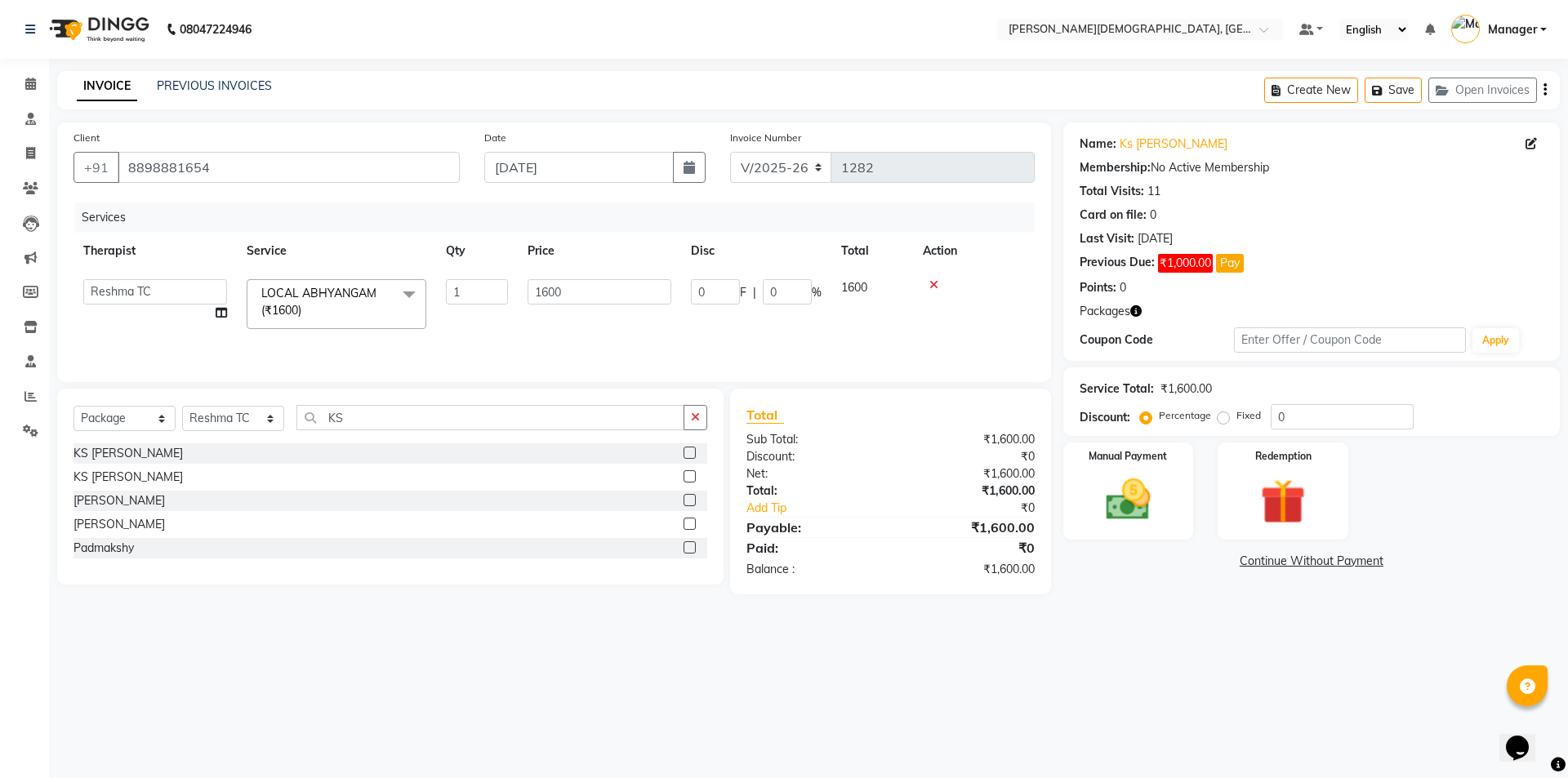
click at [686, 476] on label at bounding box center [689, 476] width 12 height 12
click at [686, 476] on input "checkbox" at bounding box center [688, 477] width 10 height 10
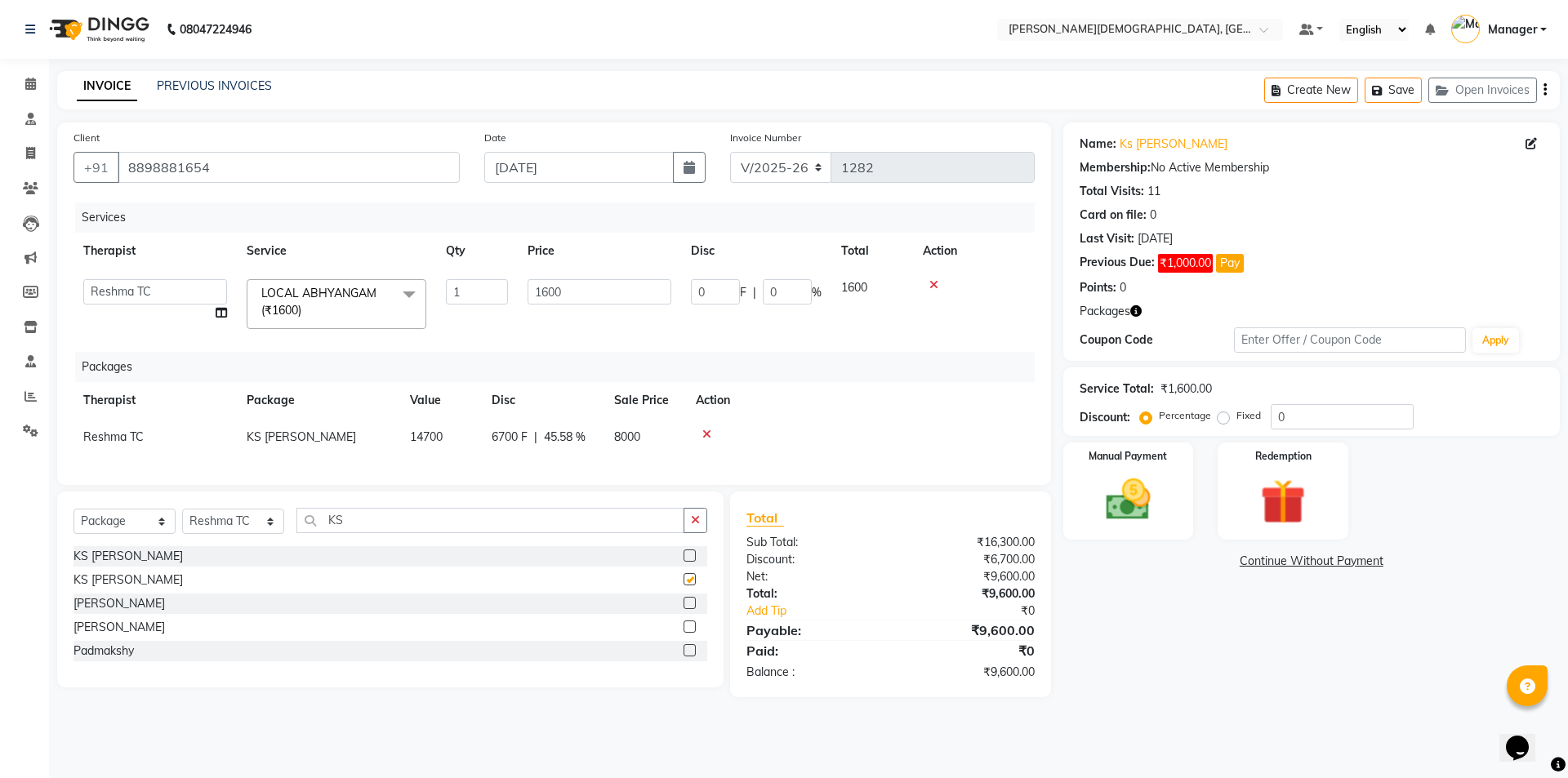
checkbox input "false"
click at [1143, 498] on img at bounding box center [1128, 499] width 76 height 54
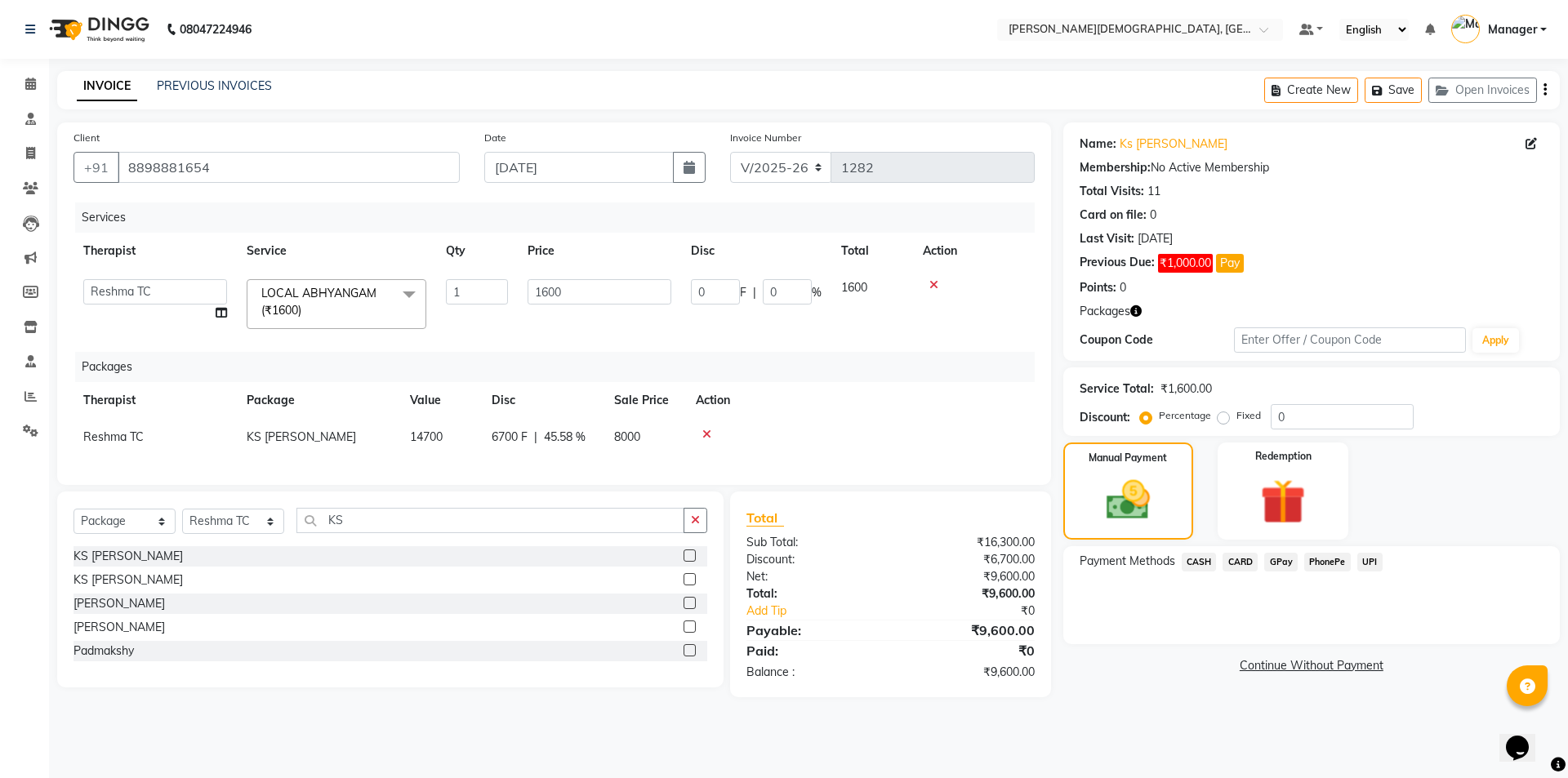
click at [1303, 666] on link "Continue Without Payment" at bounding box center [1312, 666] width 490 height 17
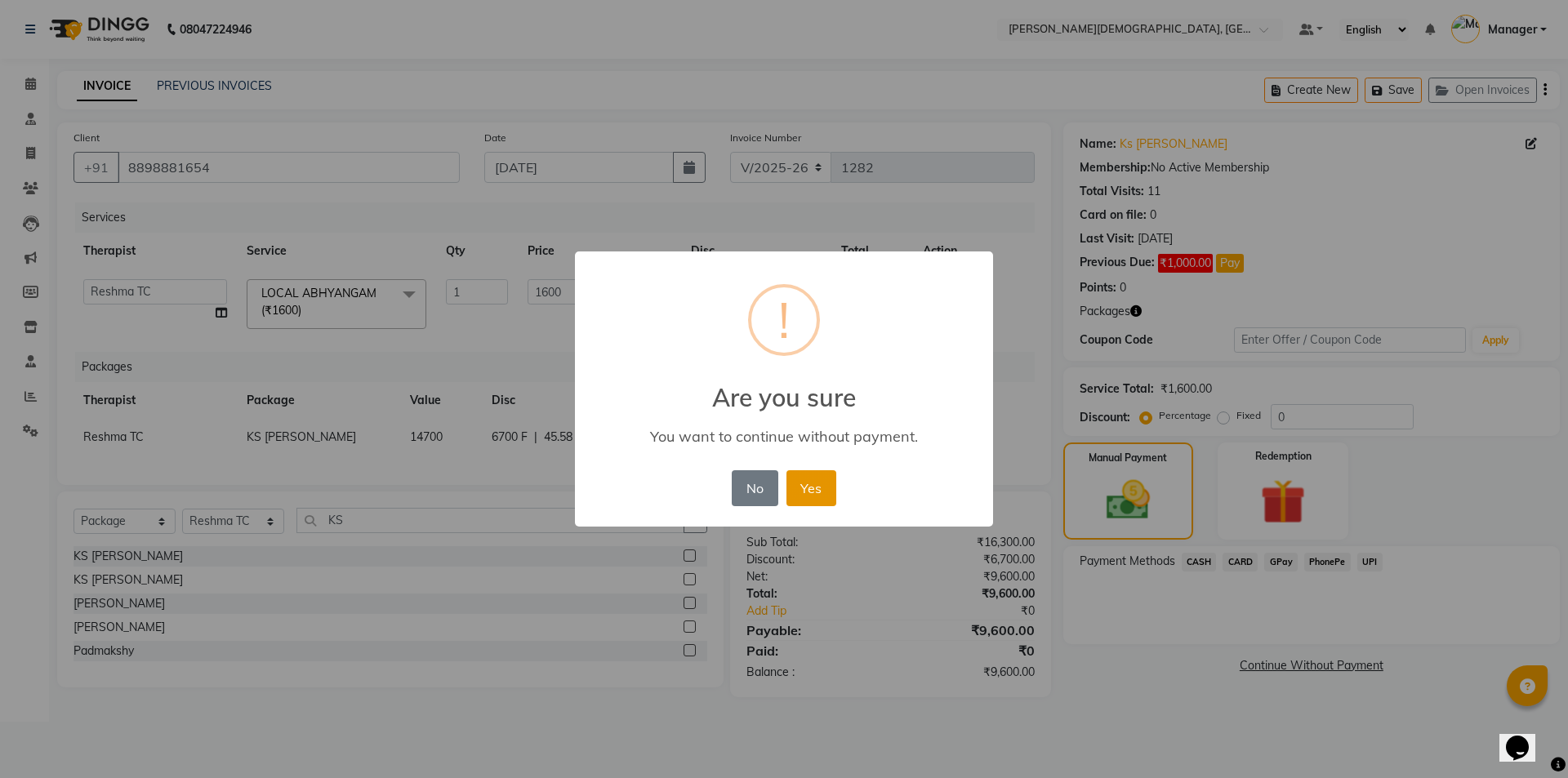
click at [811, 487] on button "Yes" at bounding box center [811, 488] width 50 height 36
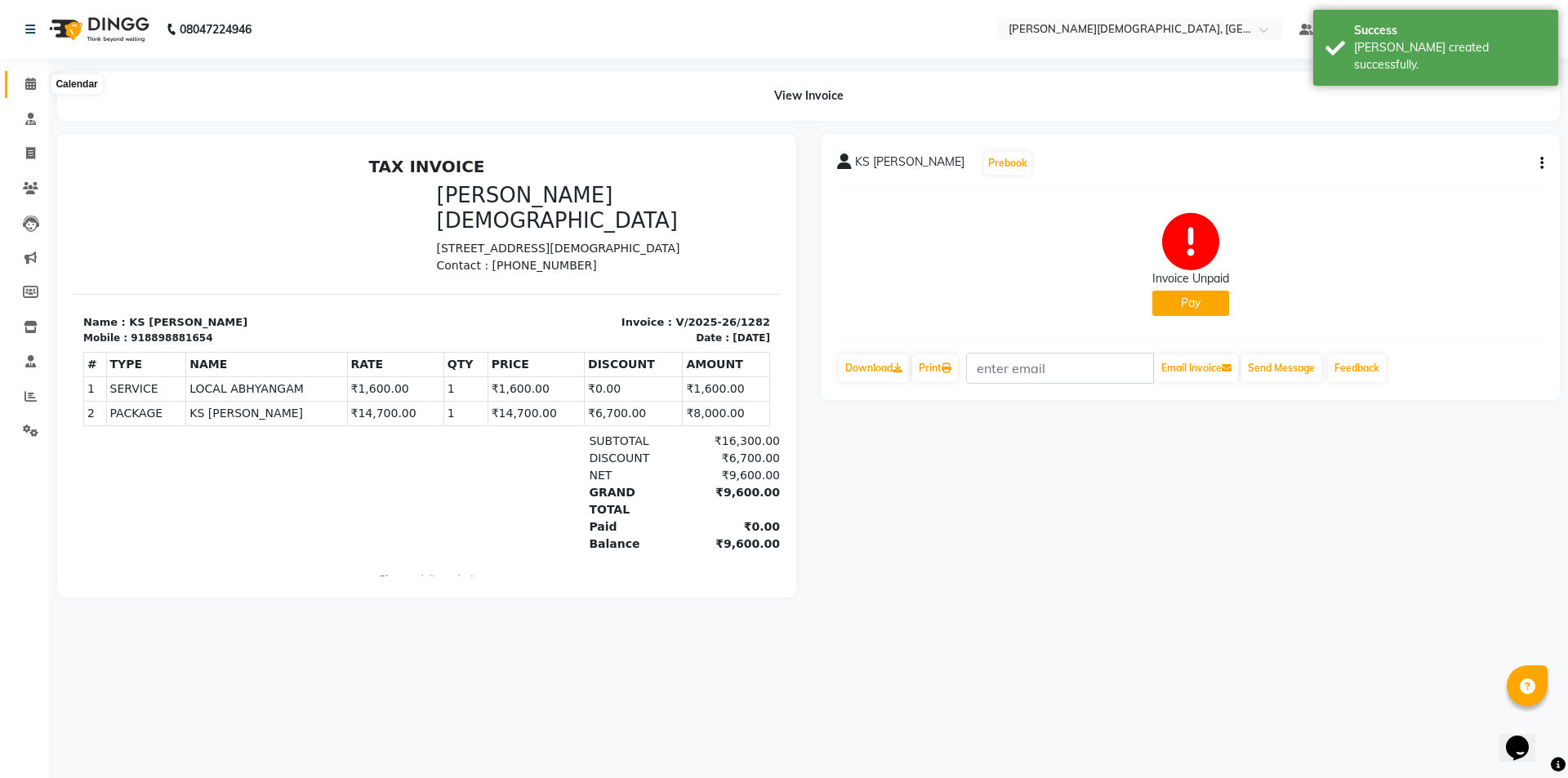
click at [34, 88] on icon at bounding box center [31, 83] width 10 height 12
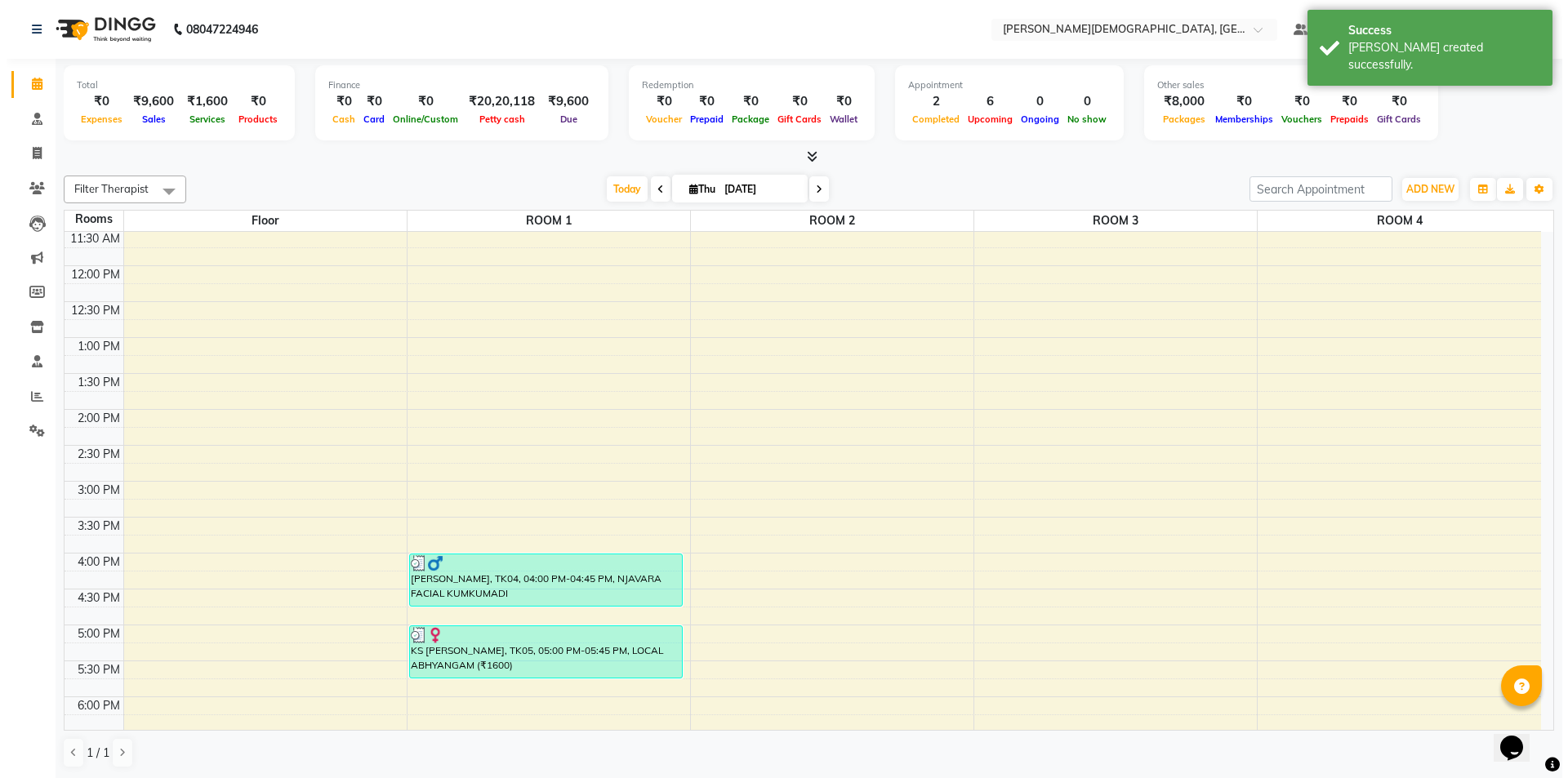
scroll to position [507, 0]
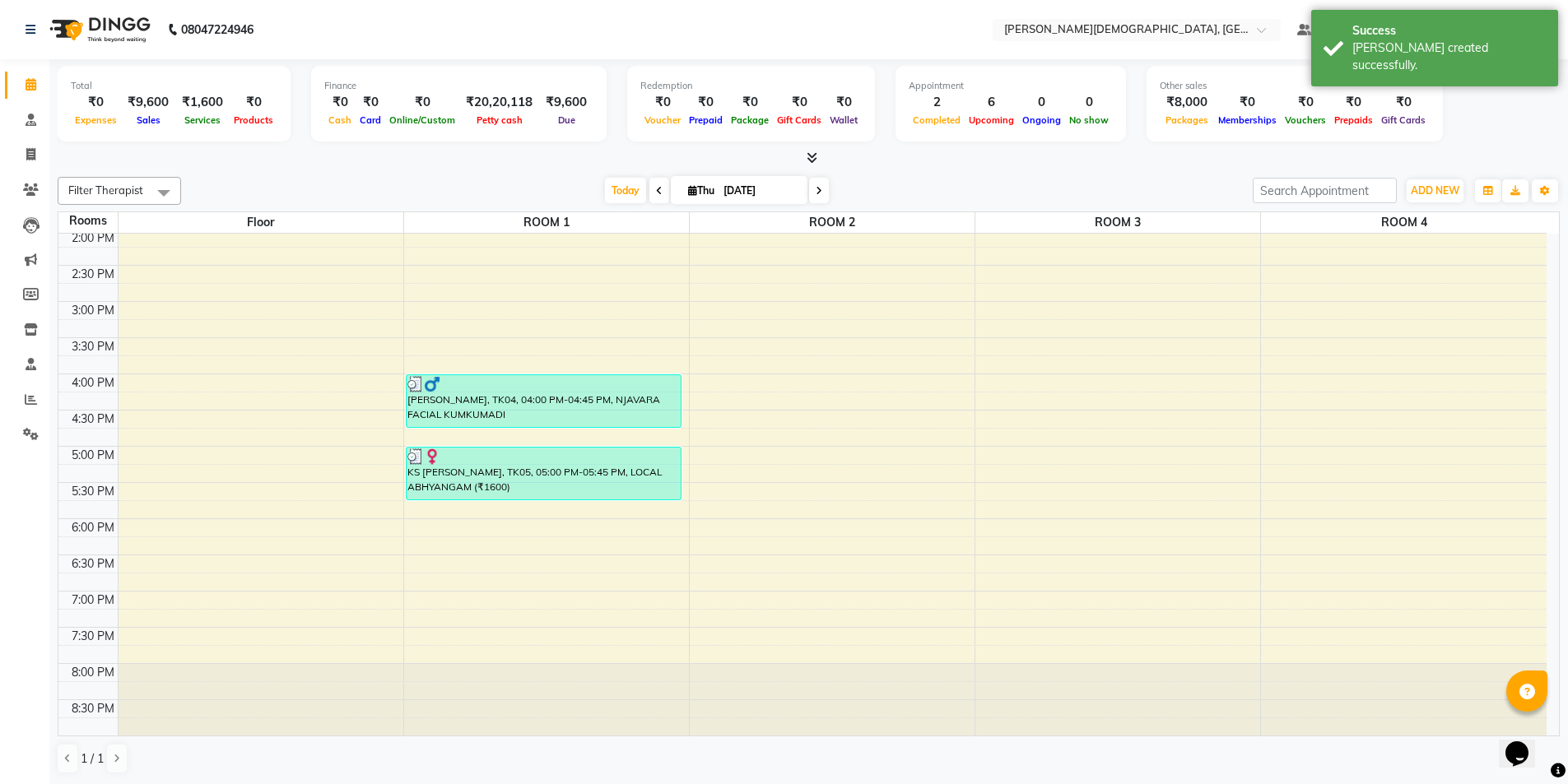
click at [588, 477] on div "KS [PERSON_NAME], TK05, 05:00 PM-05:45 PM, LOCAL ABHYANGAM (₹1600)" at bounding box center [544, 473] width 275 height 51
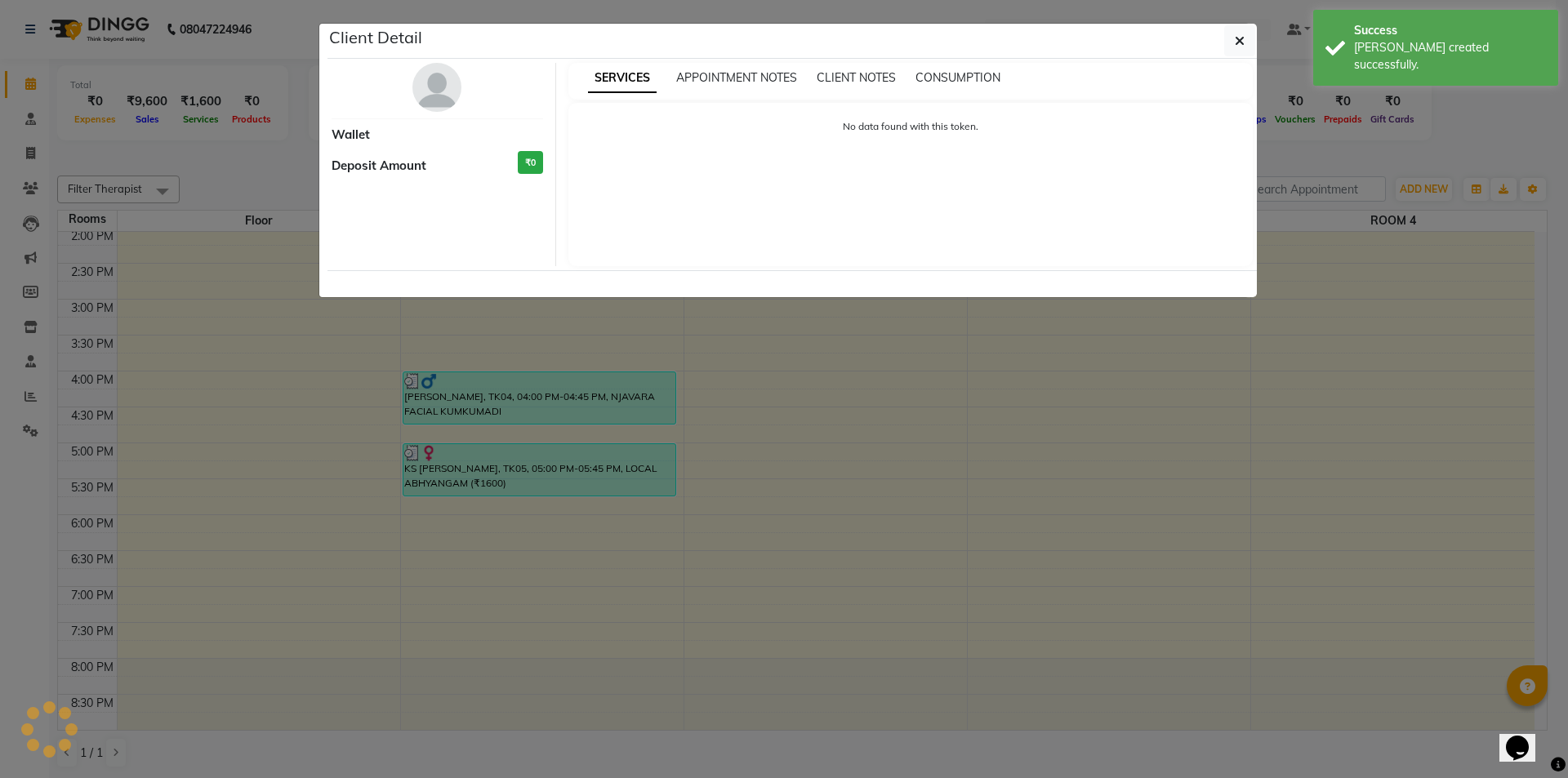
select select "3"
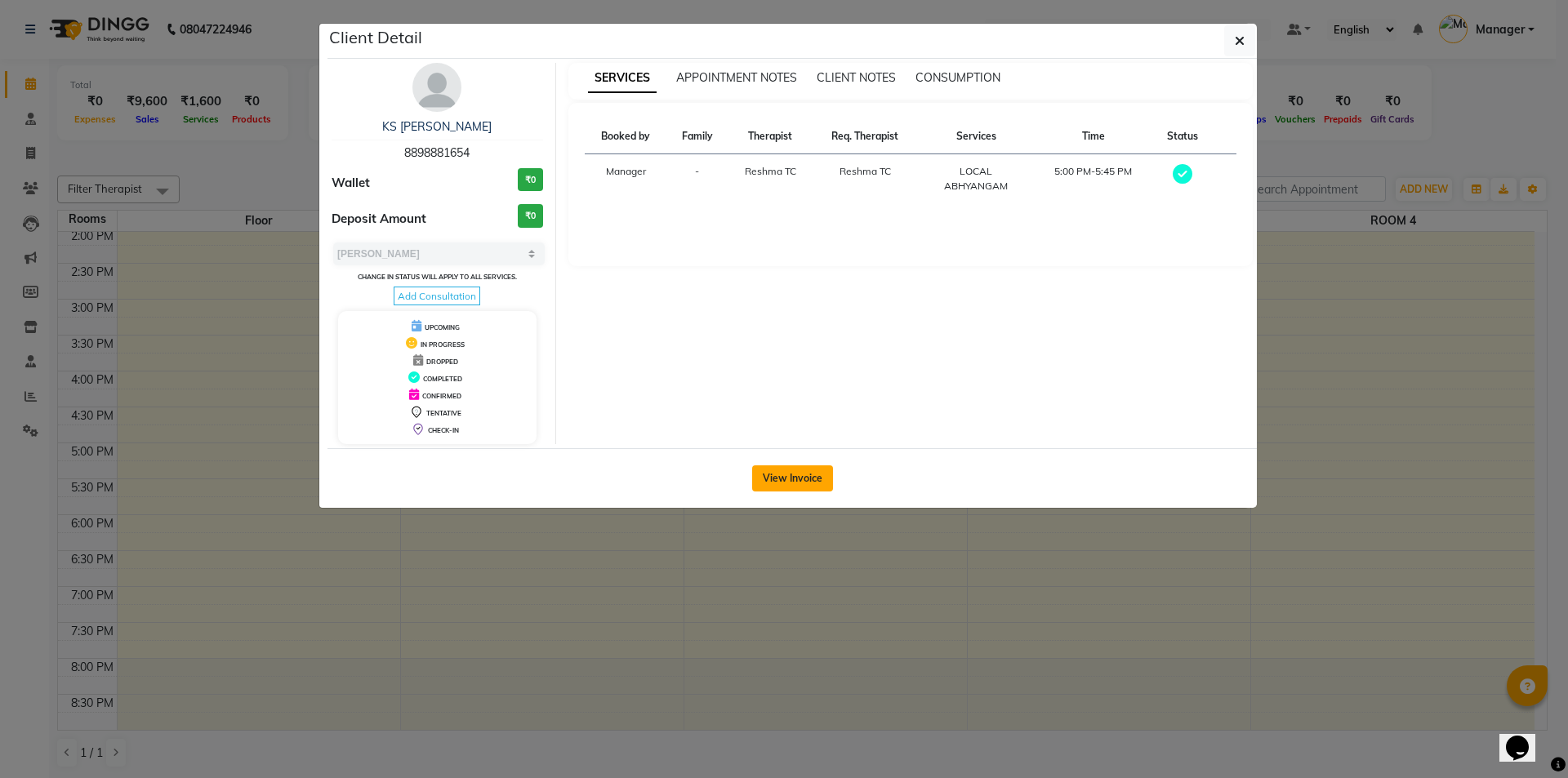
click at [821, 477] on button "View Invoice" at bounding box center [792, 478] width 81 height 26
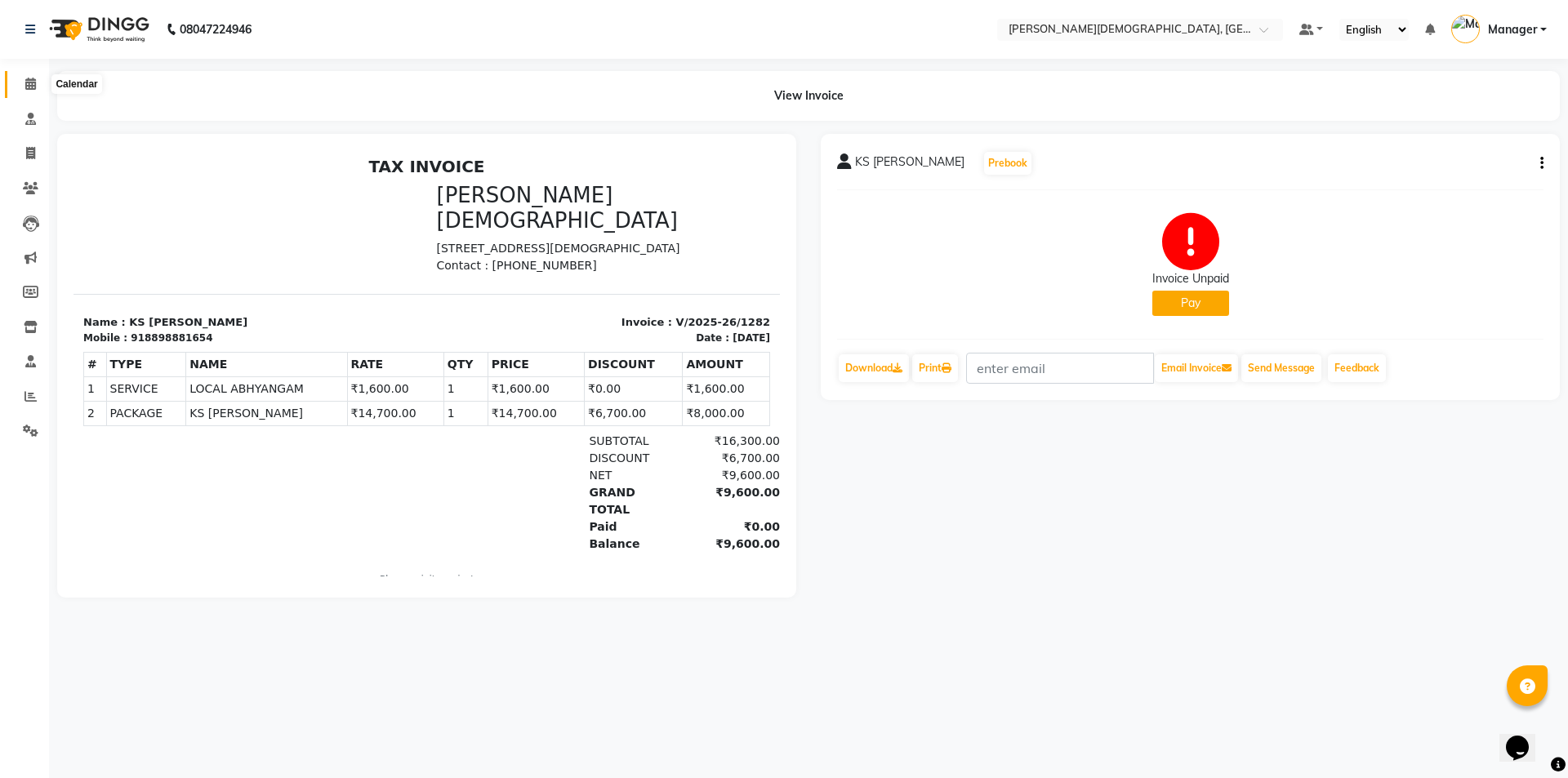
click at [36, 80] on icon at bounding box center [31, 83] width 10 height 12
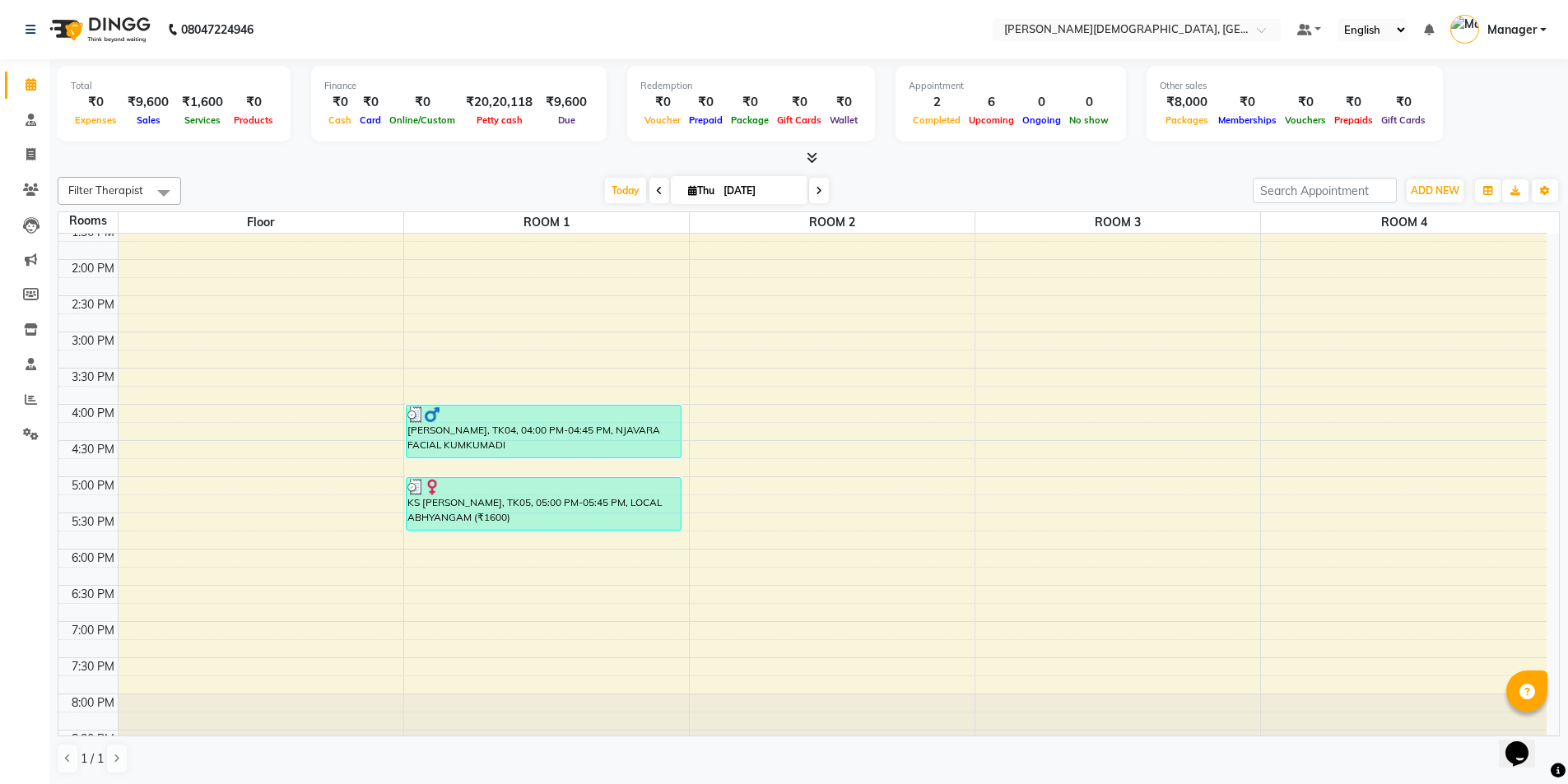
scroll to position [494, 0]
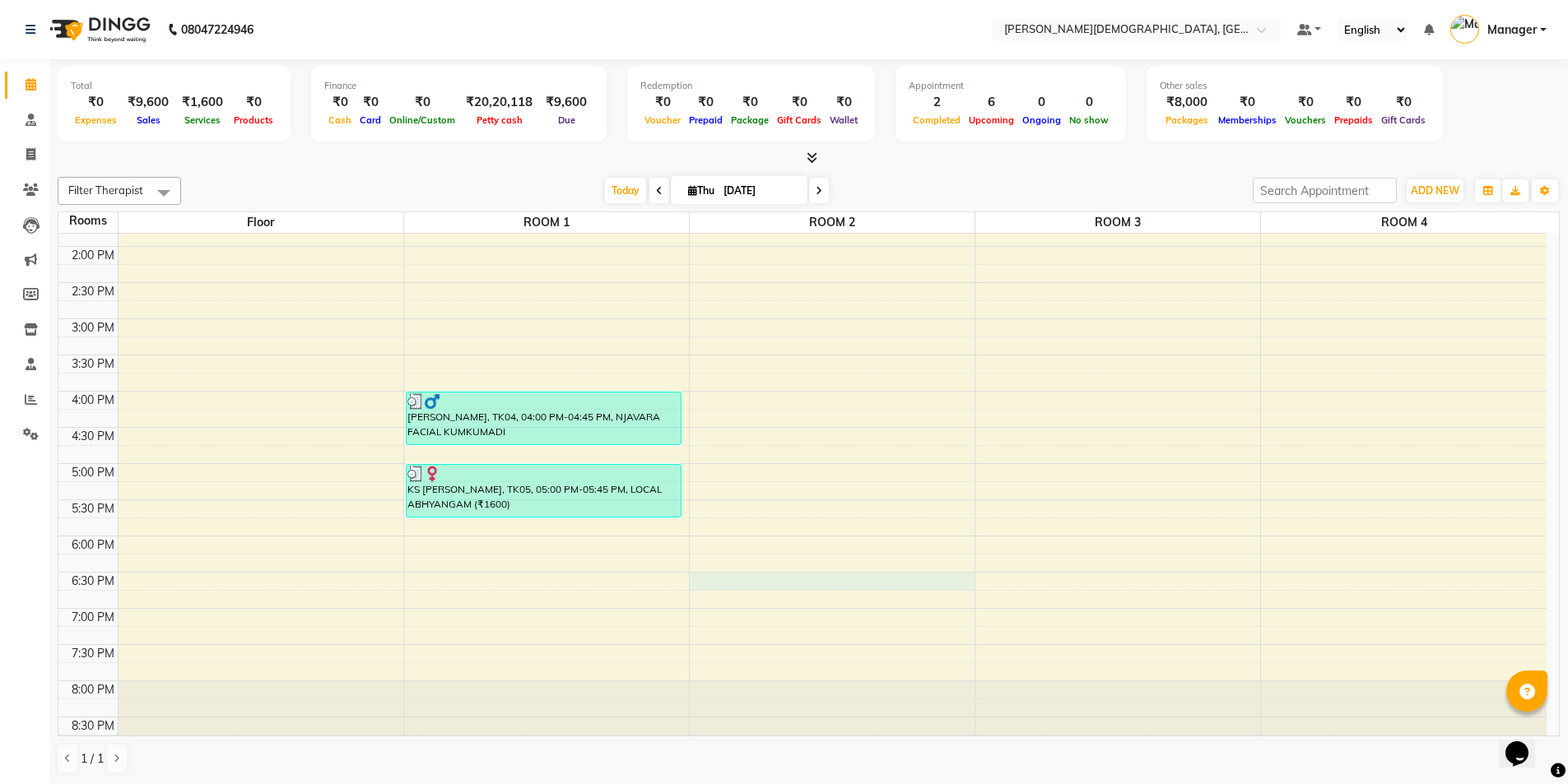
click at [728, 575] on div "7:00 AM 7:30 AM 8:00 AM 8:30 AM 9:00 AM 9:30 AM 10:00 AM 10:30 AM 11:00 AM 11:3…" at bounding box center [802, 247] width 1488 height 1013
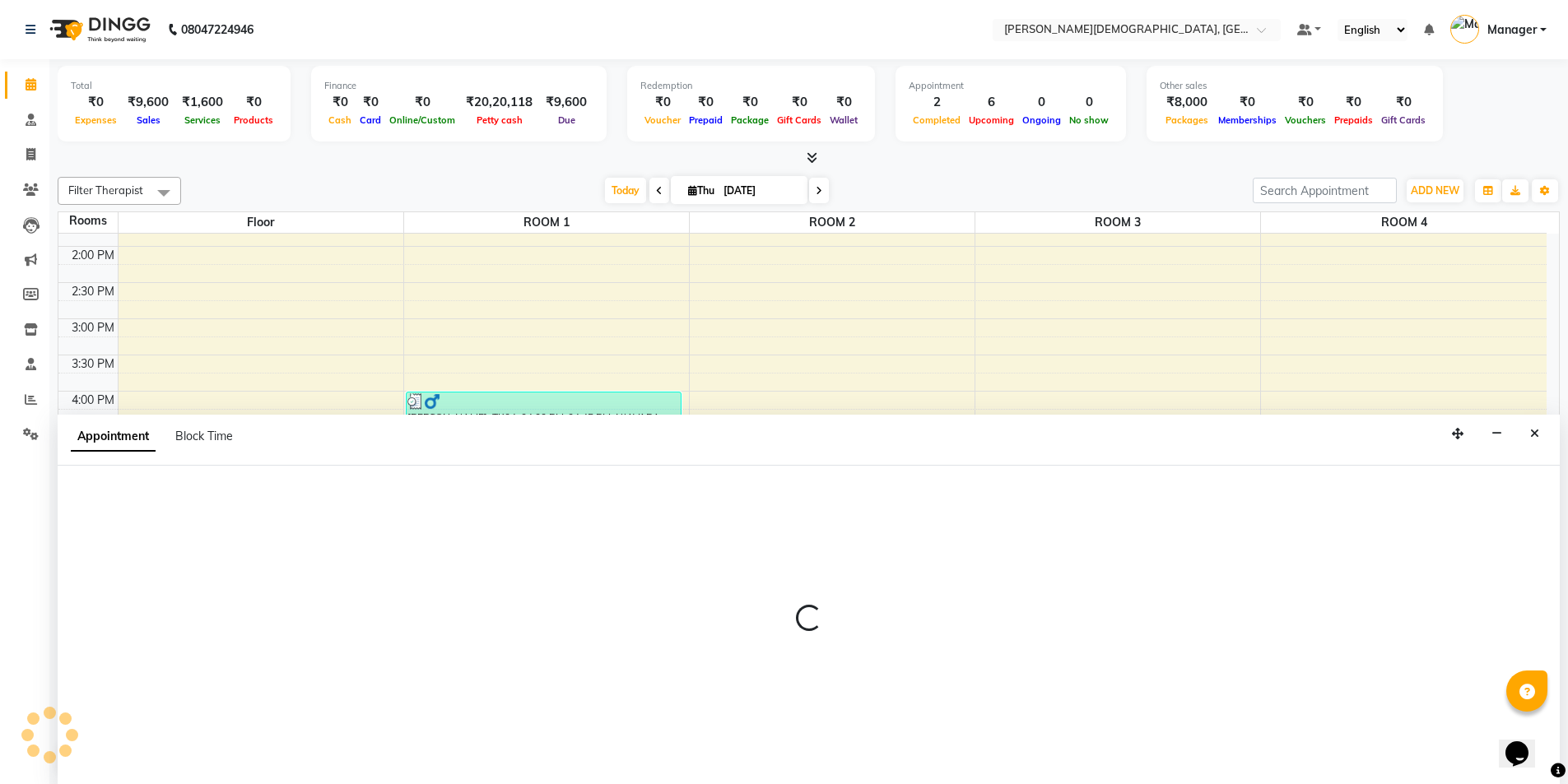
scroll to position [1, 0]
select select "1110"
select select "tentative"
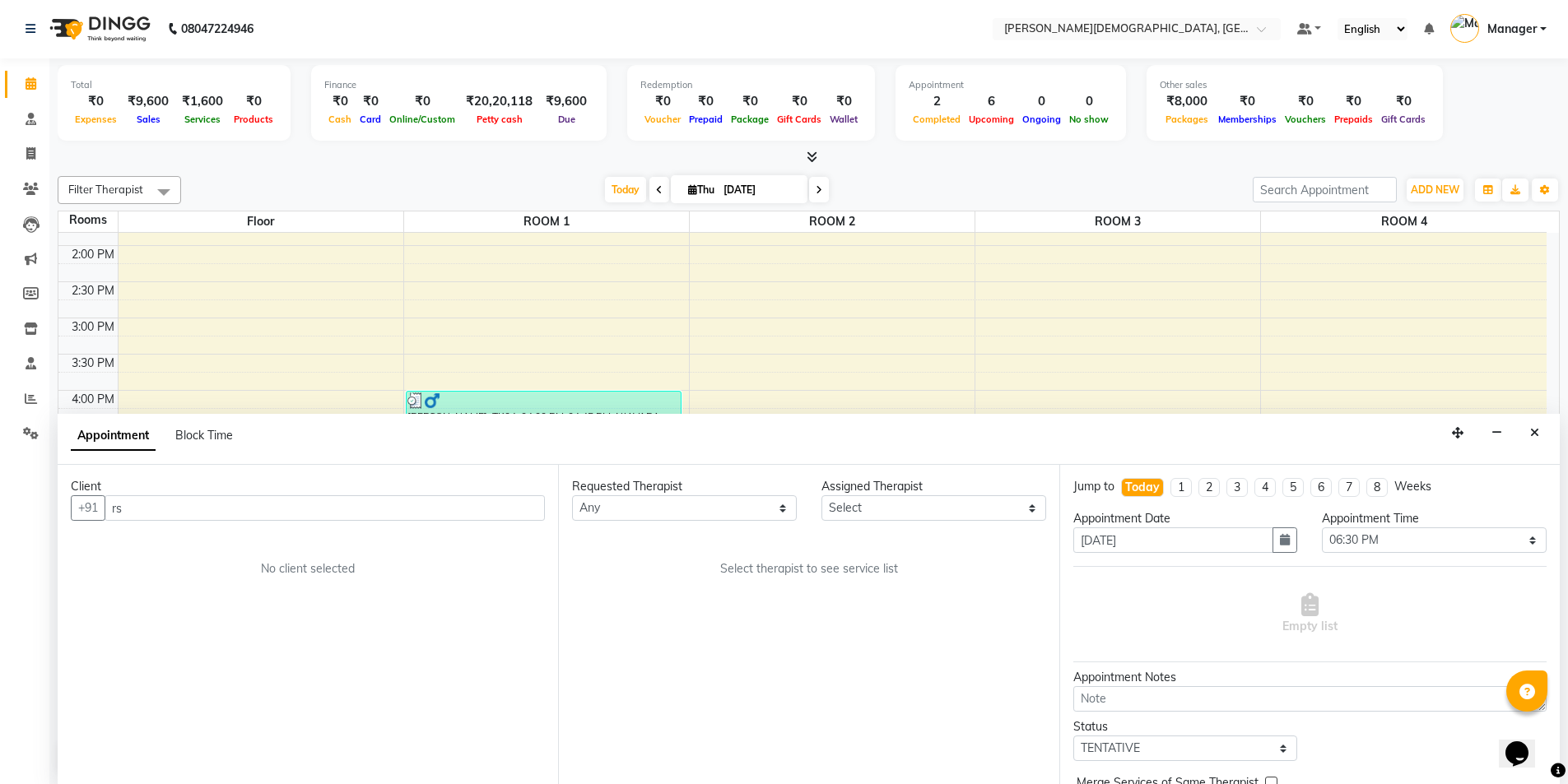
type input "r"
type input "RS Tiwari"
click at [500, 517] on button "Add Client" at bounding box center [511, 508] width 69 height 26
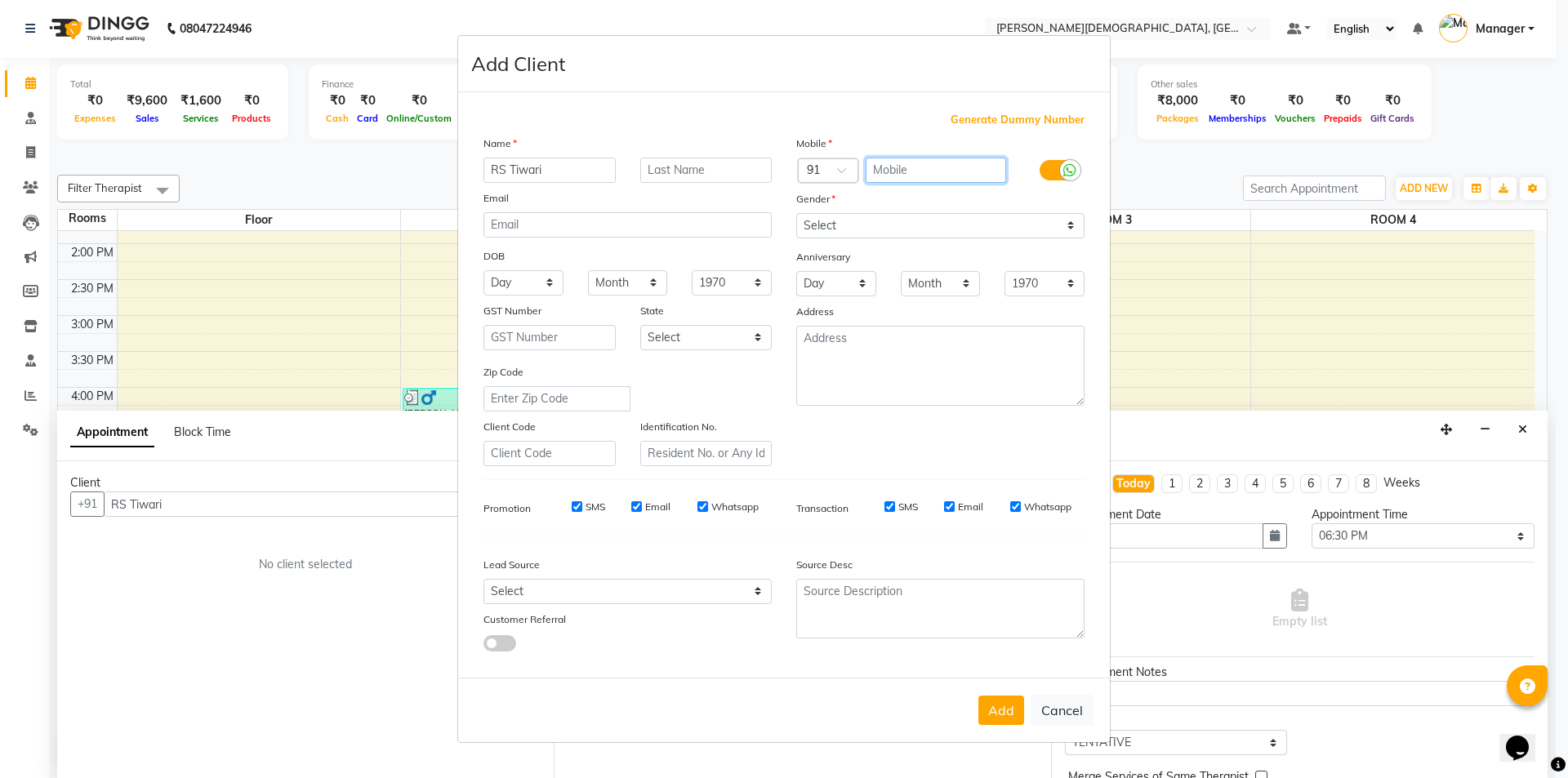
click at [928, 166] on input "text" at bounding box center [937, 170] width 141 height 26
click at [932, 220] on select "Select [DEMOGRAPHIC_DATA] [DEMOGRAPHIC_DATA] Other Prefer Not To Say" at bounding box center [940, 226] width 288 height 26
select select "[DEMOGRAPHIC_DATA]"
click at [796, 213] on select "Select [DEMOGRAPHIC_DATA] [DEMOGRAPHIC_DATA] Other Prefer Not To Say" at bounding box center [940, 226] width 288 height 26
click at [919, 173] on input "text" at bounding box center [937, 170] width 141 height 26
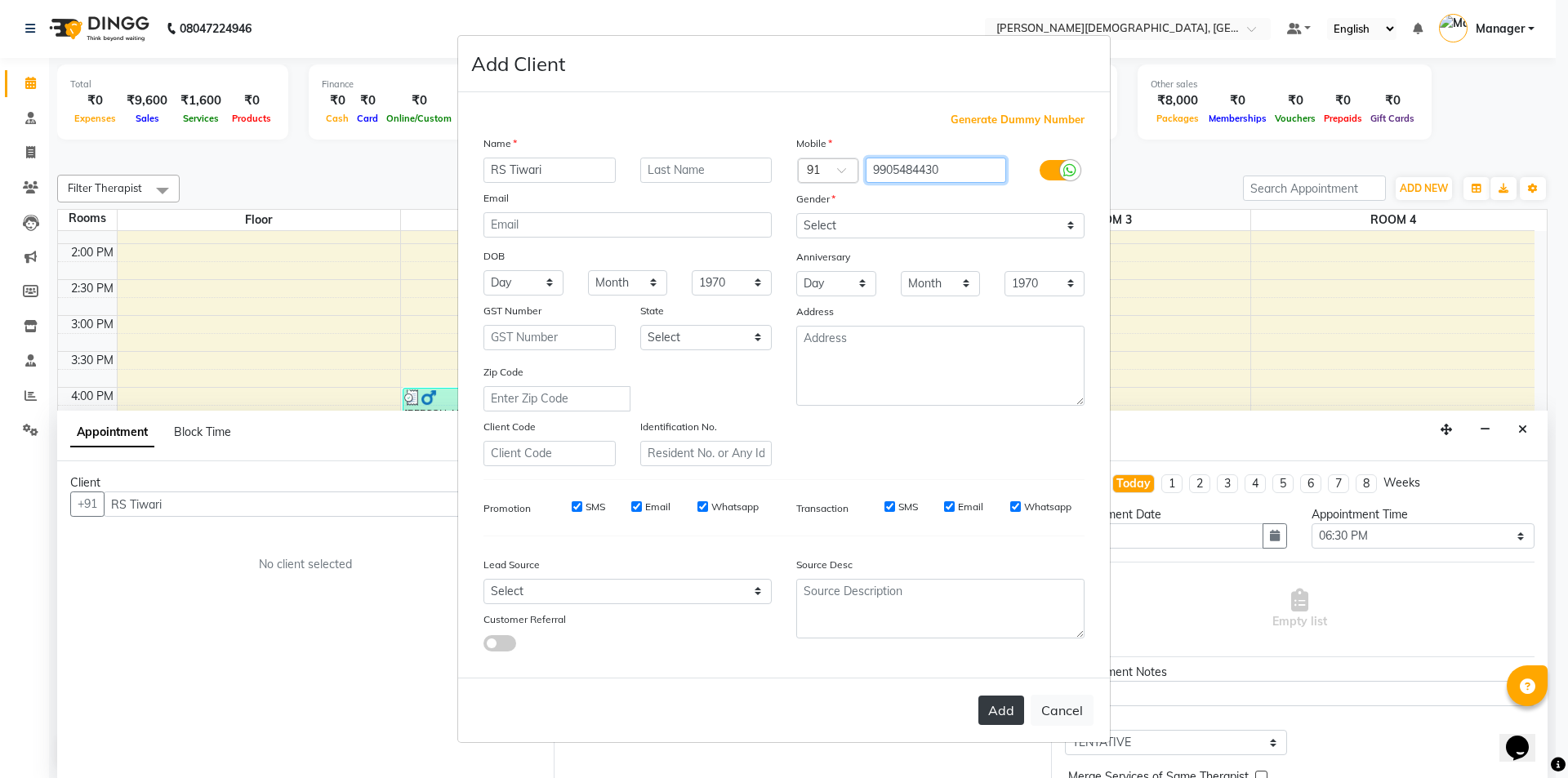
type input "9905484430"
click at [1011, 713] on button "Add" at bounding box center [1001, 710] width 46 height 30
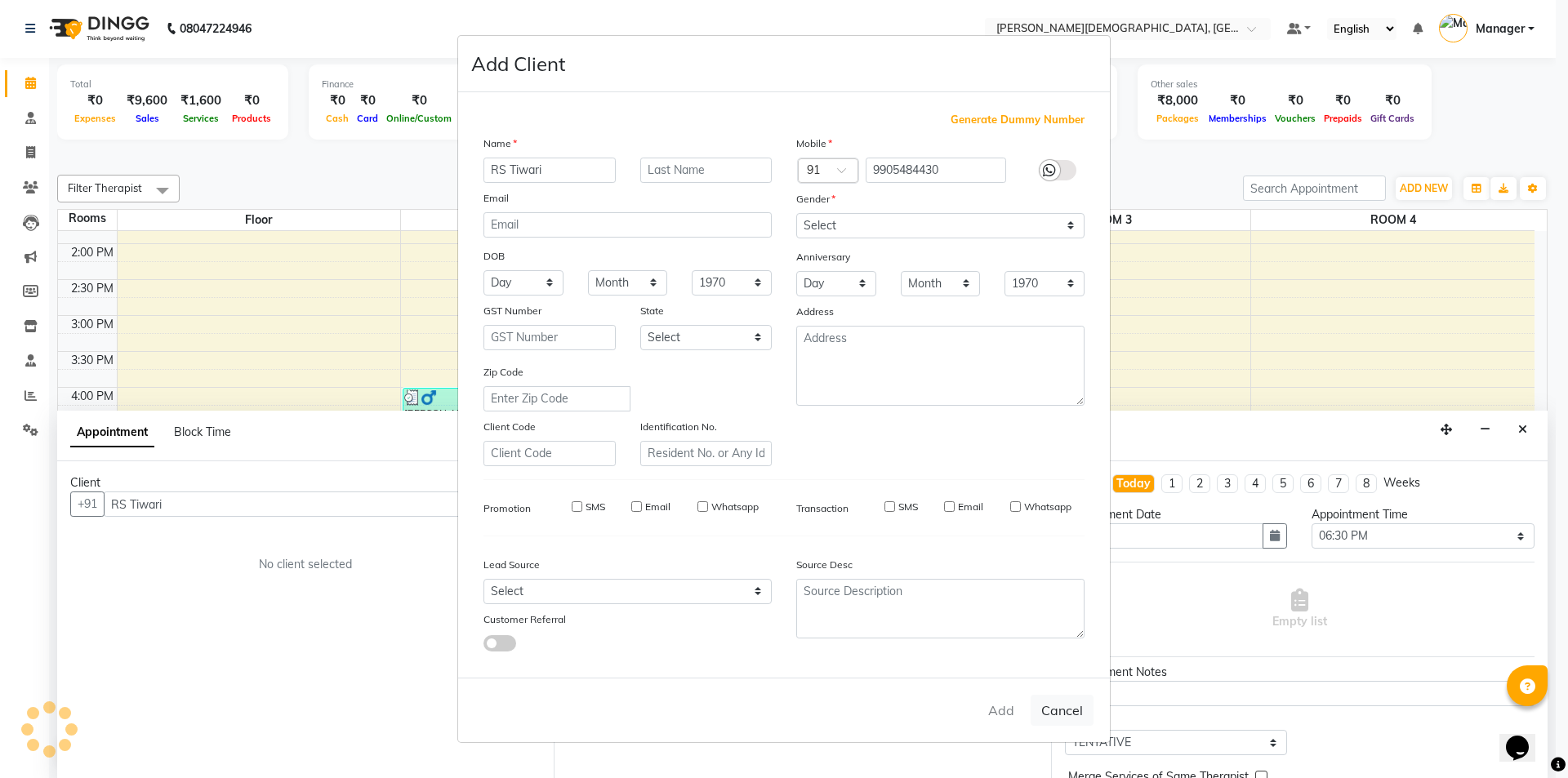
type input "9905484430"
select select
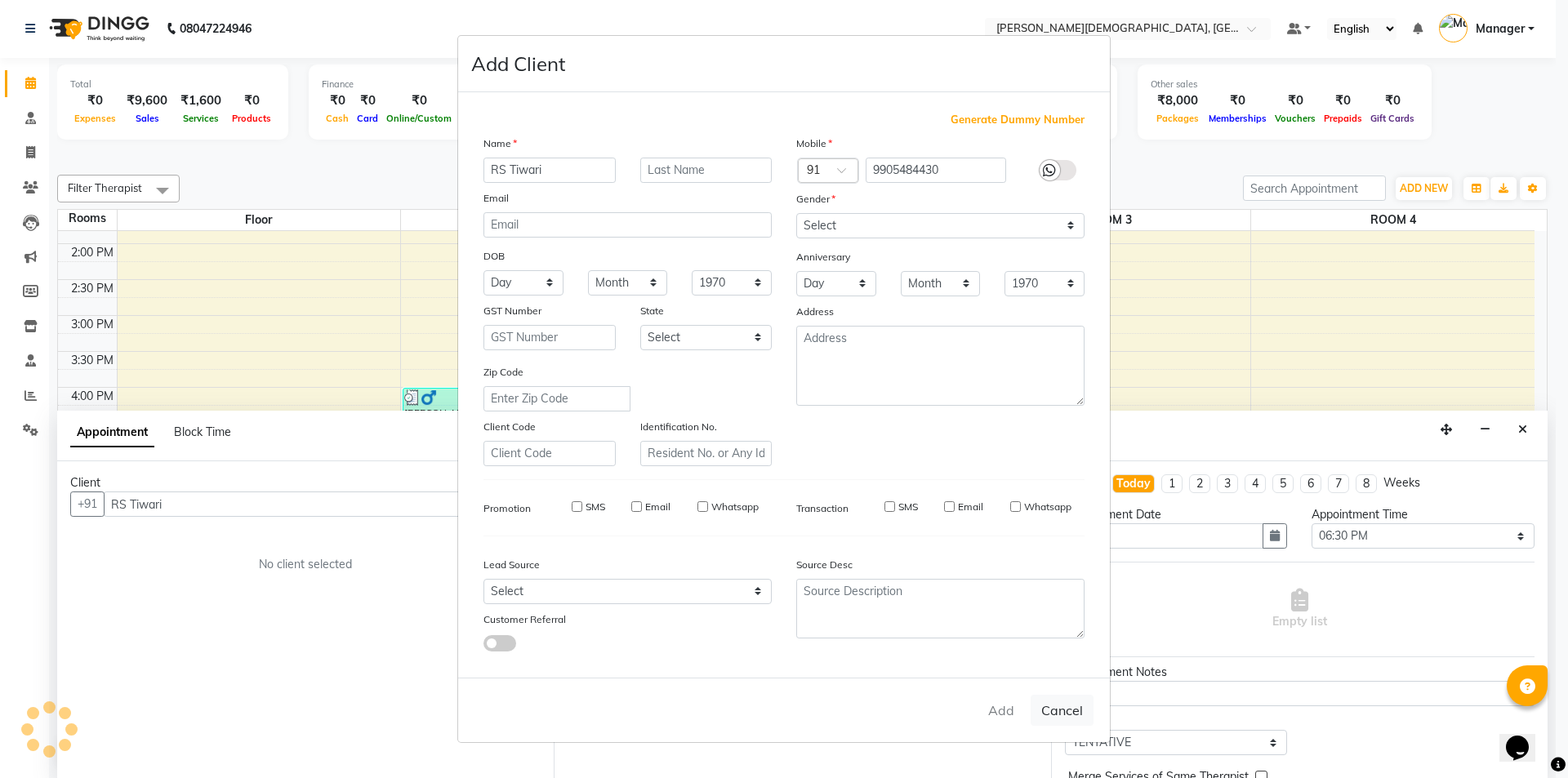
select select
checkbox input "false"
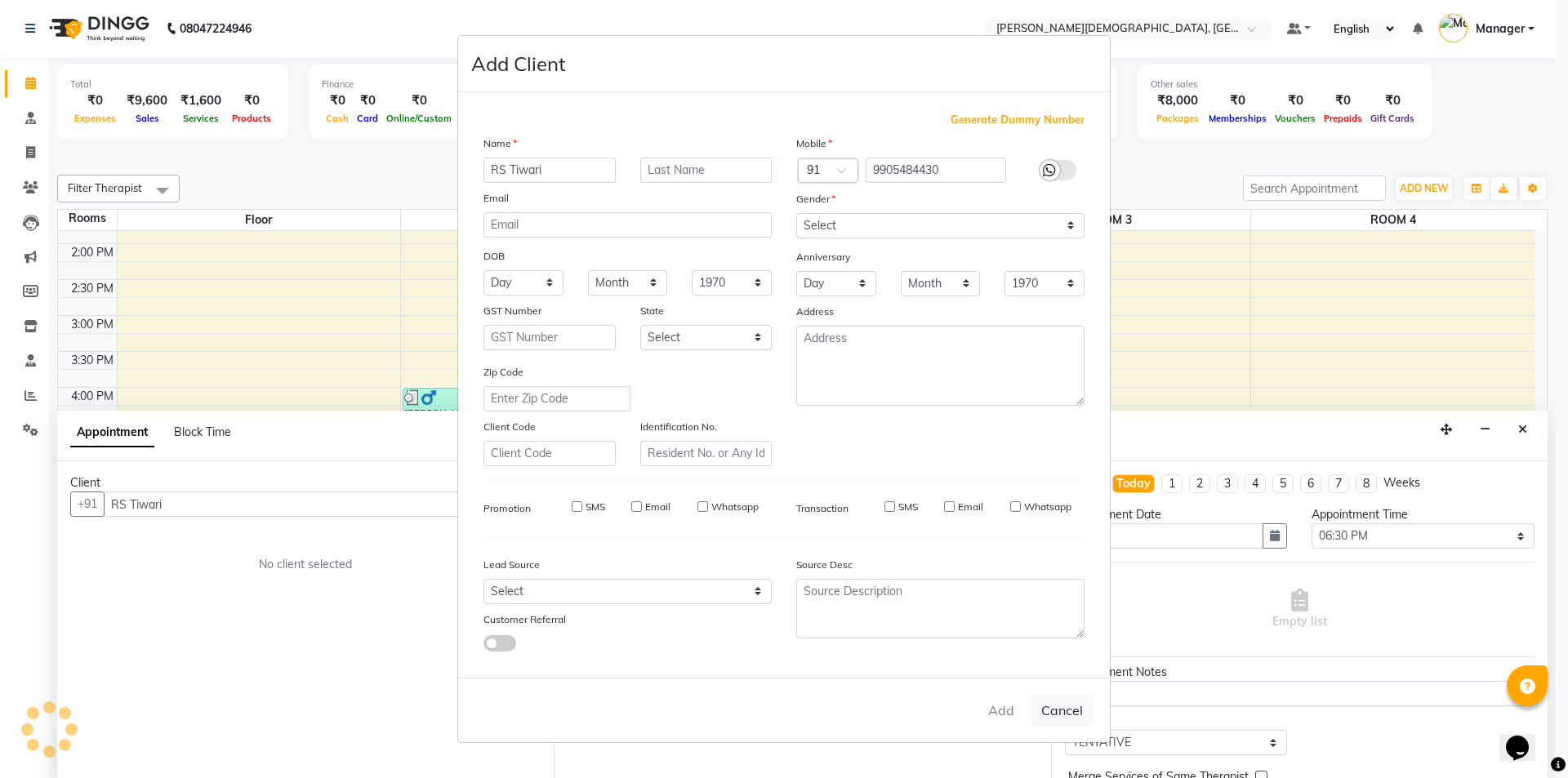
checkbox input "false"
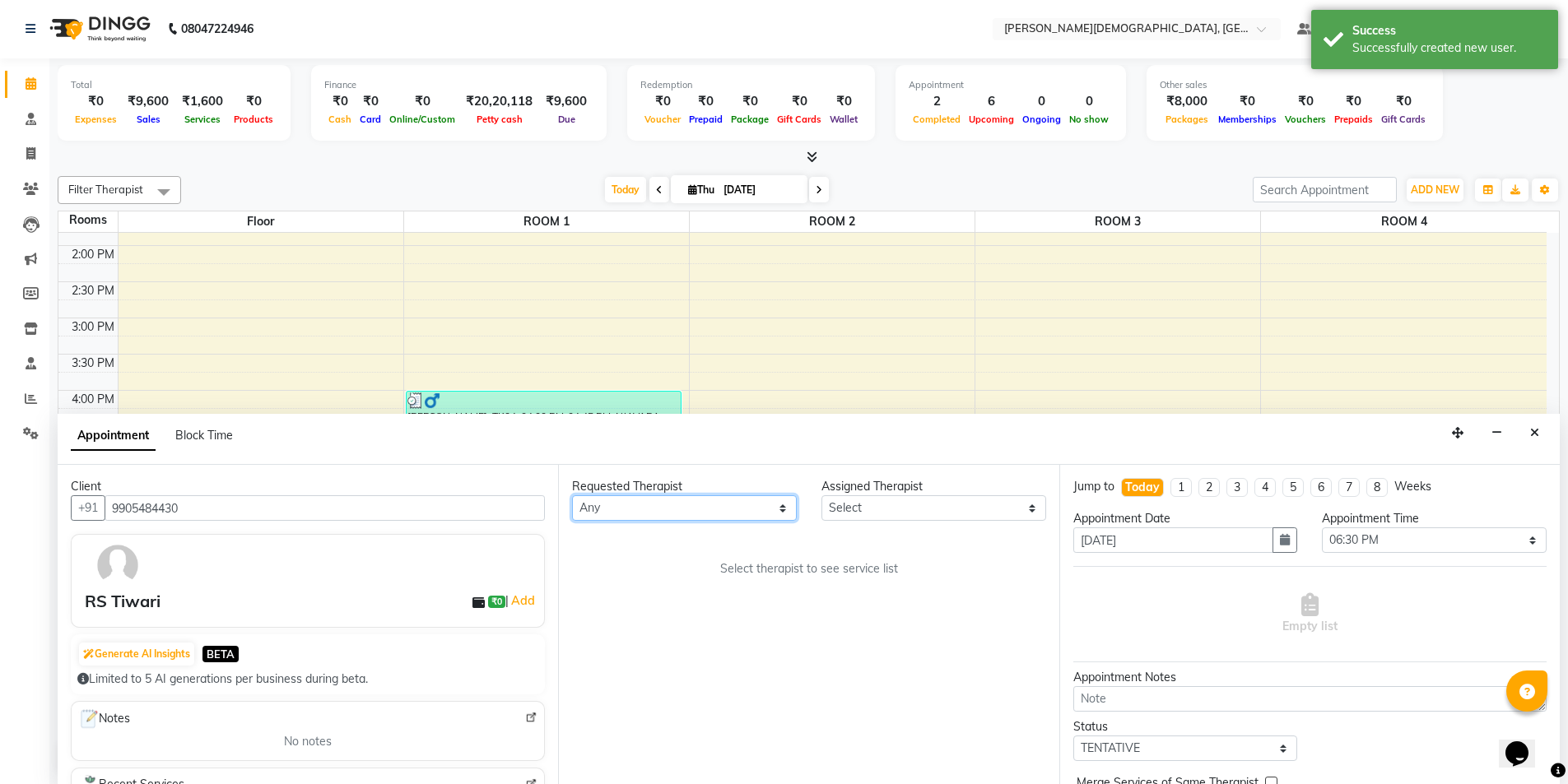
click at [682, 511] on select "Any [PERSON_NAME] [PERSON_NAME] [PERSON_NAME] [PERSON_NAME] [PERSON_NAME] [PERS…" at bounding box center [684, 508] width 225 height 26
select select "66654"
click at [572, 495] on select "Any [PERSON_NAME] [PERSON_NAME] [PERSON_NAME] [PERSON_NAME] [PERSON_NAME] [PERS…" at bounding box center [684, 508] width 225 height 26
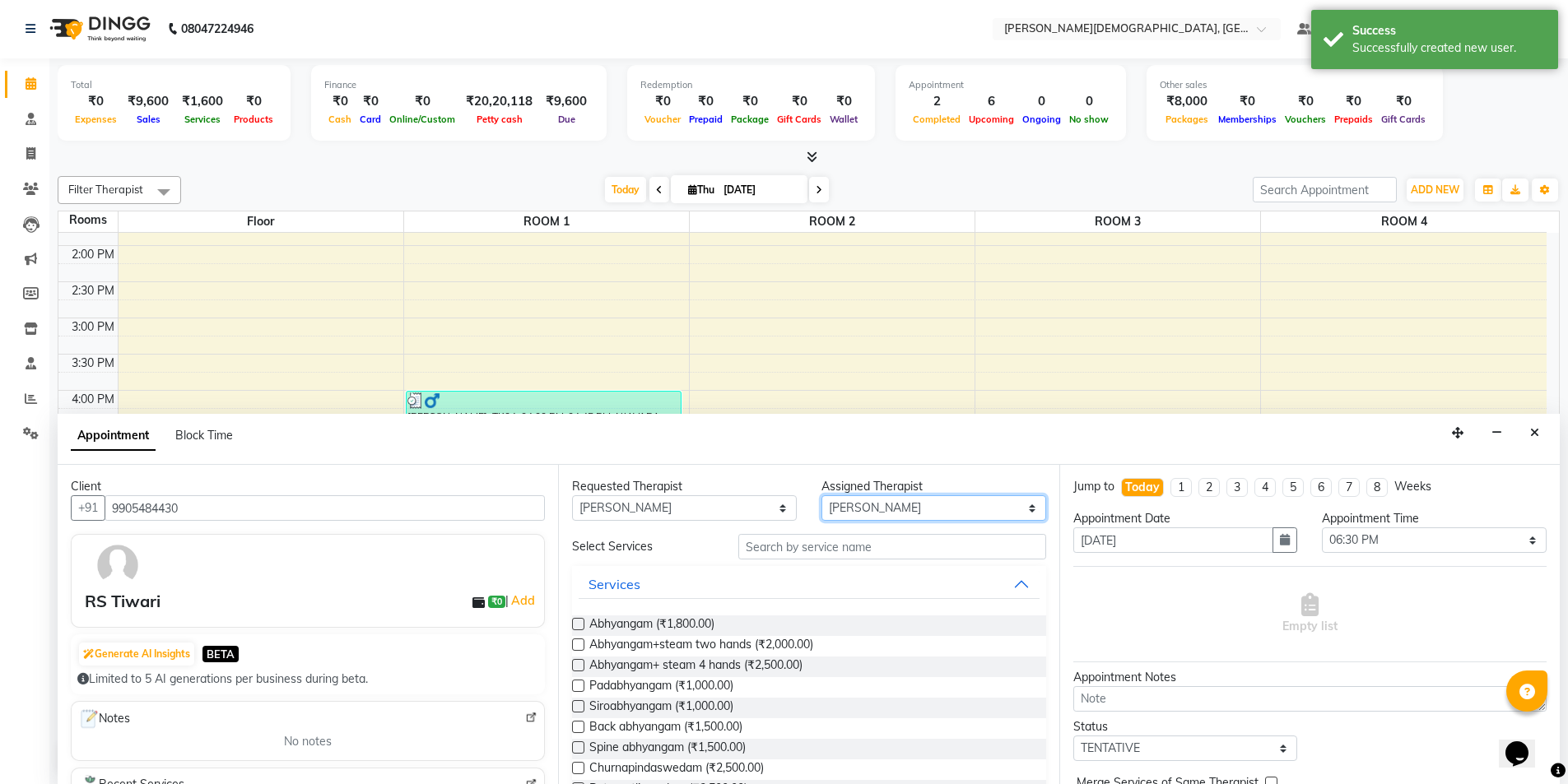
click at [940, 503] on select "Select [PERSON_NAME] [PERSON_NAME] [PERSON_NAME] [PERSON_NAME] [PERSON_NAME] [P…" at bounding box center [934, 508] width 225 height 26
select select "85572"
click at [821, 495] on select "Select [PERSON_NAME] [PERSON_NAME] [PERSON_NAME] [PERSON_NAME] [PERSON_NAME] [P…" at bounding box center [934, 508] width 225 height 26
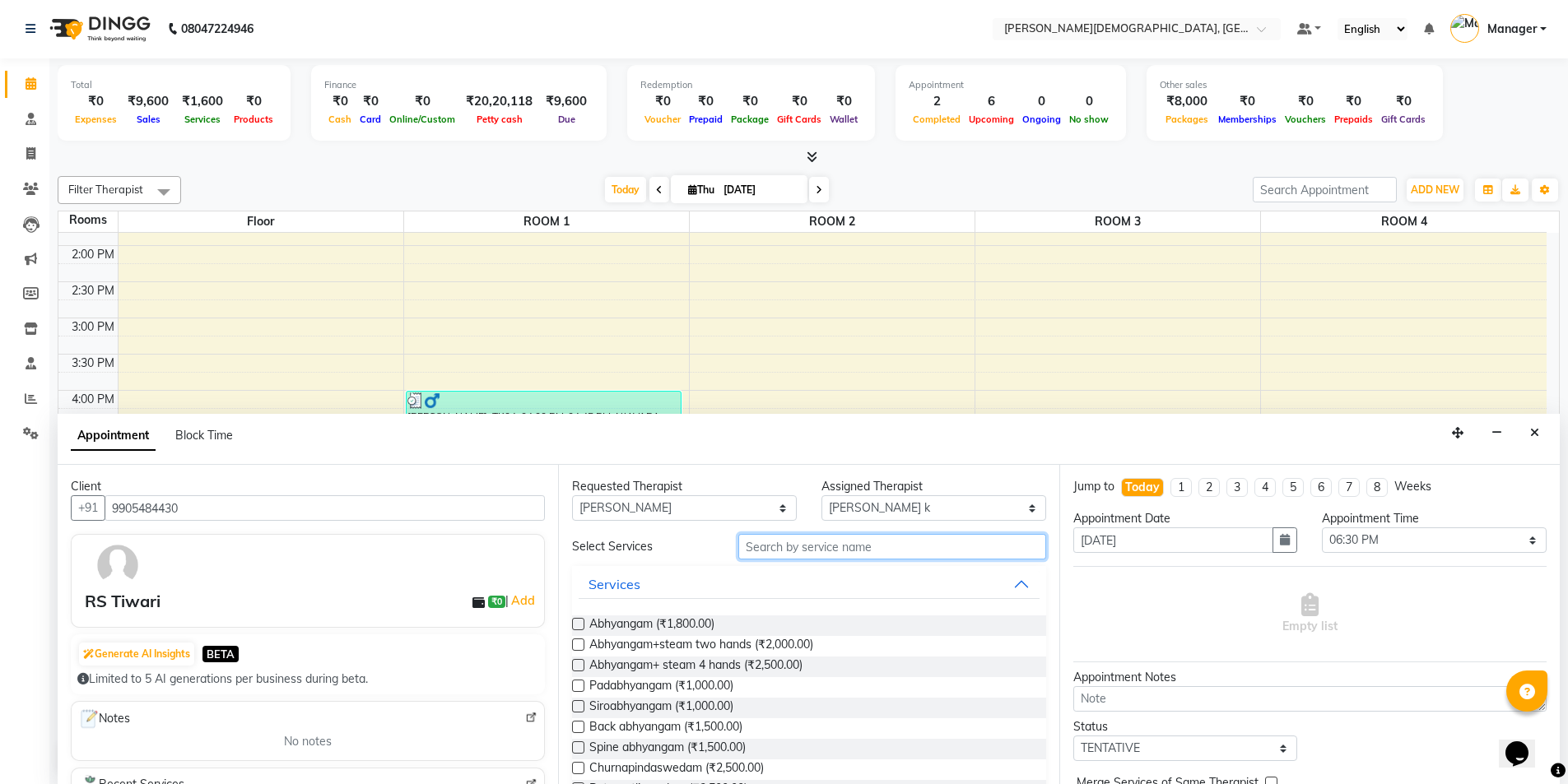
click at [814, 549] on input "text" at bounding box center [892, 547] width 308 height 26
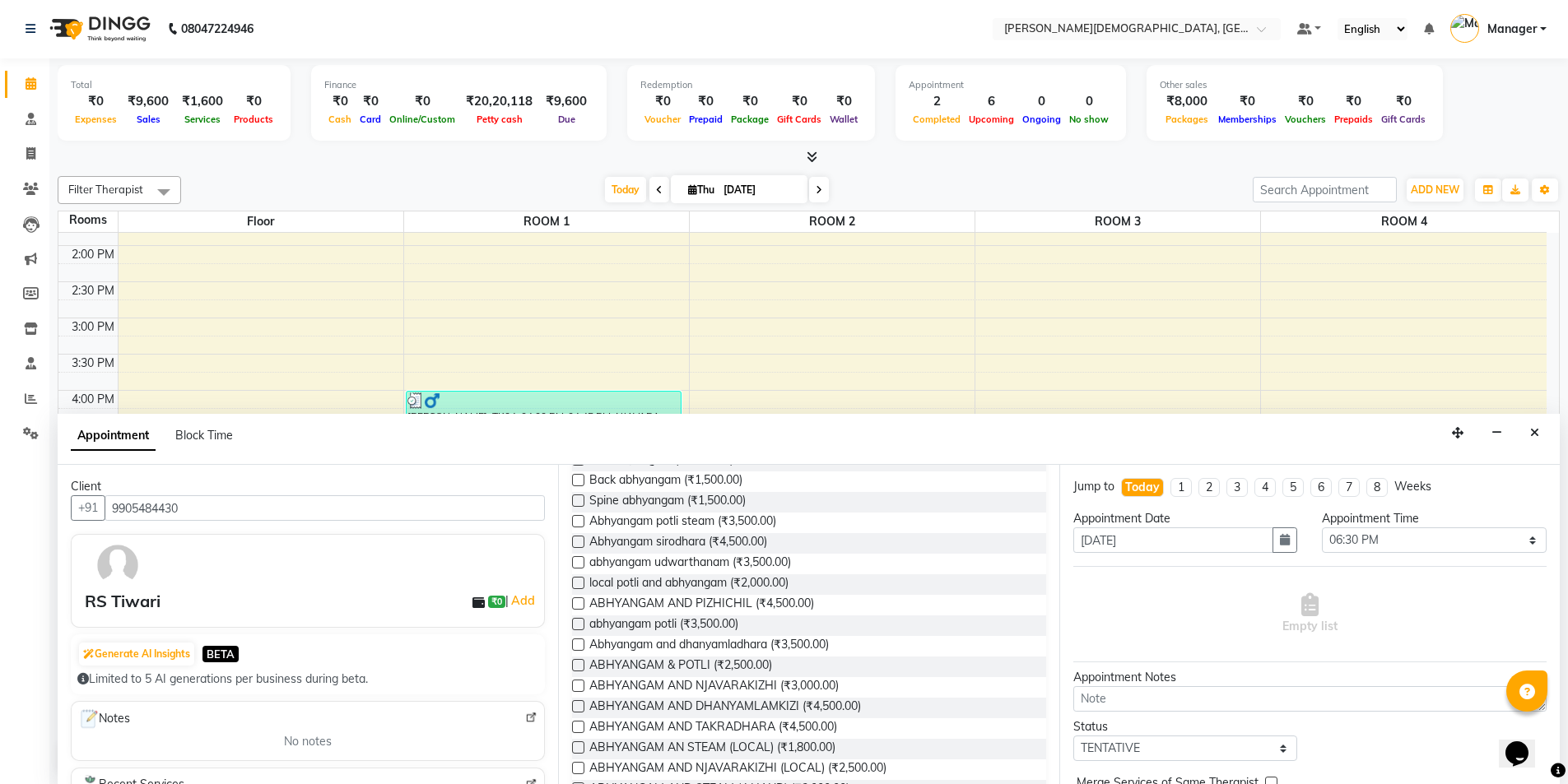
scroll to position [329, 0]
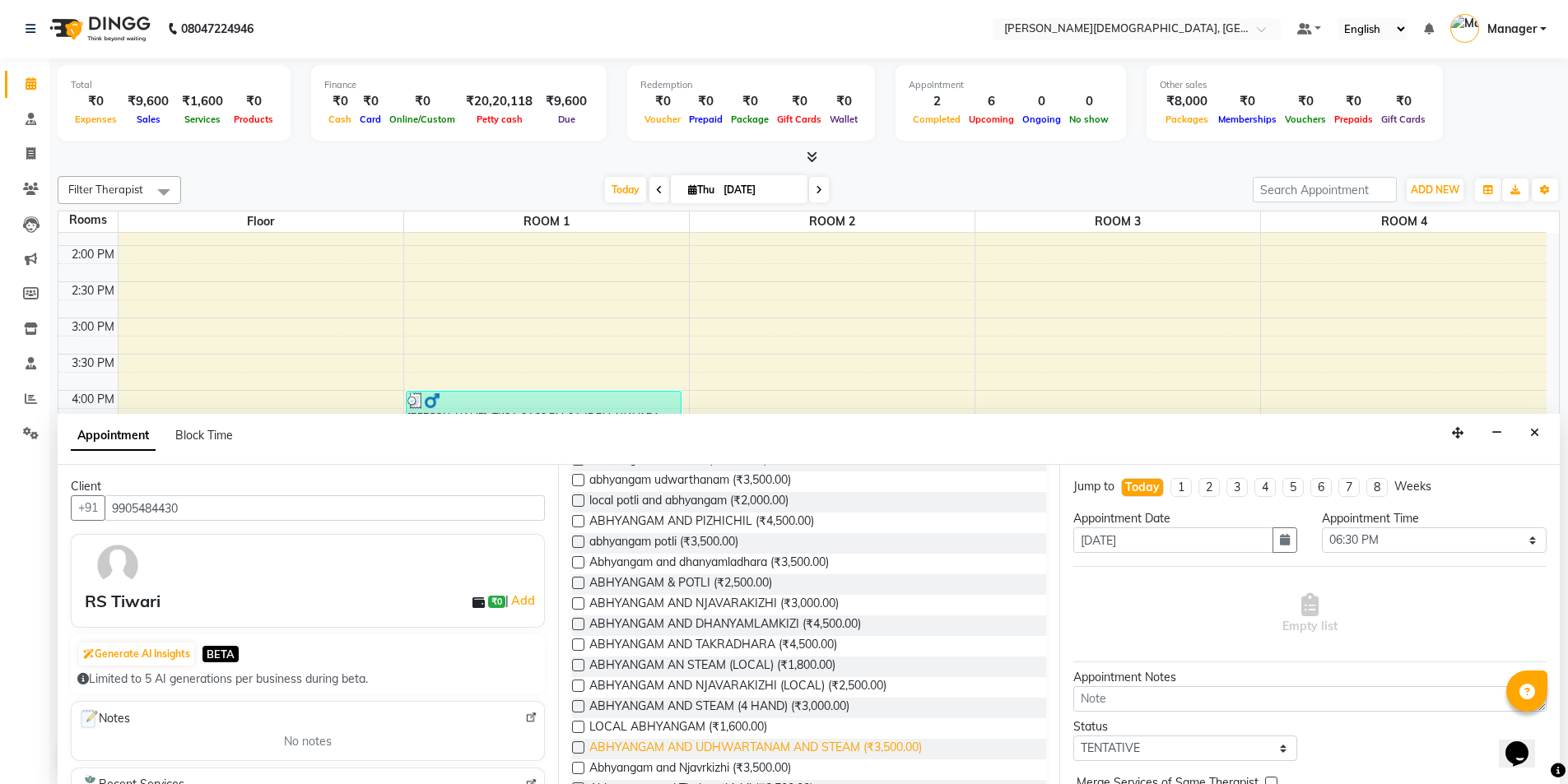
type input "[PERSON_NAME]"
click at [811, 741] on span "ABHYANGAM AND UDHWARTANAM AND STEAM (₹3,500.00)" at bounding box center [755, 749] width 333 height 21
checkbox input "true"
select select "2681"
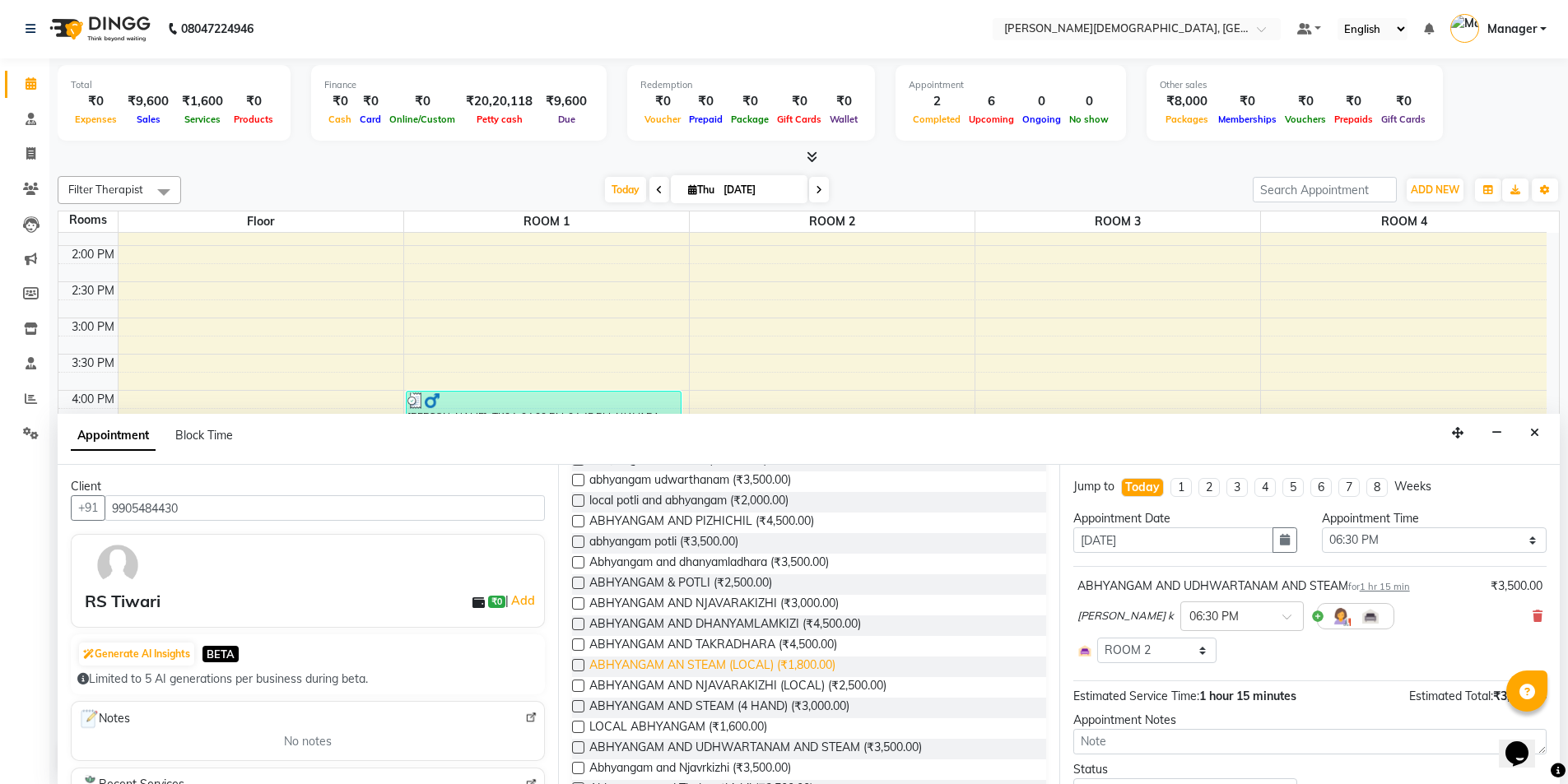
checkbox input "false"
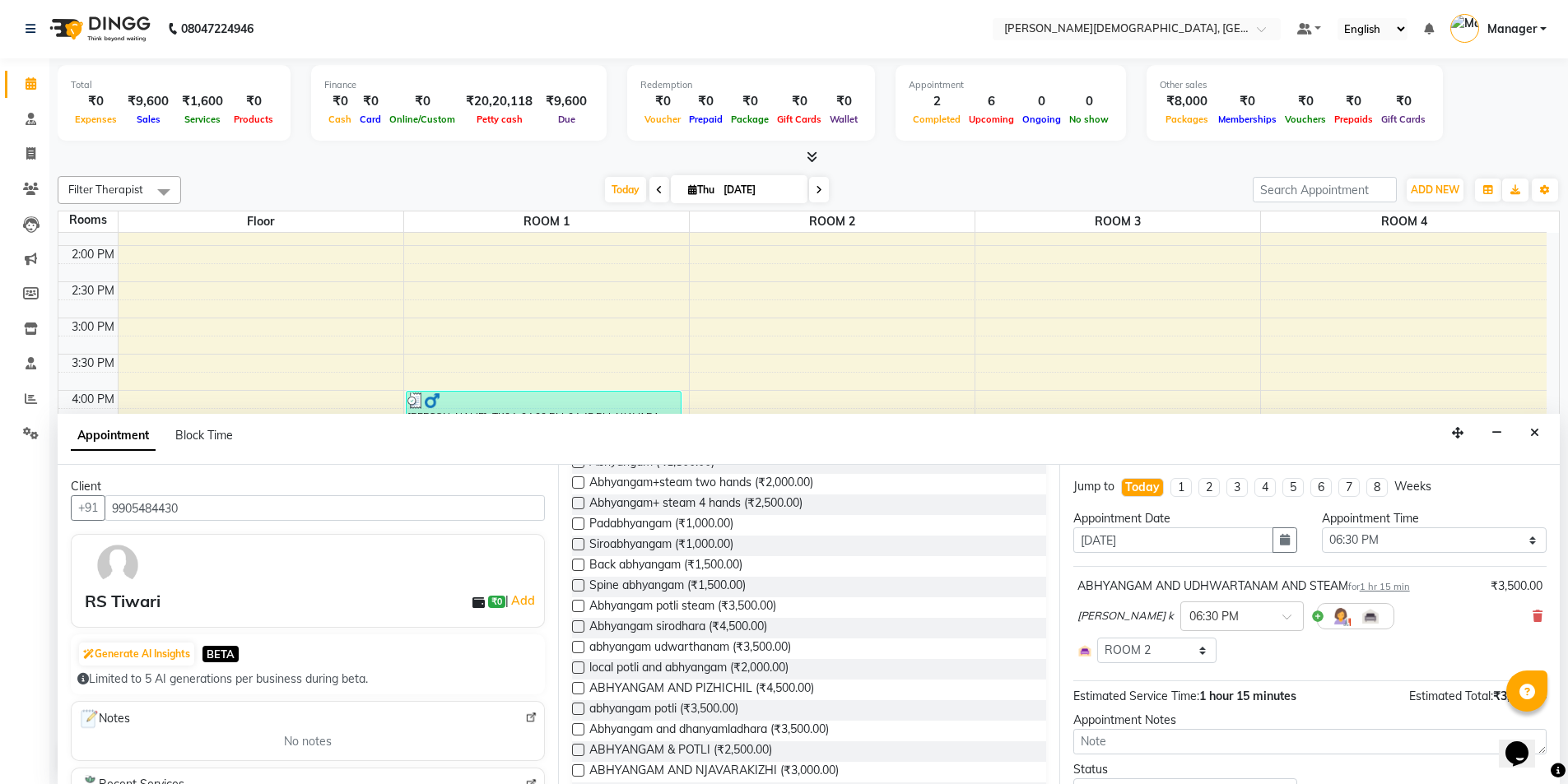
scroll to position [0, 0]
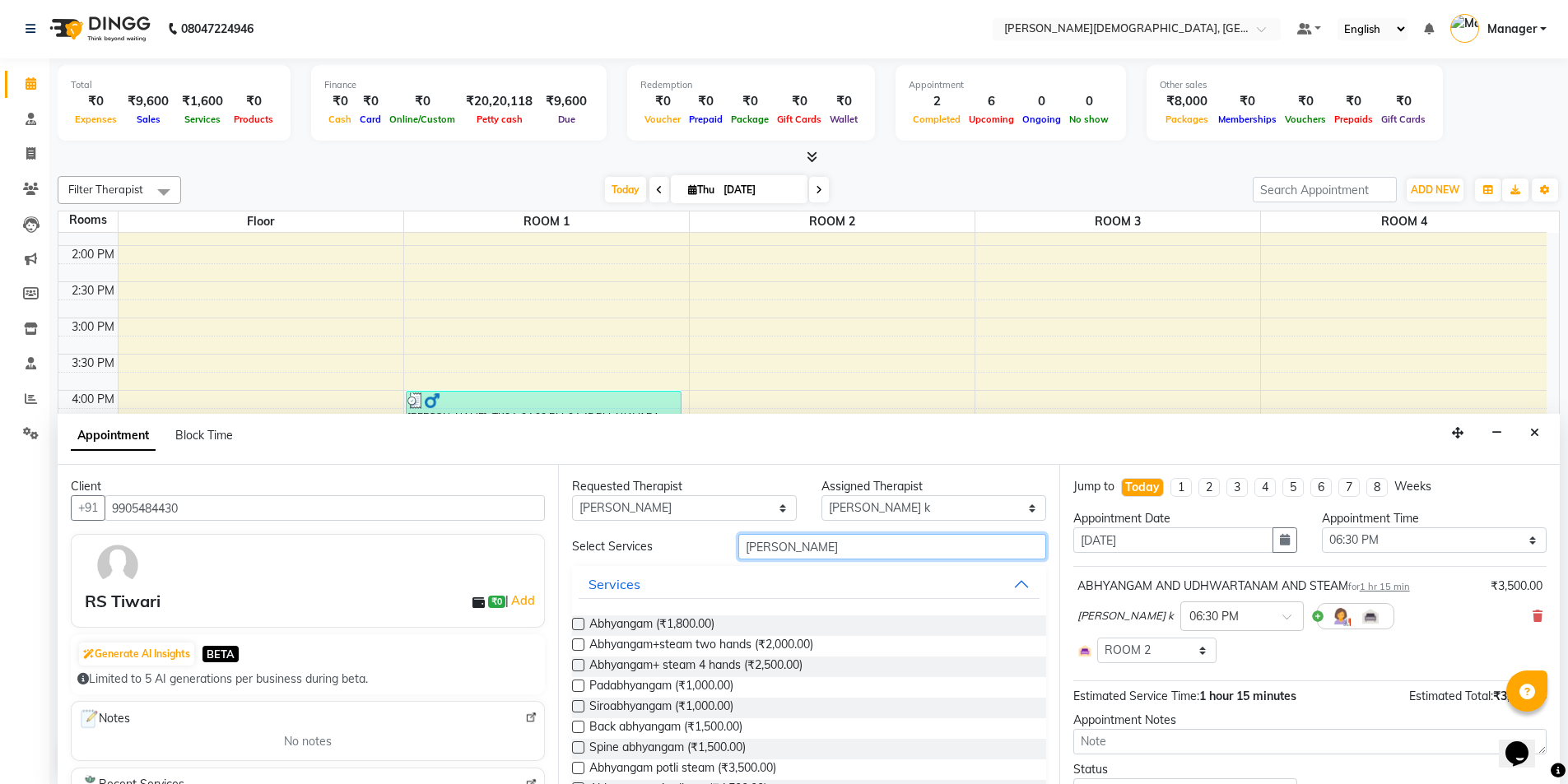
click at [824, 548] on input "[PERSON_NAME]" at bounding box center [892, 547] width 308 height 26
type input "a"
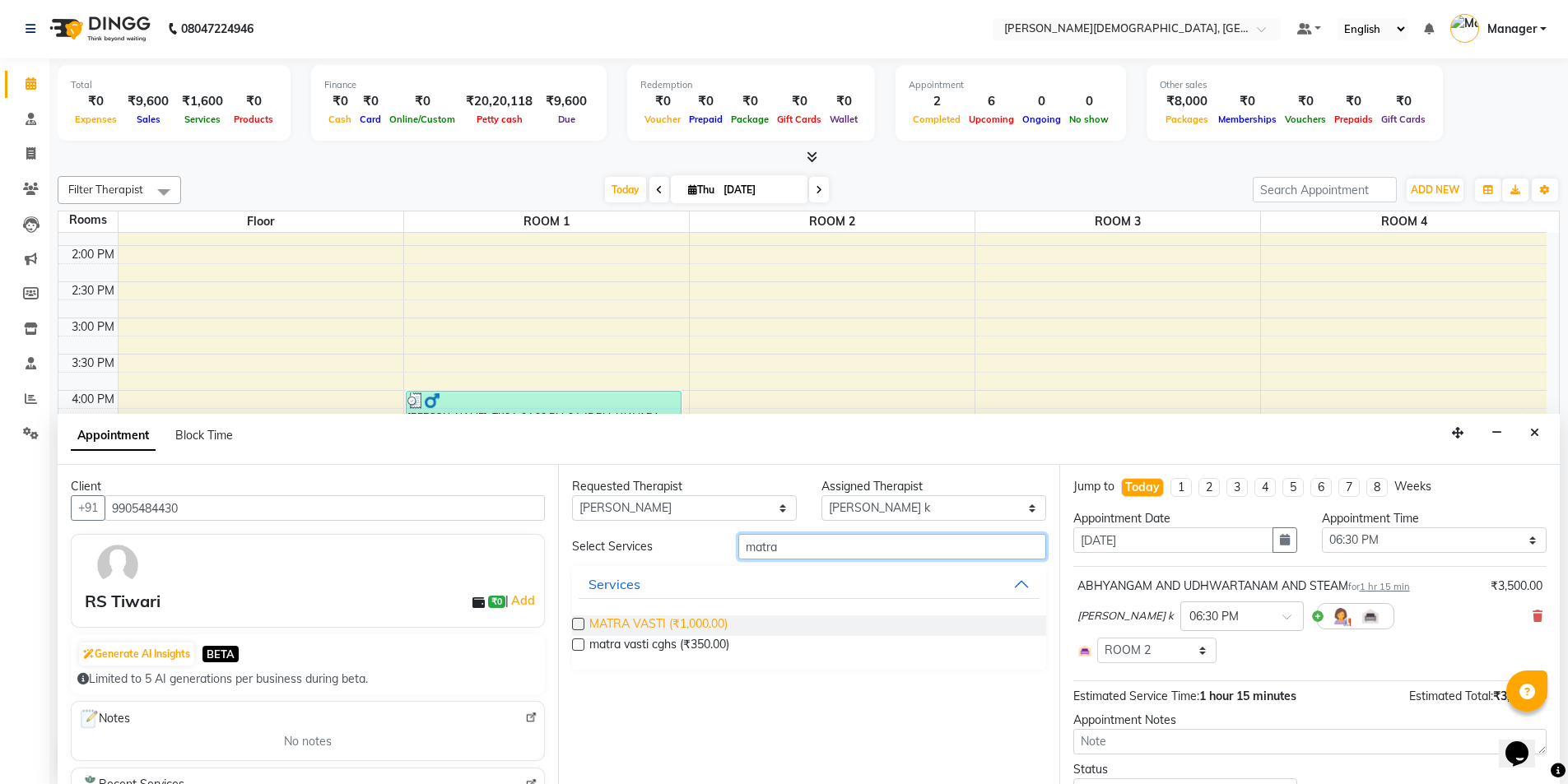
type input "matra"
click at [686, 625] on span "MATRA VASTI (₹1,000.00)" at bounding box center [658, 625] width 138 height 21
checkbox input "true"
select select "2681"
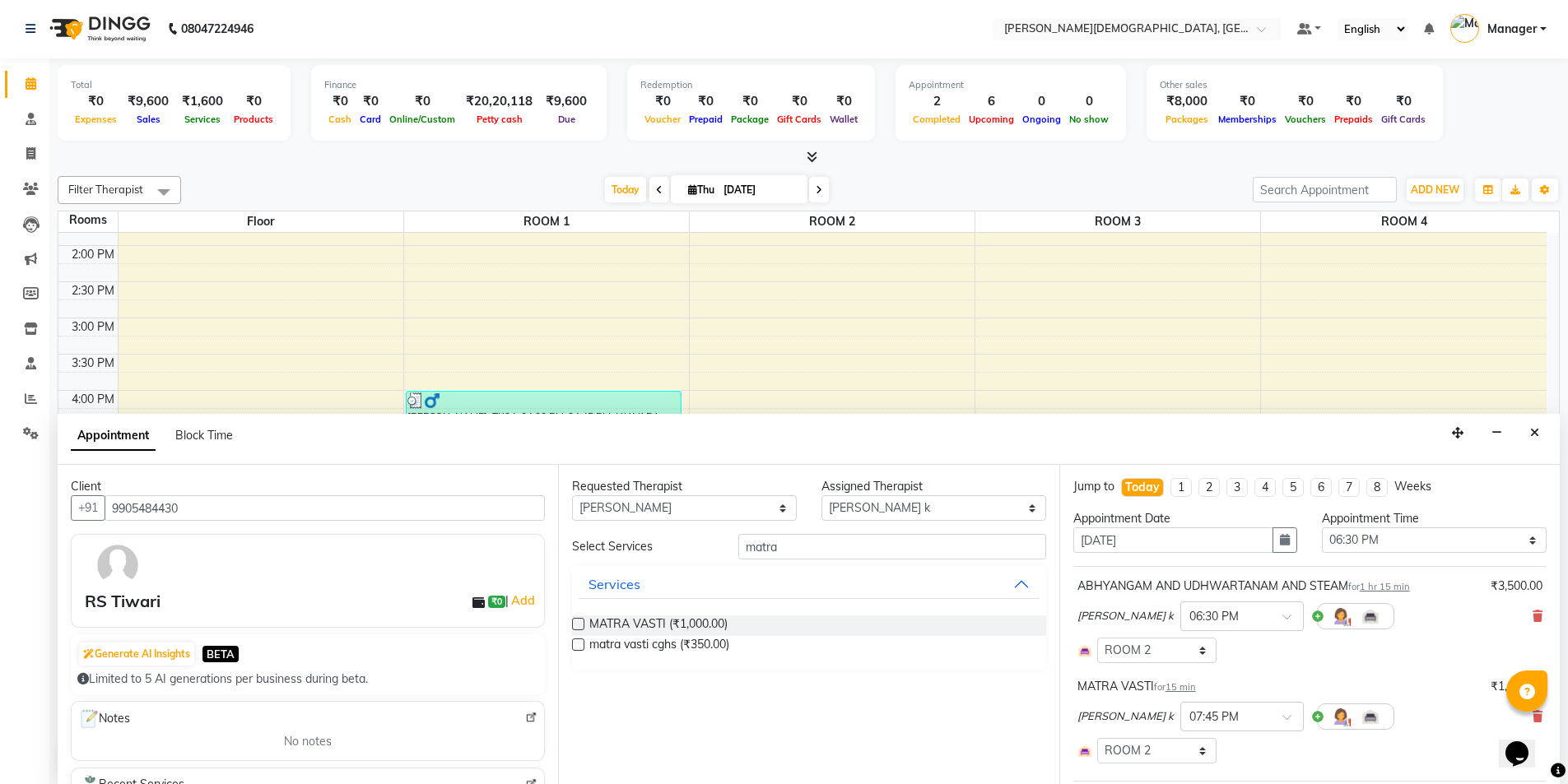
checkbox input "false"
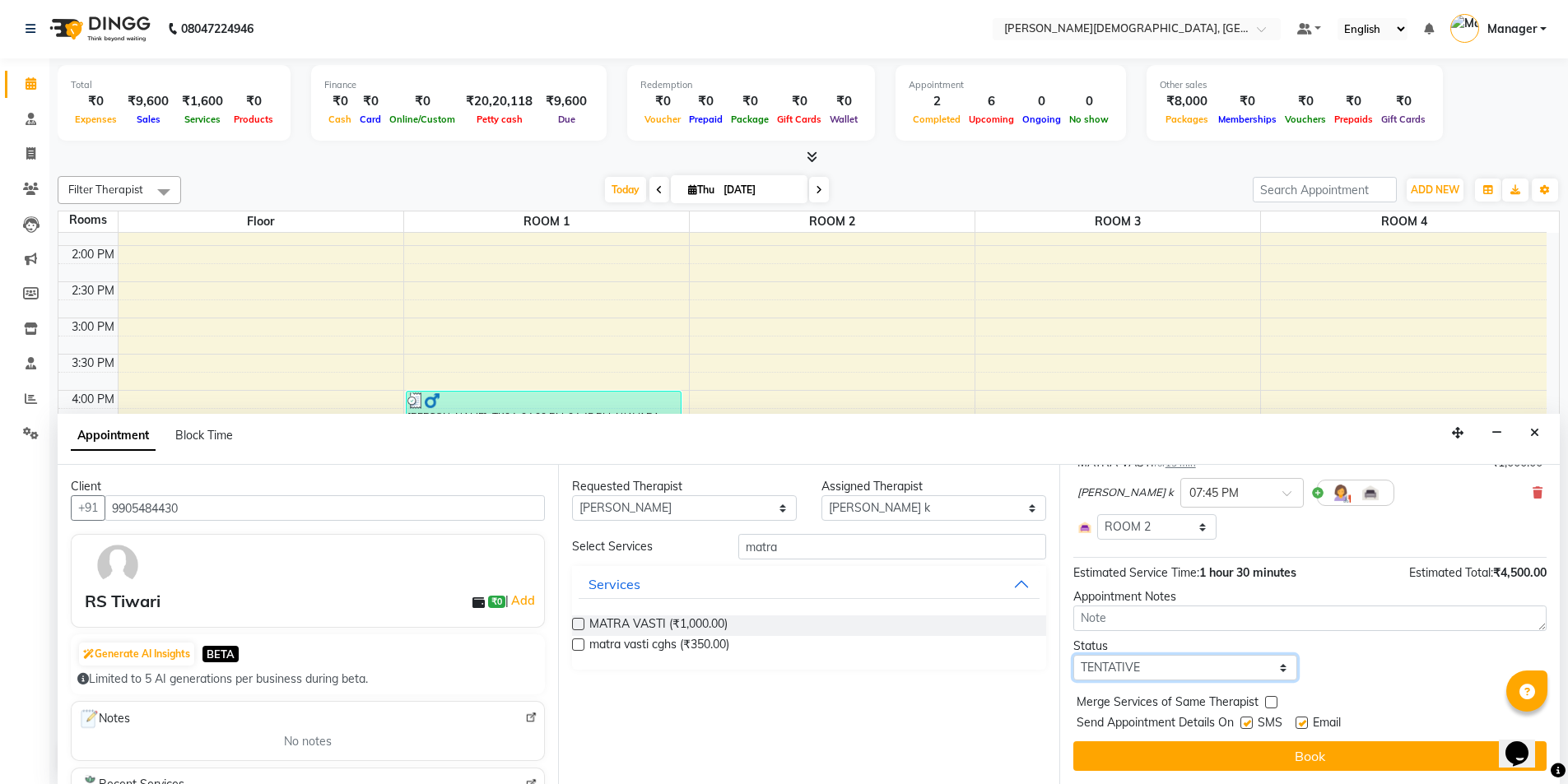
click at [1199, 675] on select "Select TENTATIVE CONFIRM CHECK-IN UPCOMING" at bounding box center [1186, 667] width 225 height 26
select select "confirm booking"
click at [1073, 655] on select "Select TENTATIVE CONFIRM CHECK-IN UPCOMING" at bounding box center [1186, 667] width 225 height 26
click at [1249, 719] on label at bounding box center [1247, 722] width 12 height 12
click at [1249, 719] on input "checkbox" at bounding box center [1246, 724] width 10 height 10
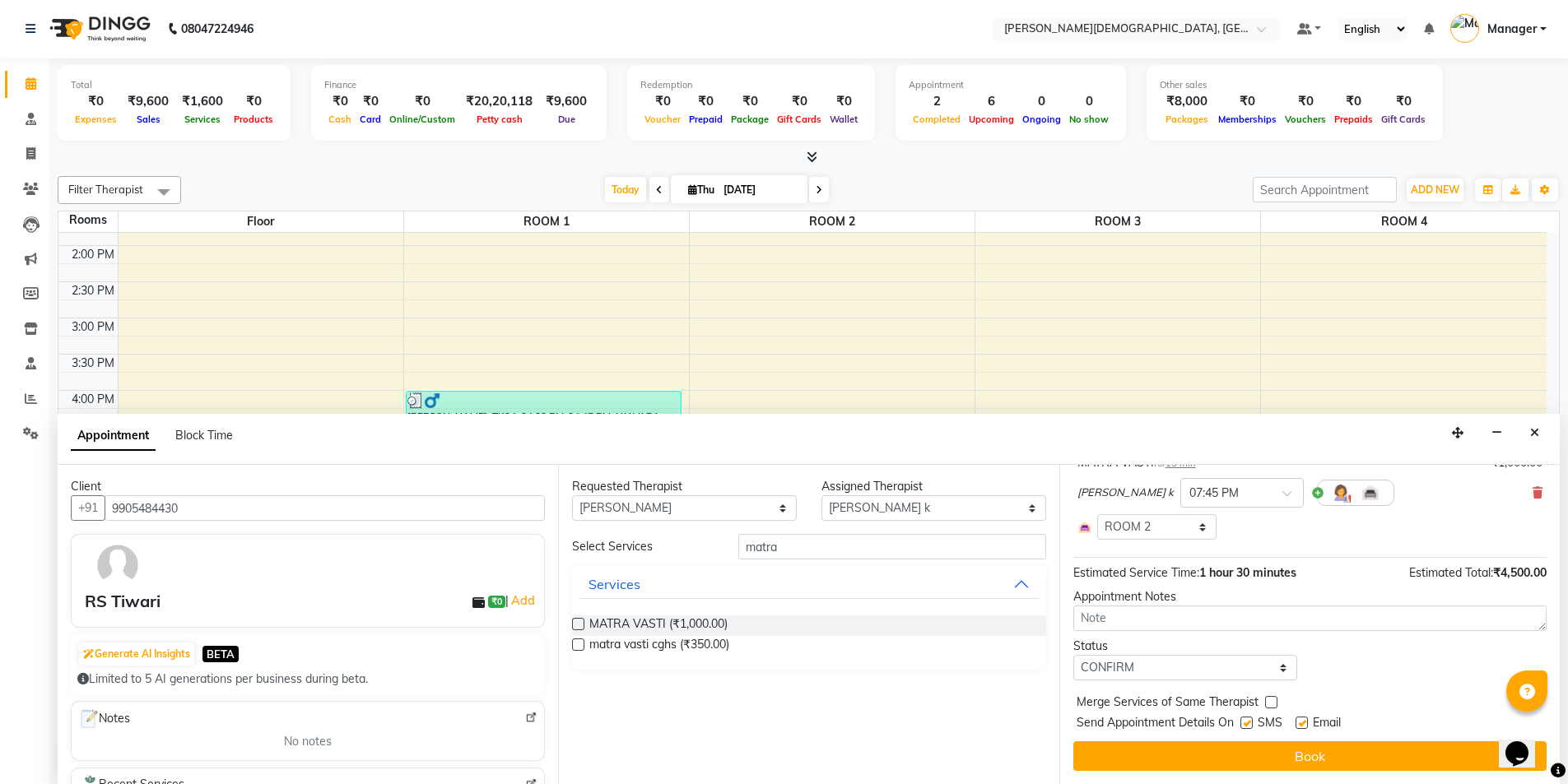
checkbox input "false"
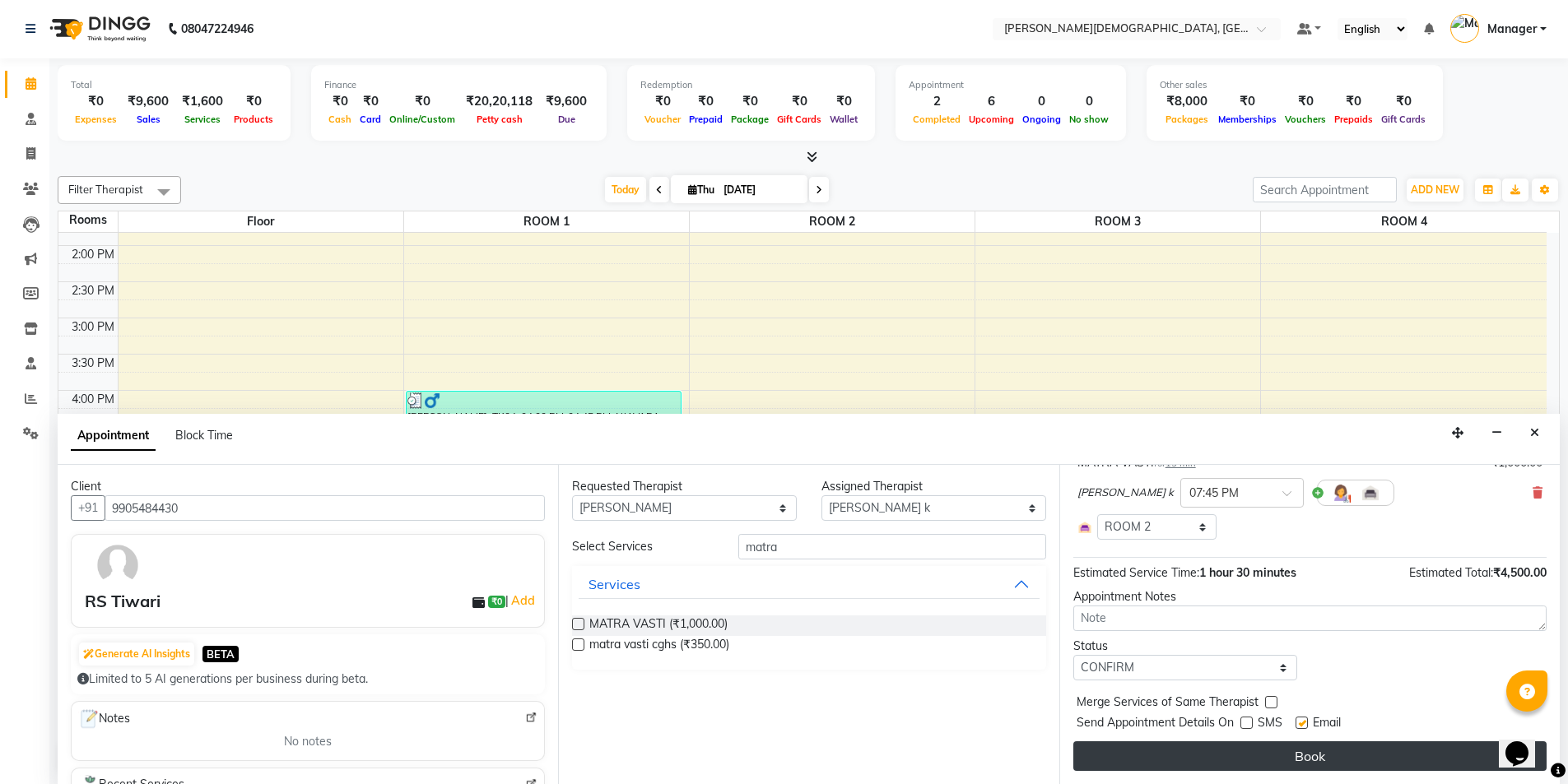
click at [1239, 760] on button "Book" at bounding box center [1310, 756] width 473 height 30
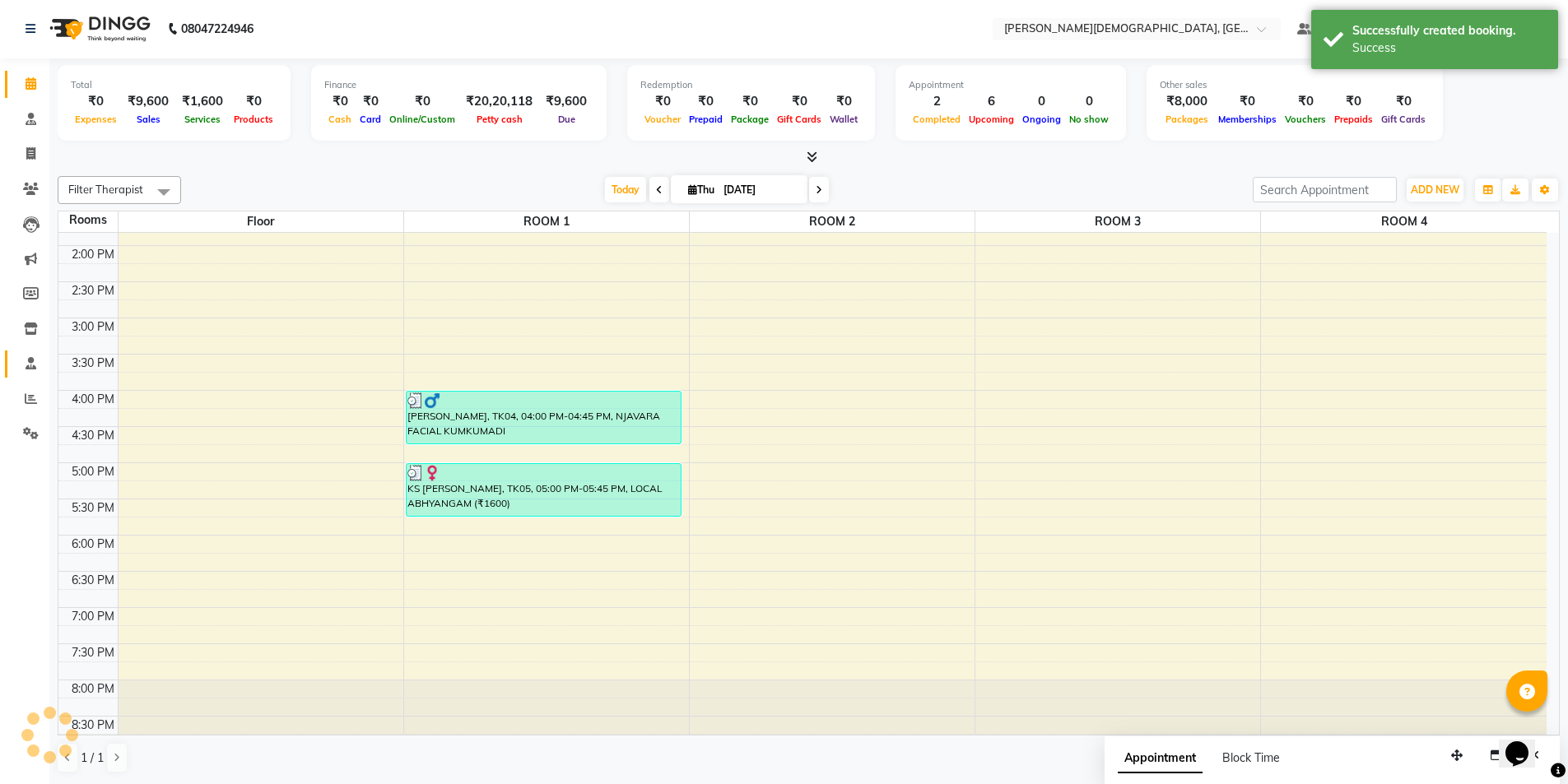
scroll to position [0, 0]
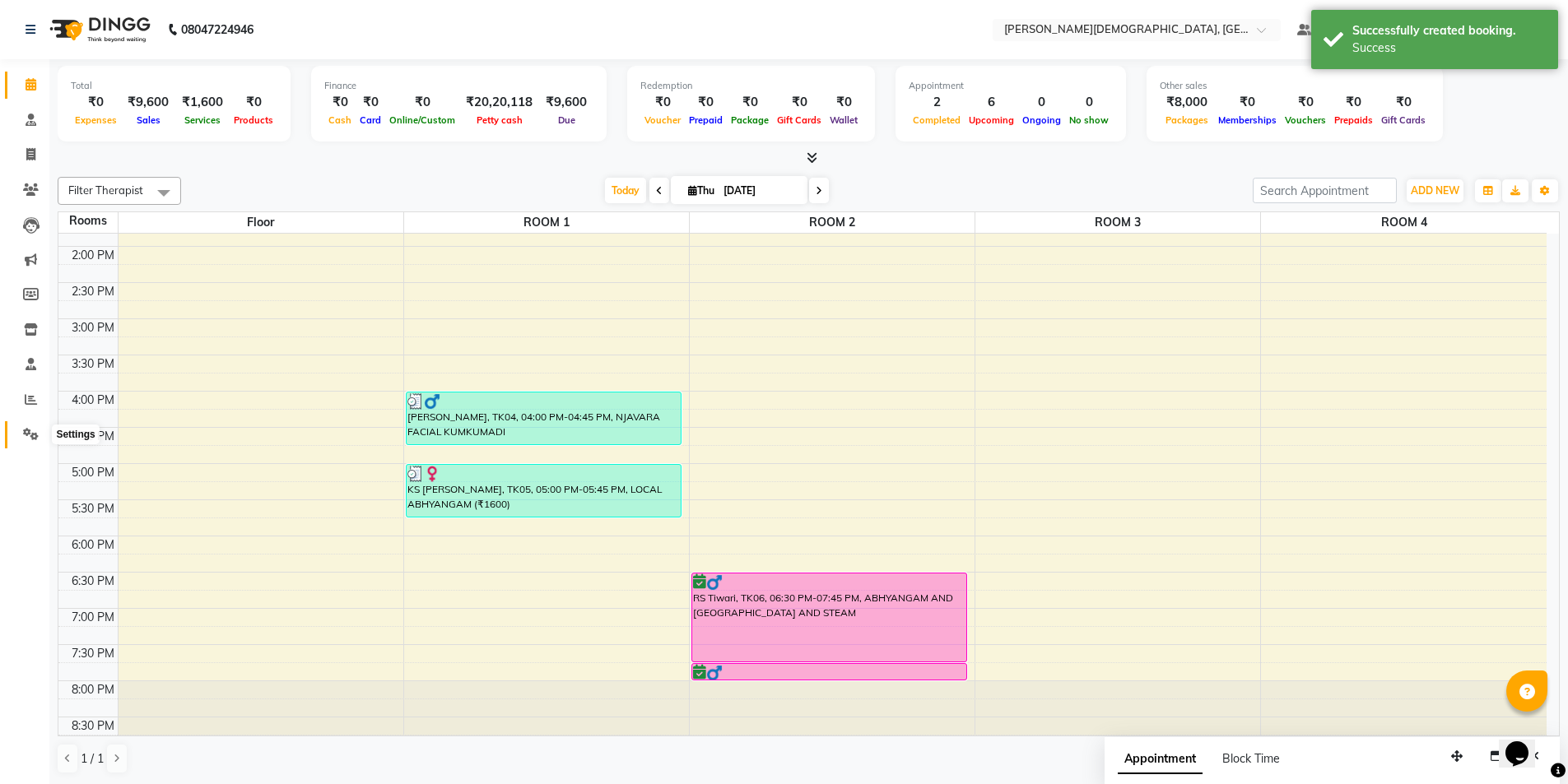
click at [28, 435] on icon at bounding box center [31, 434] width 15 height 12
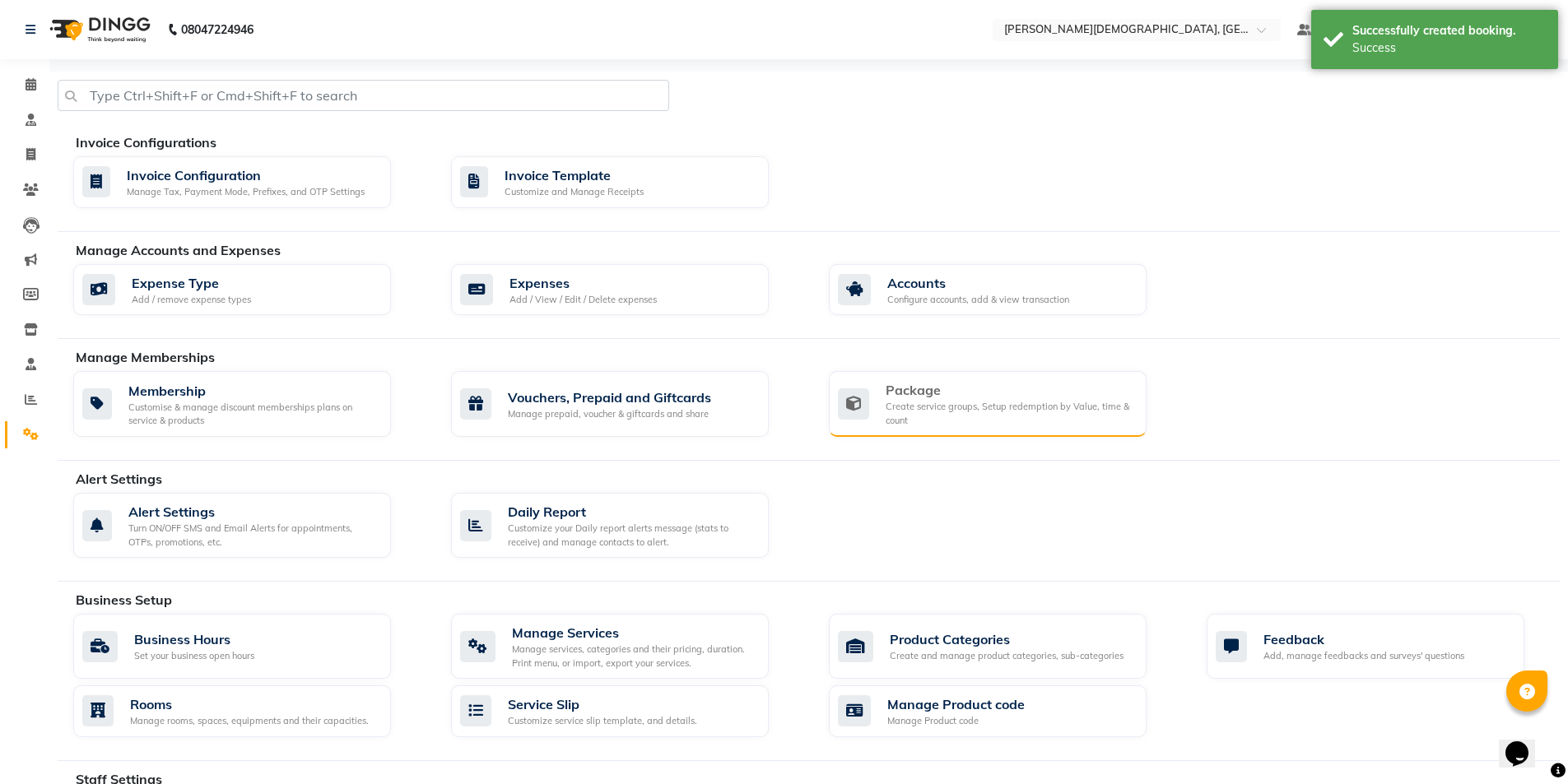
click at [953, 401] on div "Create service groups, Setup redemption by Value, time & count" at bounding box center [1009, 414] width 248 height 27
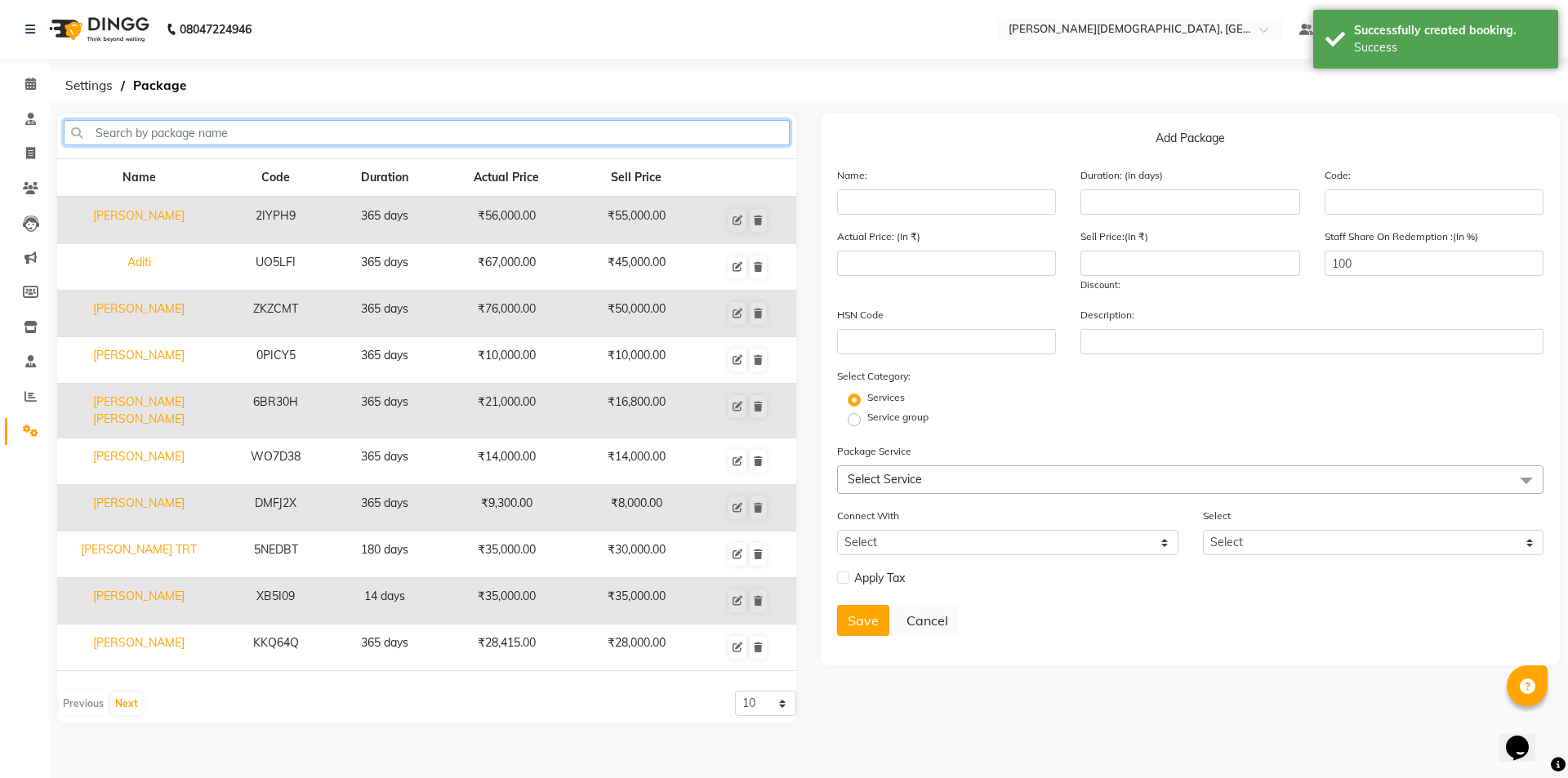
click at [590, 130] on input "text" at bounding box center [426, 133] width 726 height 26
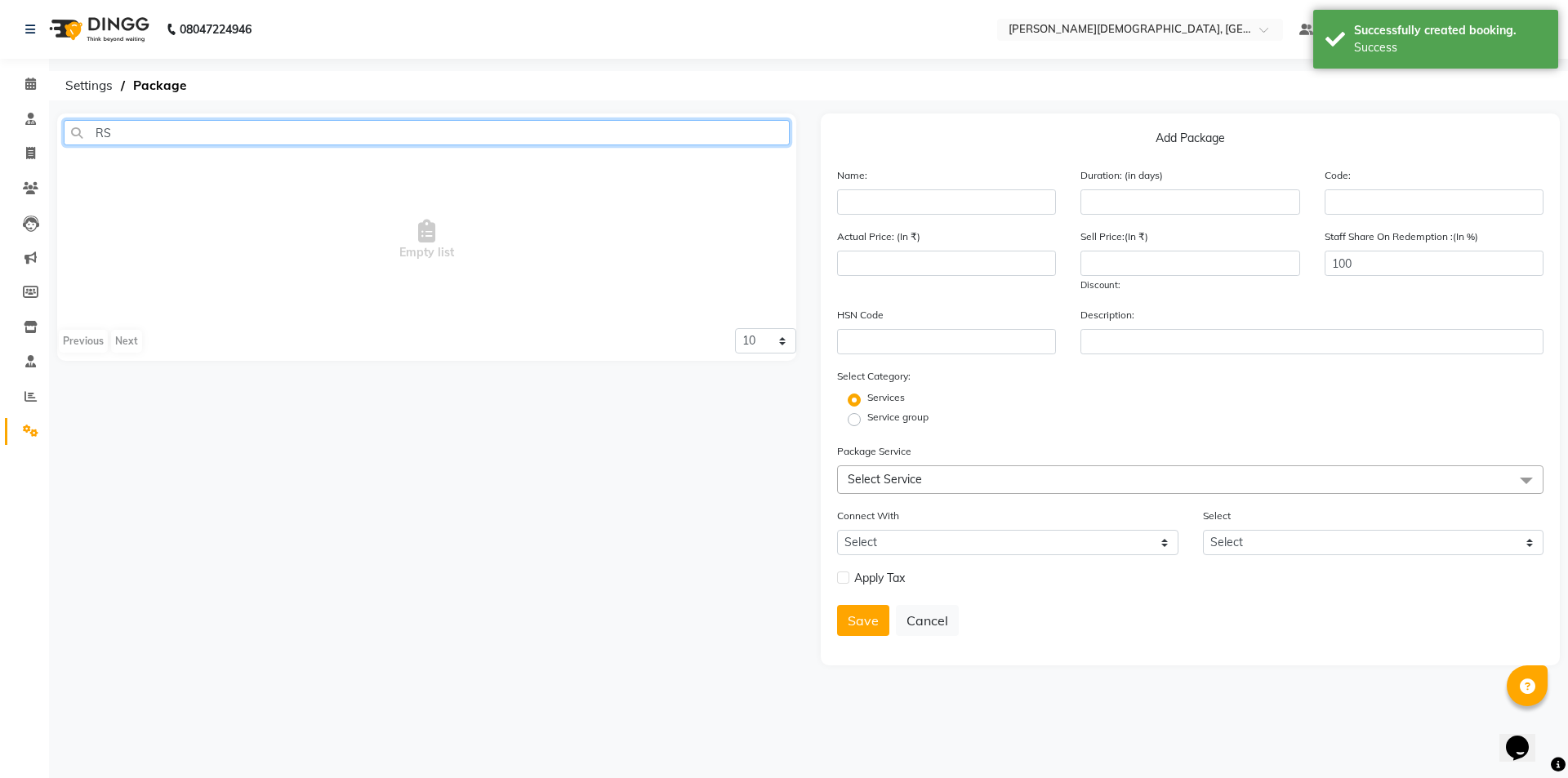
type input "R"
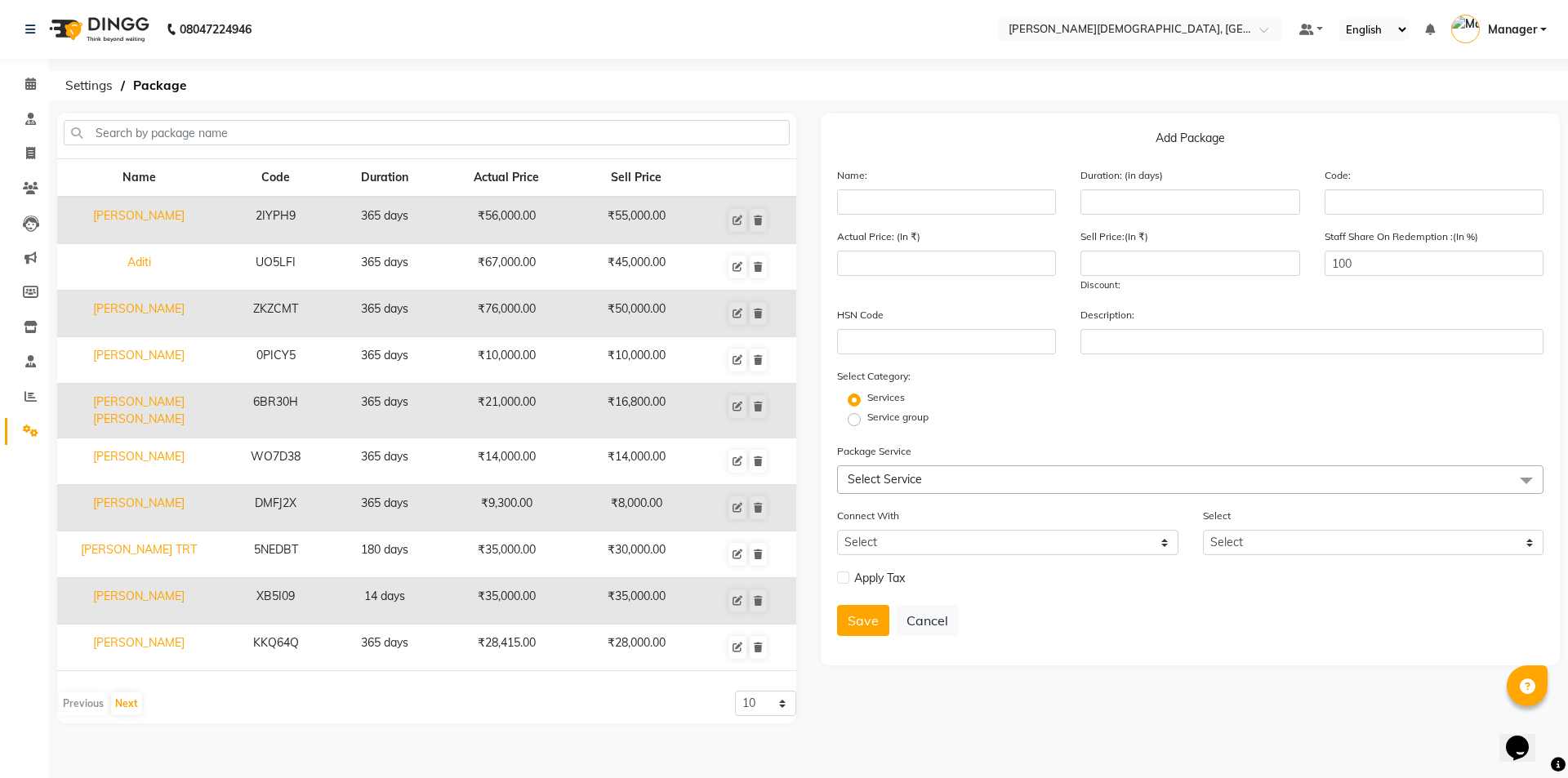
click at [966, 479] on span "Select Service" at bounding box center [1190, 480] width 706 height 29
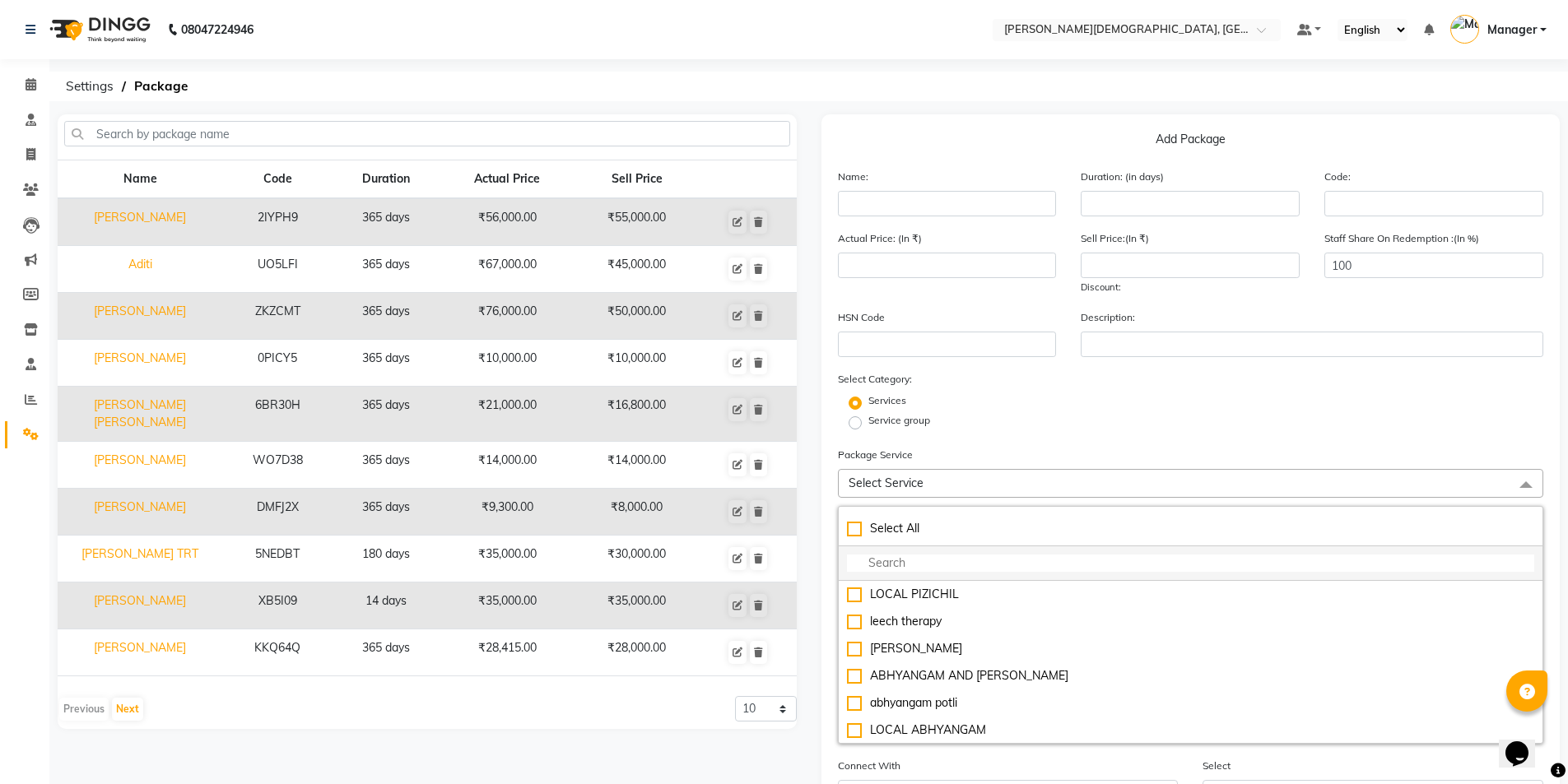
click at [967, 560] on input "multiselect-search" at bounding box center [1191, 563] width 688 height 17
click at [217, 134] on input "text" at bounding box center [427, 134] width 726 height 26
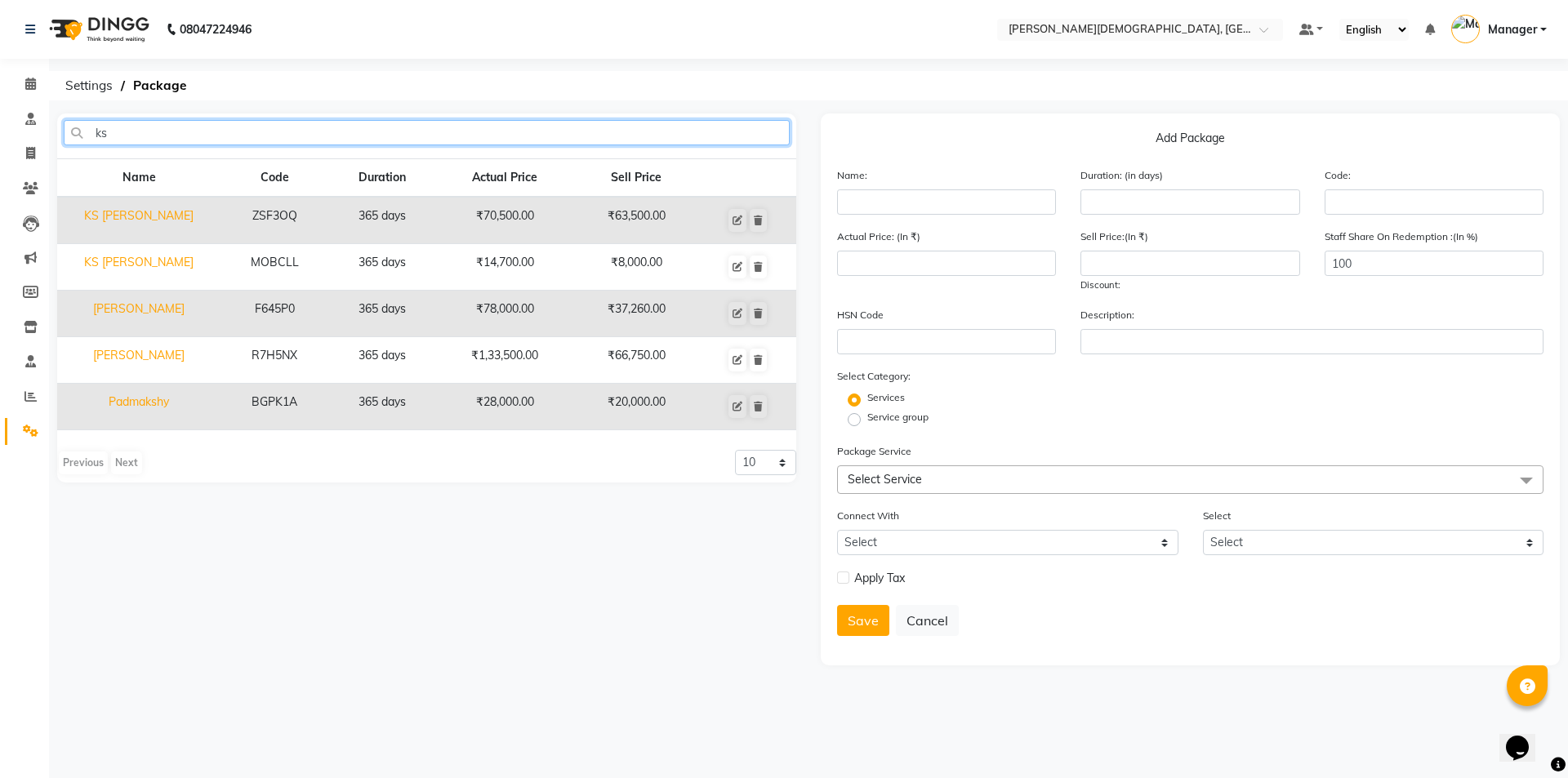
type input "ks"
click at [149, 271] on td "KS [PERSON_NAME]" at bounding box center [139, 267] width 163 height 47
type input "KS [PERSON_NAME]"
type input "365"
type input "MOBCLL"
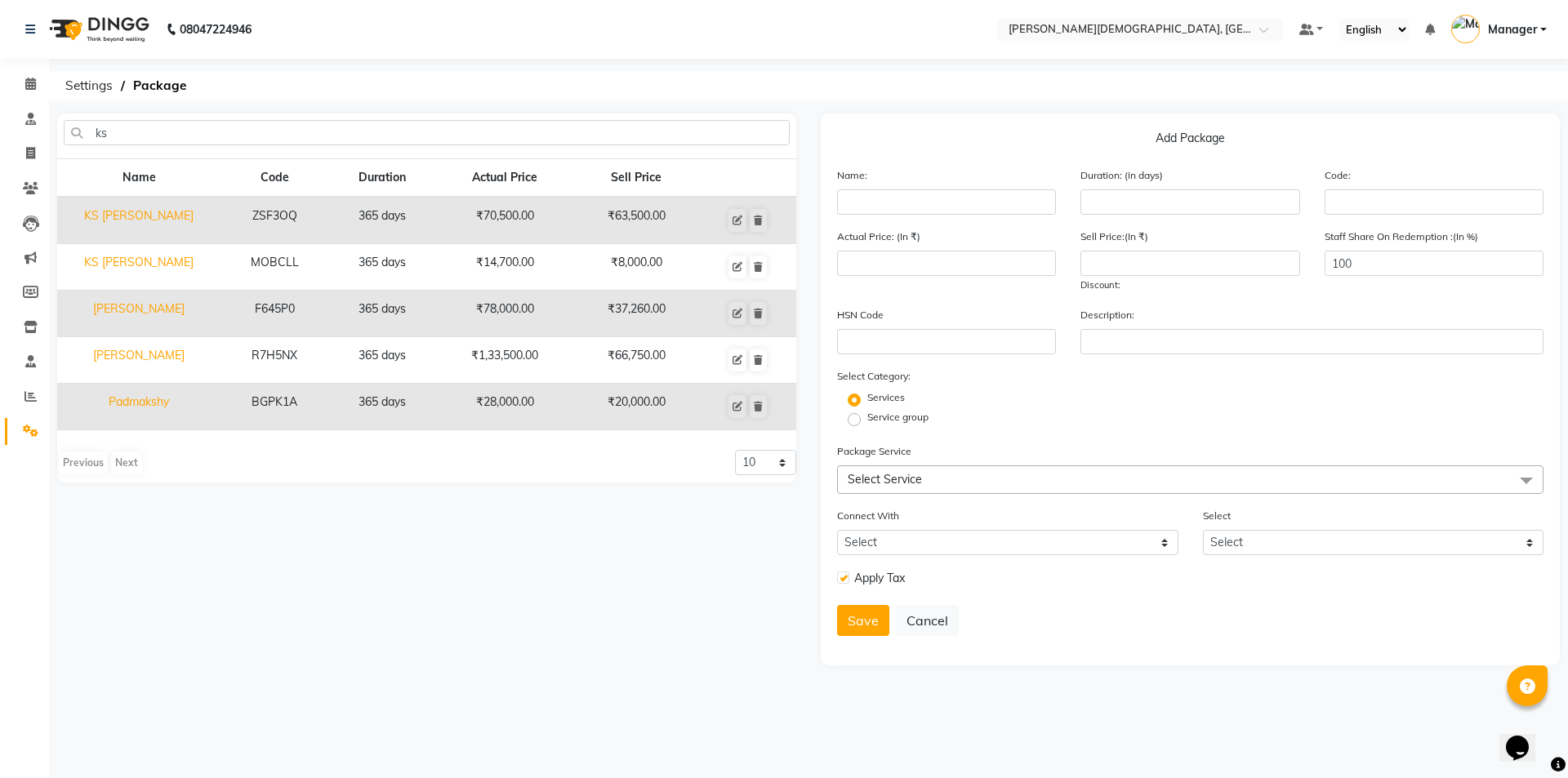
type input "14700"
type input "8000"
checkbox input "true"
